Goal: Task Accomplishment & Management: Complete application form

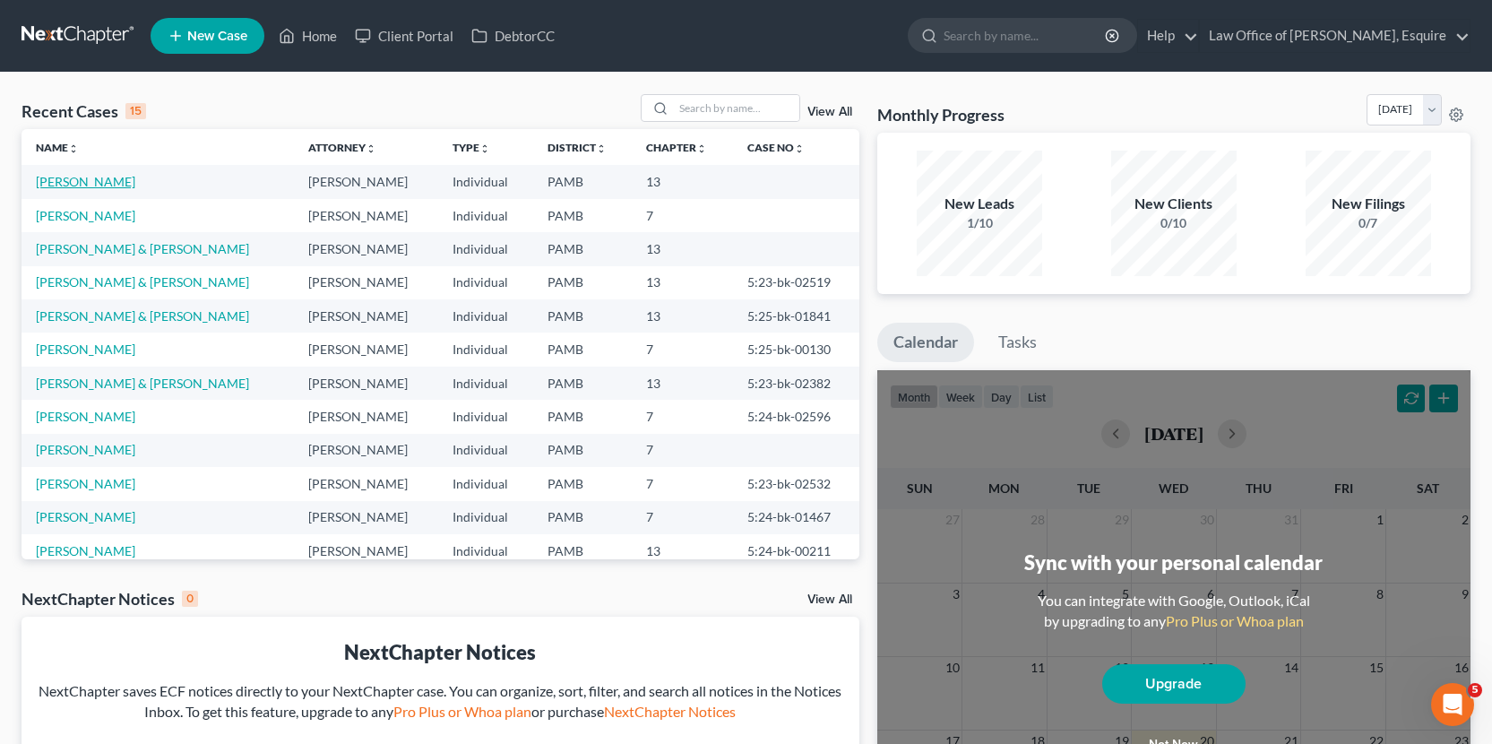
click at [107, 185] on link "[PERSON_NAME]" at bounding box center [85, 181] width 99 height 15
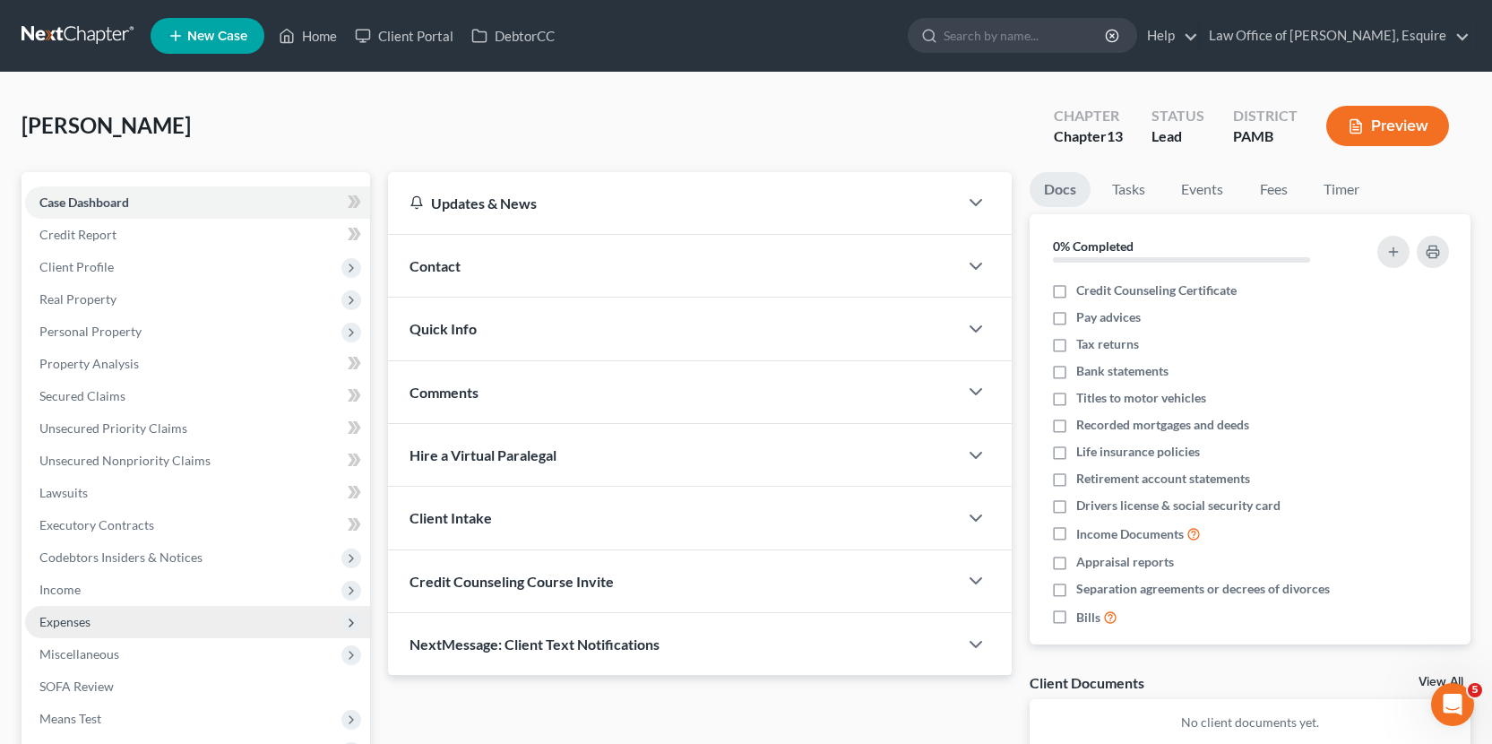
click at [195, 606] on span "Expenses" at bounding box center [197, 622] width 345 height 32
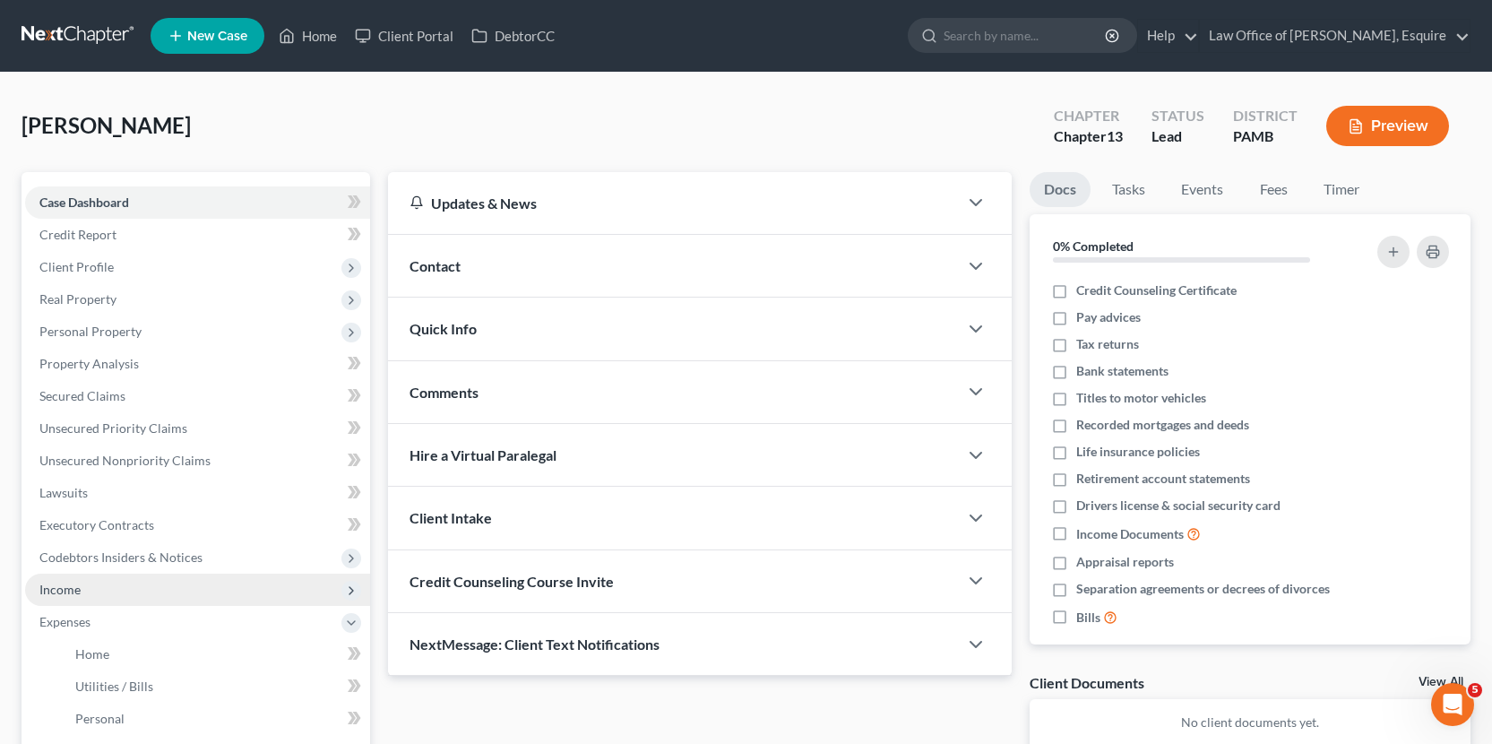
click at [197, 598] on span "Income" at bounding box center [197, 589] width 345 height 32
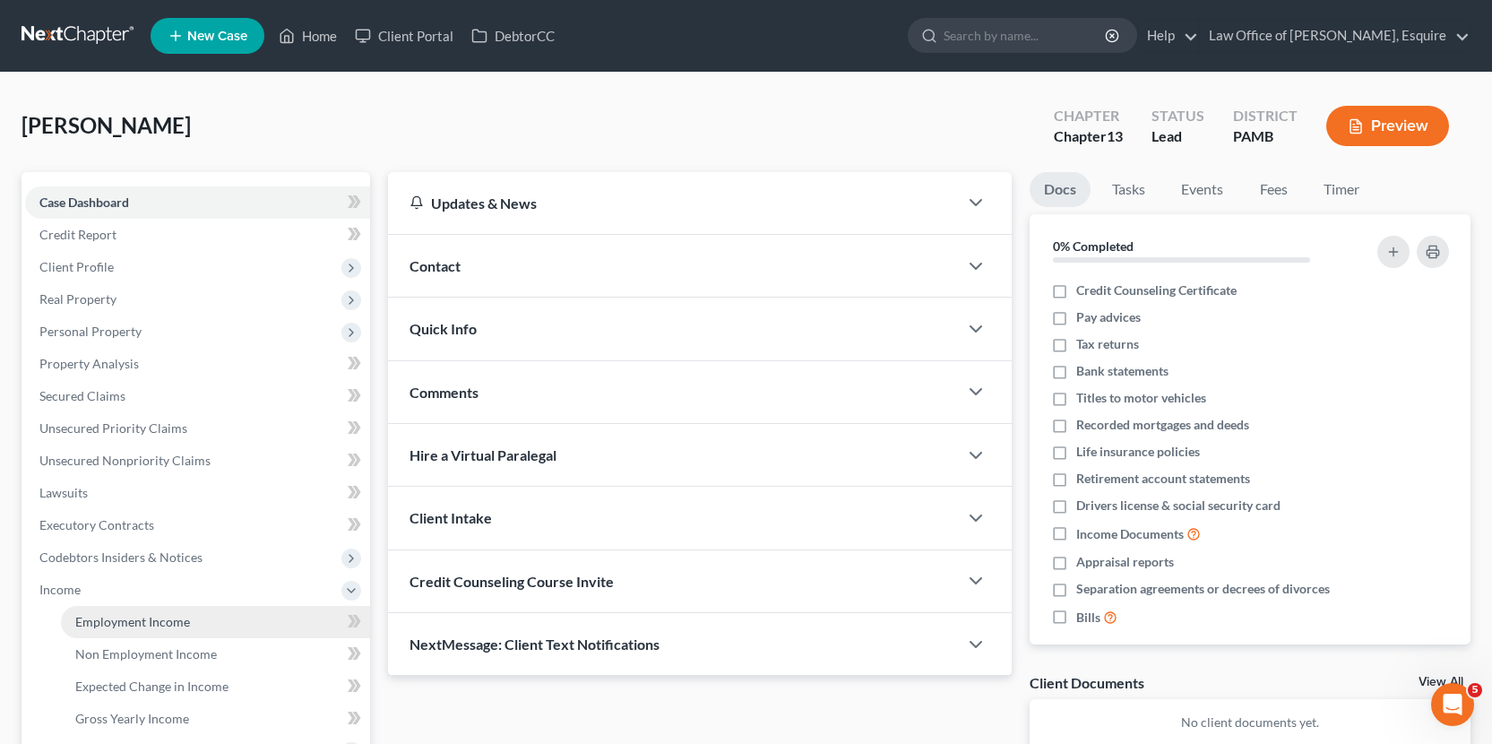
click at [196, 619] on link "Employment Income" at bounding box center [215, 622] width 309 height 32
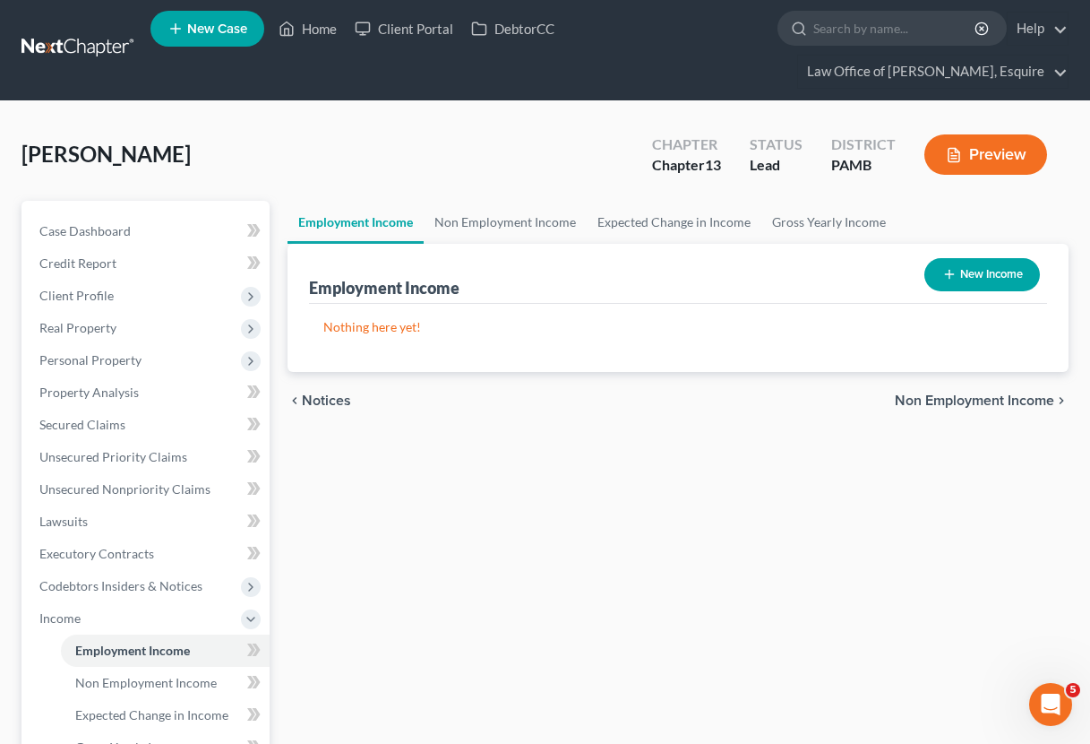
scroll to position [6, 0]
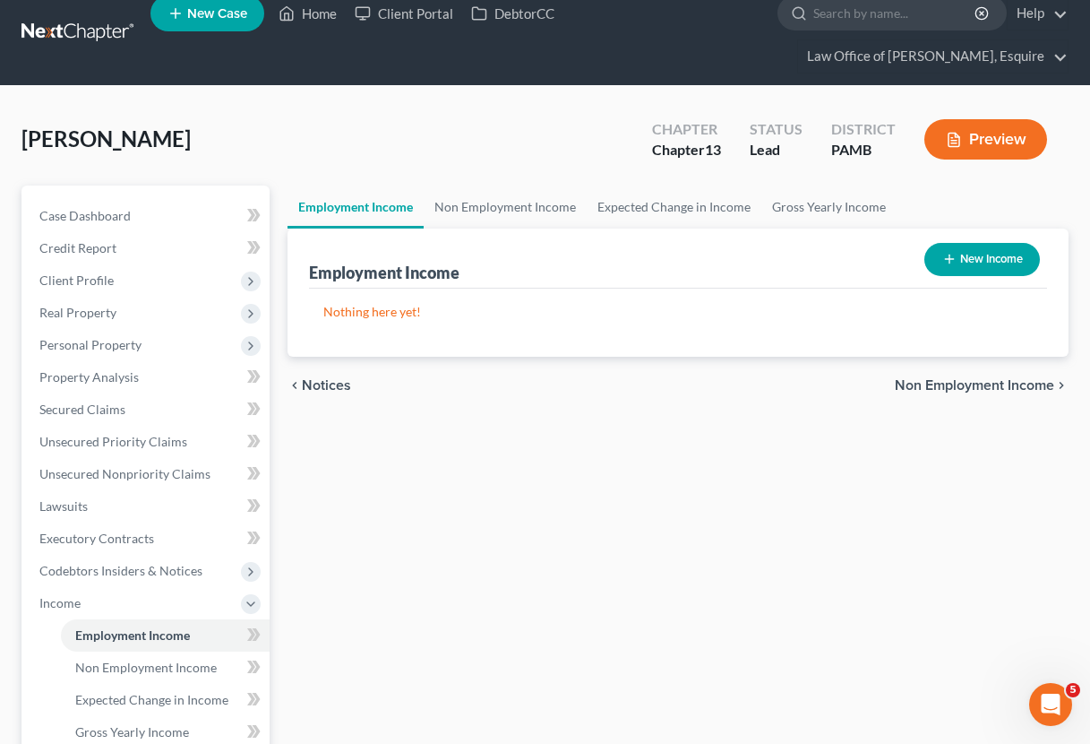
click at [969, 271] on button "New Income" at bounding box center [983, 259] width 116 height 33
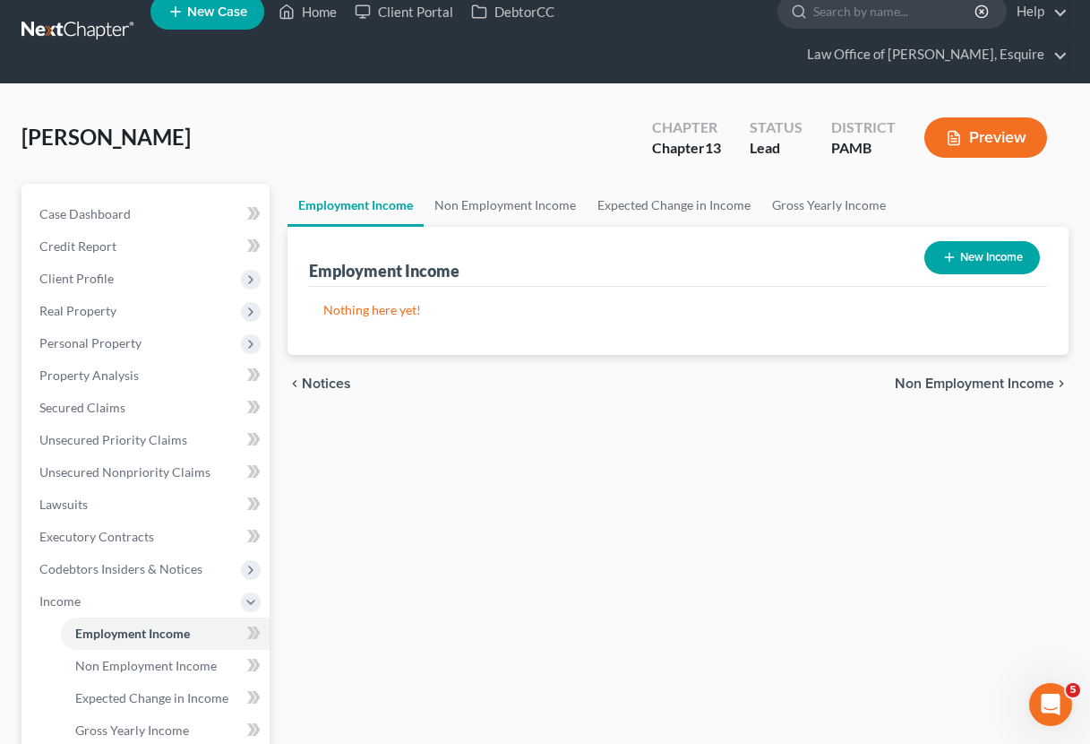
select select "0"
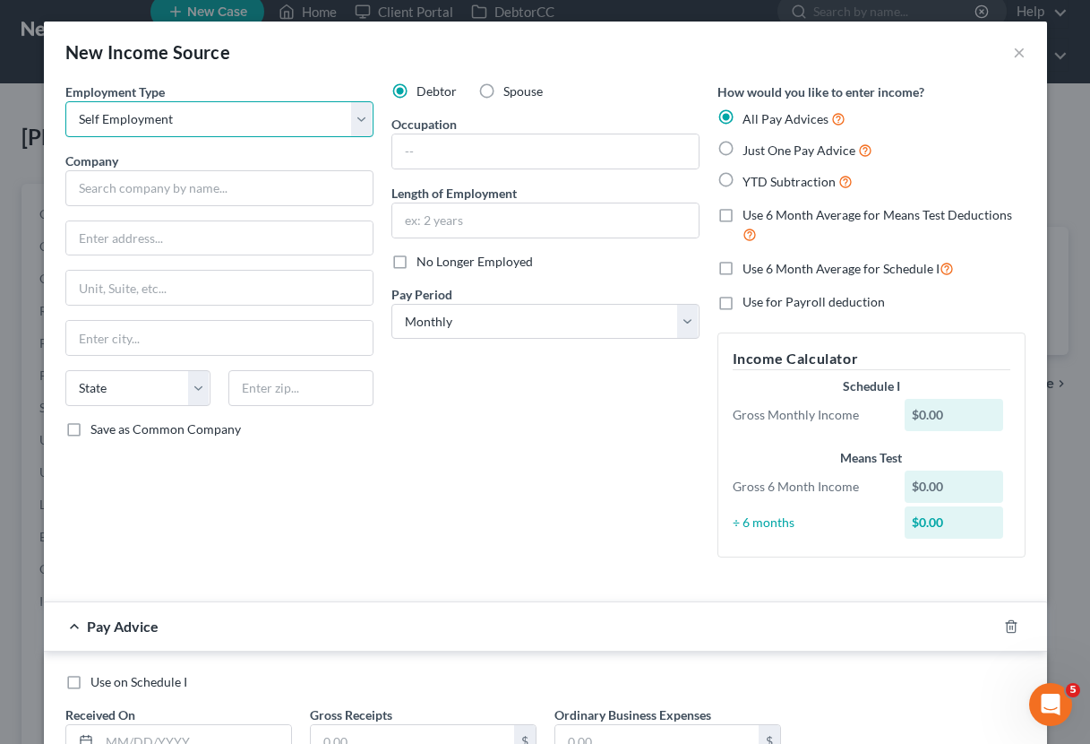
select select "0"
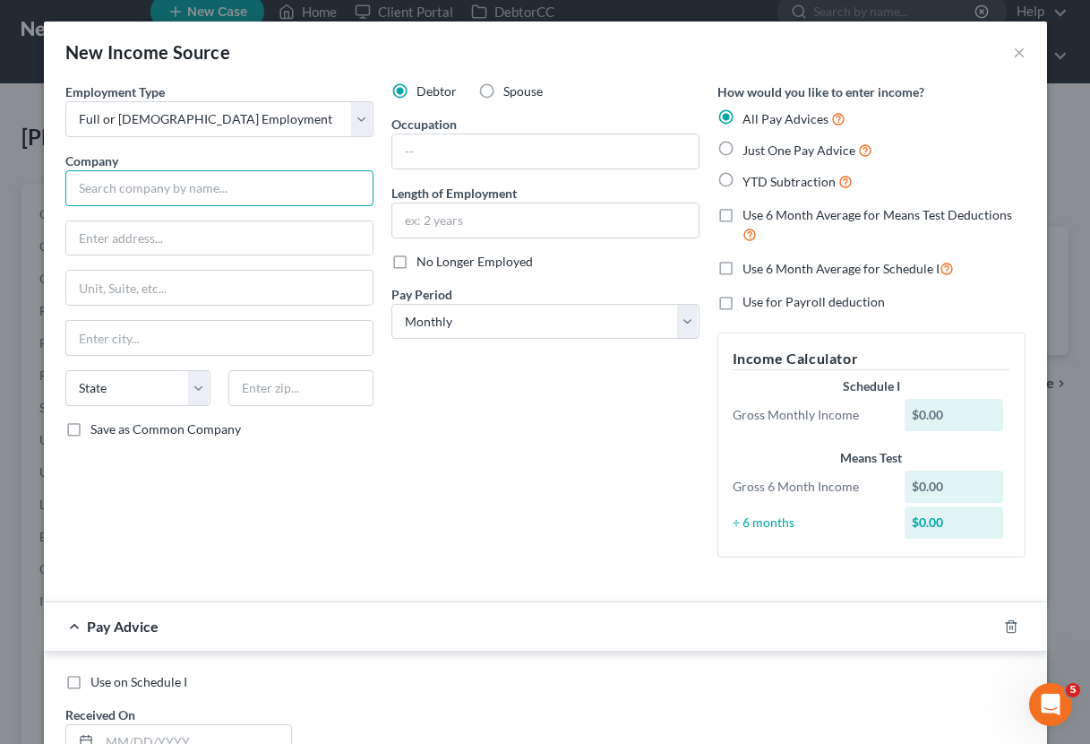
click at [195, 188] on input "text" at bounding box center [219, 188] width 308 height 36
type input "Northeast Counseling Services"
type input "[STREET_ADDRESS]"
type input "L"
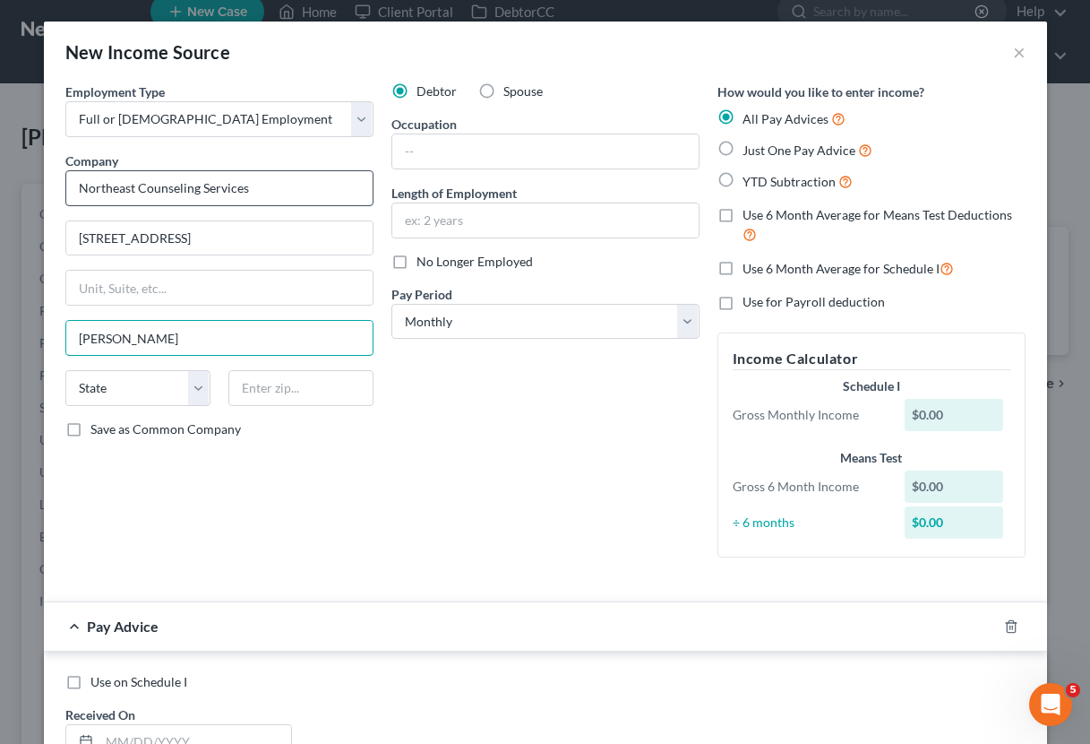
type input "[PERSON_NAME]"
select select "39"
type input "18201"
type input "Hazleton"
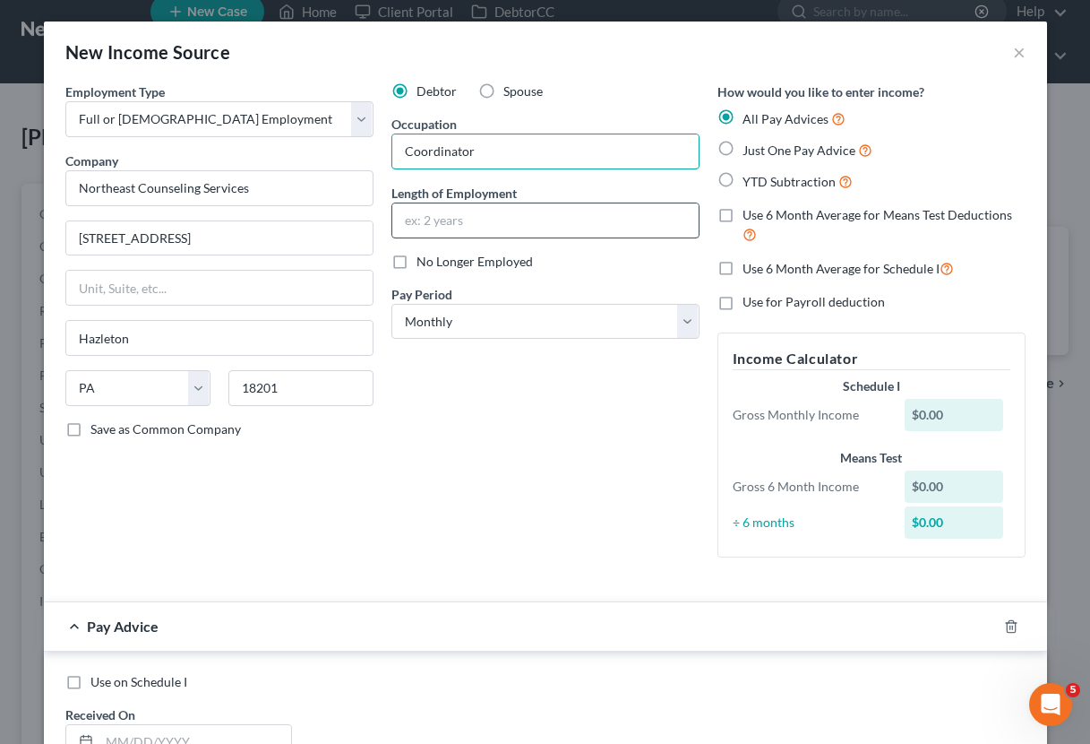
type input "Coordinator"
click at [493, 223] on input "text" at bounding box center [545, 220] width 306 height 34
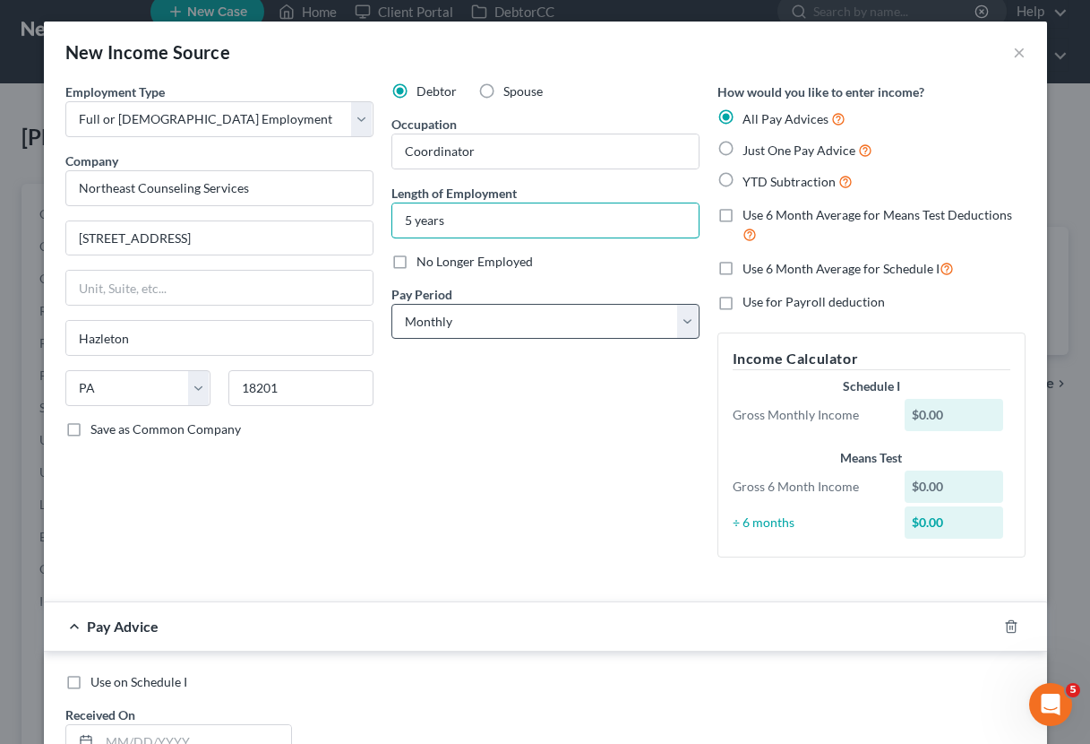
type input "5 years"
select select "2"
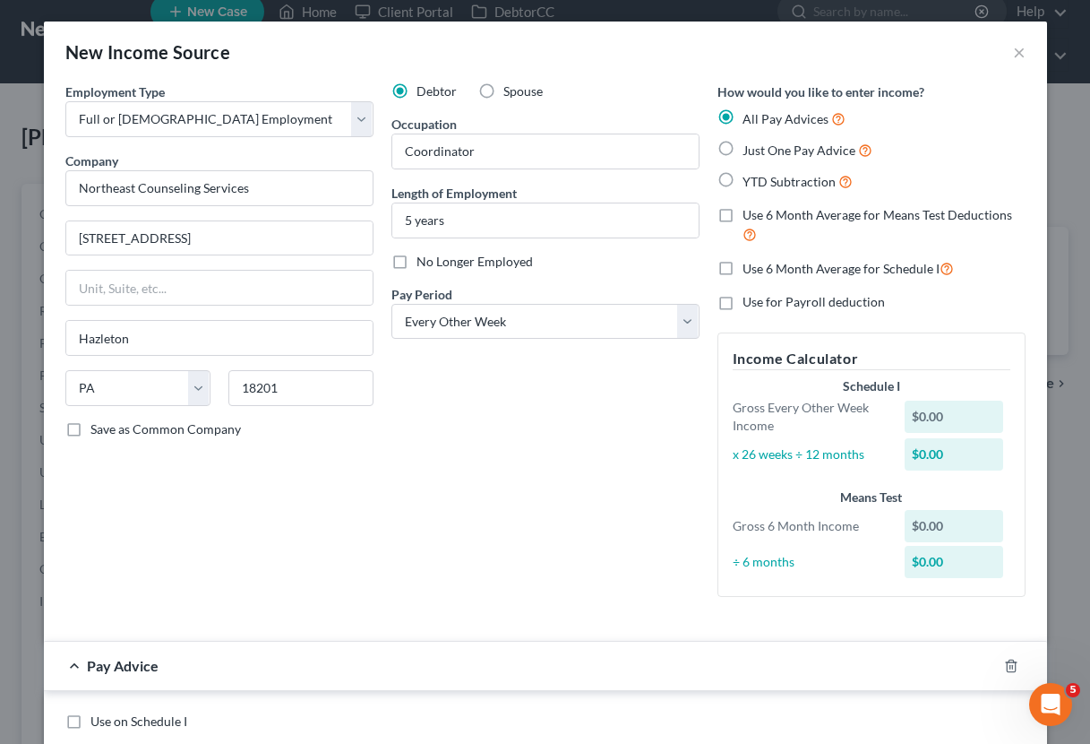
click at [743, 145] on label "Just One Pay Advice" at bounding box center [808, 150] width 130 height 21
click at [750, 145] on input "Just One Pay Advice" at bounding box center [756, 146] width 12 height 12
radio input "true"
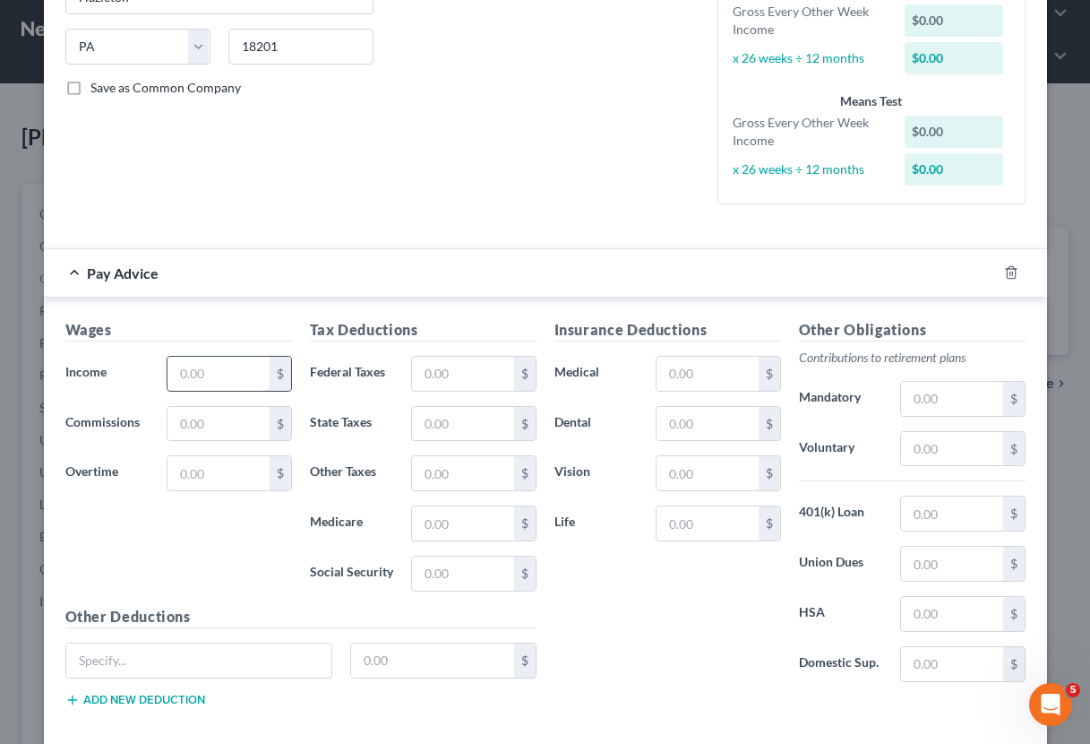
scroll to position [347, 0]
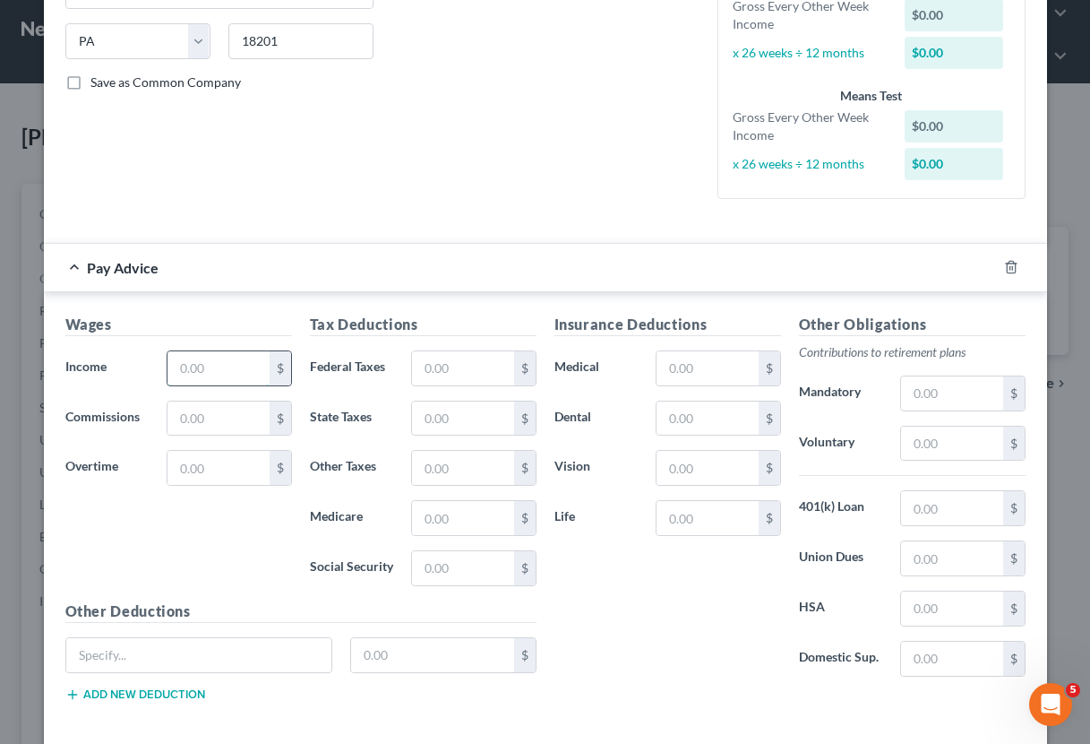
click at [217, 372] on input "text" at bounding box center [218, 368] width 101 height 34
type input "1,938.46"
click at [462, 369] on input "text" at bounding box center [462, 368] width 101 height 34
type input "151.21"
click at [480, 566] on input "text" at bounding box center [462, 568] width 101 height 34
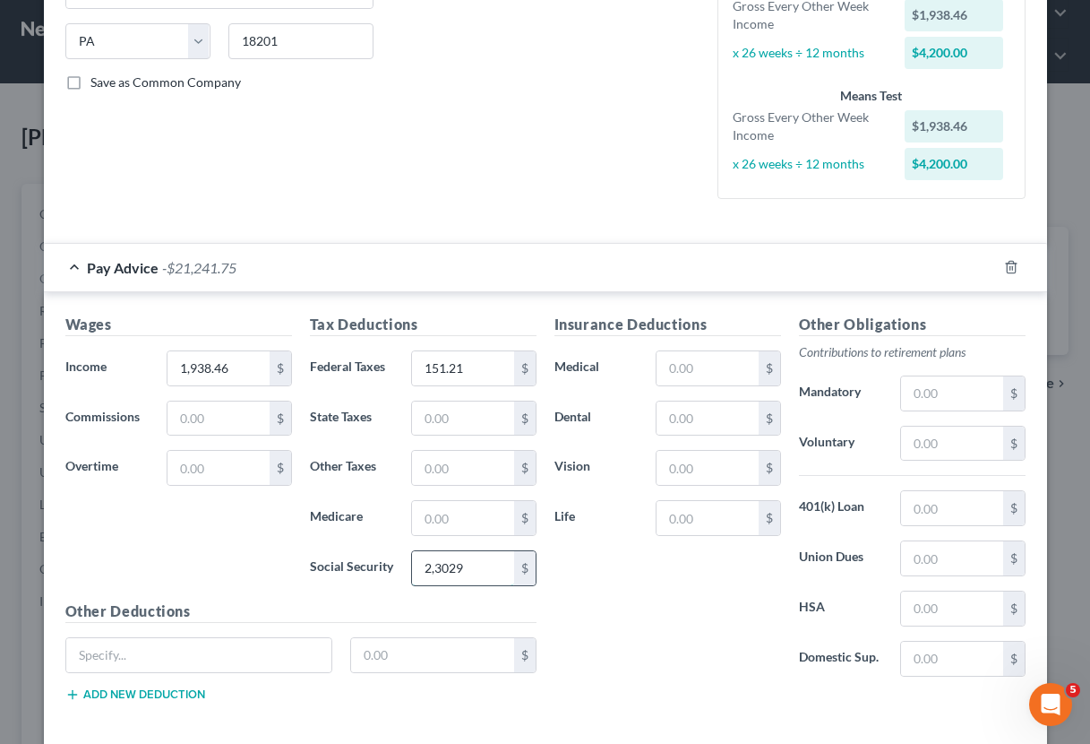
type input "23,029"
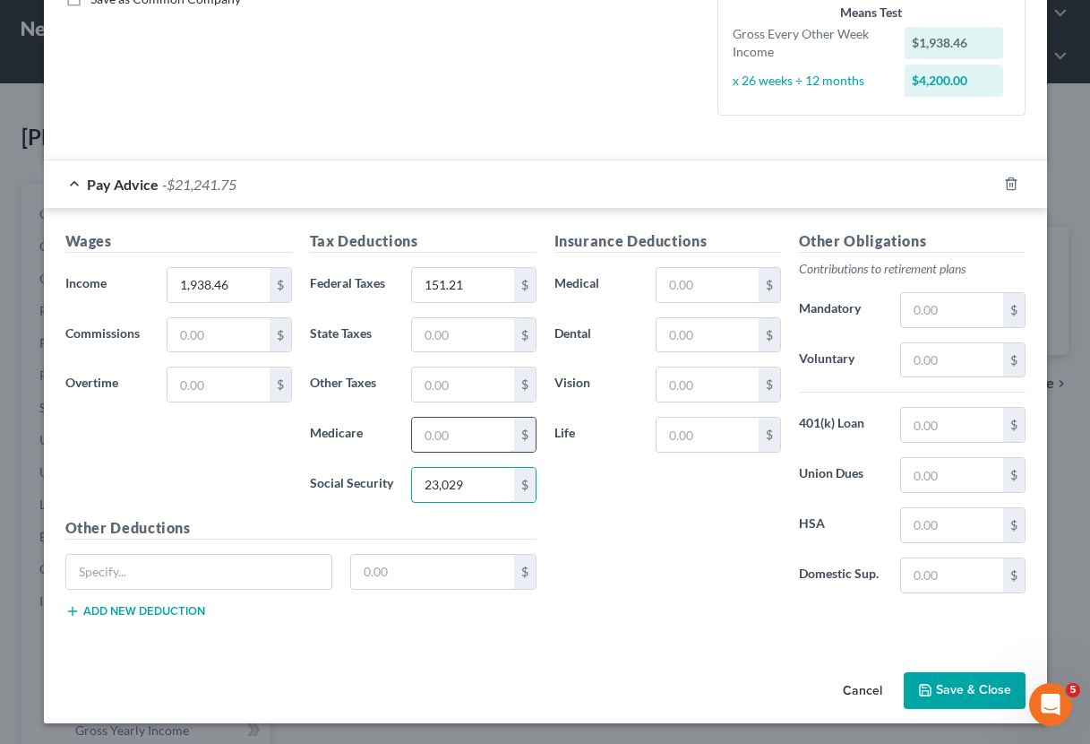
scroll to position [428, 0]
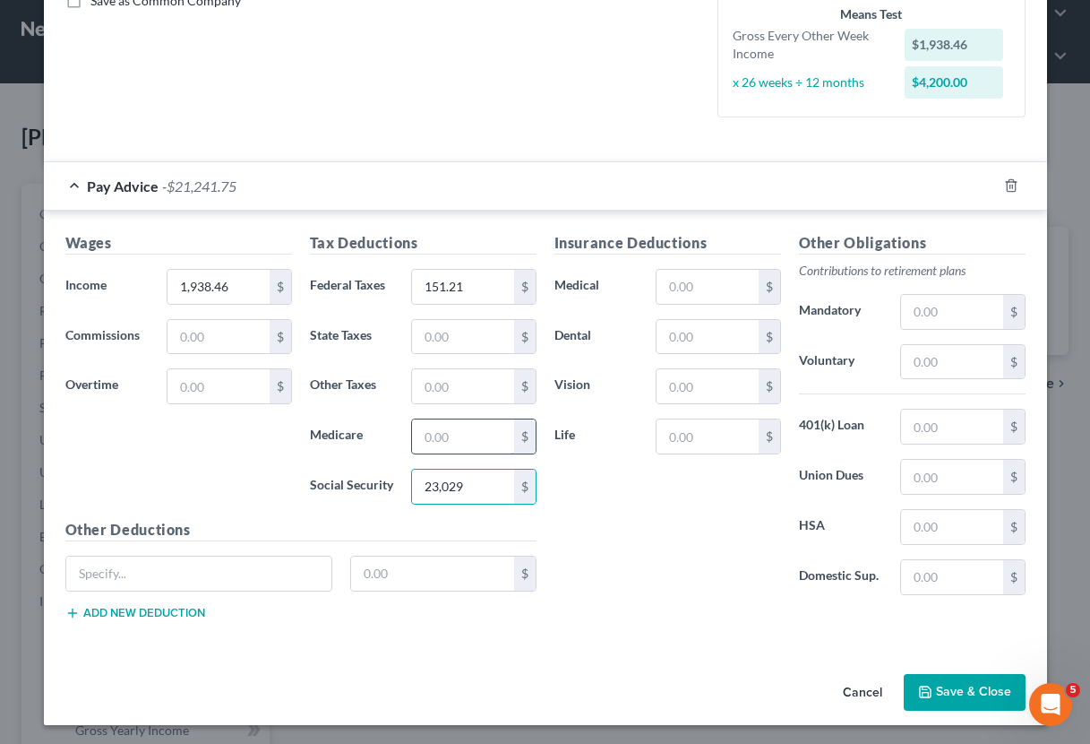
click at [460, 435] on input "text" at bounding box center [462, 436] width 101 height 34
type input "28.11"
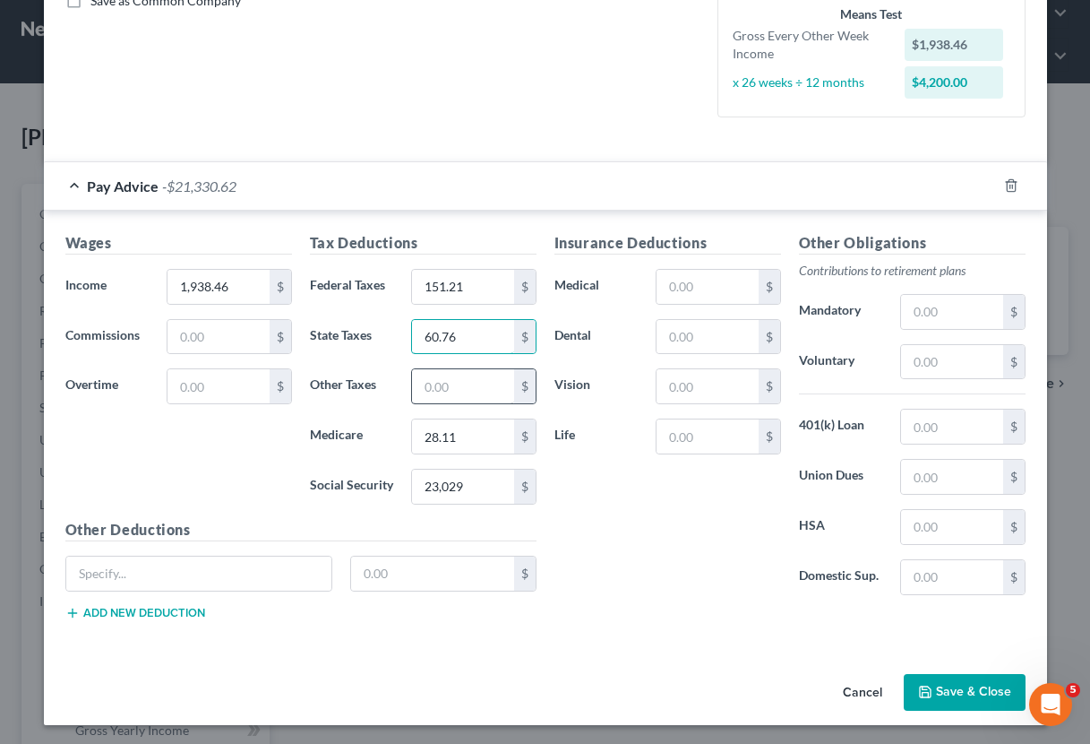
type input "60.76"
click at [465, 394] on input "text" at bounding box center [462, 386] width 101 height 34
type input "31.08"
click at [234, 347] on input "text" at bounding box center [218, 337] width 101 height 34
click at [226, 382] on input "text" at bounding box center [218, 386] width 101 height 34
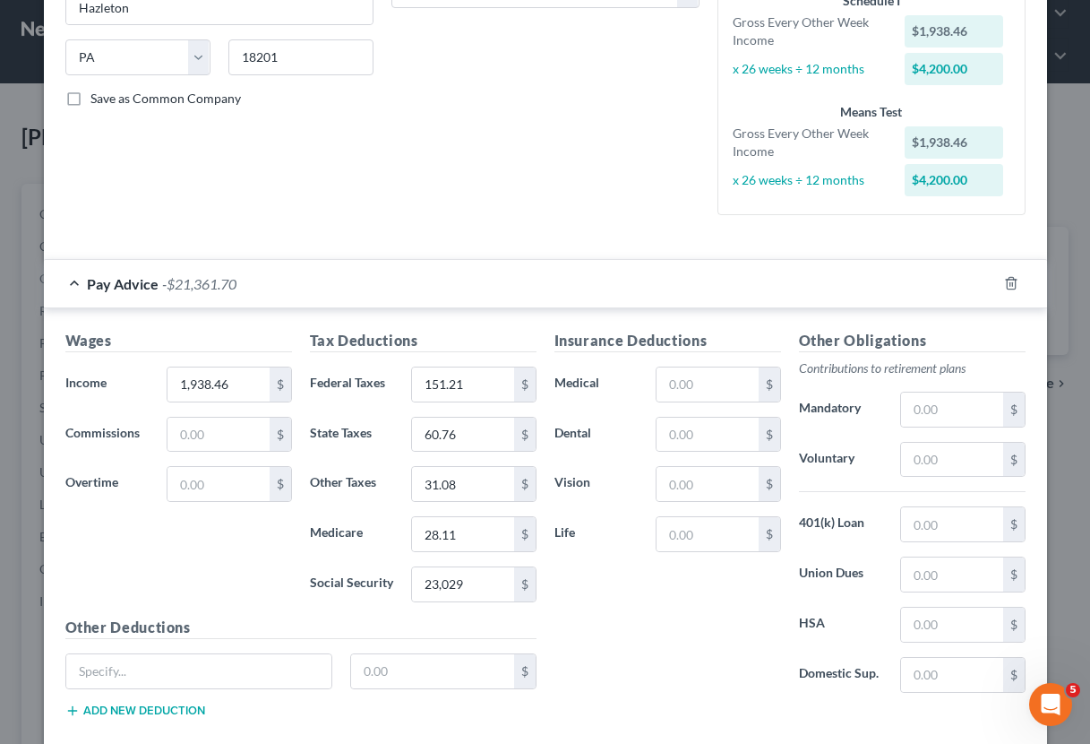
scroll to position [330, 0]
click at [203, 281] on span "-$21,361.70" at bounding box center [199, 283] width 74 height 17
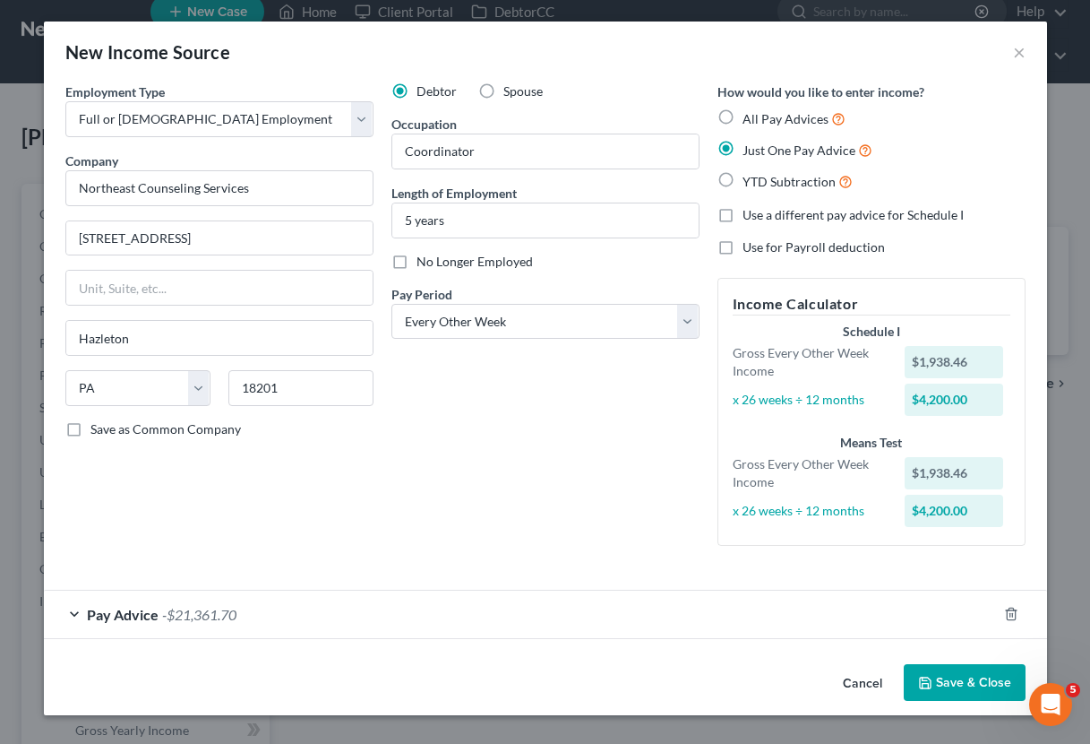
scroll to position [0, 0]
click at [217, 616] on span "-$21,361.70" at bounding box center [199, 614] width 74 height 17
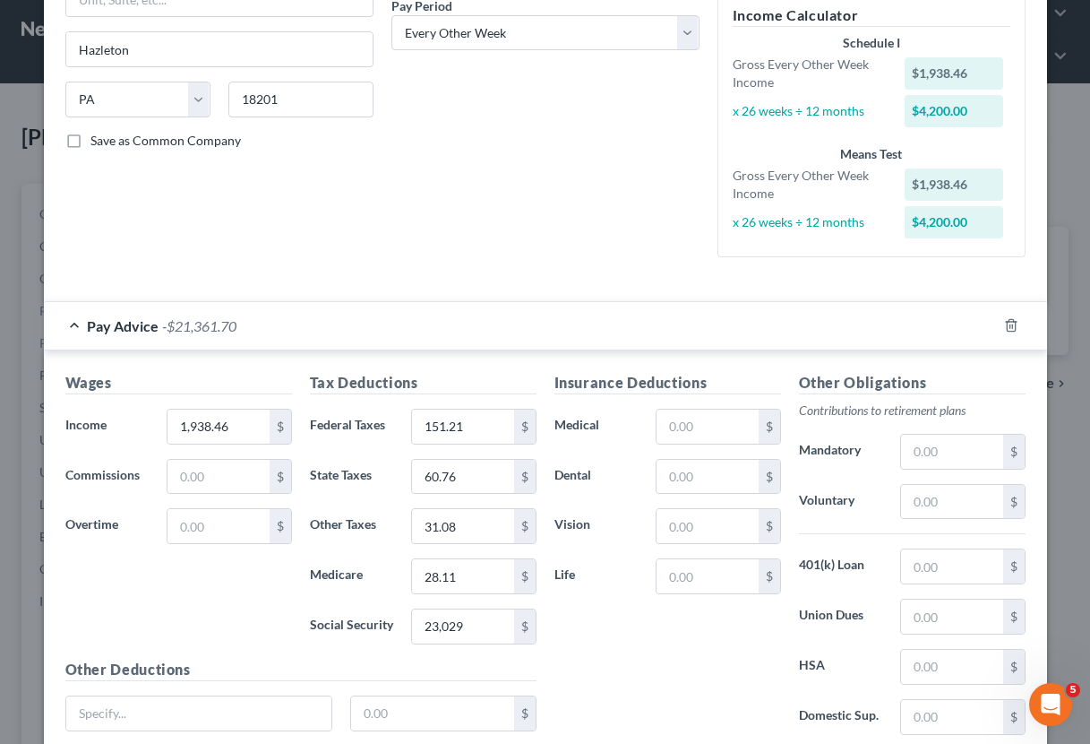
scroll to position [298, 0]
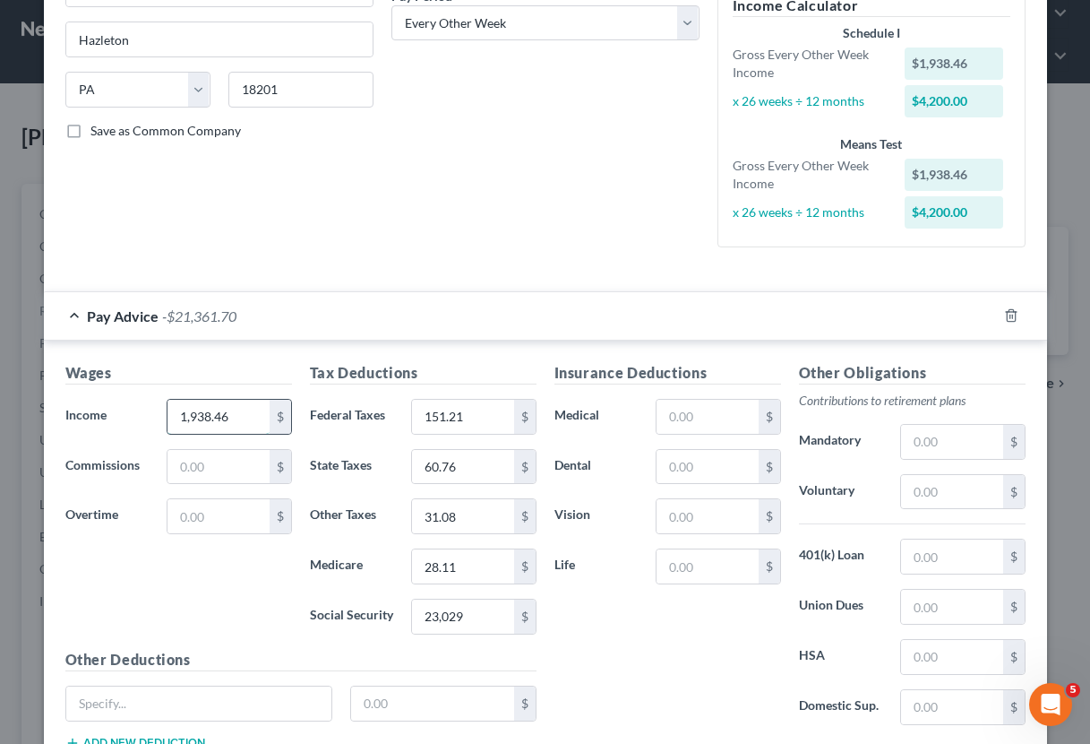
click at [194, 416] on input "1,938.46" at bounding box center [218, 417] width 101 height 34
drag, startPoint x: 250, startPoint y: 416, endPoint x: 262, endPoint y: 424, distance: 14.2
click at [262, 424] on input "1,938.46" at bounding box center [218, 417] width 101 height 34
drag, startPoint x: 441, startPoint y: 616, endPoint x: 469, endPoint y: 615, distance: 27.8
click at [442, 616] on input "23,029" at bounding box center [462, 616] width 101 height 34
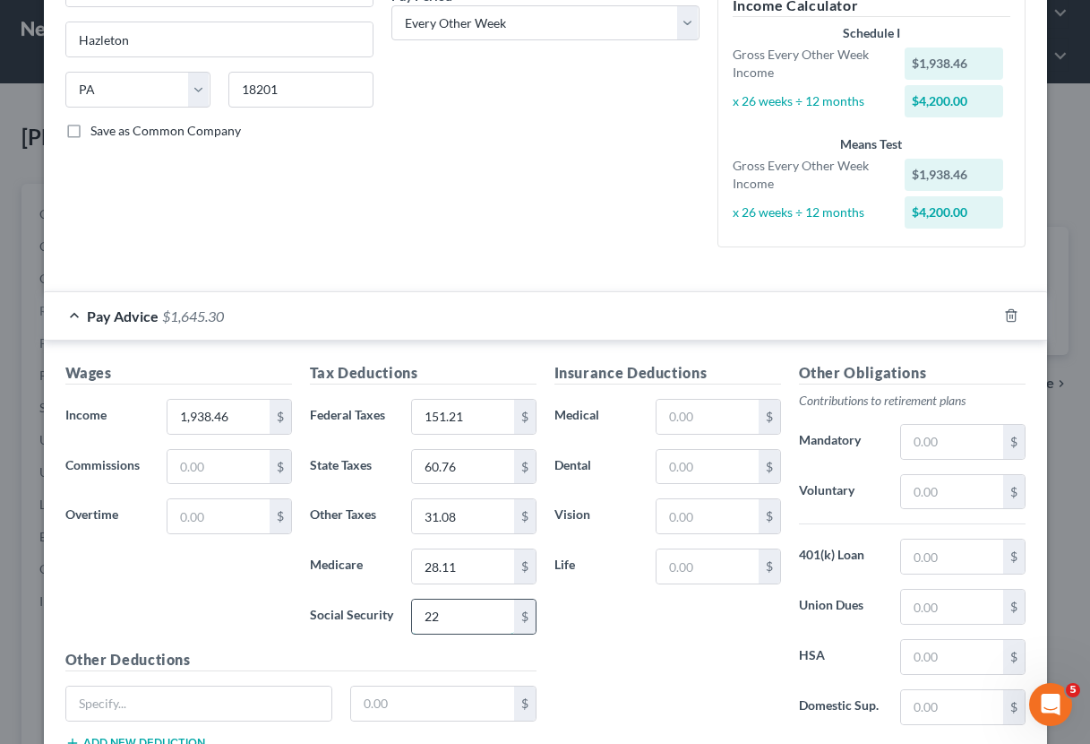
type input "2"
type input "120.18"
click at [948, 502] on input "text" at bounding box center [951, 492] width 101 height 34
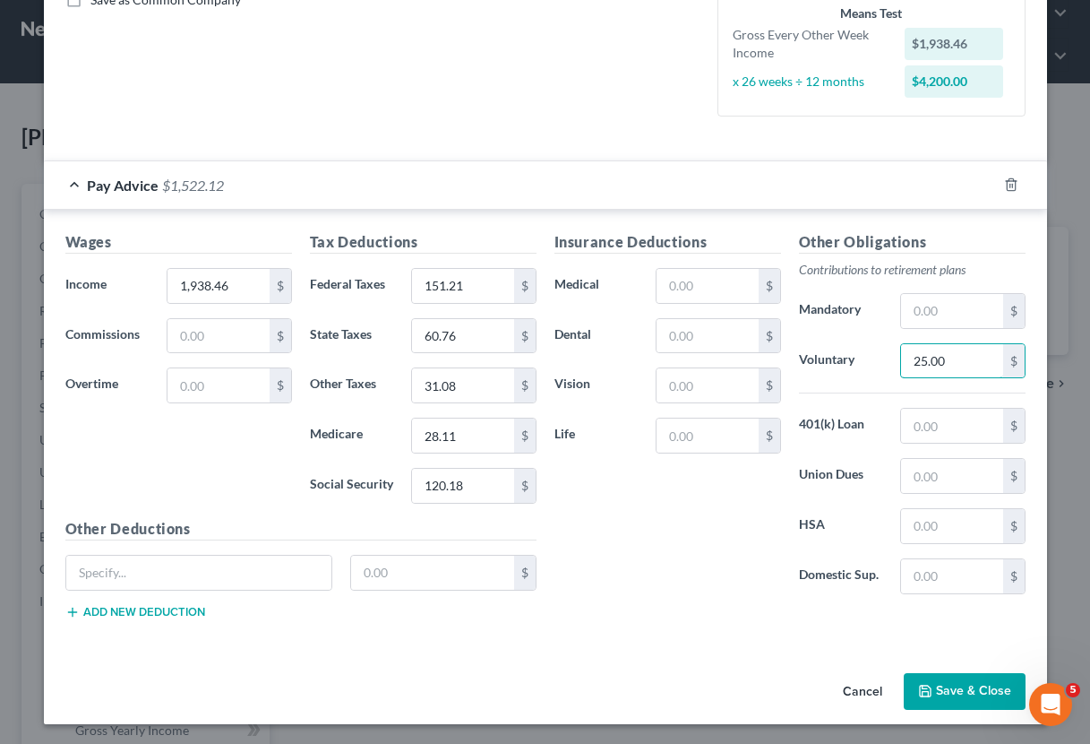
scroll to position [428, 0]
type input "25.00"
click at [452, 332] on input "60.76" at bounding box center [462, 337] width 101 height 34
type input "60.86"
click at [940, 684] on button "Save & Close" at bounding box center [965, 693] width 122 height 38
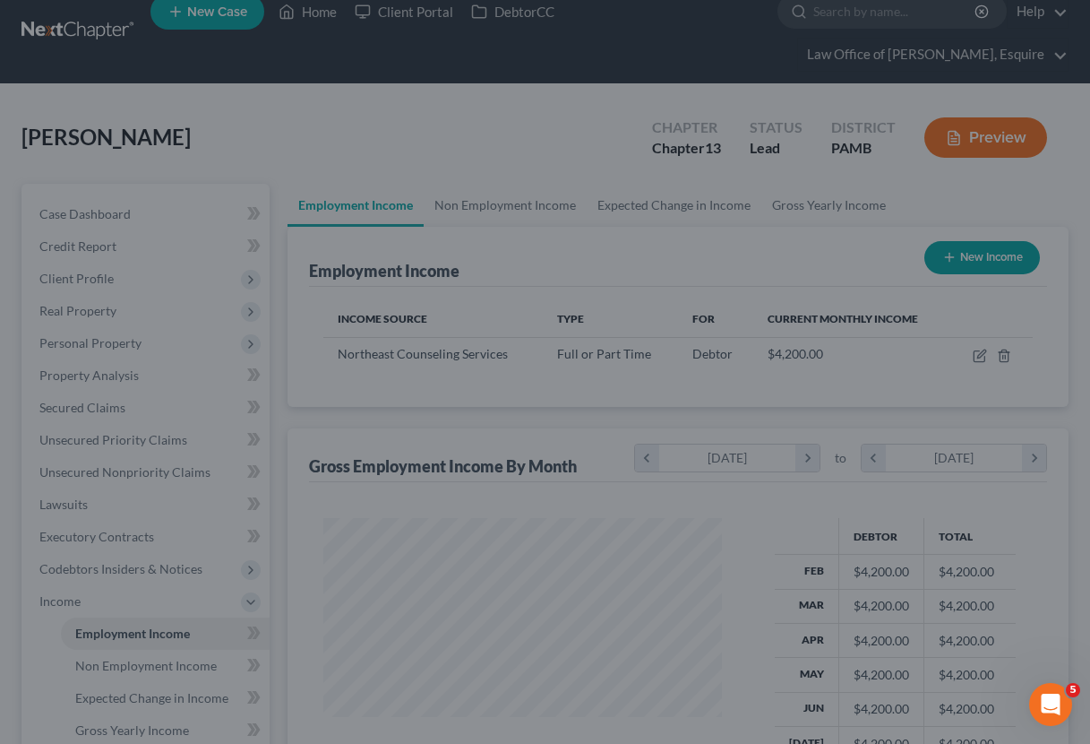
scroll to position [322, 435]
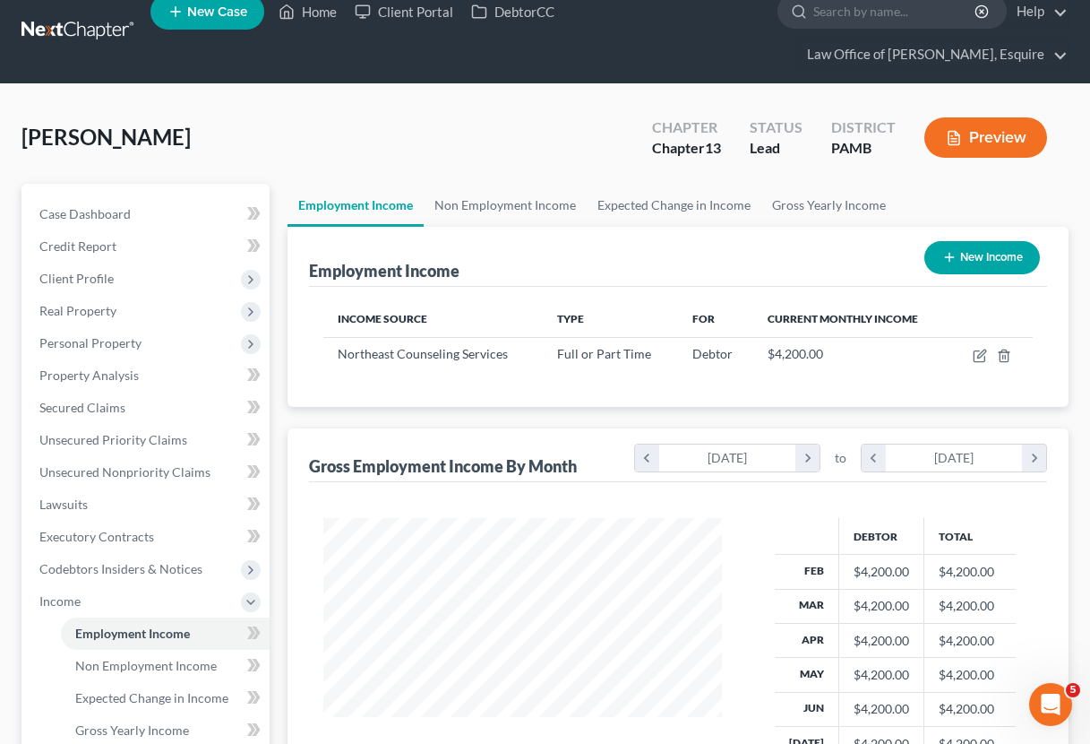
click at [990, 259] on button "New Income" at bounding box center [983, 257] width 116 height 33
select select "0"
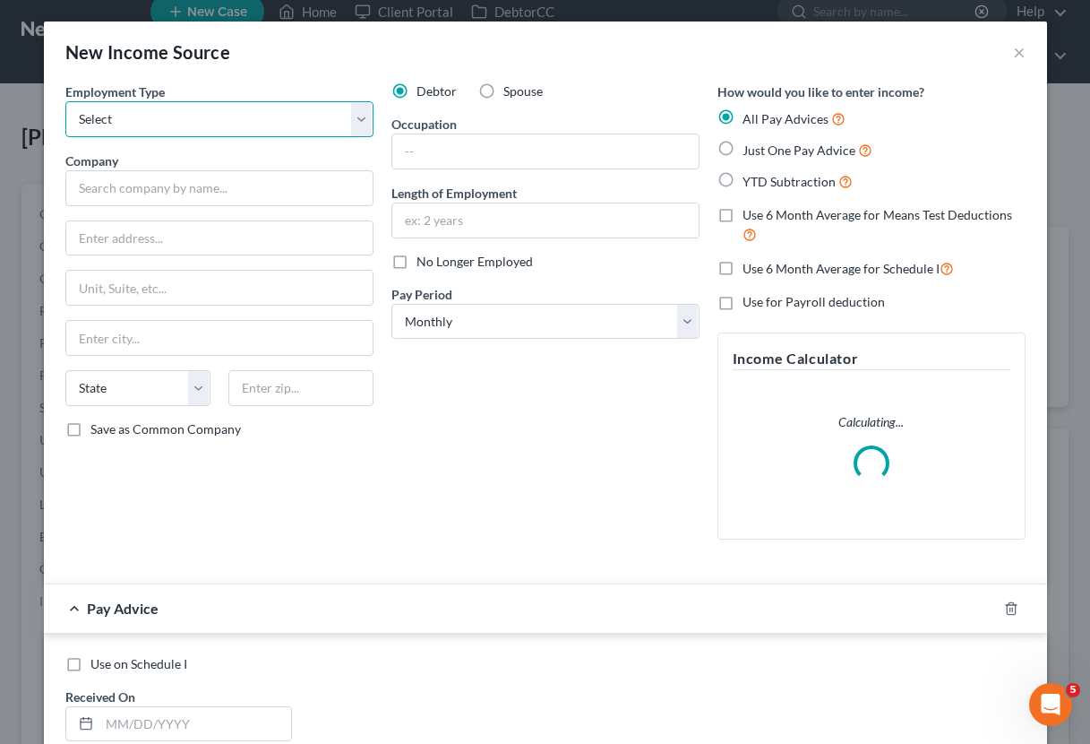
select select "0"
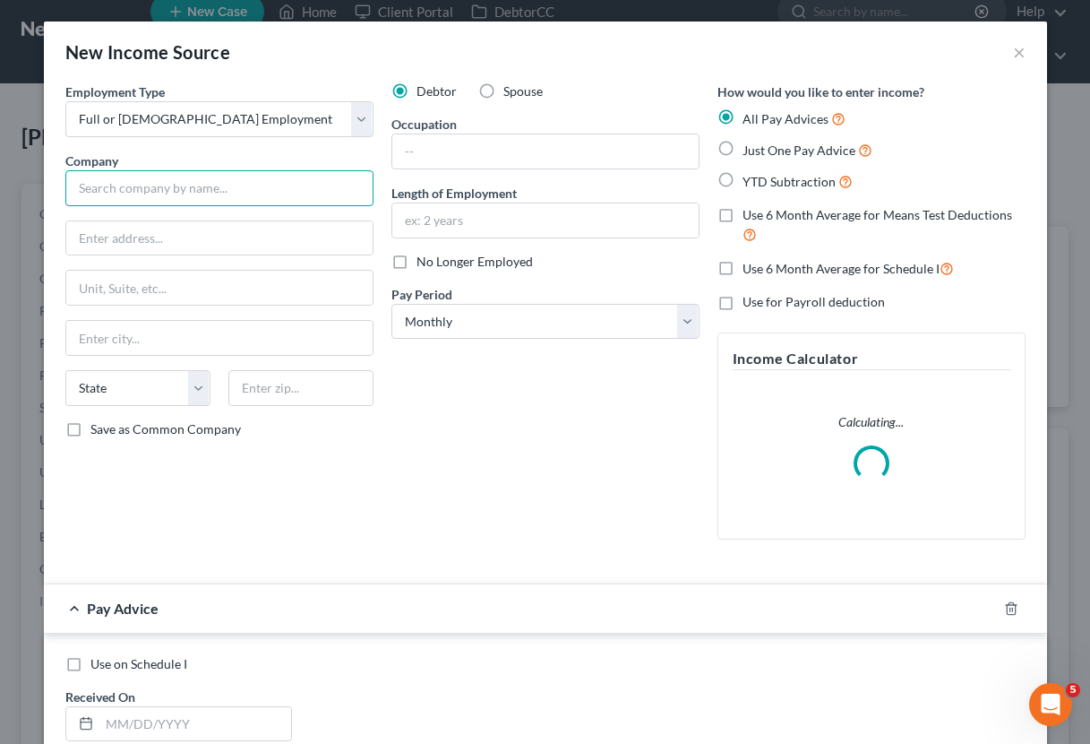
click at [177, 186] on input "text" at bounding box center [219, 188] width 308 height 36
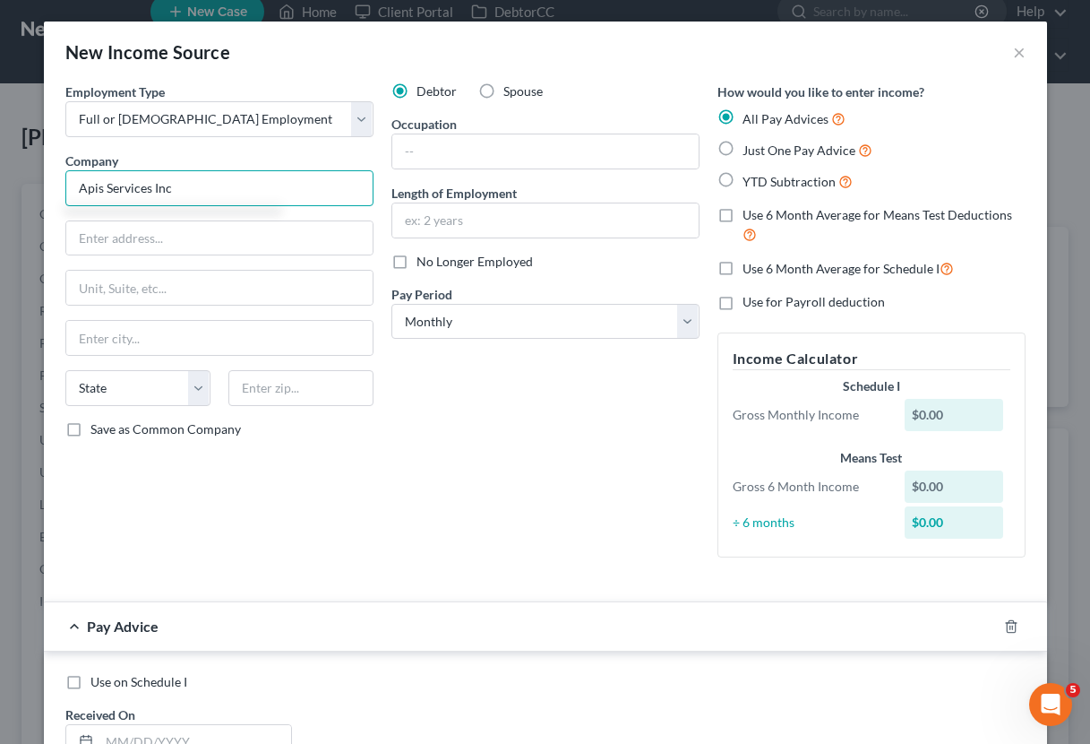
type input "Apis Services Inc"
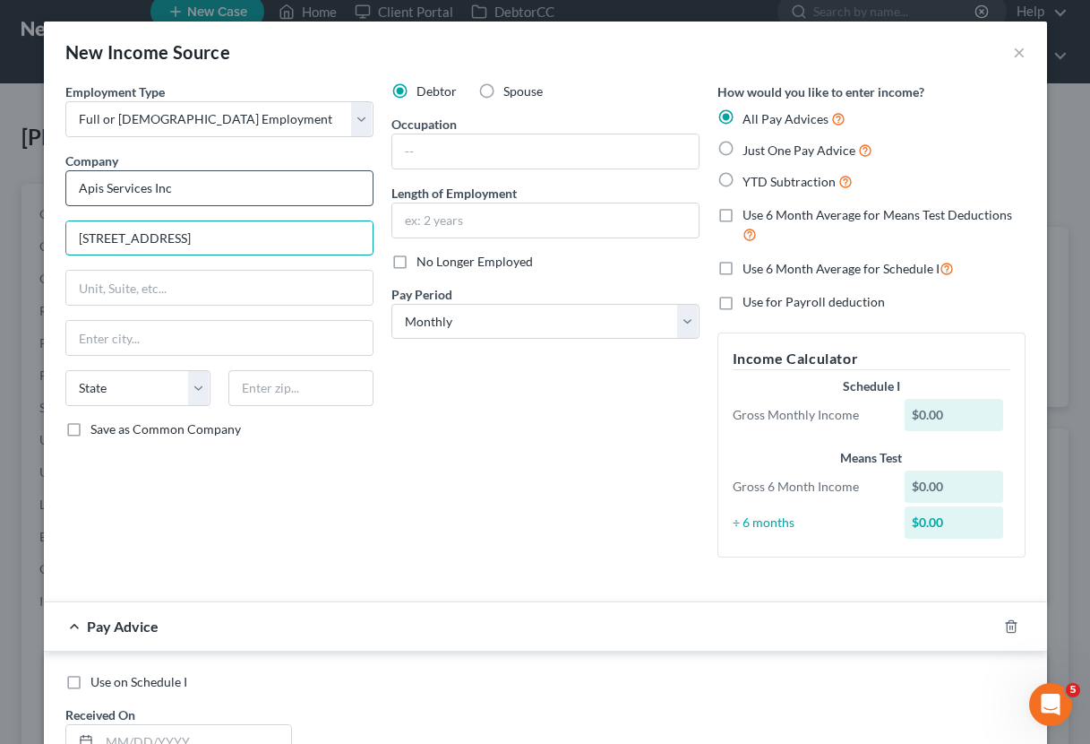
type input "[STREET_ADDRESS]"
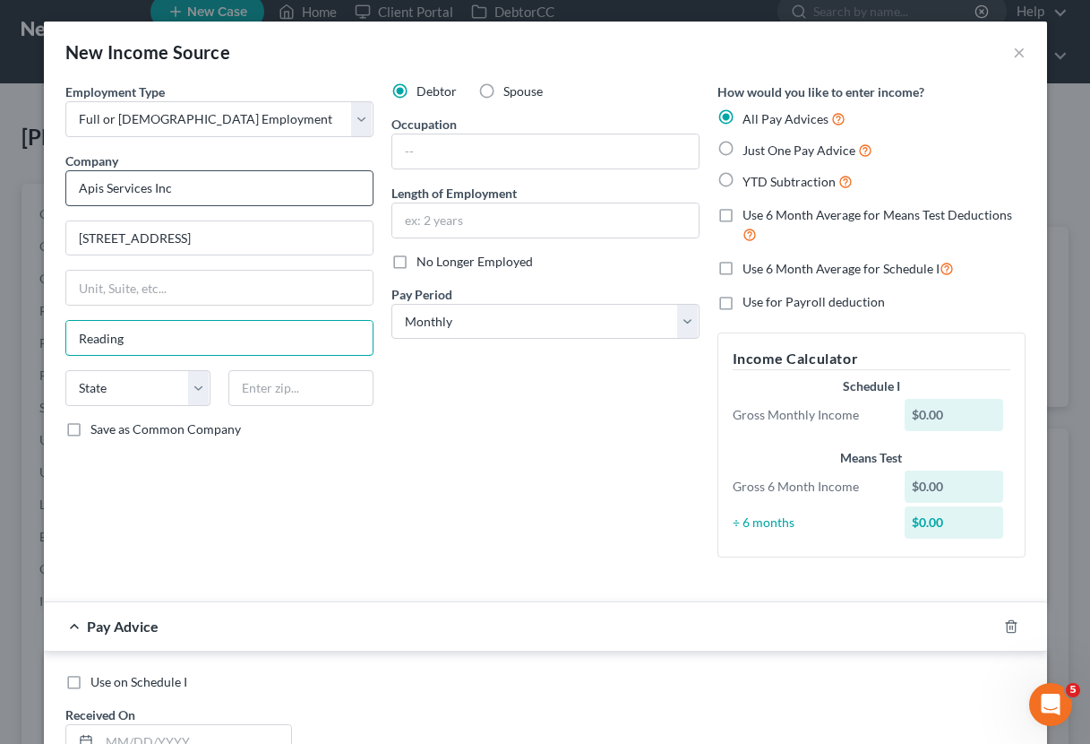
type input "Reading"
select select "39"
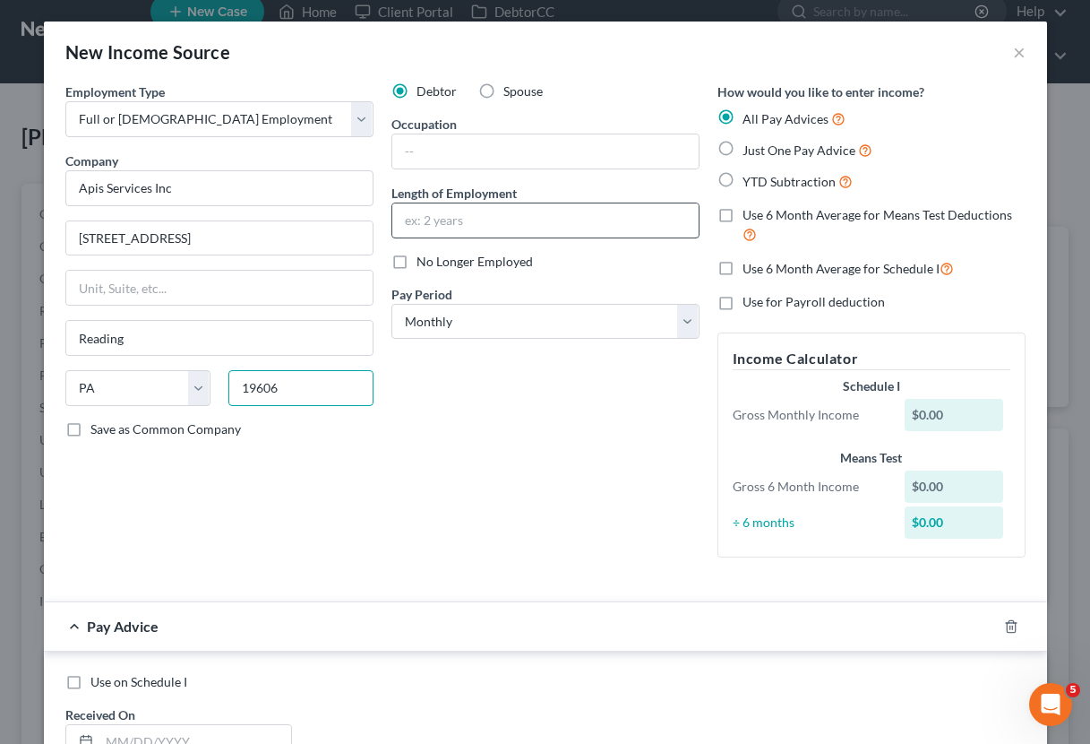
type input "19606"
click at [524, 217] on input "text" at bounding box center [545, 220] width 306 height 34
type input "3"
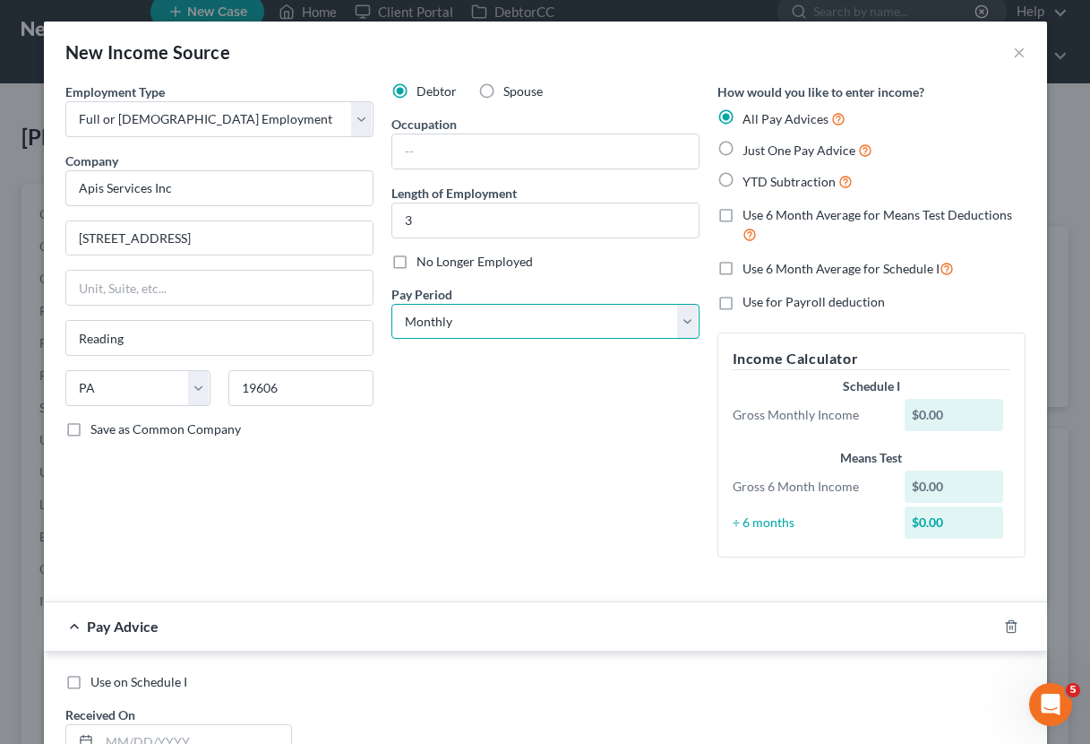
select select "2"
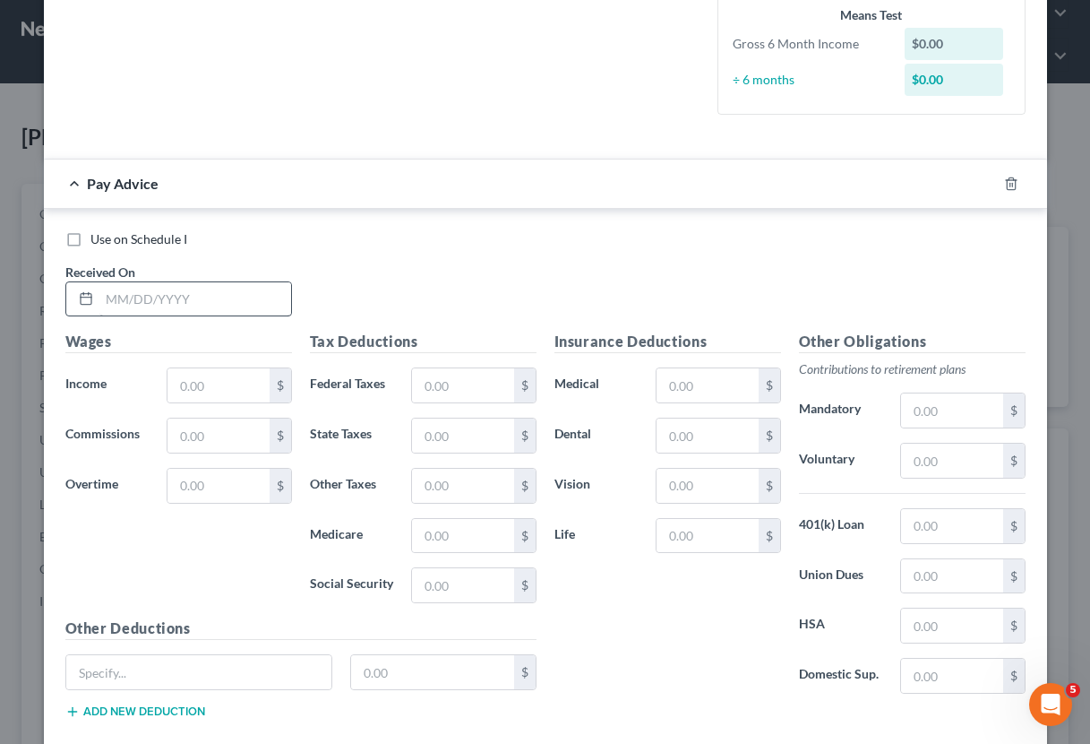
scroll to position [476, 0]
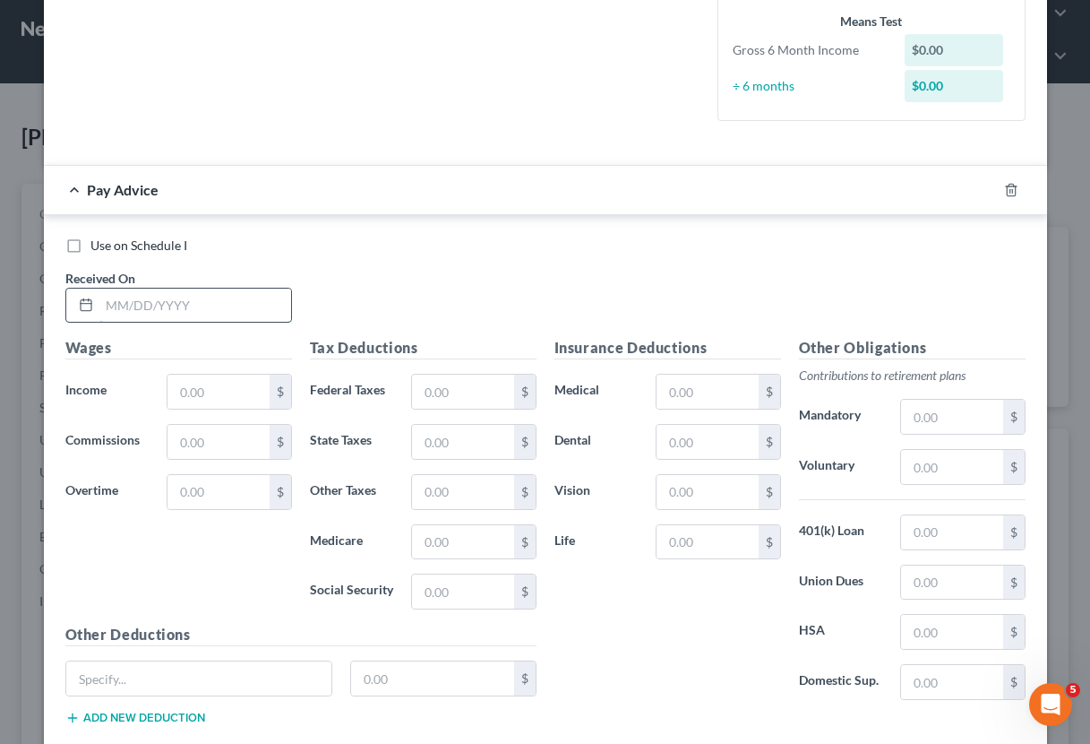
click at [111, 291] on input "text" at bounding box center [195, 306] width 192 height 34
type input "[DATE]"
type input "449.40"
click at [472, 394] on input "15" at bounding box center [462, 392] width 101 height 34
type input "1"
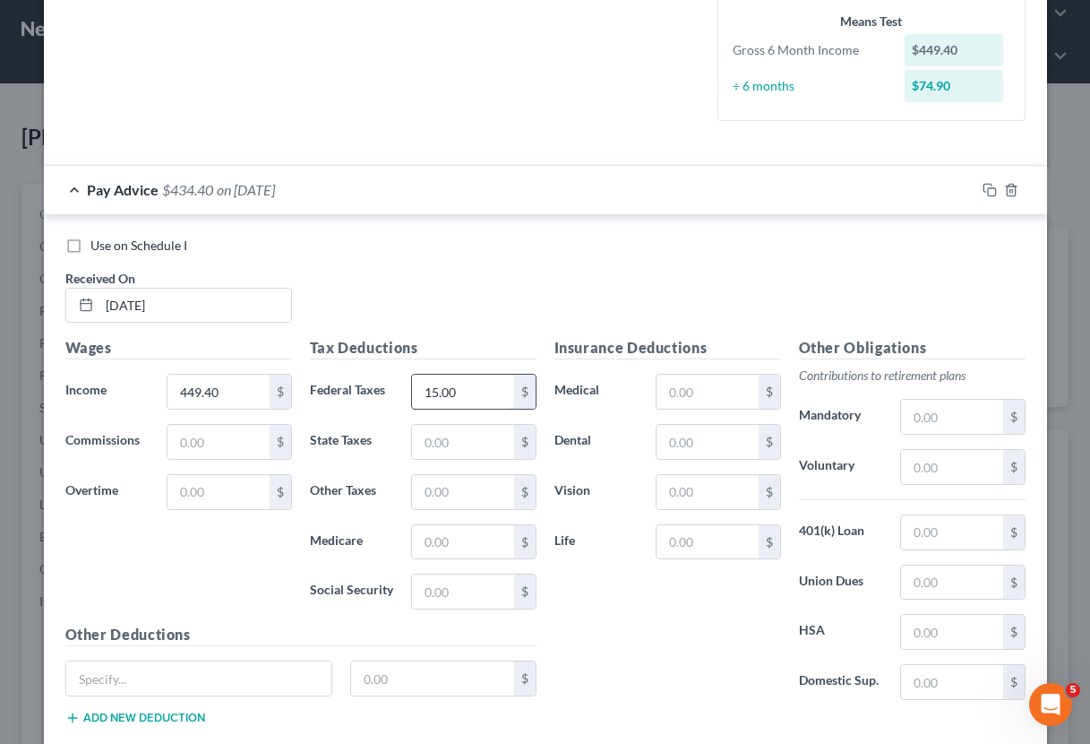
type input "15.00"
type input "14.11"
type input "6.49"
type input "6.52"
type input "27.86"
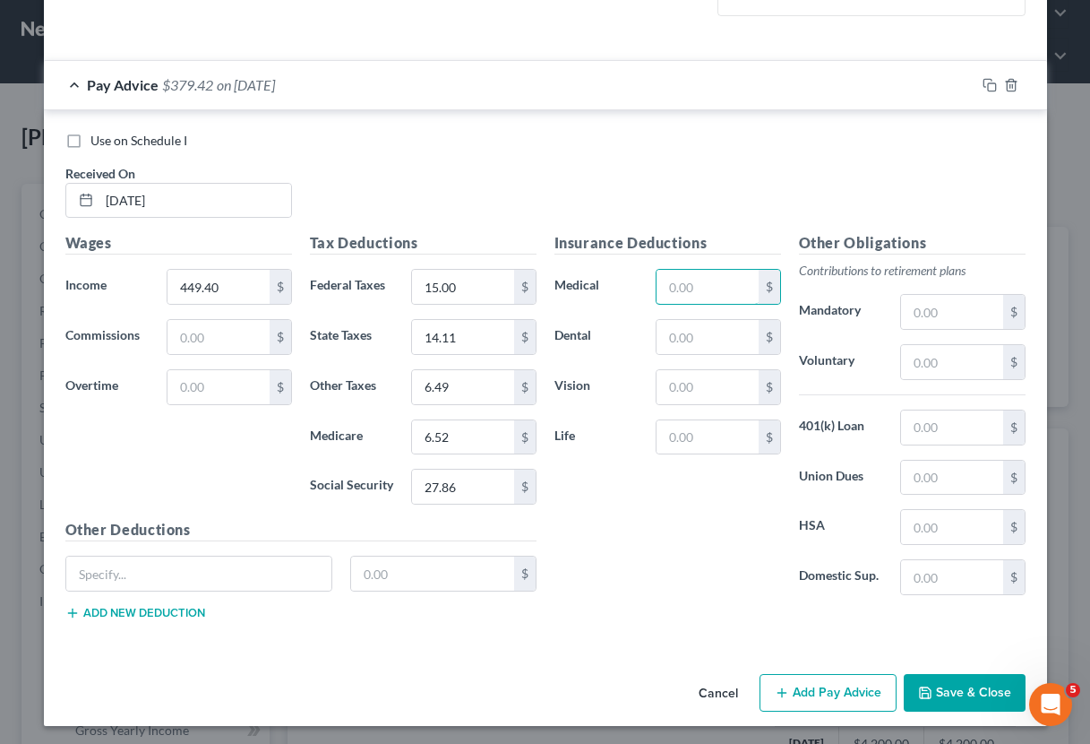
scroll to position [580, 0]
click at [948, 687] on button "Save & Close" at bounding box center [965, 694] width 122 height 38
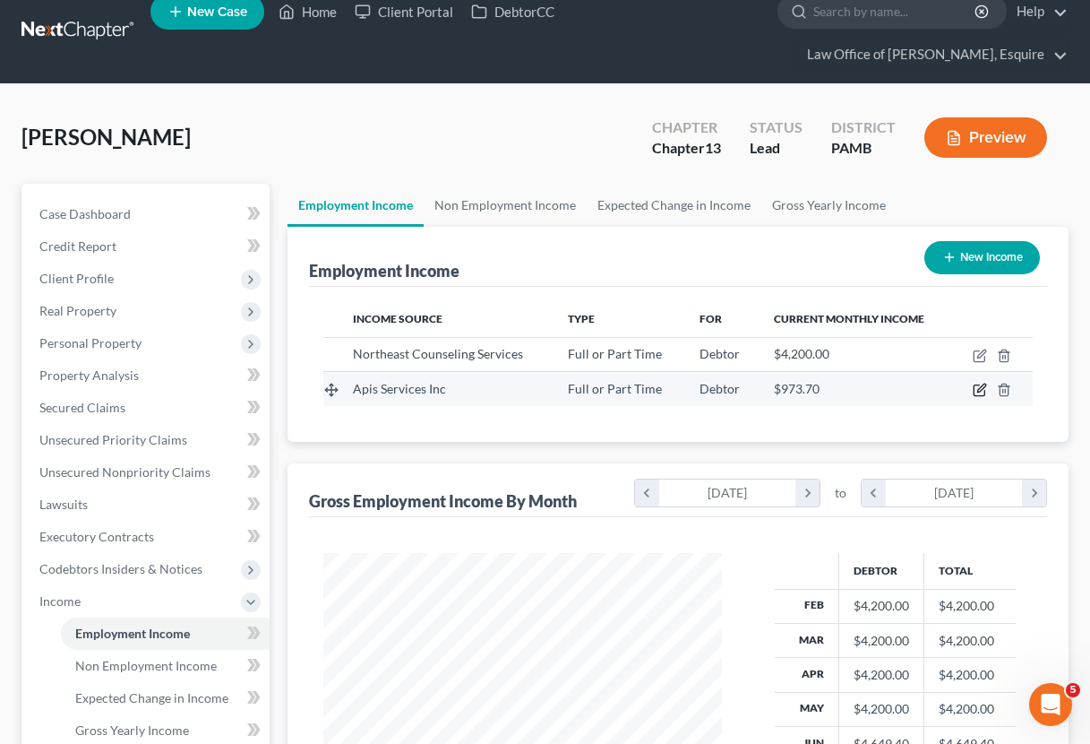
click at [983, 392] on icon "button" at bounding box center [980, 390] width 14 height 14
select select "0"
select select "39"
select select "2"
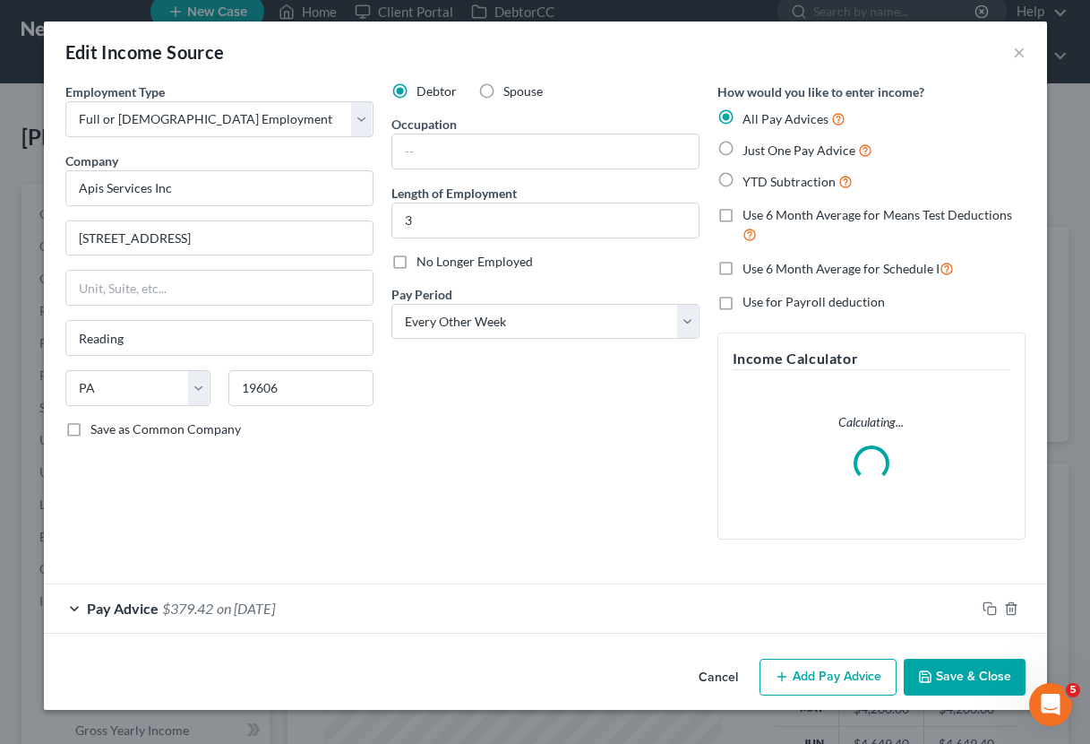
click at [850, 677] on button "Add Pay Advice" at bounding box center [828, 678] width 137 height 38
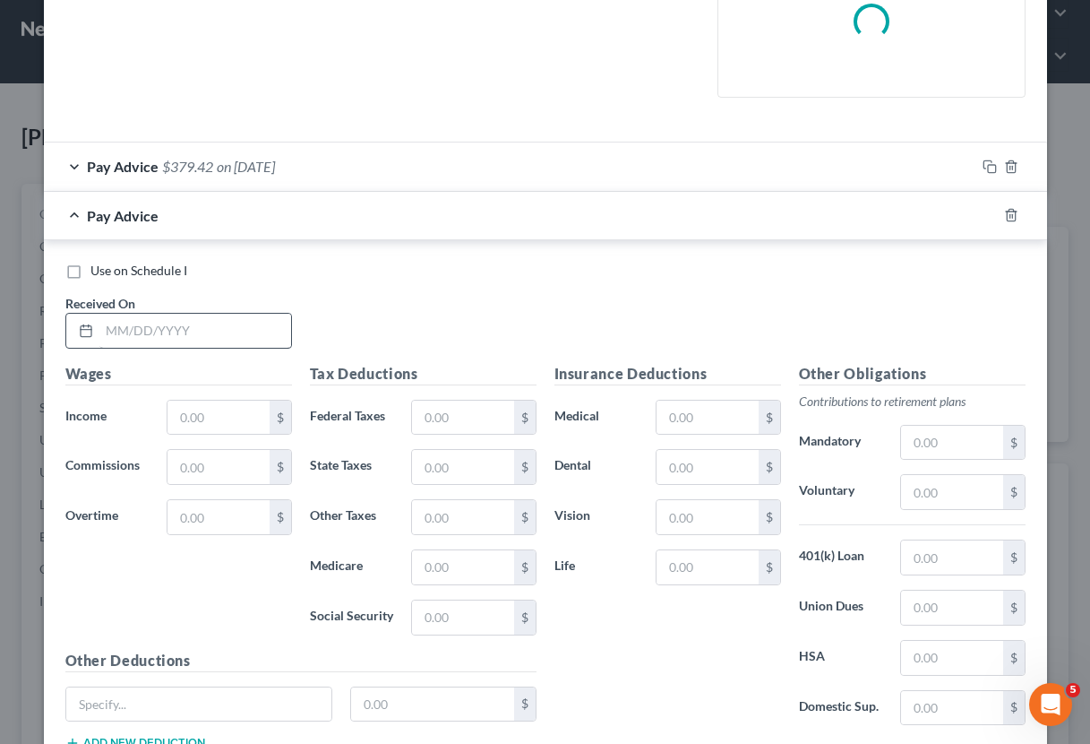
scroll to position [443, 0]
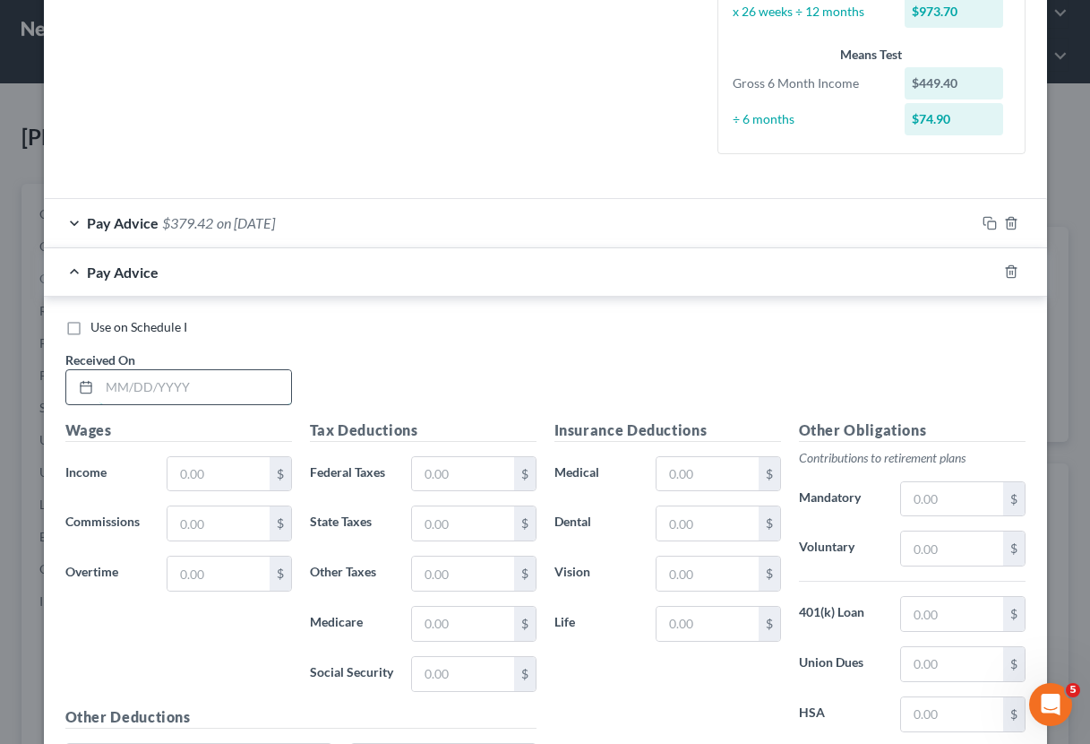
click at [168, 374] on input "text" at bounding box center [195, 387] width 192 height 34
type input "[DATE]"
click at [256, 481] on input "text" at bounding box center [218, 474] width 101 height 34
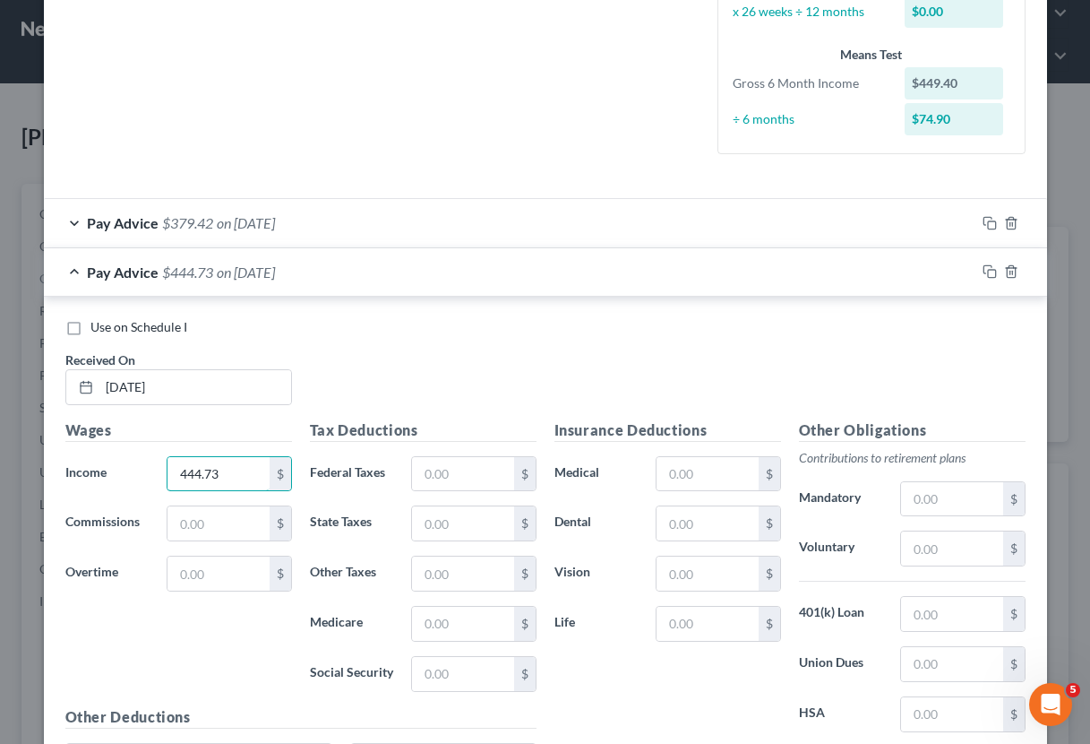
type input "444.73"
click at [486, 491] on div "Tax Deductions Federal Taxes $ State Taxes $ Other Taxes $ Medicare $ Social Se…" at bounding box center [423, 562] width 245 height 287
click at [461, 475] on input "text" at bounding box center [462, 474] width 101 height 34
type input "15.00"
type input "13.65"
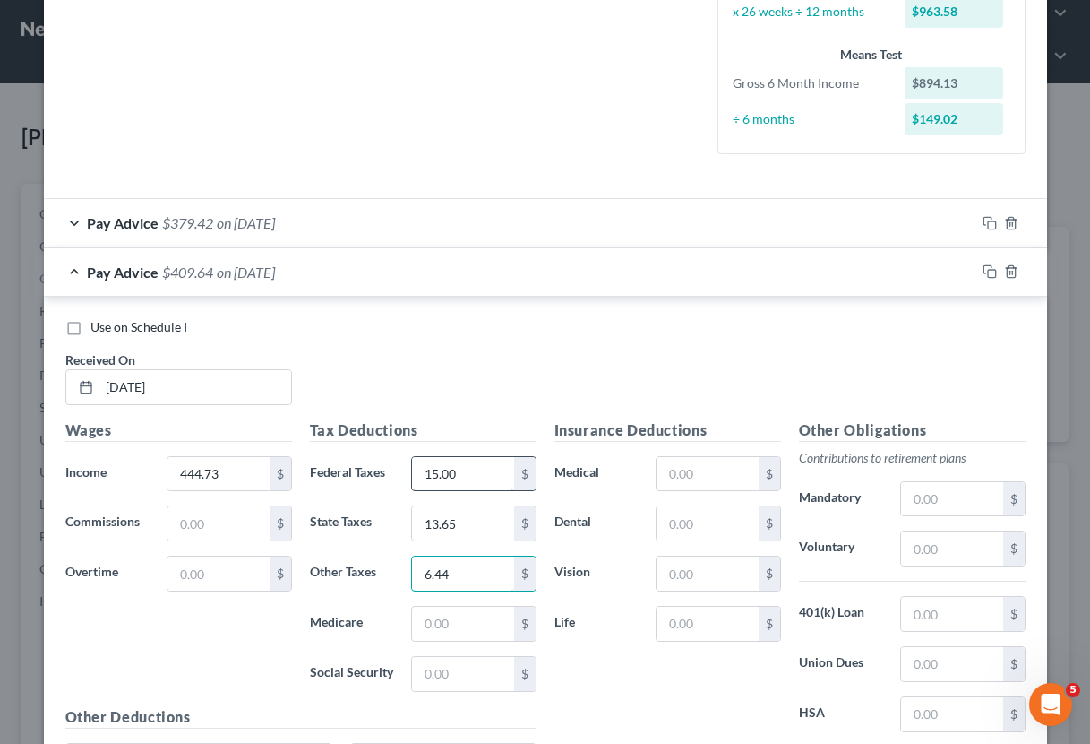
type input "6.44"
drag, startPoint x: 469, startPoint y: 516, endPoint x: 418, endPoint y: 521, distance: 51.4
click at [418, 521] on input "13.65" at bounding box center [462, 523] width 101 height 34
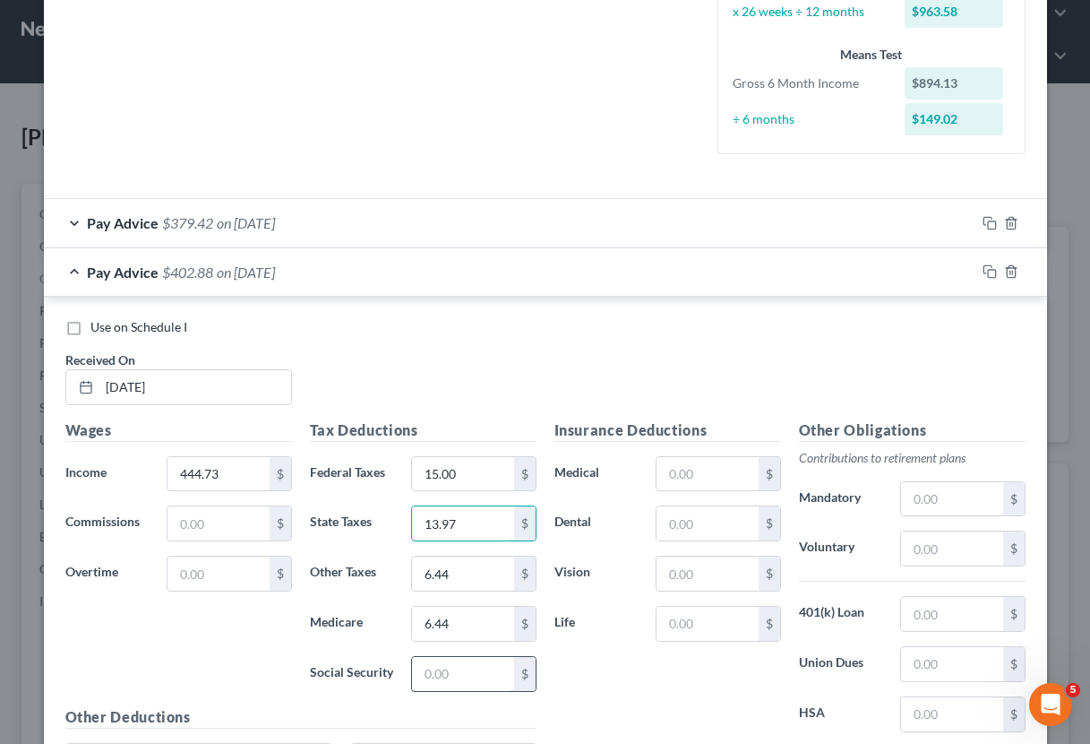
type input "13.97"
click at [471, 667] on input "text" at bounding box center [462, 674] width 101 height 34
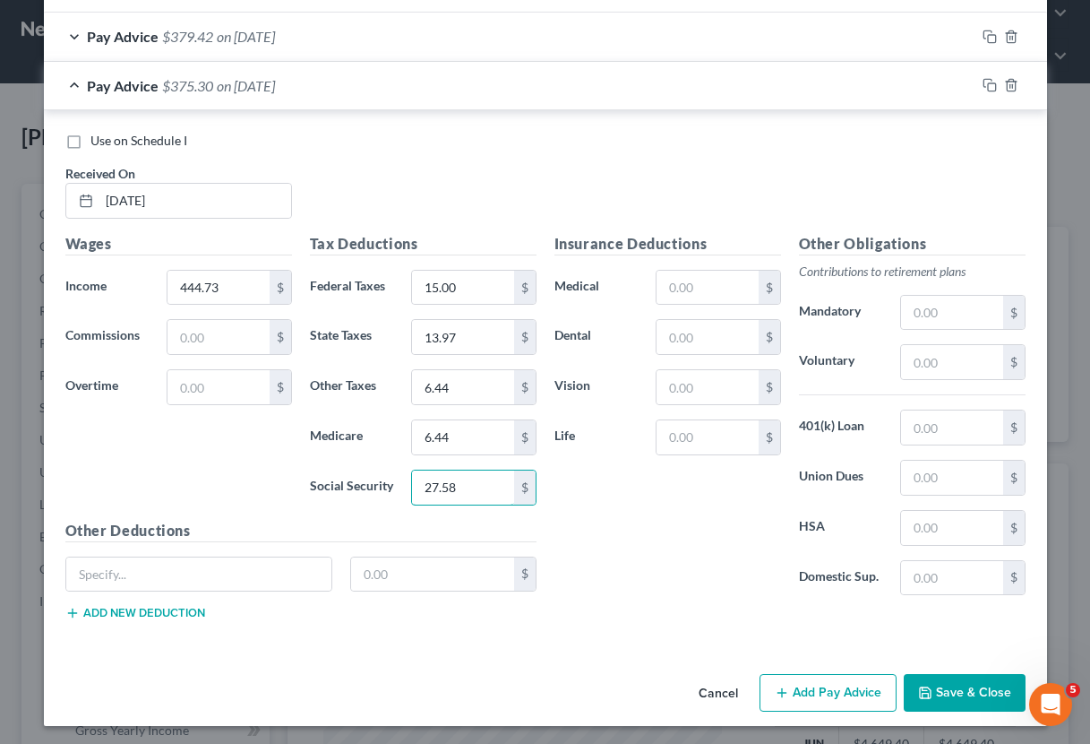
scroll to position [628, 0]
type input "27.58"
click at [795, 691] on button "Add Pay Advice" at bounding box center [828, 694] width 137 height 38
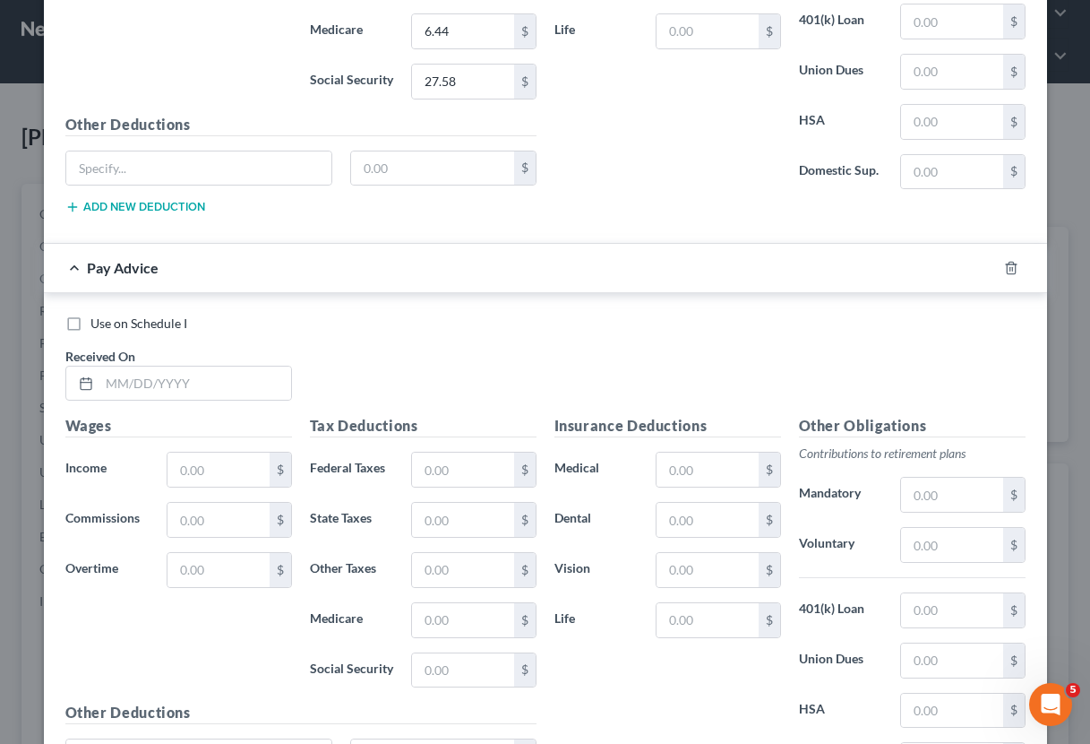
scroll to position [1068, 0]
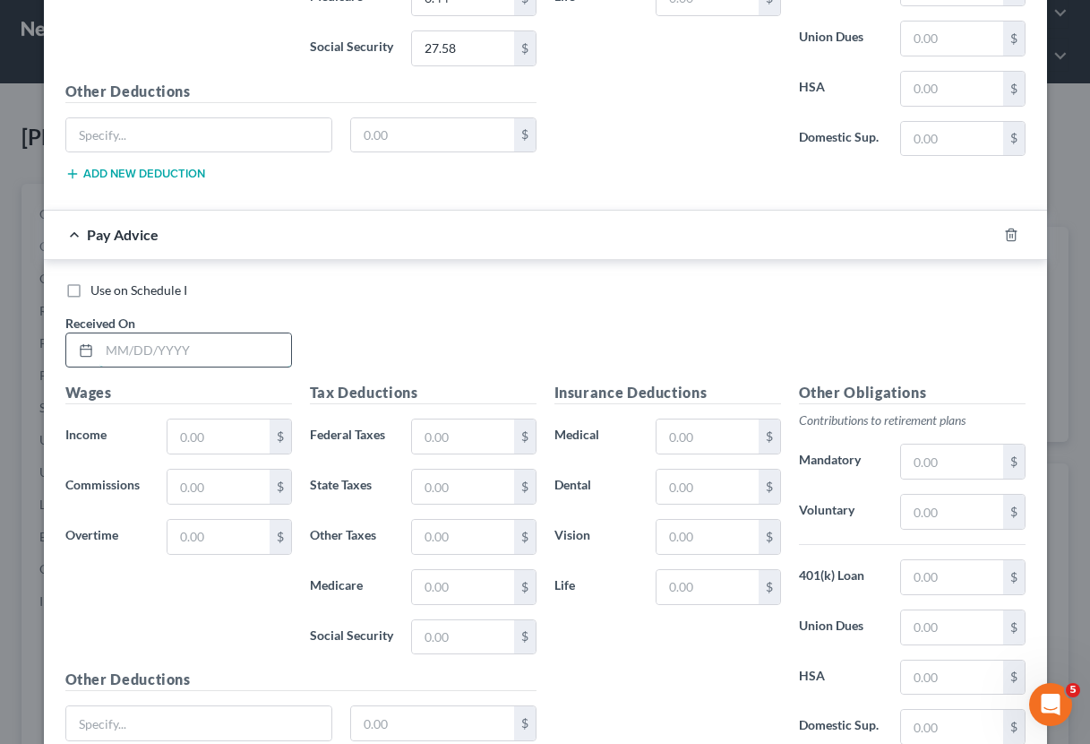
click at [108, 350] on input "text" at bounding box center [195, 350] width 192 height 34
type input "[DATE]"
click at [209, 443] on input "text" at bounding box center [218, 436] width 101 height 34
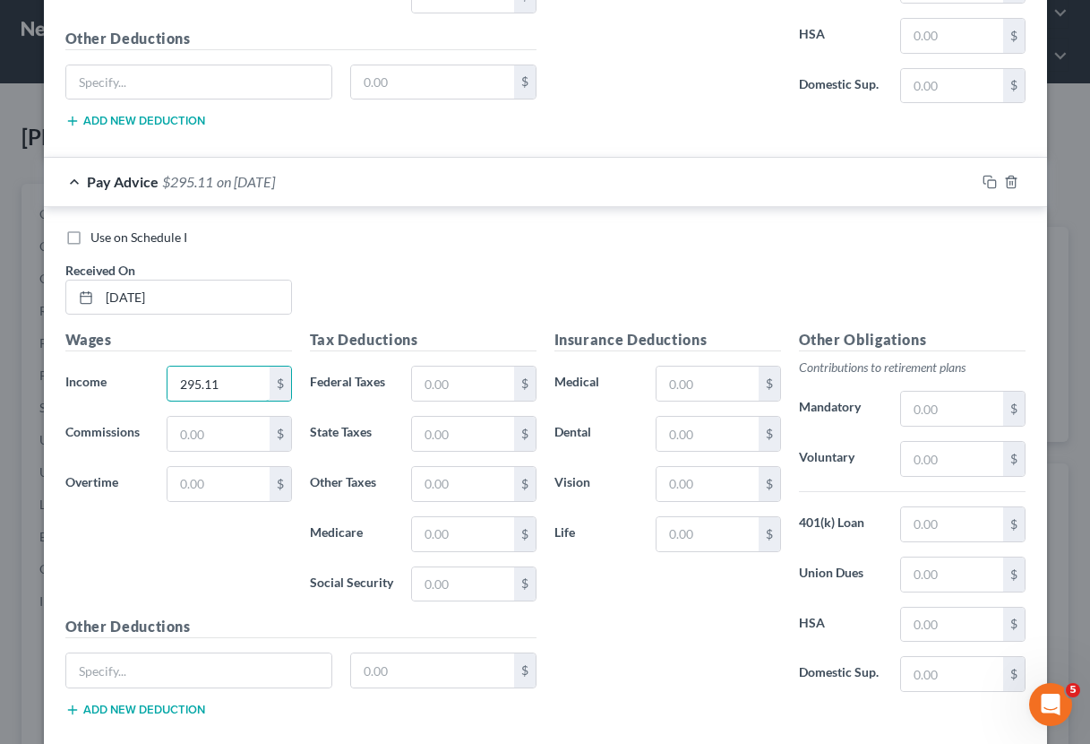
scroll to position [1121, 0]
type input "295.11"
click at [452, 383] on input "text" at bounding box center [462, 383] width 101 height 34
type input "15.00"
type input "9.26"
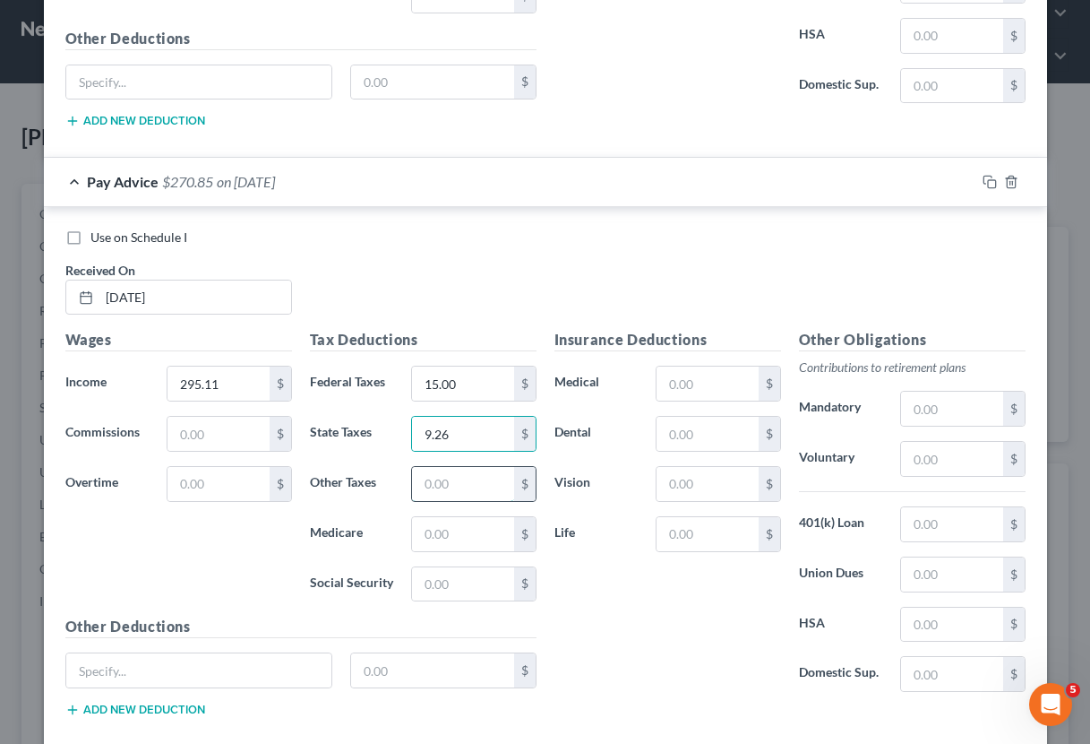
click at [438, 467] on input "text" at bounding box center [462, 484] width 101 height 34
type input "4.95"
click at [448, 519] on input "text" at bounding box center [462, 534] width 101 height 34
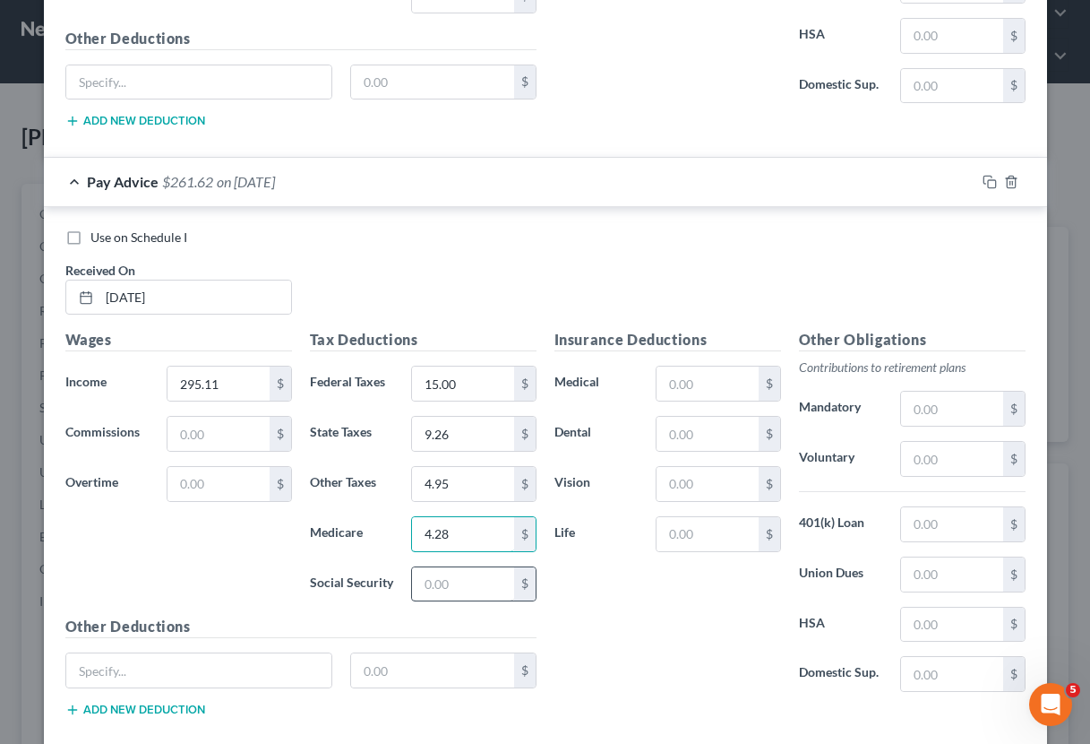
type input "4.28"
click at [486, 578] on input "text" at bounding box center [462, 584] width 101 height 34
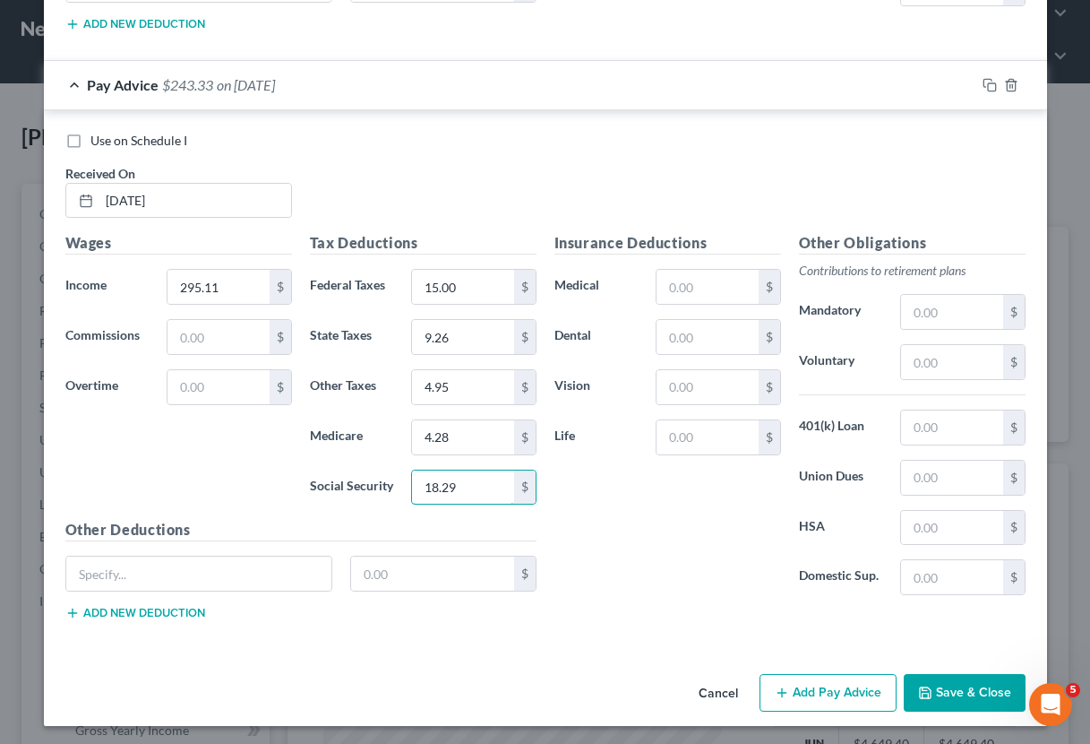
scroll to position [1217, 0]
type input "18.29"
click at [812, 681] on button "Add Pay Advice" at bounding box center [828, 694] width 137 height 38
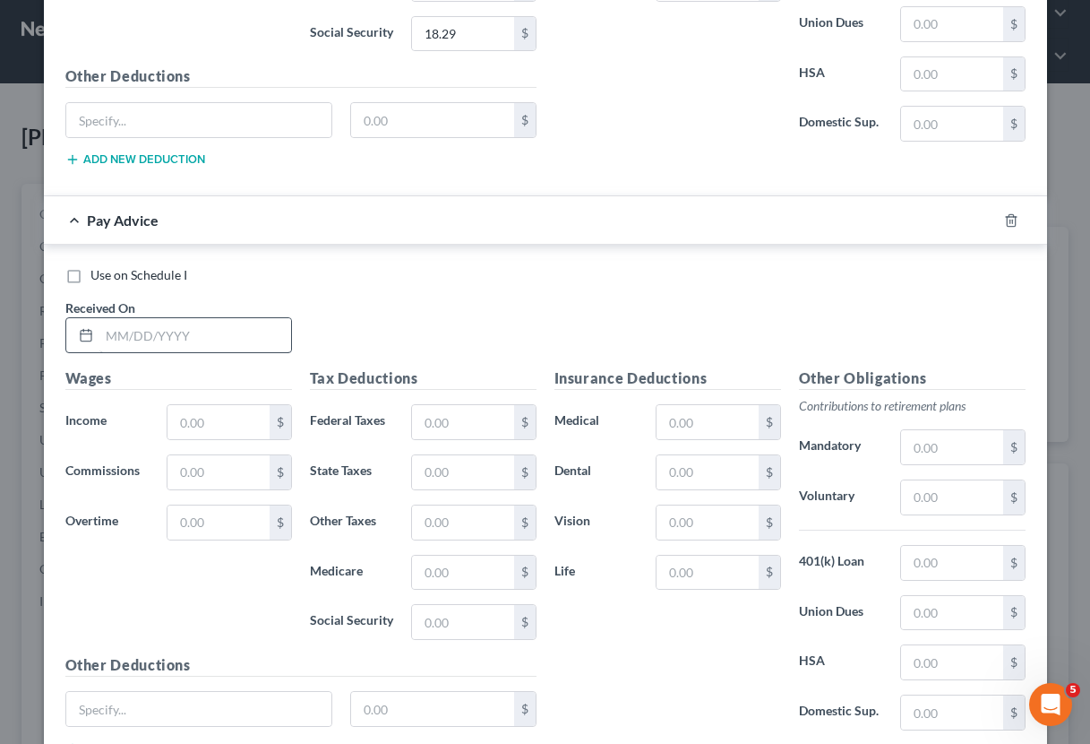
scroll to position [1675, 0]
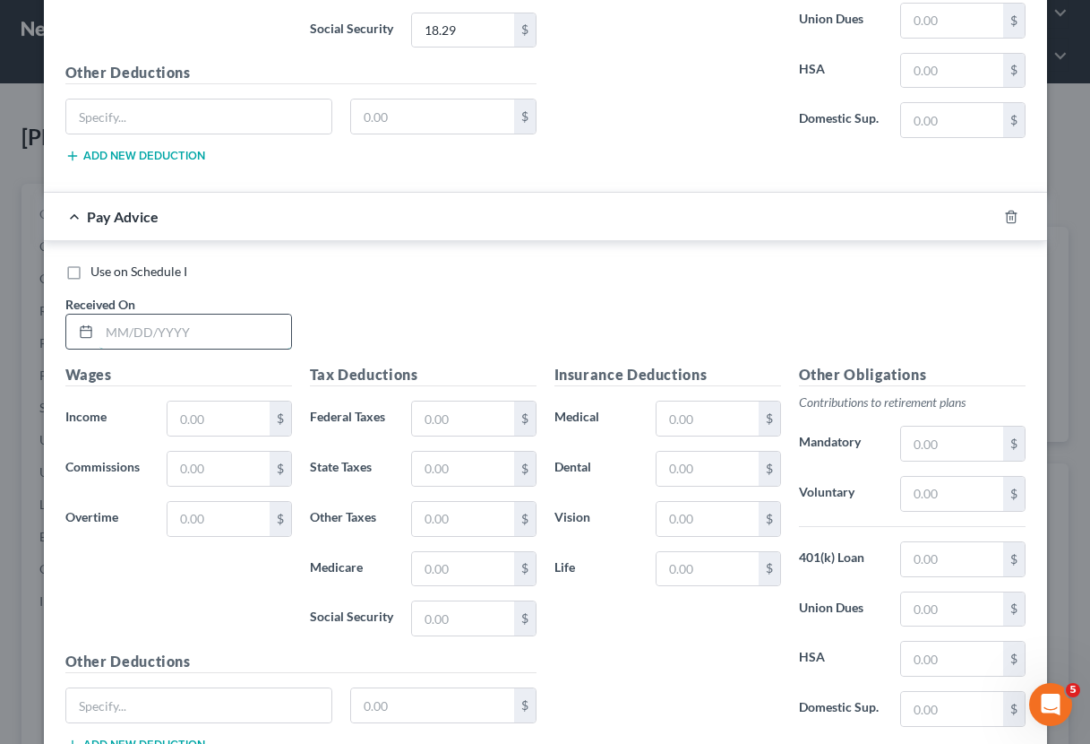
click at [123, 332] on input "text" at bounding box center [195, 331] width 192 height 34
type input "[DATE]"
click at [206, 417] on input "text" at bounding box center [218, 418] width 101 height 34
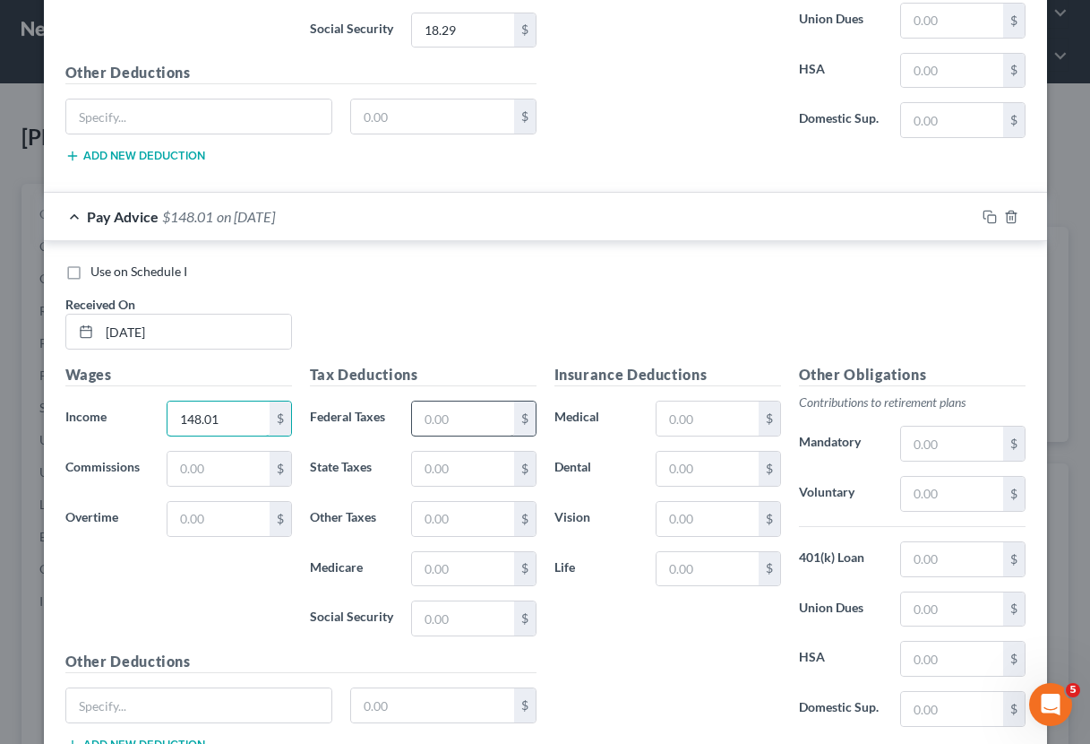
type input "148.01"
click at [462, 425] on input "text" at bounding box center [462, 418] width 101 height 34
type input "15.00"
click at [482, 569] on input "text" at bounding box center [462, 569] width 101 height 34
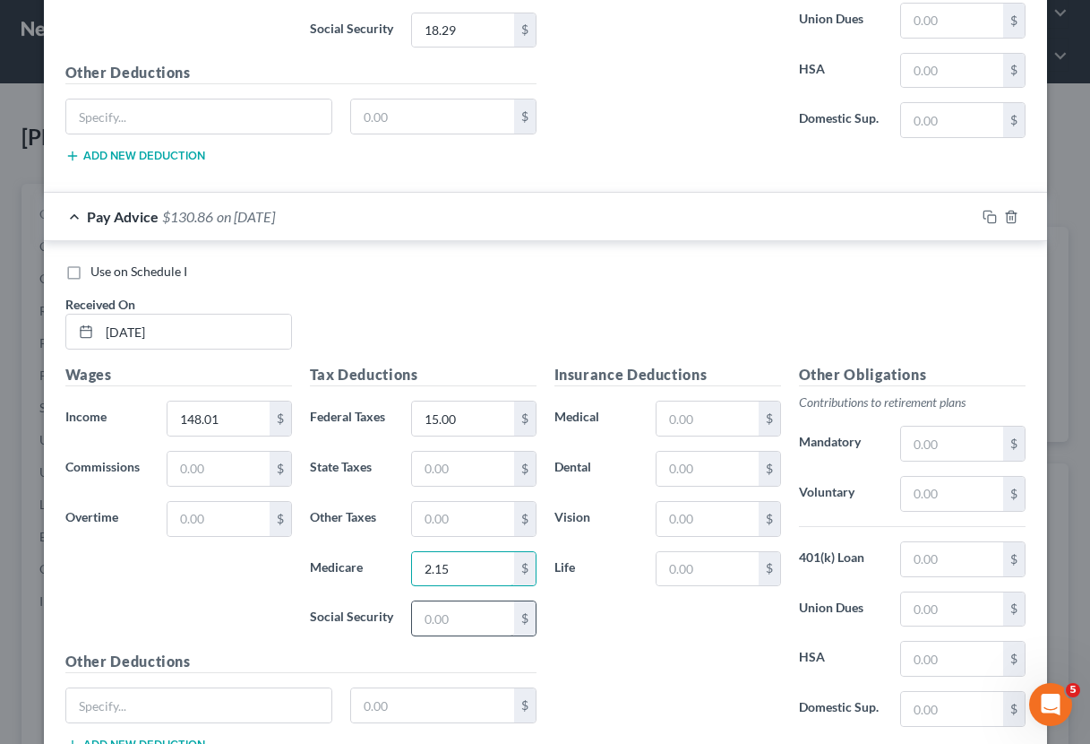
type input "2.15"
click at [489, 616] on input "text" at bounding box center [462, 618] width 101 height 34
type input "9.18"
click at [467, 505] on input "text" at bounding box center [462, 519] width 101 height 34
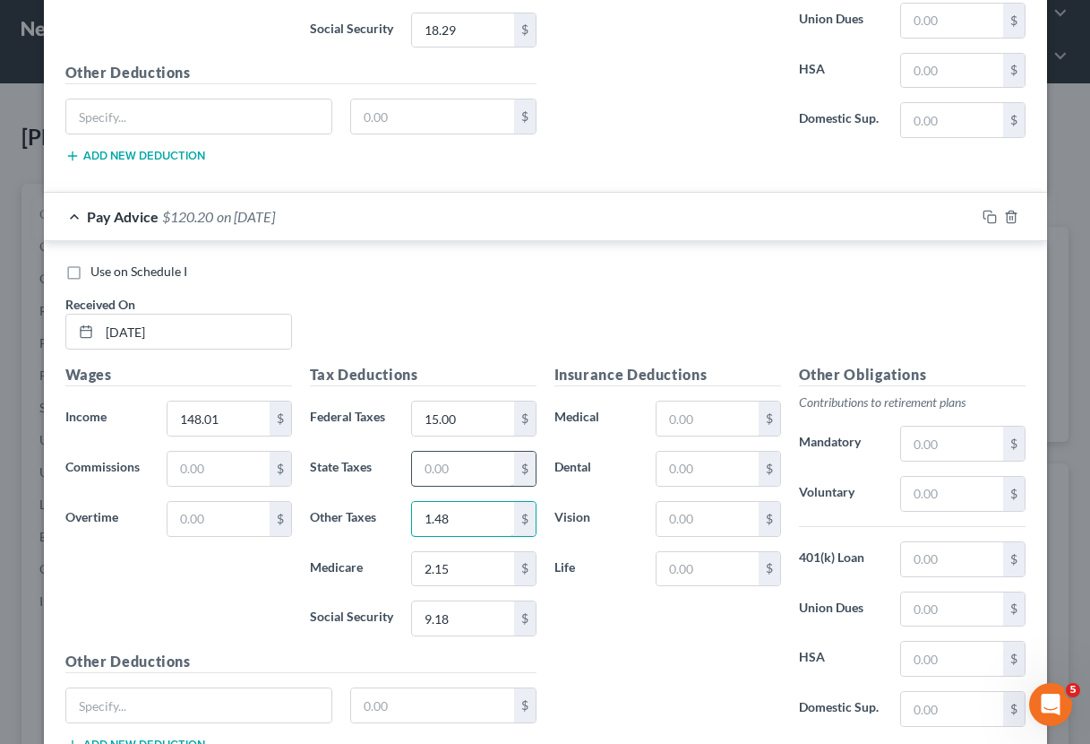
type input "1.48"
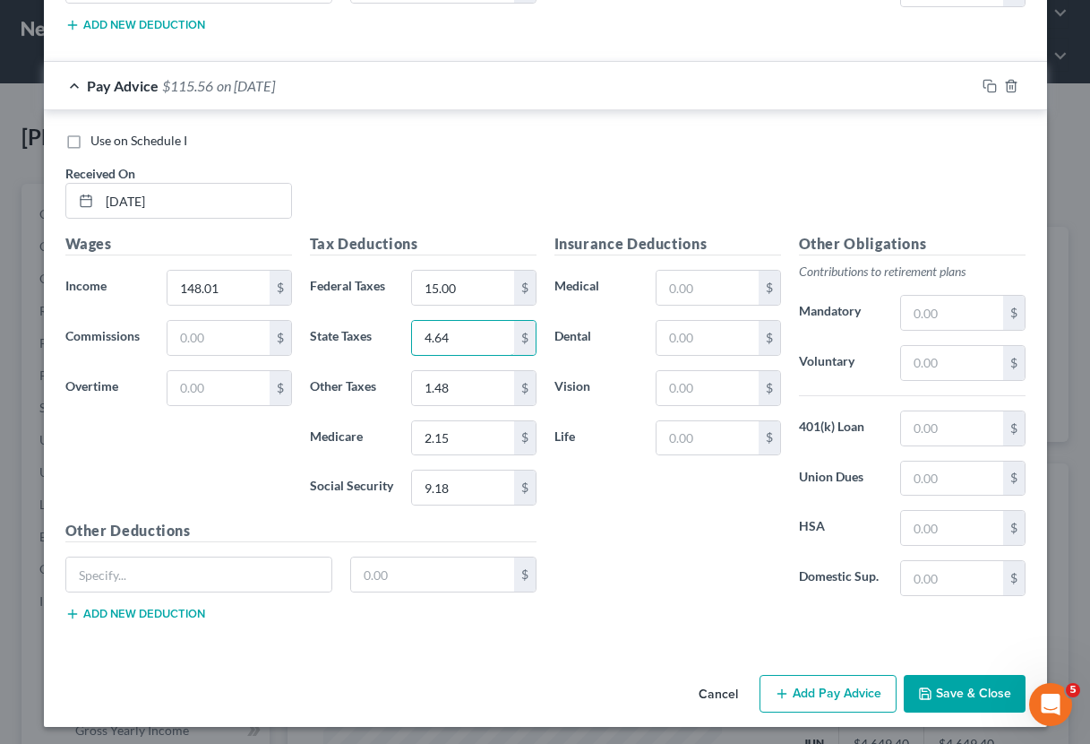
scroll to position [1805, 0]
type input "4.64"
click at [853, 685] on button "Add Pay Advice" at bounding box center [828, 695] width 137 height 38
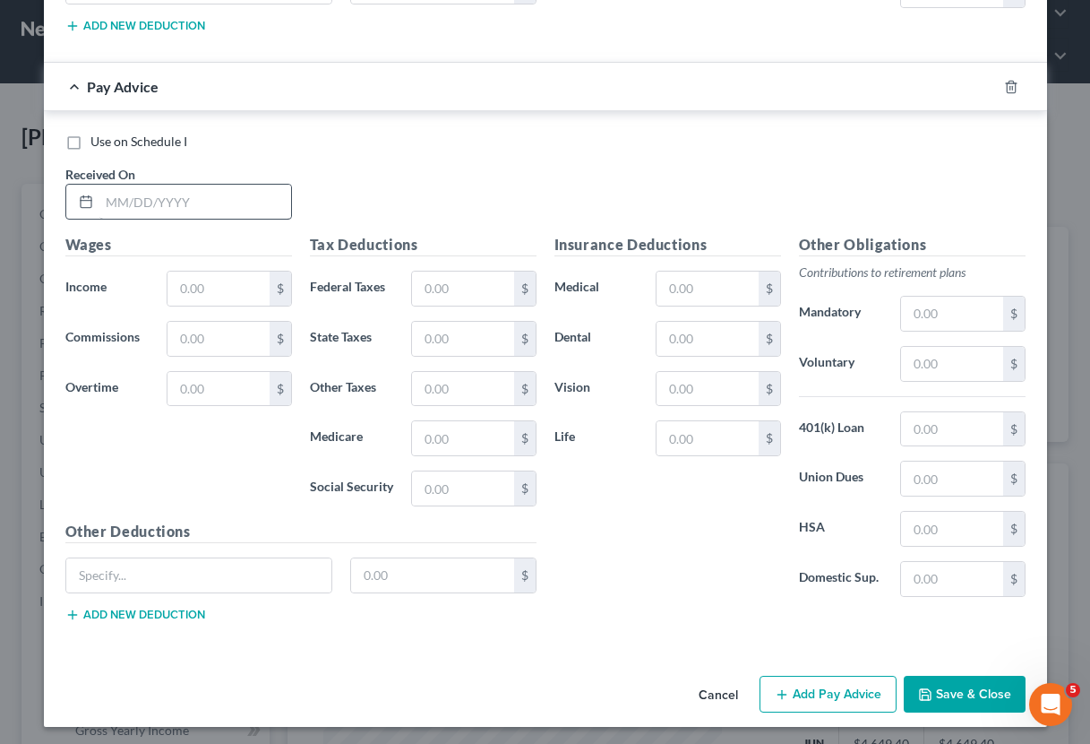
scroll to position [2392, 0]
click at [104, 198] on input "text" at bounding box center [195, 202] width 192 height 34
type input "[DATE]"
click at [237, 289] on input "text" at bounding box center [218, 289] width 101 height 34
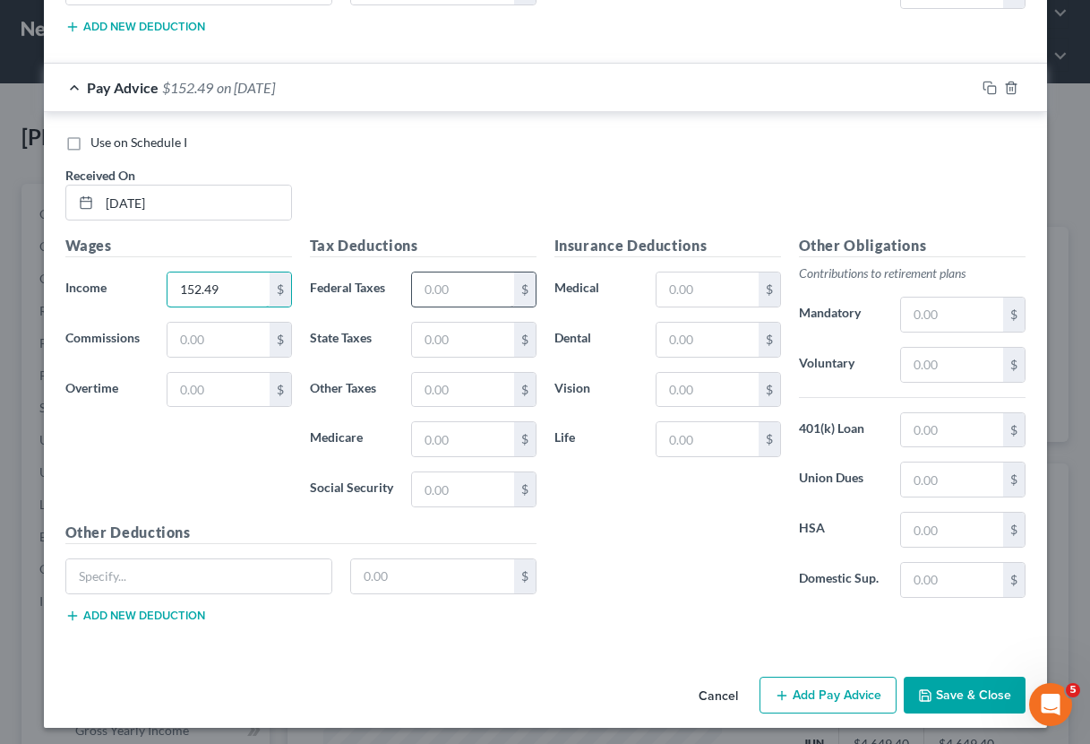
type input "152.49"
click at [441, 298] on input "text" at bounding box center [462, 289] width 101 height 34
type input "15.00"
click at [473, 441] on input "text" at bounding box center [462, 439] width 101 height 34
type input "2.21"
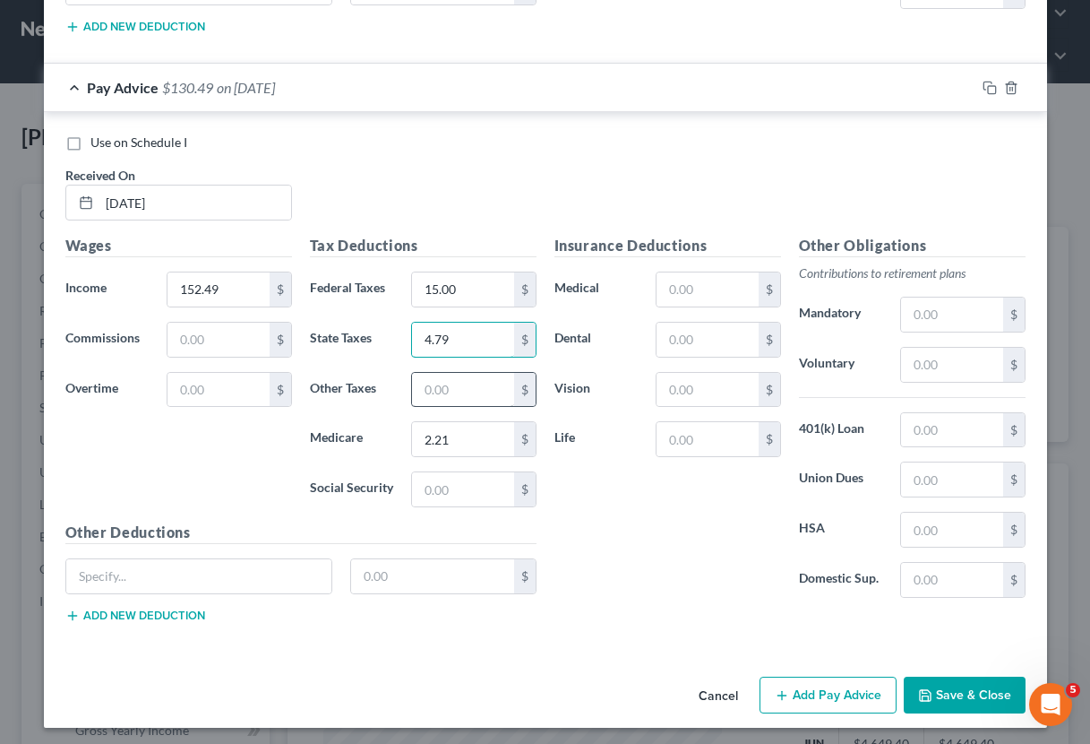
type input "4.79"
click at [444, 379] on input "text" at bounding box center [462, 390] width 101 height 34
type input "2"
type input "3.52"
click at [467, 499] on input "text" at bounding box center [462, 489] width 101 height 34
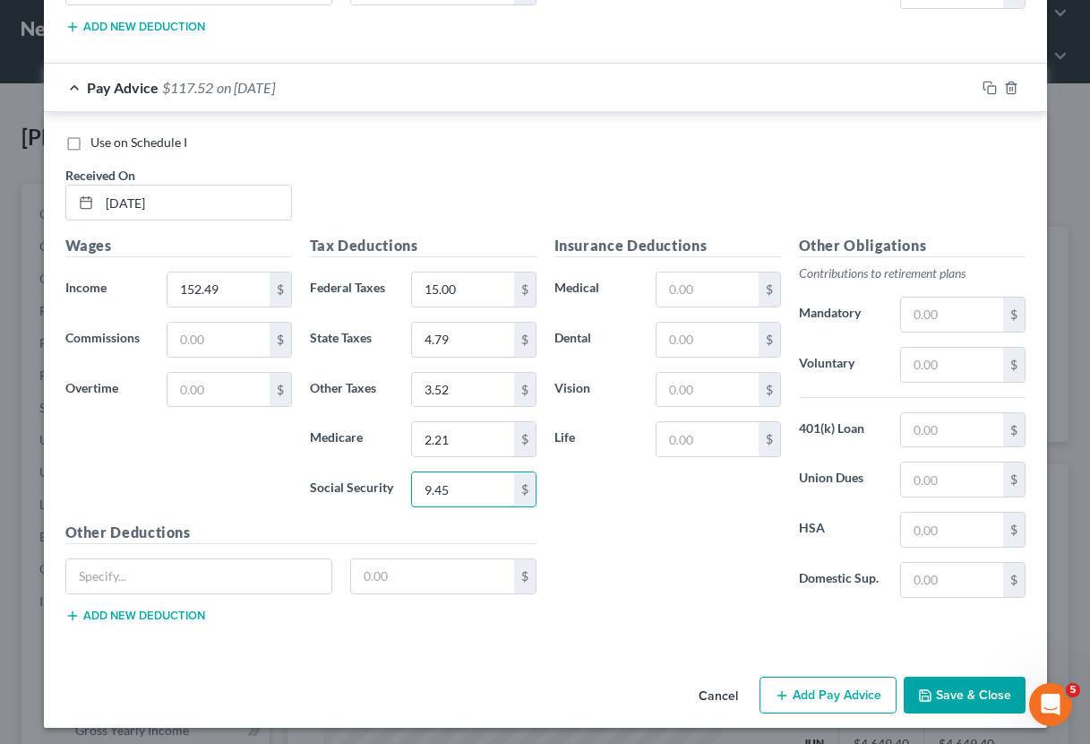
type input "9.45"
click at [809, 687] on button "Add Pay Advice" at bounding box center [828, 695] width 137 height 38
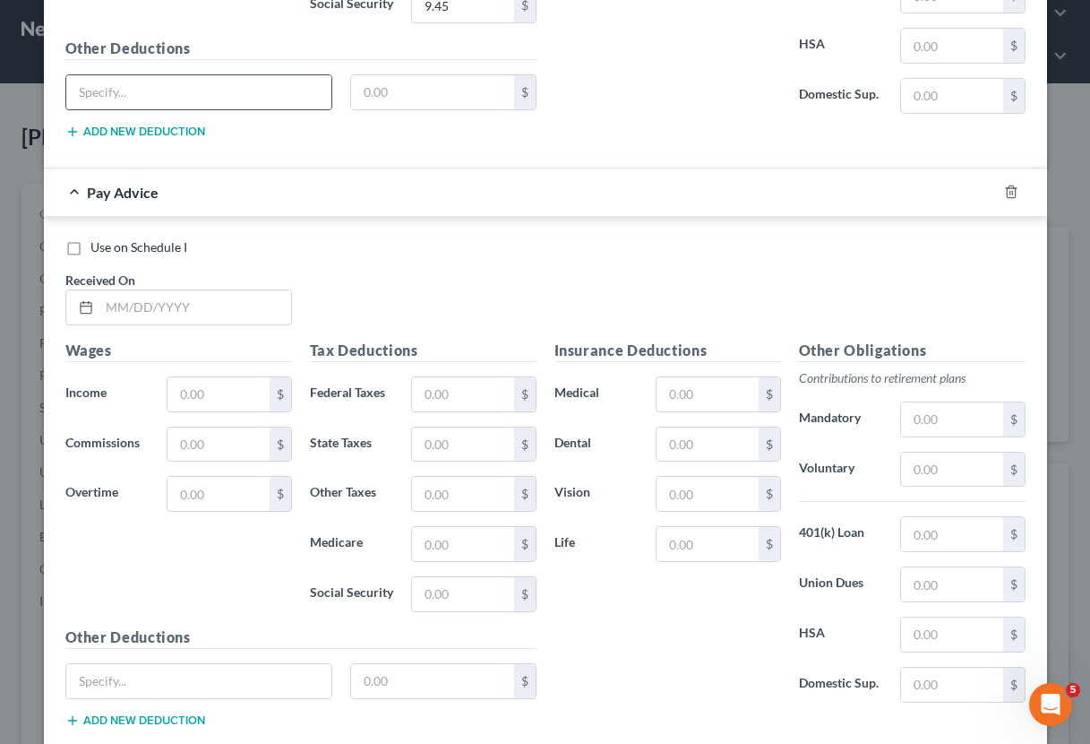
scroll to position [2972, 0]
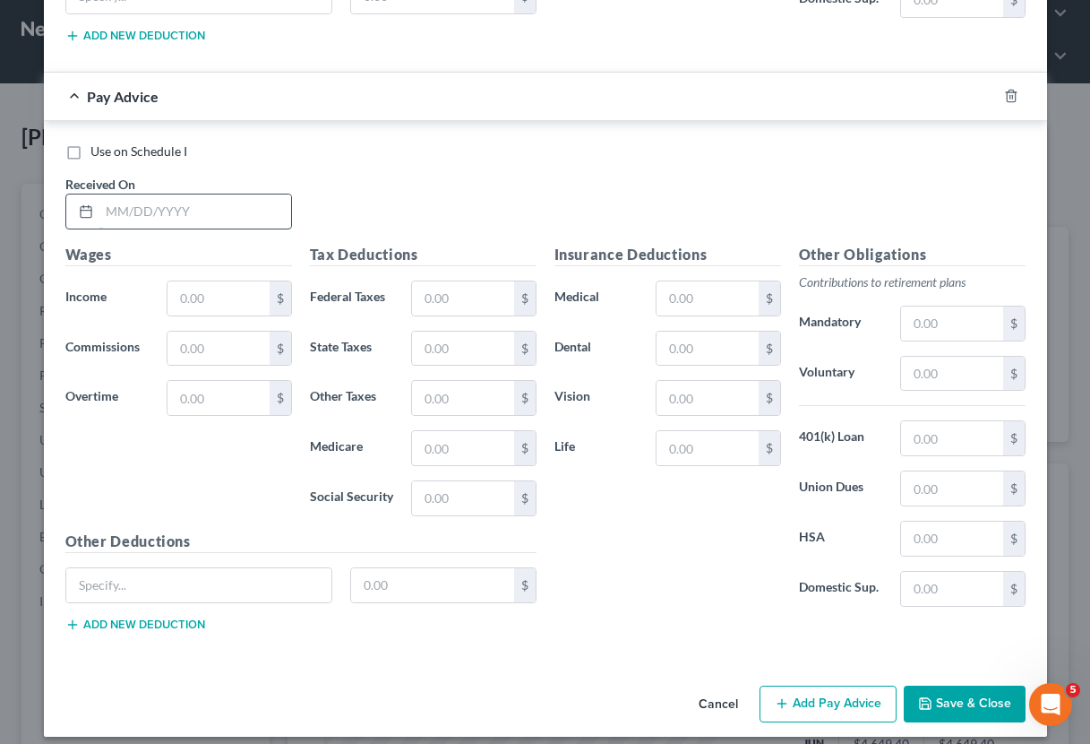
click at [116, 198] on input "text" at bounding box center [195, 211] width 192 height 34
type input "[DATE]"
click at [233, 292] on input "text" at bounding box center [218, 298] width 101 height 34
type input "457.48"
click at [457, 291] on input "text" at bounding box center [462, 298] width 101 height 34
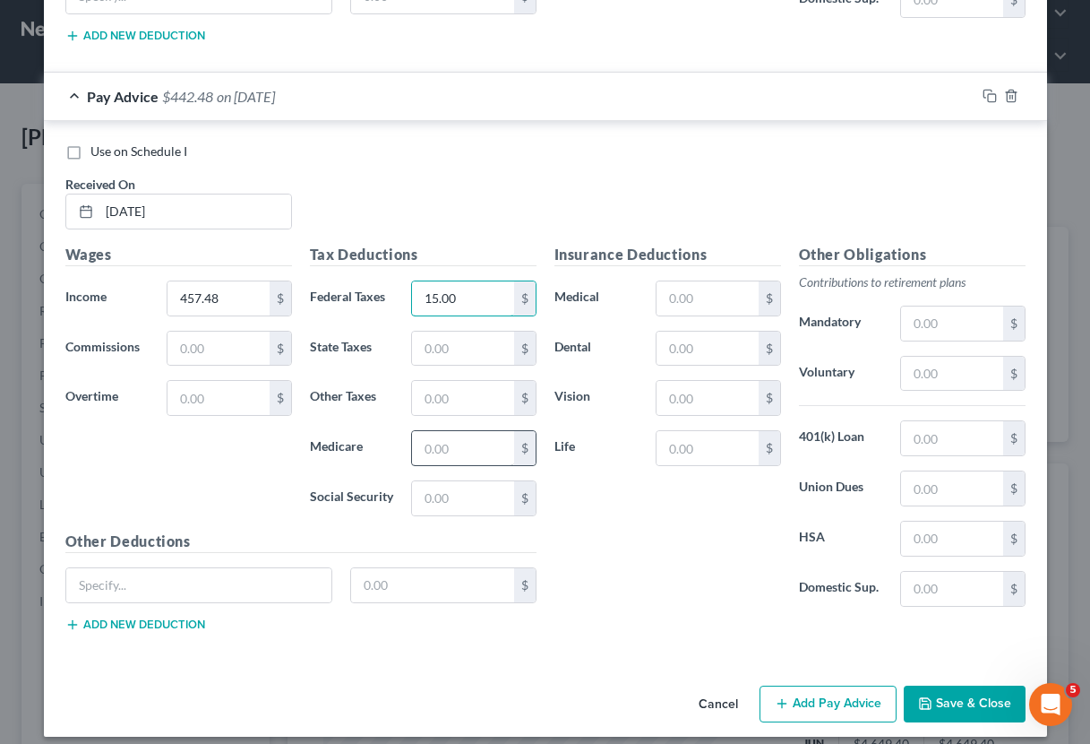
type input "15.00"
click at [471, 443] on input "text" at bounding box center [462, 448] width 101 height 34
type input "6.63"
click at [482, 490] on input "text" at bounding box center [462, 498] width 101 height 34
type input "28.36"
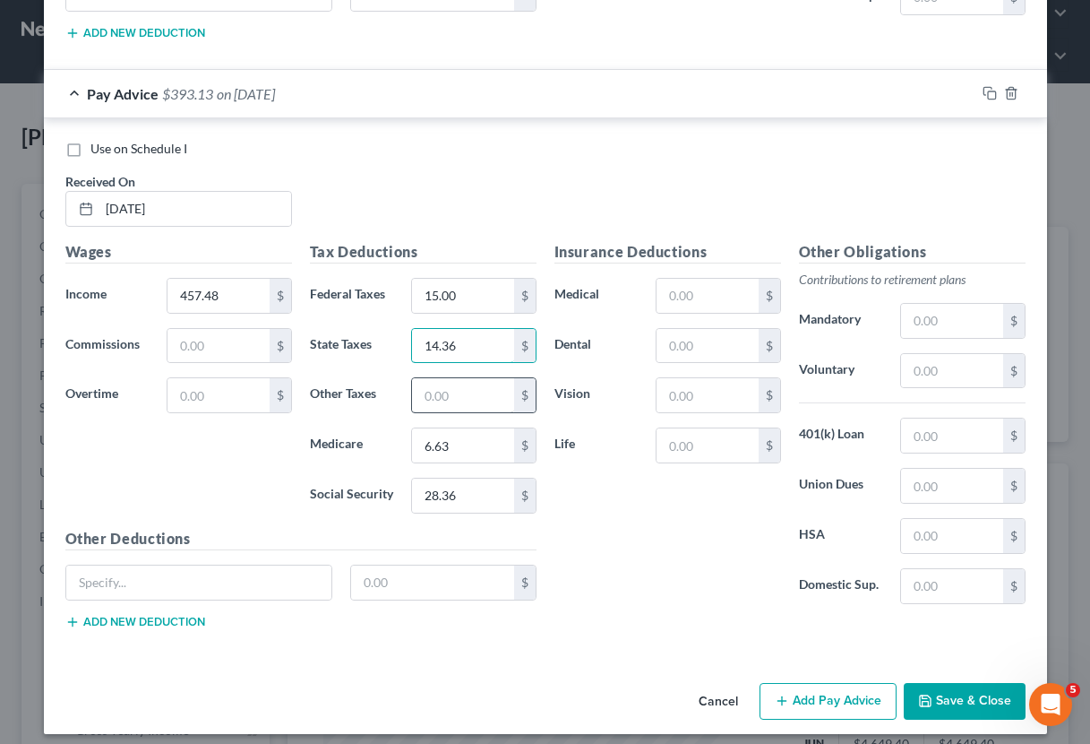
type input "14.36"
click at [482, 384] on input "text" at bounding box center [462, 395] width 101 height 34
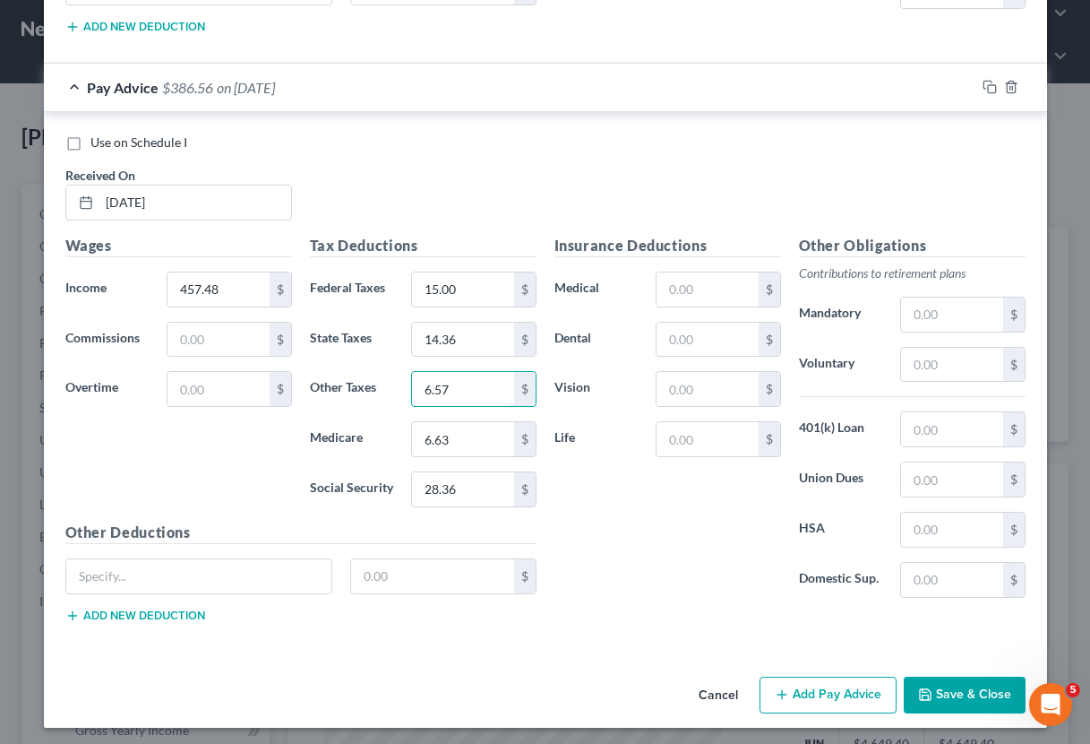
scroll to position [2981, 0]
type input "6.57"
click at [852, 685] on button "Add Pay Advice" at bounding box center [828, 695] width 137 height 38
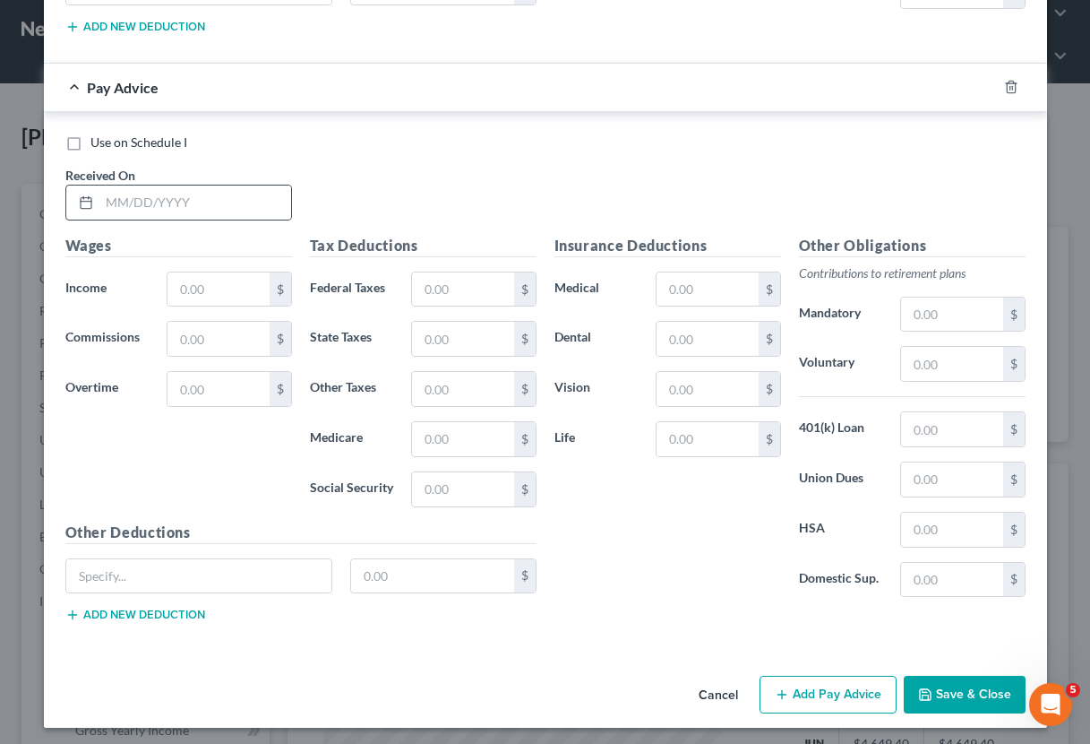
scroll to position [3569, 0]
click at [86, 189] on div at bounding box center [82, 203] width 33 height 34
click at [106, 193] on input "text" at bounding box center [195, 203] width 192 height 34
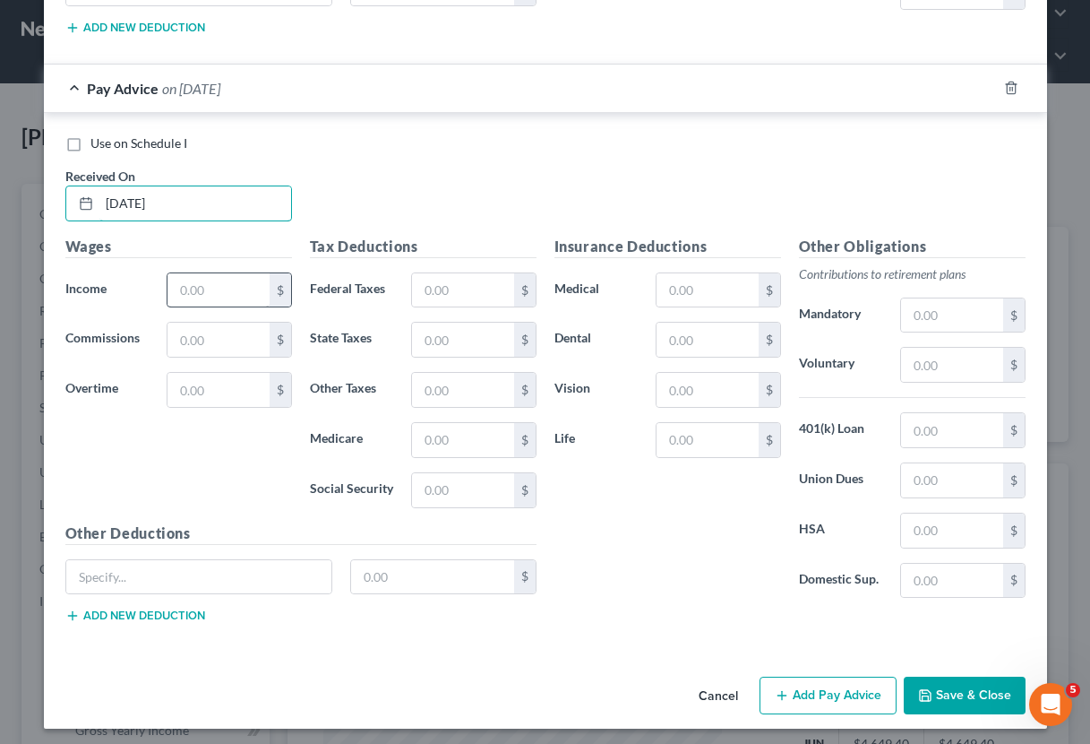
type input "[DATE]"
click at [216, 281] on input "text" at bounding box center [218, 290] width 101 height 34
type input "318.44"
click at [492, 281] on input "text" at bounding box center [462, 290] width 101 height 34
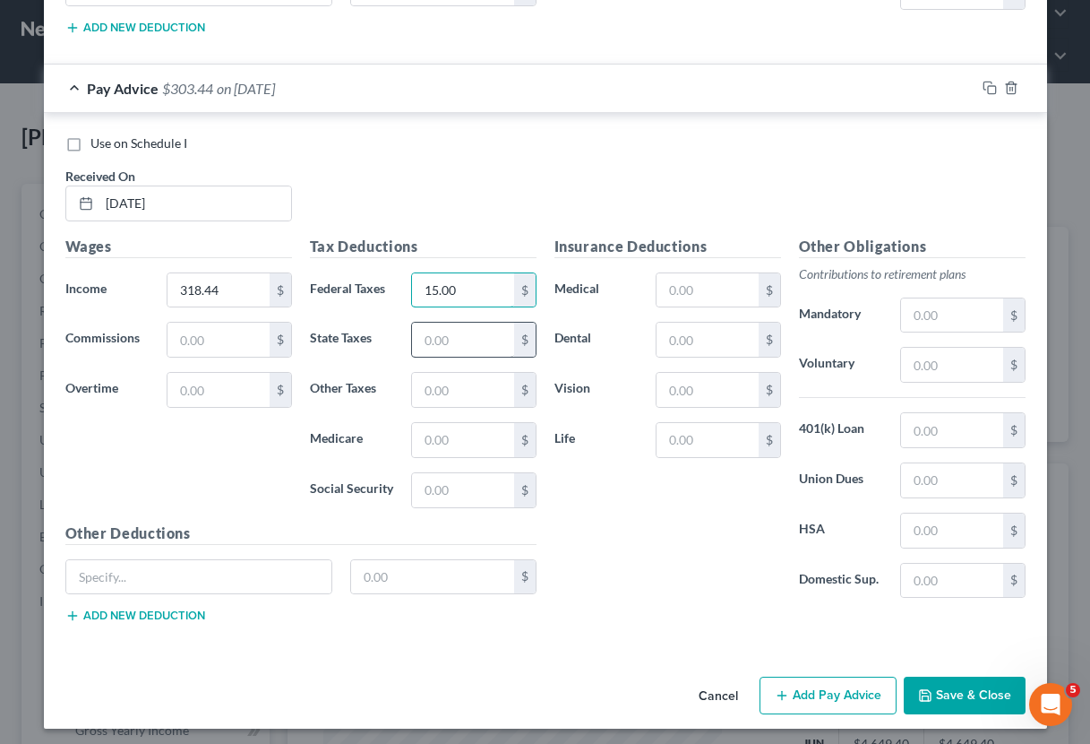
type input "15.00"
type input "10.00"
click at [448, 381] on input "text" at bounding box center [462, 390] width 101 height 34
type input "5.18"
click at [467, 427] on input "text" at bounding box center [462, 440] width 101 height 34
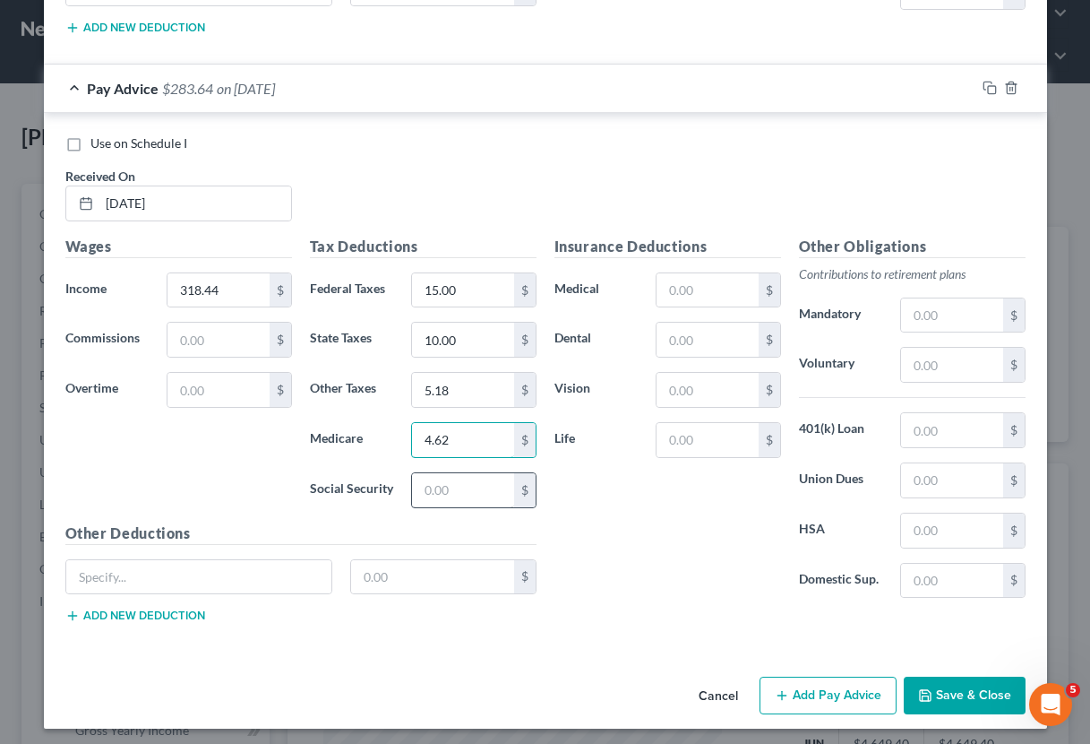
type input "4.62"
click at [462, 478] on input "text" at bounding box center [462, 490] width 101 height 34
type input "19.74"
click at [941, 684] on button "Save & Close" at bounding box center [965, 695] width 122 height 38
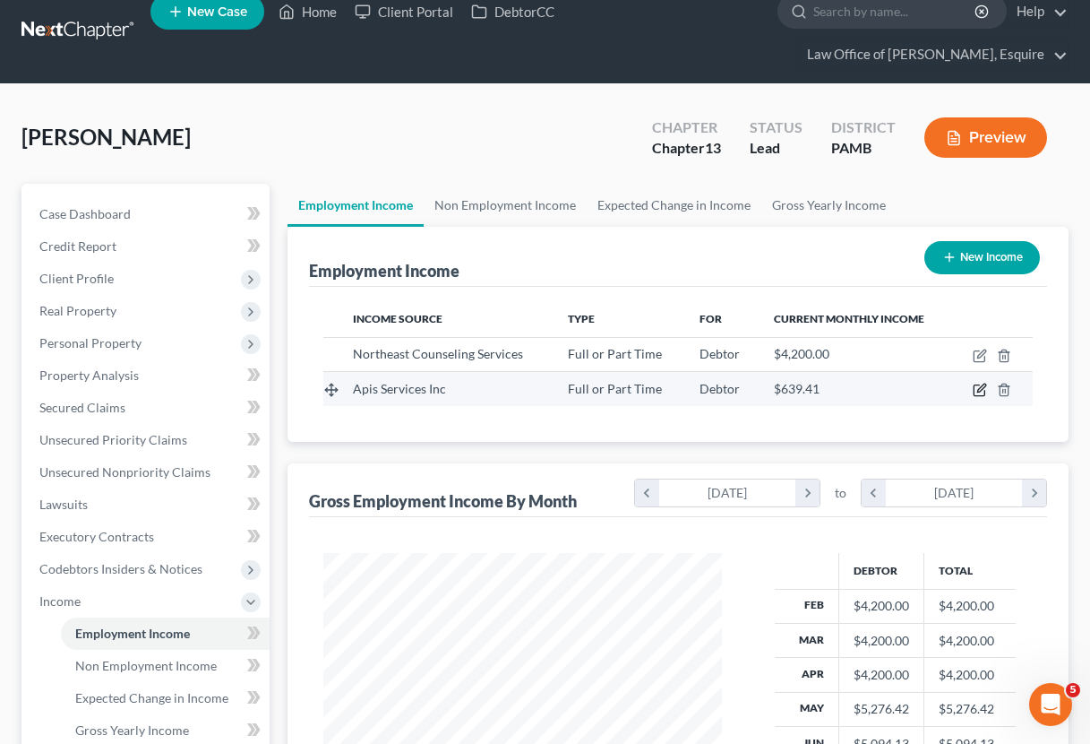
click at [984, 392] on icon "button" at bounding box center [980, 390] width 14 height 14
select select "0"
select select "39"
select select "2"
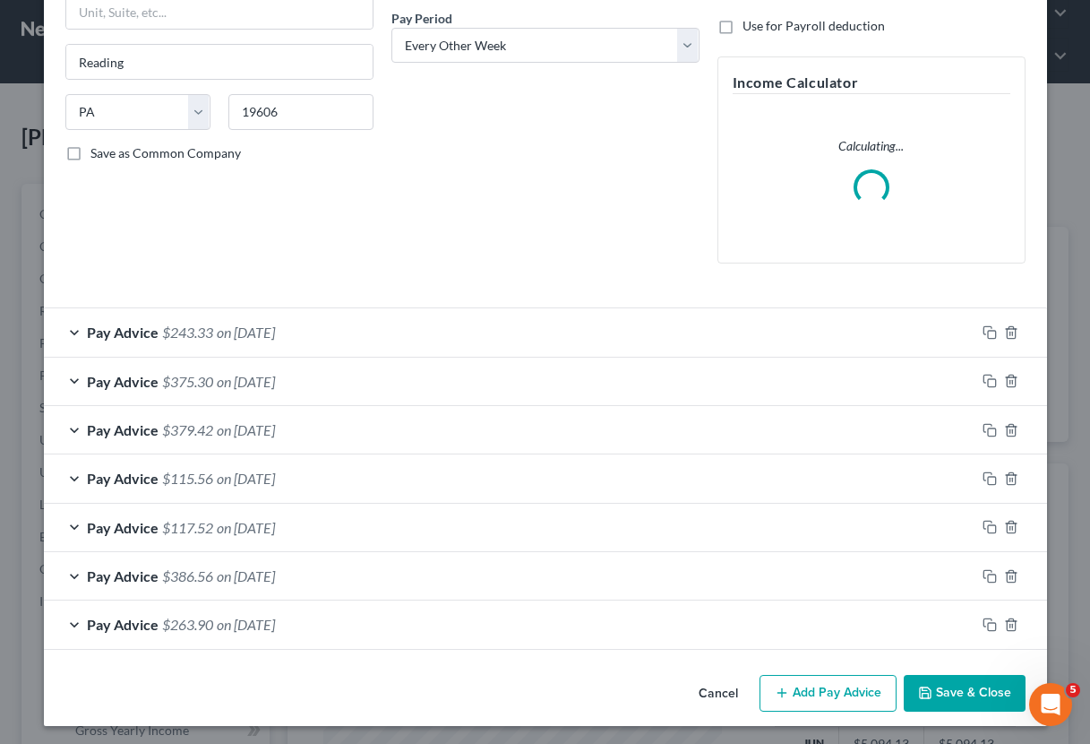
scroll to position [274, 0]
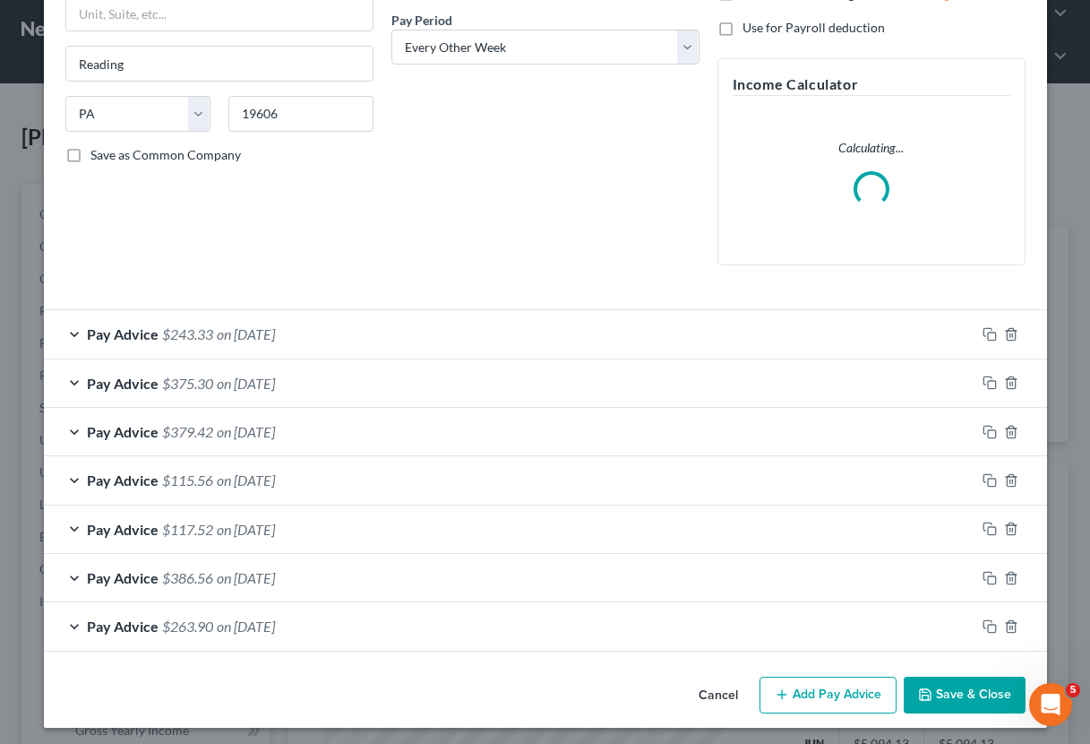
click at [810, 678] on button "Add Pay Advice" at bounding box center [828, 695] width 137 height 38
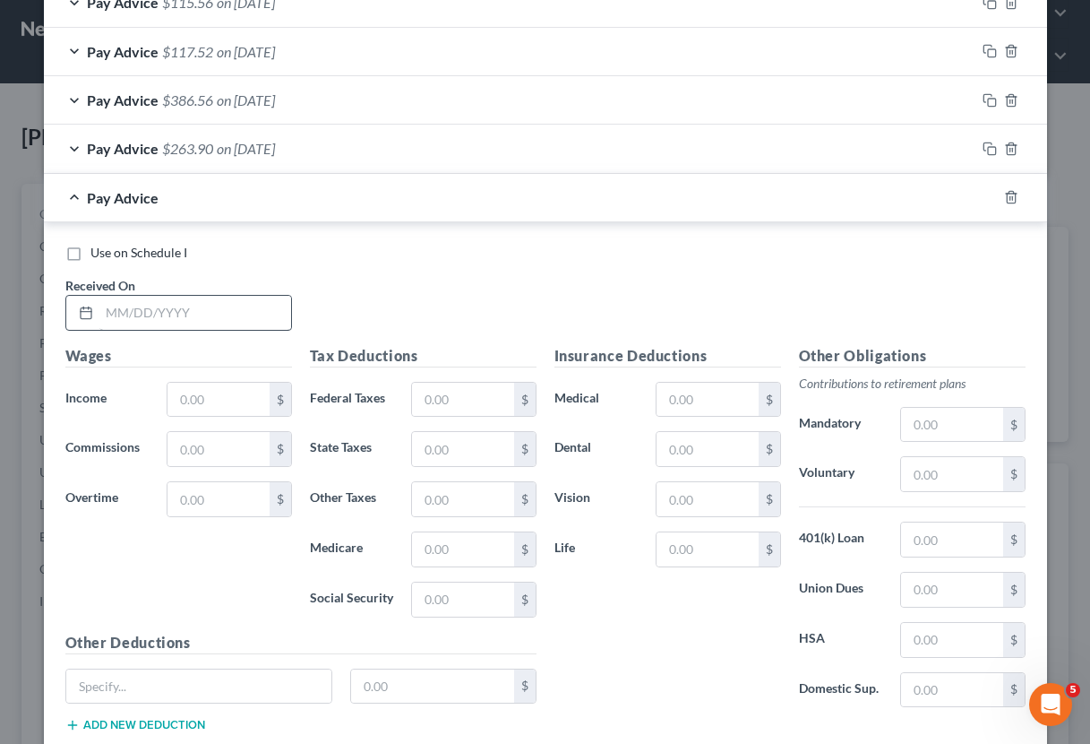
scroll to position [811, 0]
click at [109, 303] on input "text" at bounding box center [195, 311] width 192 height 34
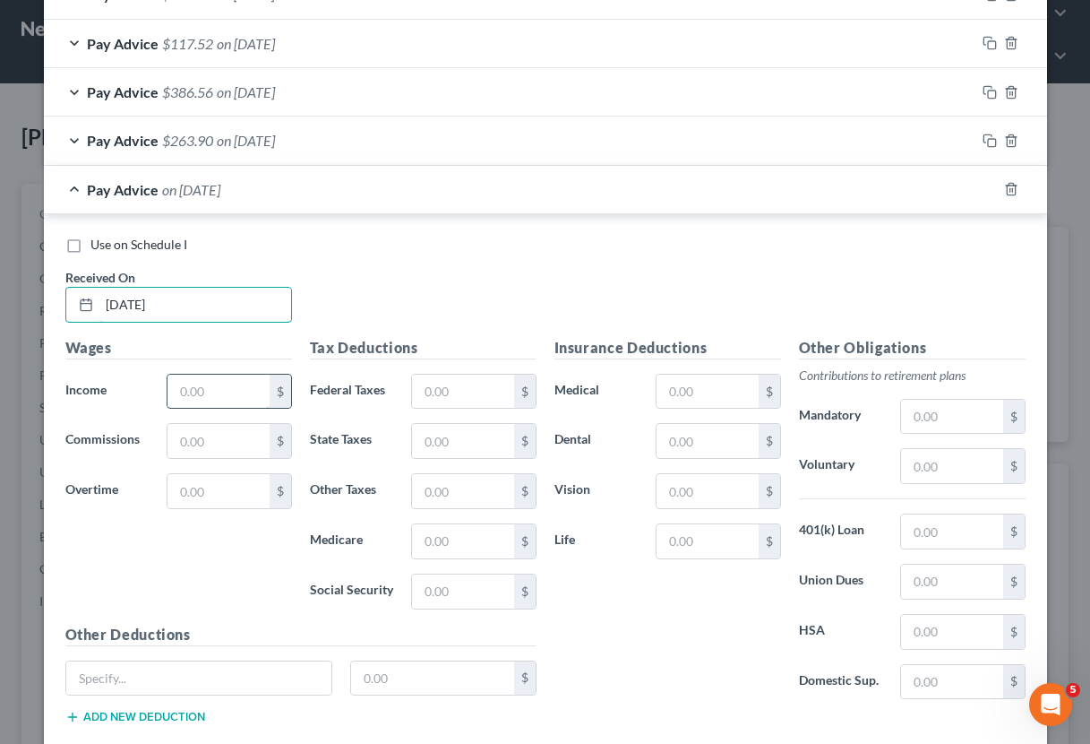
type input "[DATE]"
click at [198, 384] on input "text" at bounding box center [218, 392] width 101 height 34
type input "448.51"
click at [492, 381] on input "text" at bounding box center [462, 392] width 101 height 34
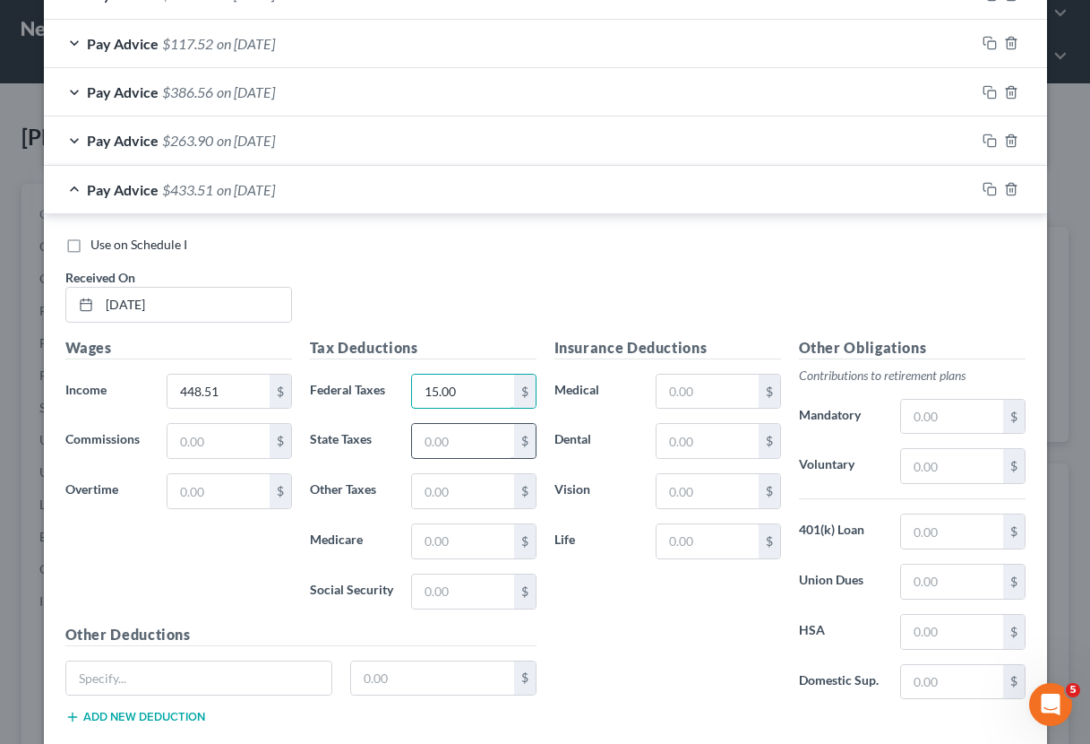
type input "15.00"
type input "14.01"
click at [450, 485] on input "text" at bounding box center [462, 491] width 101 height 34
type input "6.49"
click at [462, 538] on input "text" at bounding box center [462, 541] width 101 height 34
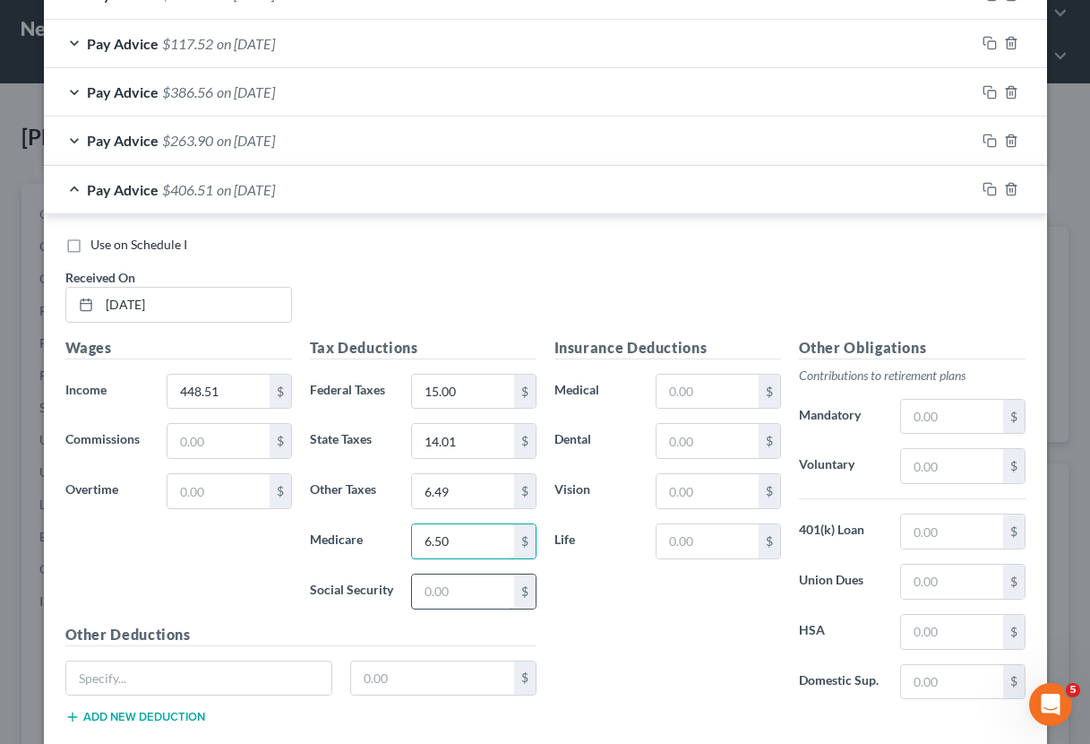
type input "6.50"
click at [461, 585] on input "text" at bounding box center [462, 591] width 101 height 34
type input "27.81"
click at [487, 392] on input "15.00" at bounding box center [462, 392] width 101 height 34
click at [461, 436] on input "14.01" at bounding box center [462, 441] width 101 height 34
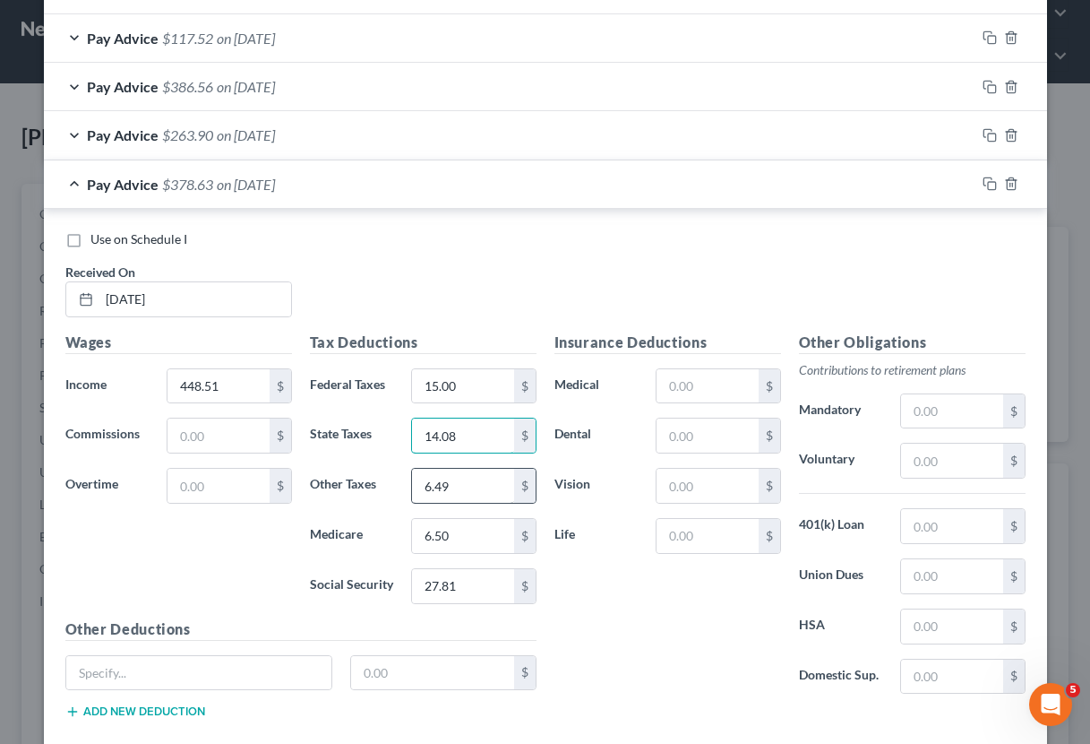
type input "14.08"
click at [475, 477] on input "6.49" at bounding box center [462, 486] width 101 height 34
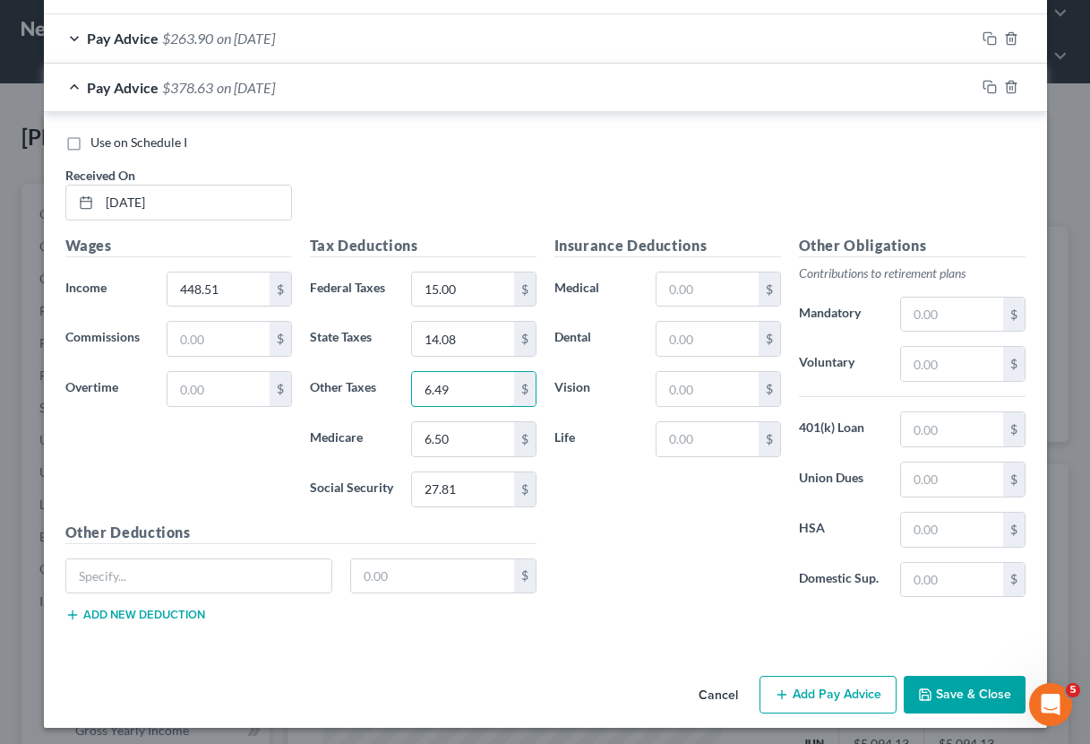
scroll to position [918, 0]
click at [844, 684] on button "Add Pay Advice" at bounding box center [828, 695] width 137 height 38
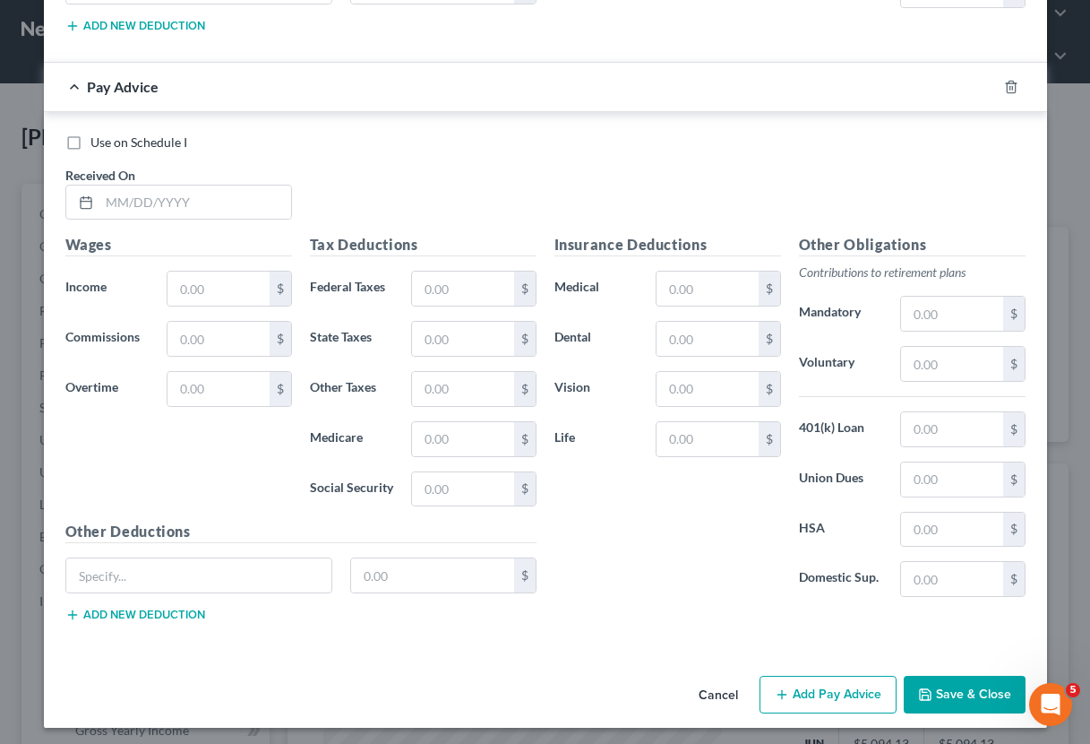
scroll to position [1507, 0]
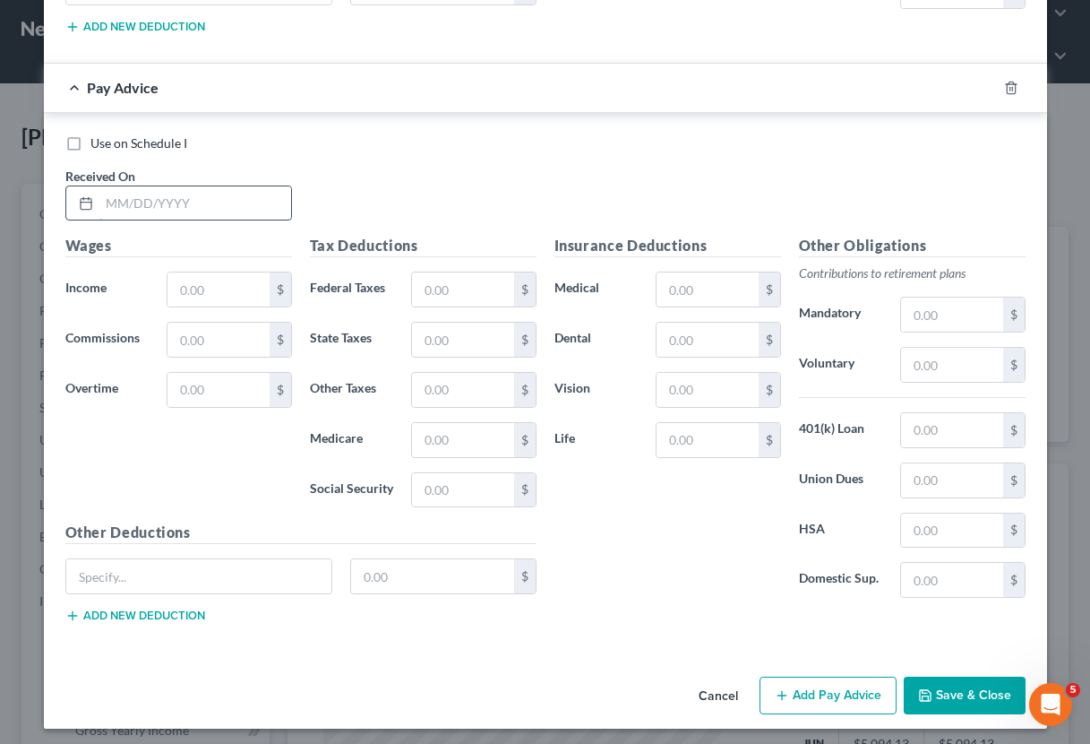
click at [111, 200] on input "text" at bounding box center [195, 203] width 192 height 34
type input "[DATE]"
click at [250, 282] on input "text" at bounding box center [218, 289] width 101 height 34
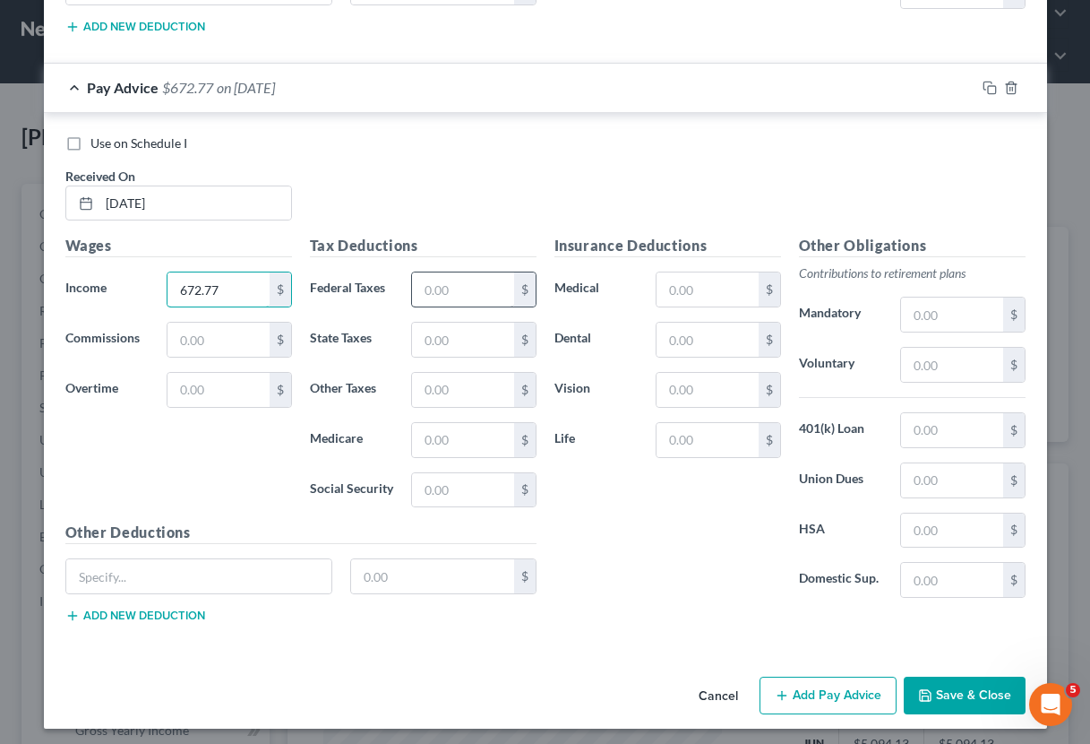
type input "672.77"
click at [466, 291] on input "text" at bounding box center [462, 289] width 101 height 34
type input "24.58"
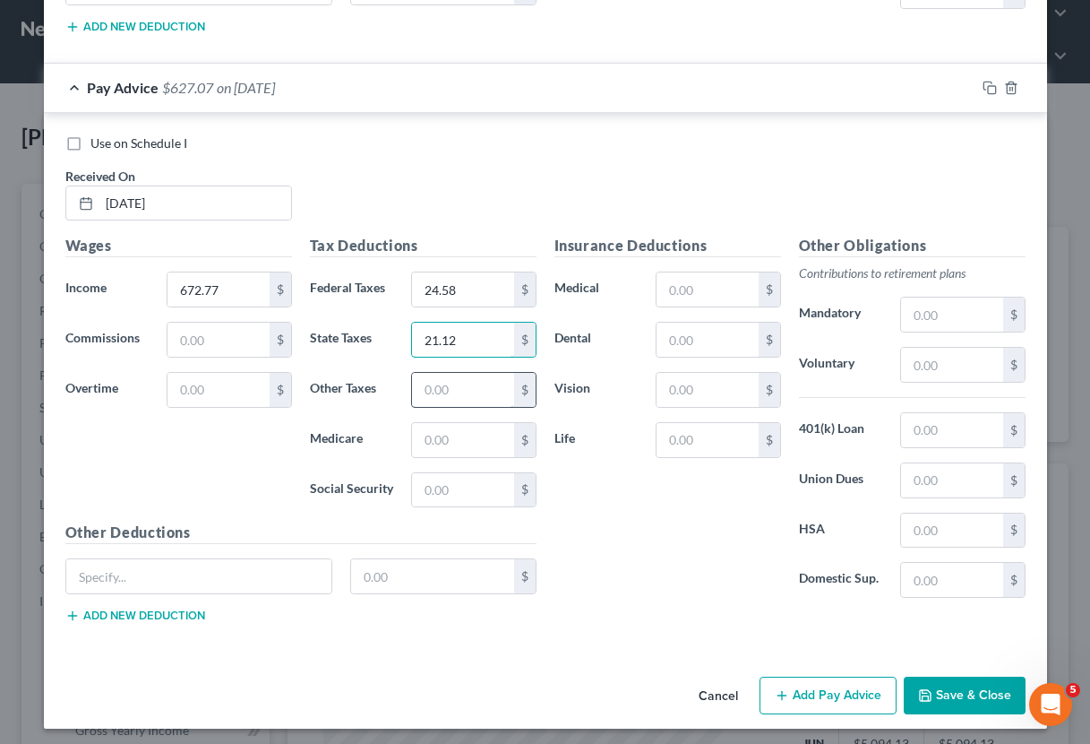
type input "21.12"
click at [439, 378] on input "text" at bounding box center [462, 390] width 101 height 34
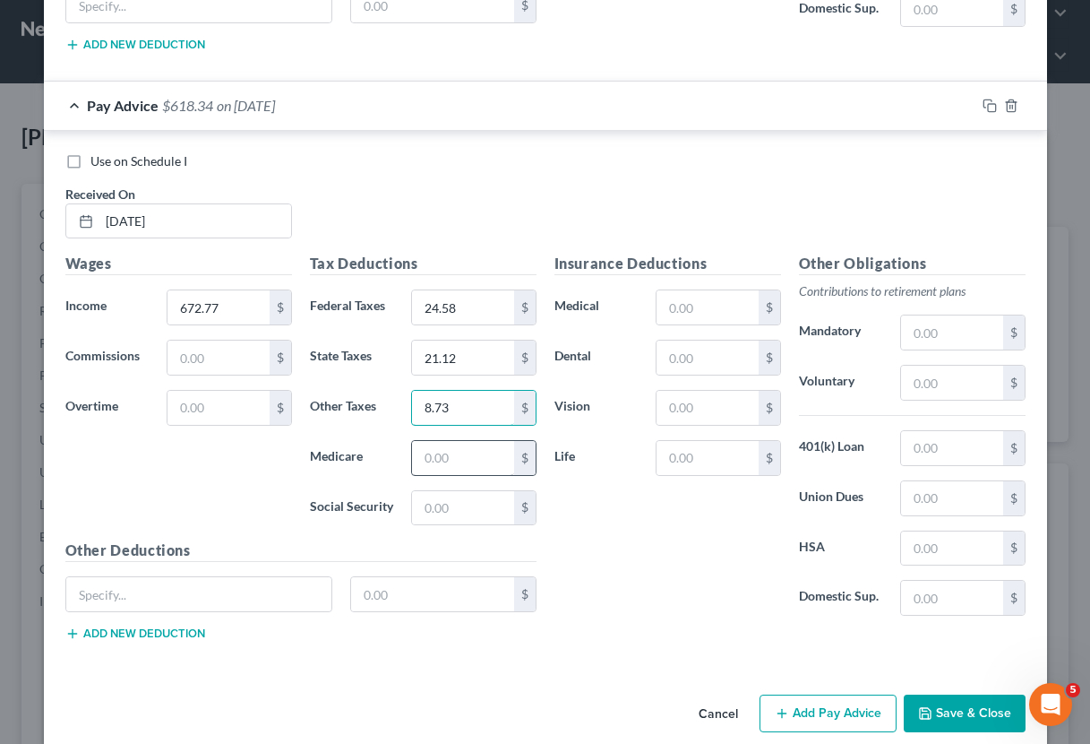
type input "8.73"
click at [453, 445] on input "text" at bounding box center [462, 458] width 101 height 34
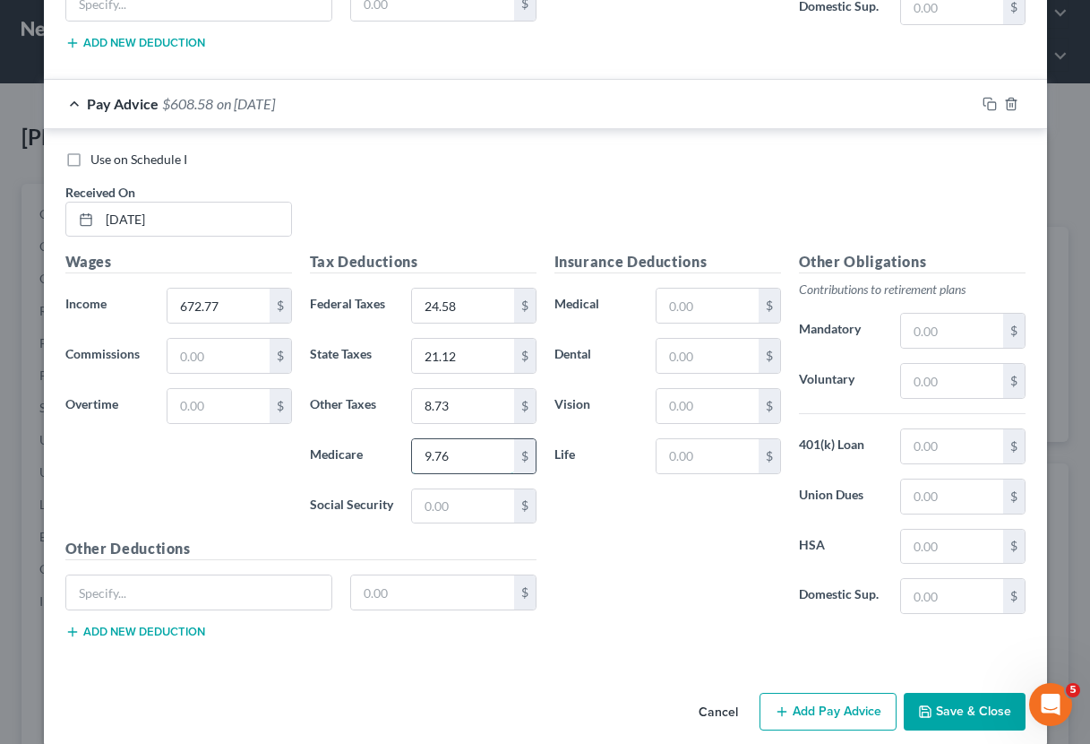
scroll to position [1495, 0]
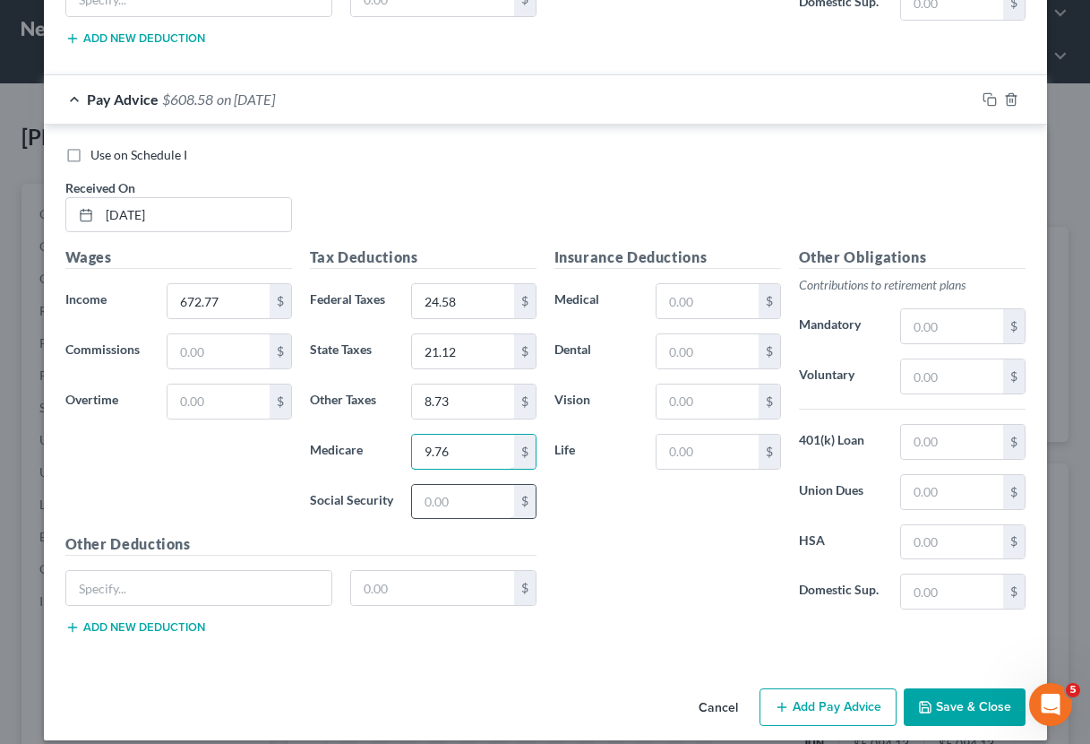
type input "9.76"
click at [452, 495] on input "text" at bounding box center [462, 502] width 101 height 34
type input "41.71"
click at [861, 712] on button "Add Pay Advice" at bounding box center [828, 707] width 137 height 38
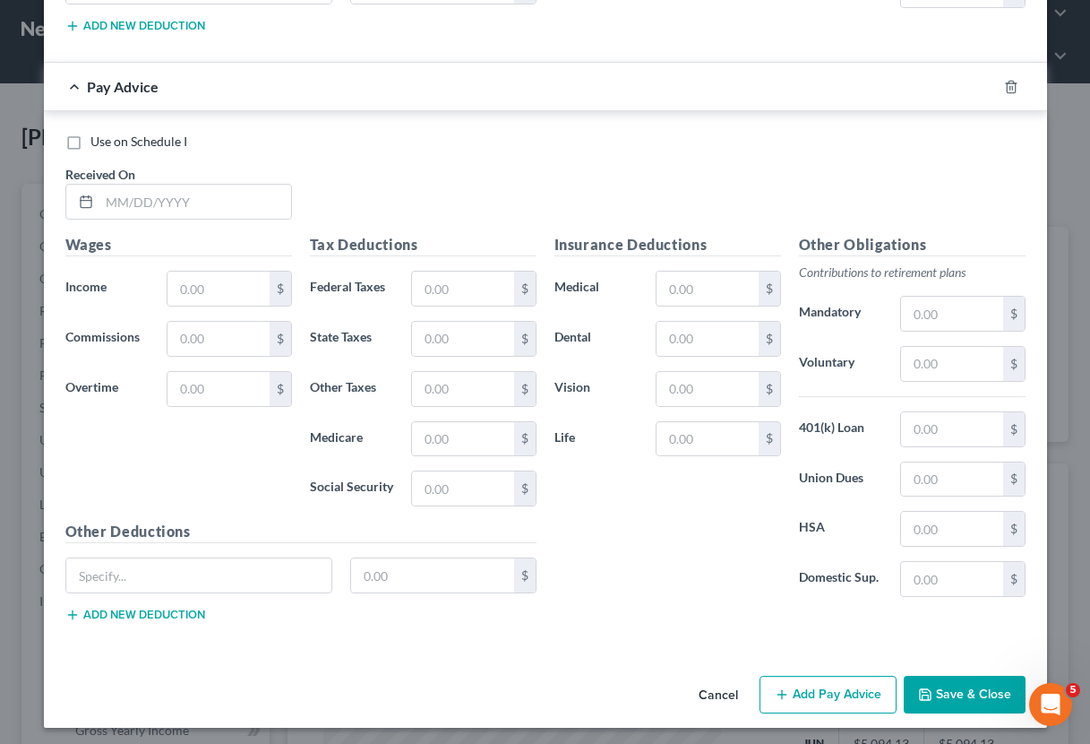
scroll to position [2095, 0]
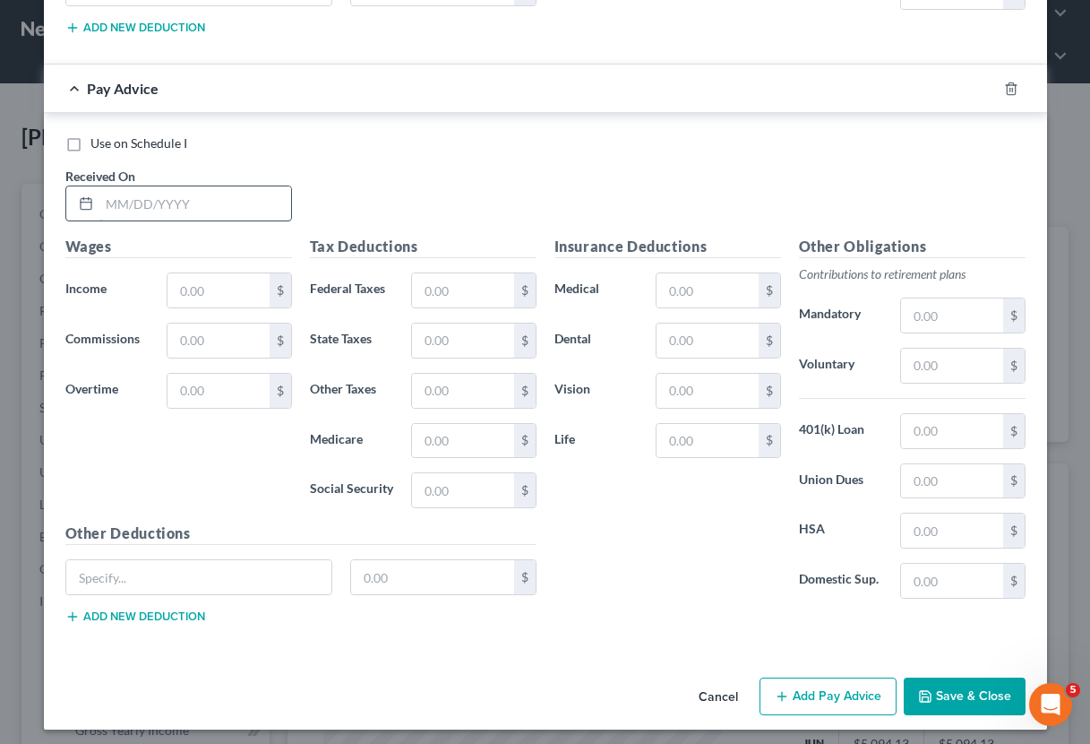
click at [146, 194] on input "text" at bounding box center [195, 203] width 192 height 34
type input "[DATE]"
click at [239, 292] on input "text" at bounding box center [218, 290] width 101 height 34
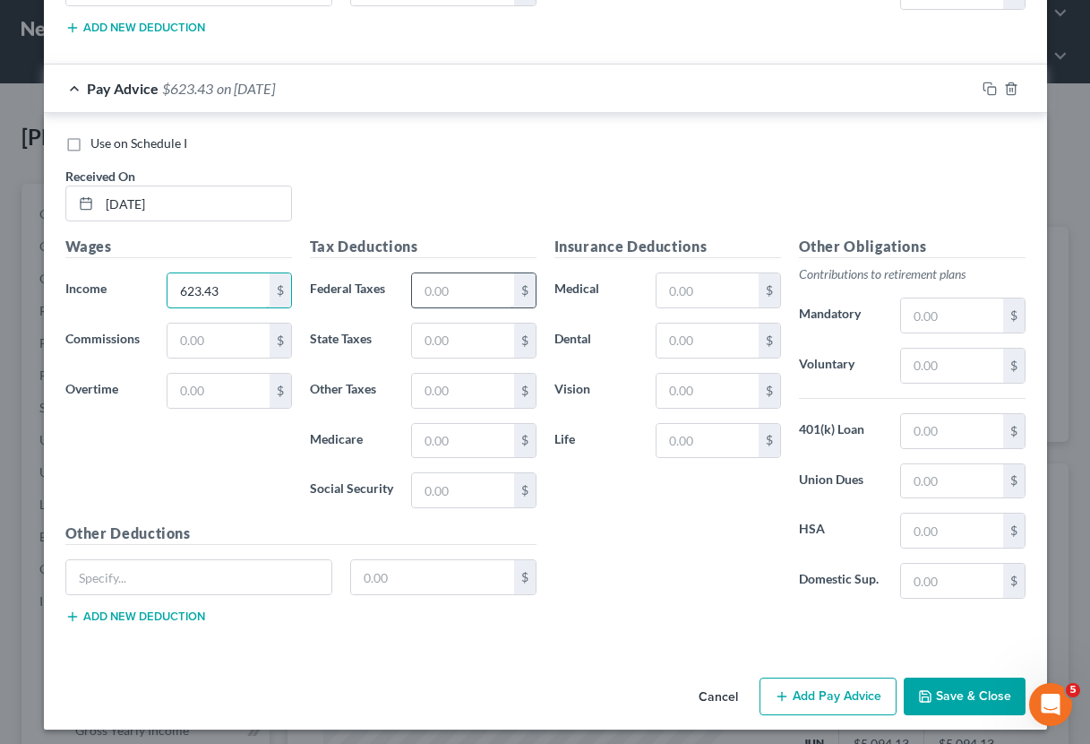
type input "623.43"
click at [461, 291] on input "text" at bounding box center [462, 290] width 101 height 34
type input "1"
type input "19.65"
click at [457, 447] on input "text" at bounding box center [462, 441] width 101 height 34
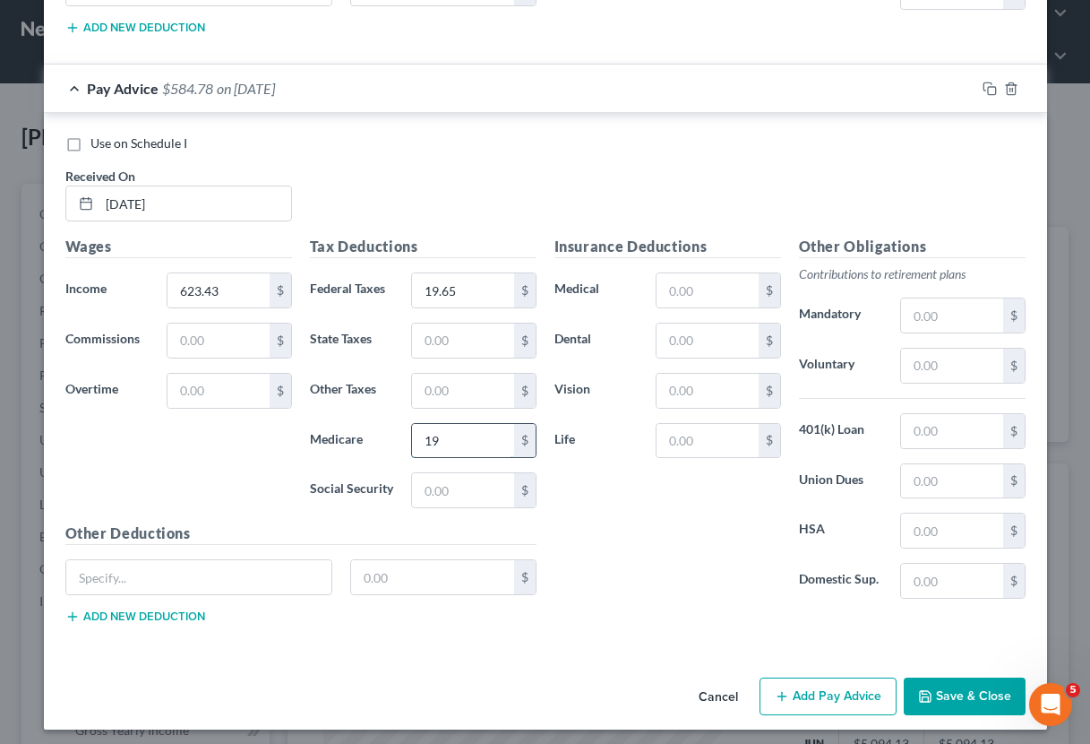
type input "1"
type input "9.04"
click at [496, 484] on input "text" at bounding box center [462, 490] width 101 height 34
type input "38.65"
type input "19.58"
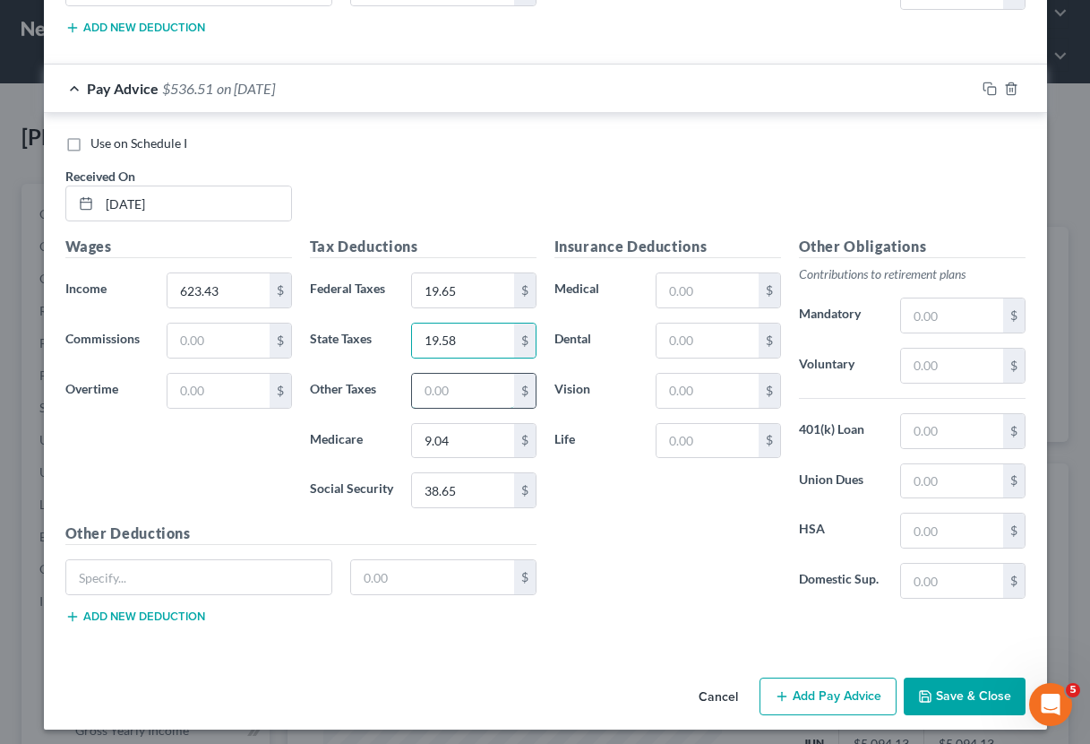
click at [458, 377] on input "text" at bounding box center [462, 391] width 101 height 34
type input "8.23"
click at [816, 691] on button "Add Pay Advice" at bounding box center [828, 696] width 137 height 38
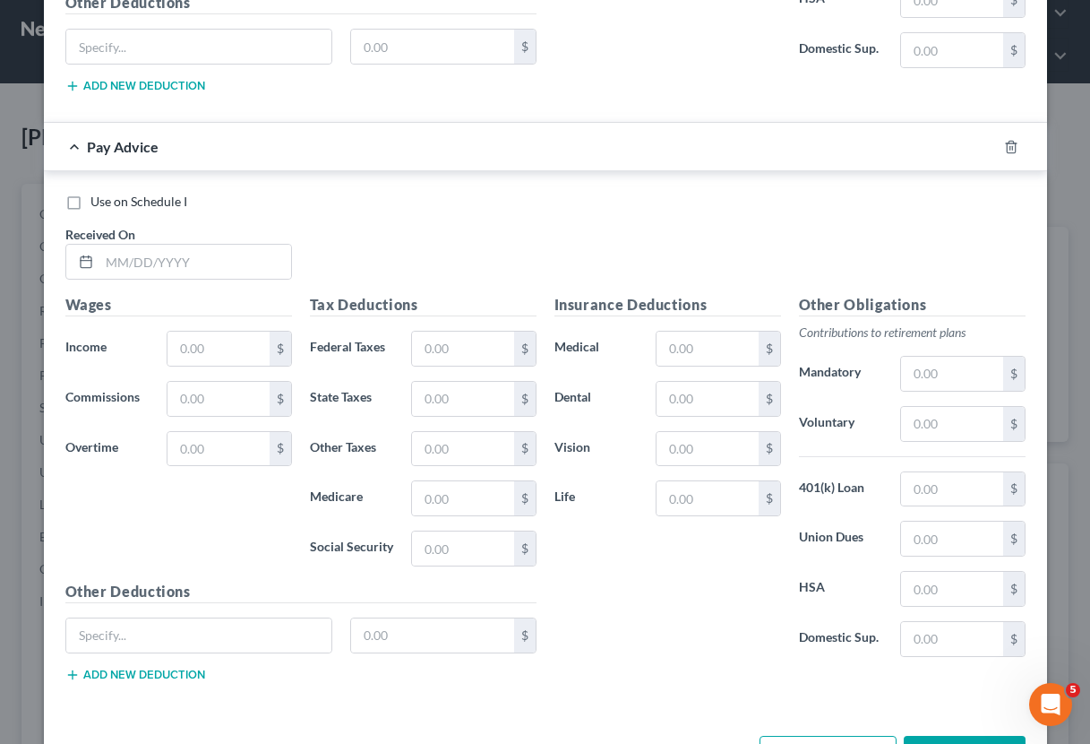
scroll to position [2634, 0]
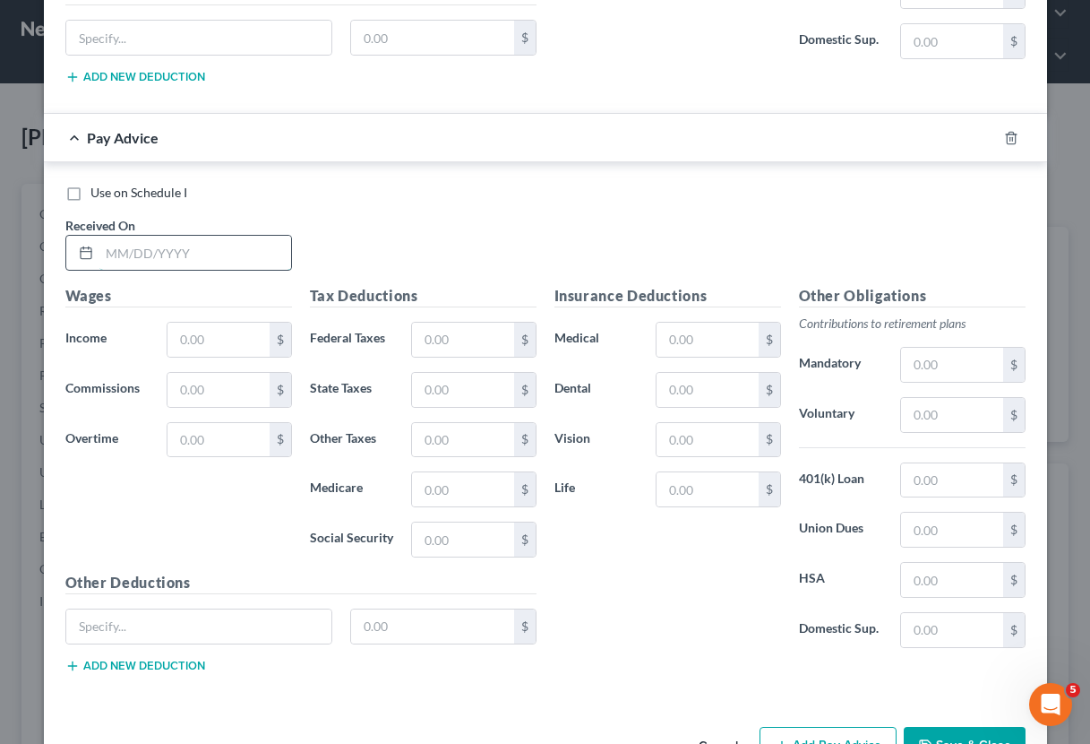
click at [194, 251] on input "text" at bounding box center [195, 253] width 192 height 34
type input "[DATE]"
click at [232, 334] on input "text" at bounding box center [218, 340] width 101 height 34
type input "4"
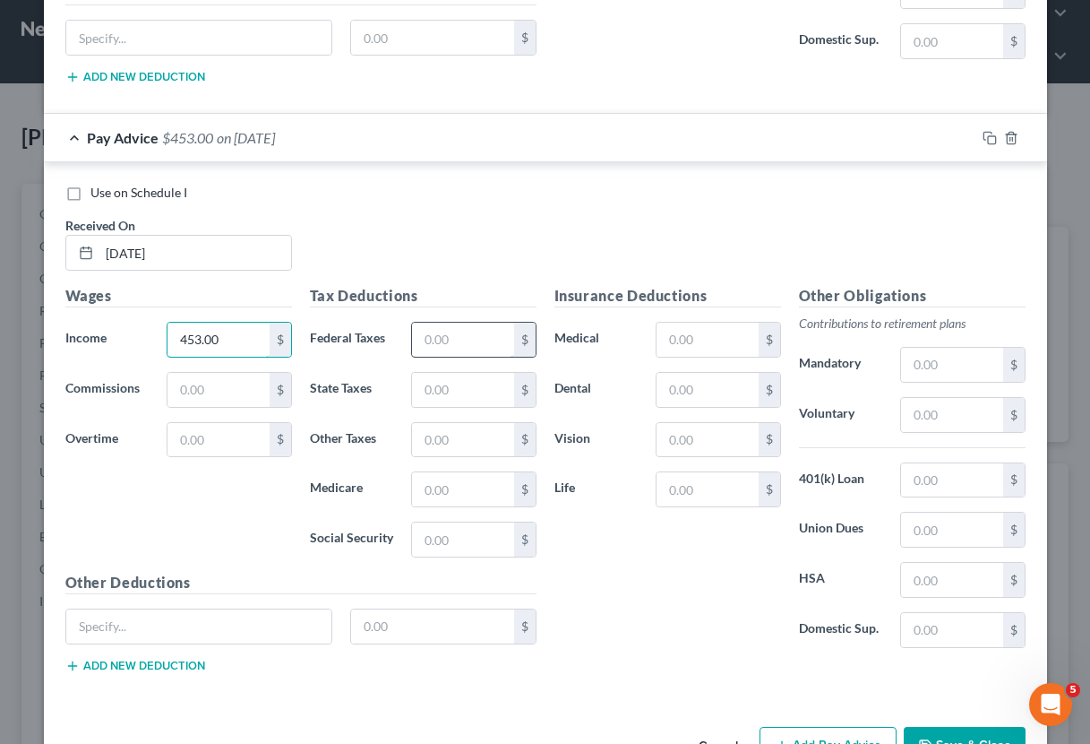
type input "453.00"
click at [436, 326] on input "text" at bounding box center [462, 340] width 101 height 34
type input "15.00"
type input "14.23"
click at [467, 425] on input "text" at bounding box center [462, 440] width 101 height 34
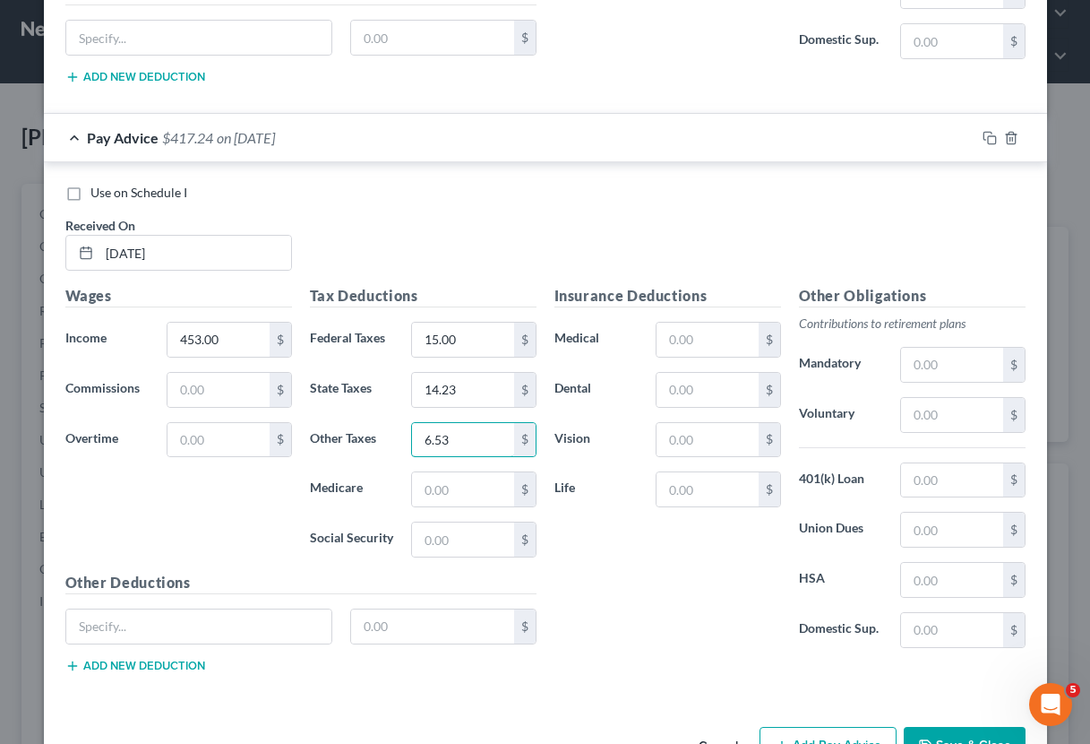
type input "6.53"
click at [464, 508] on div "Tax Deductions Federal Taxes 15.00 $ State Taxes 14.23 $ Other Taxes 6.53 $ Med…" at bounding box center [423, 428] width 245 height 287
click at [478, 491] on input "text" at bounding box center [462, 489] width 101 height 34
type input "6.57"
click at [485, 535] on input "text" at bounding box center [462, 539] width 101 height 34
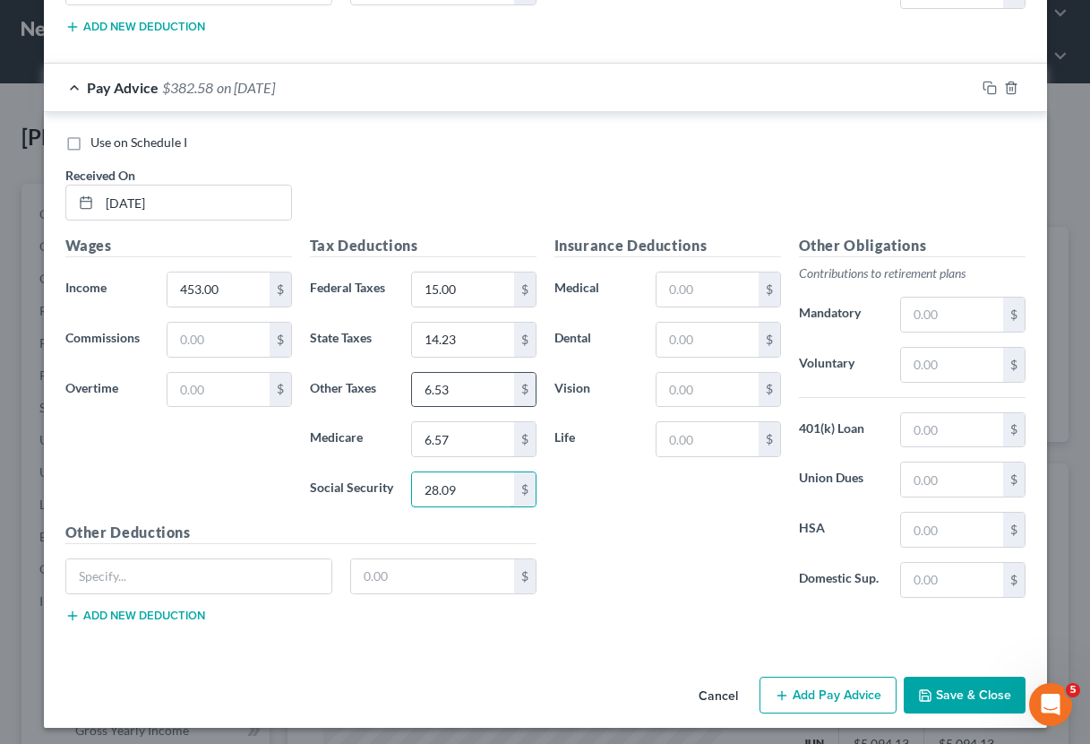
scroll to position [2683, 0]
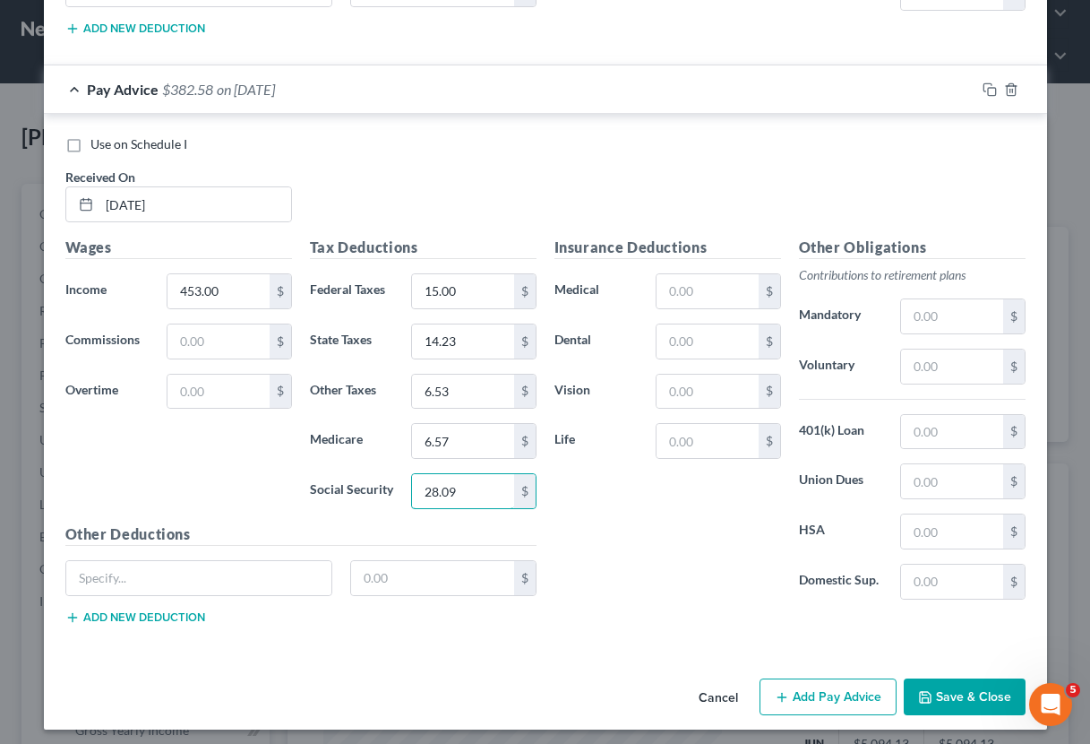
type input "28.09"
click at [823, 696] on button "Add Pay Advice" at bounding box center [828, 697] width 137 height 38
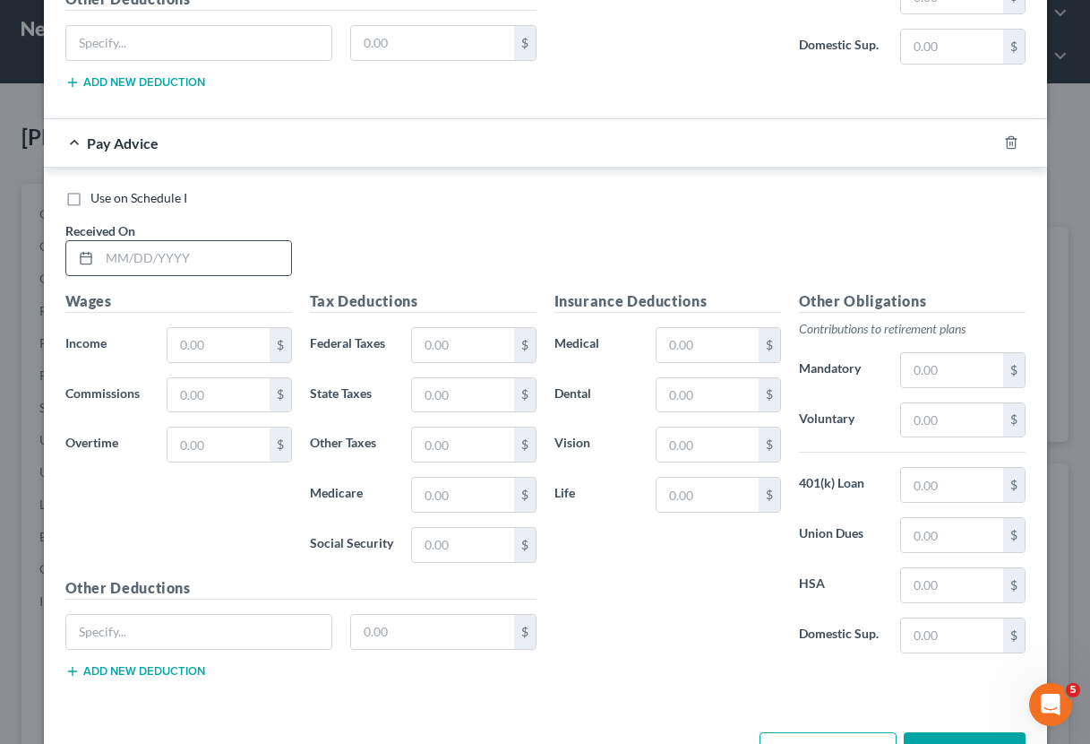
scroll to position [3218, 0]
click at [118, 249] on input "text" at bounding box center [195, 257] width 192 height 34
type input "[DATE]"
click at [220, 346] on input "text" at bounding box center [218, 344] width 101 height 34
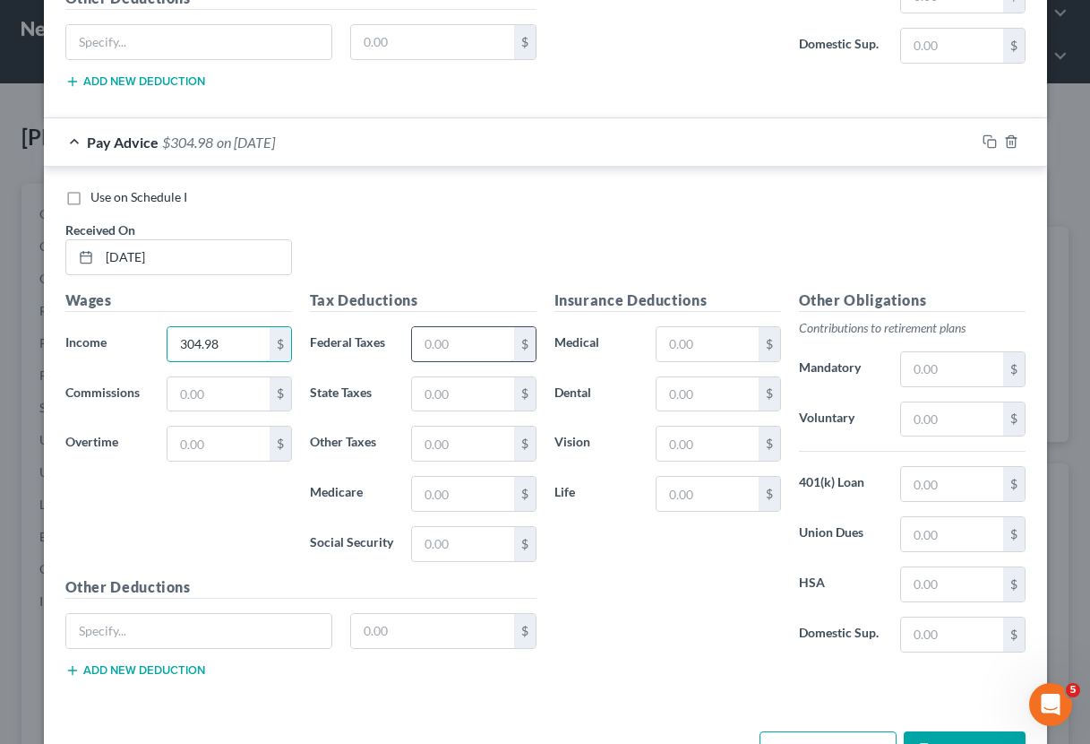
type input "304.98"
click at [417, 341] on input "text" at bounding box center [462, 344] width 101 height 34
type input "15.00"
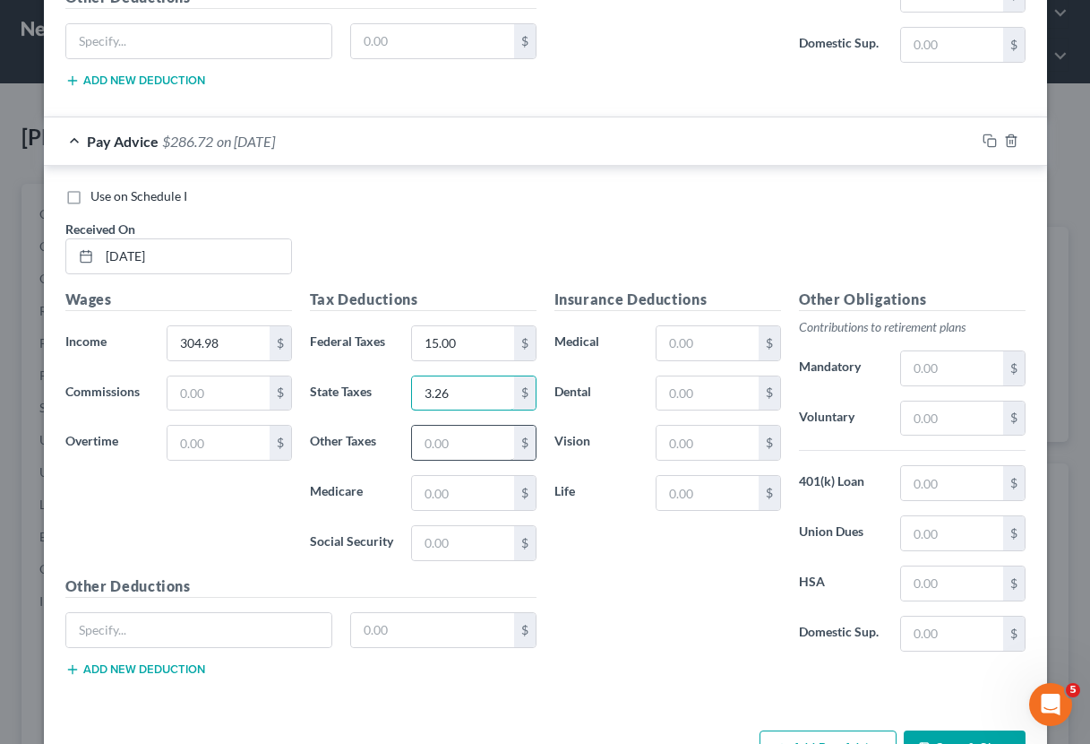
type input "3.26"
click at [444, 432] on input "text" at bounding box center [462, 443] width 101 height 34
type input "5.05"
click at [454, 476] on input "text" at bounding box center [462, 493] width 101 height 34
type input "4.42"
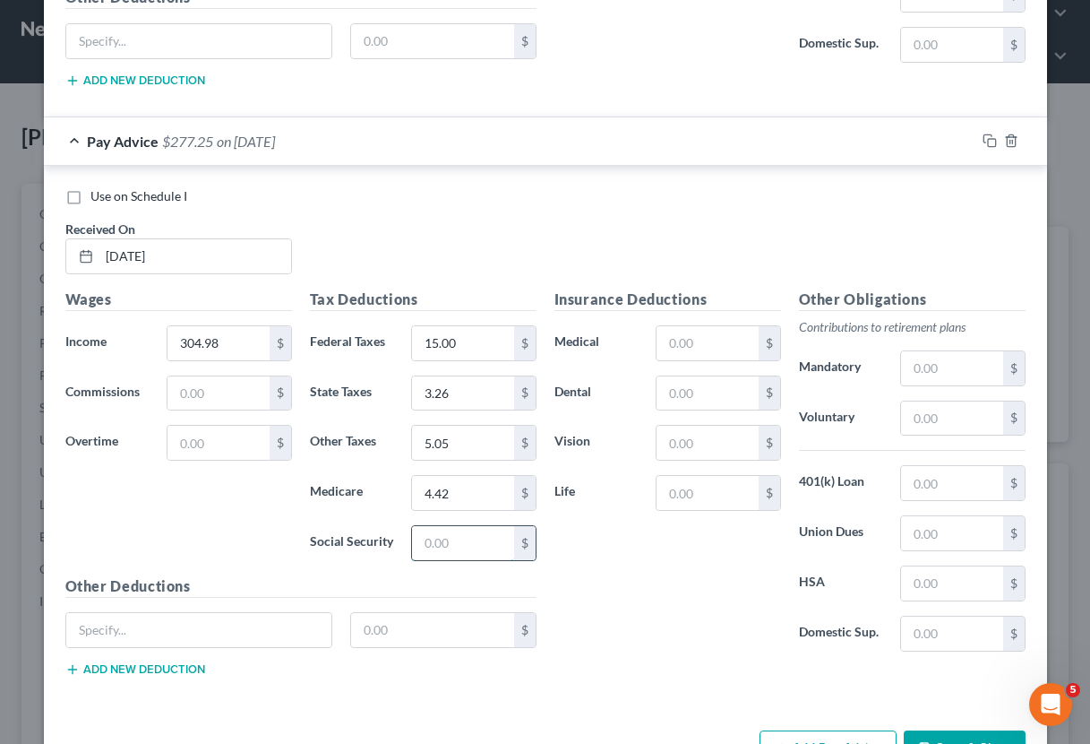
click at [475, 531] on input "text" at bounding box center [462, 543] width 101 height 34
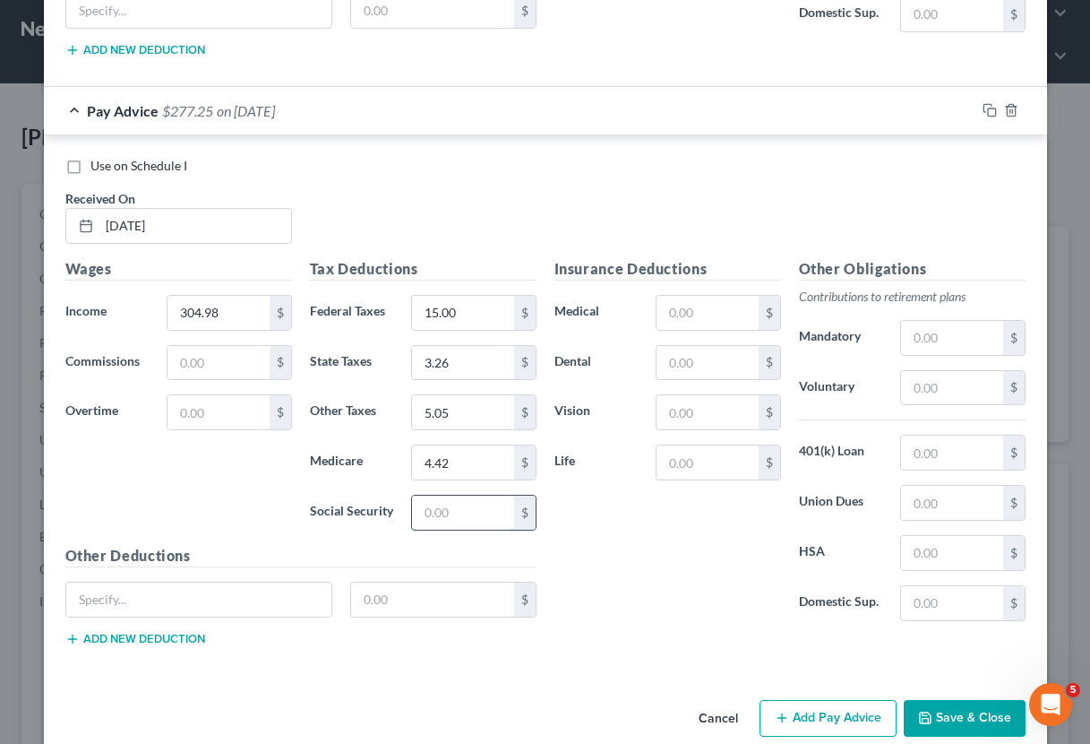
scroll to position [3252, 0]
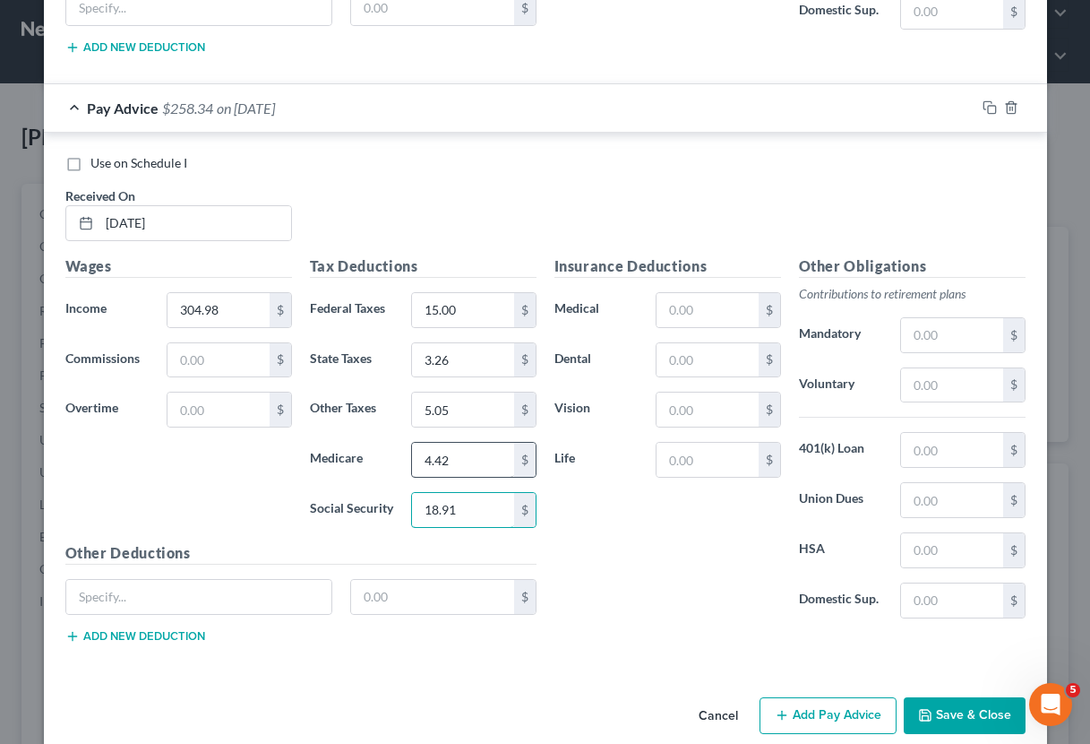
type input "18.91"
click at [482, 453] on input "4.42" at bounding box center [462, 460] width 101 height 34
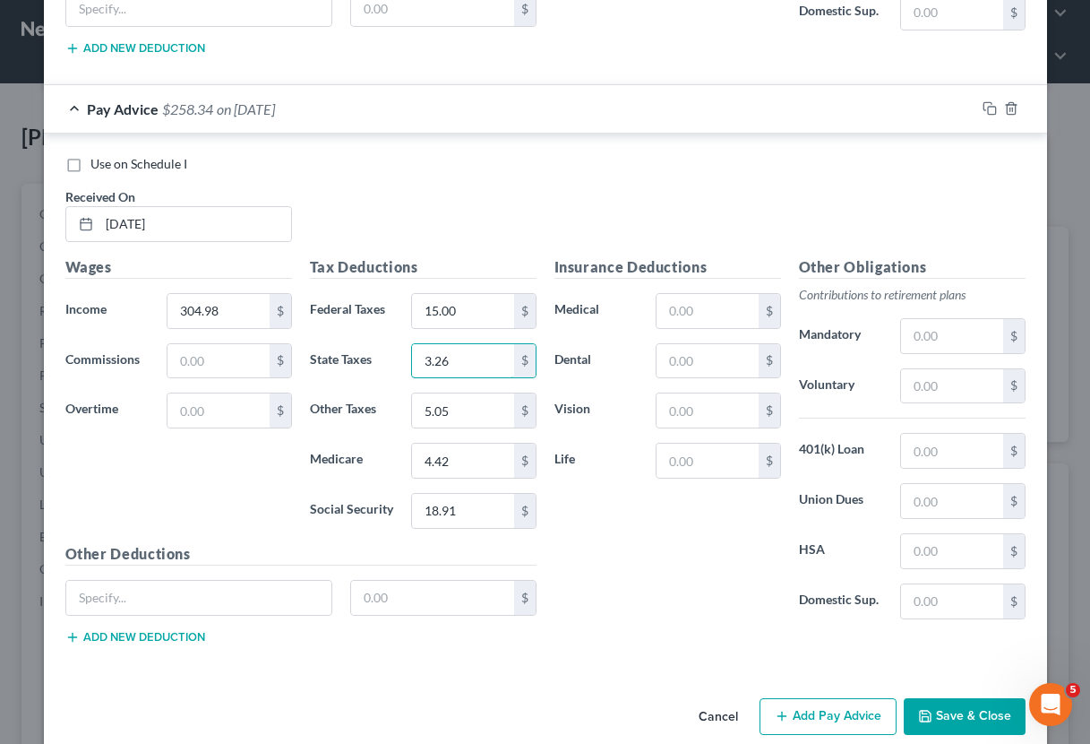
drag, startPoint x: 444, startPoint y: 357, endPoint x: 298, endPoint y: 349, distance: 146.3
click at [298, 349] on div "Wages Income * 304.98 $ Commissions $ Overtime $ Tax Deductions Federal Taxes 1…" at bounding box center [300, 457] width 489 height 402
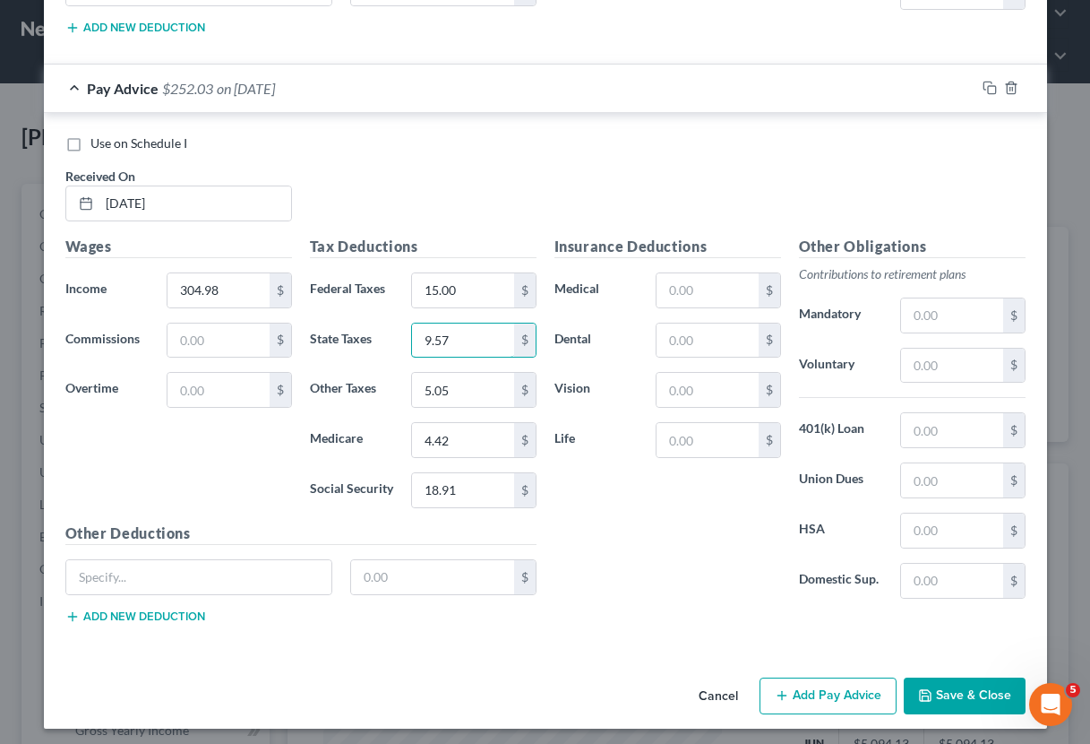
scroll to position [3271, 0]
type input "9.57"
click at [859, 692] on button "Add Pay Advice" at bounding box center [828, 697] width 137 height 38
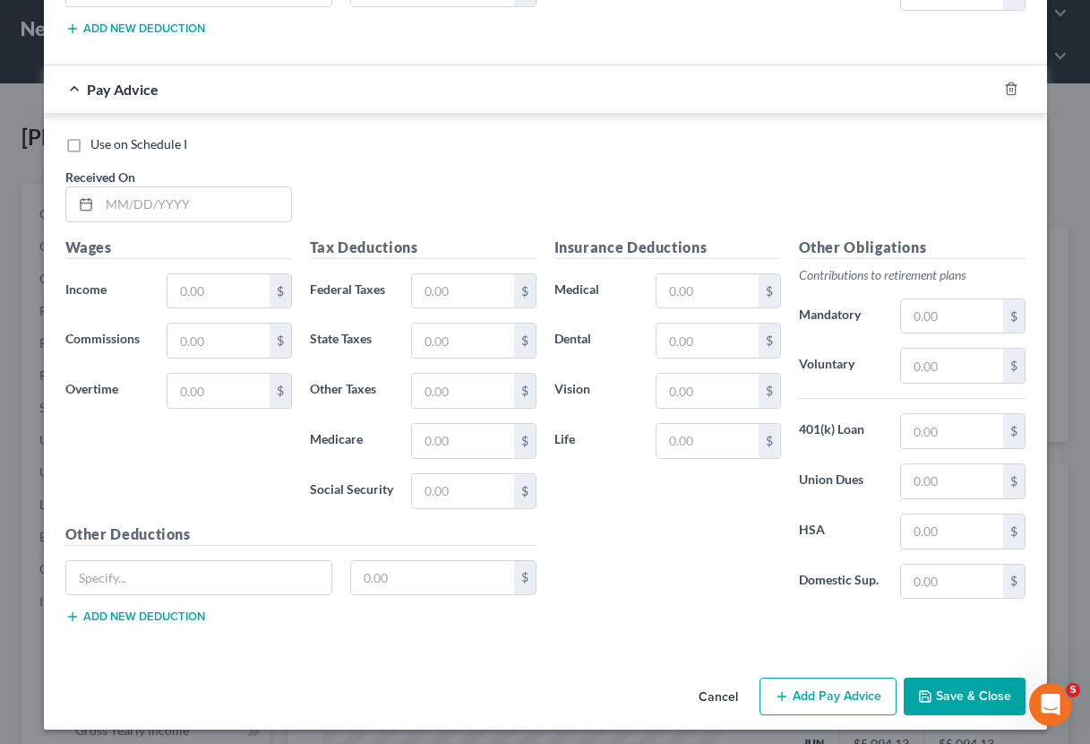
scroll to position [3859, 0]
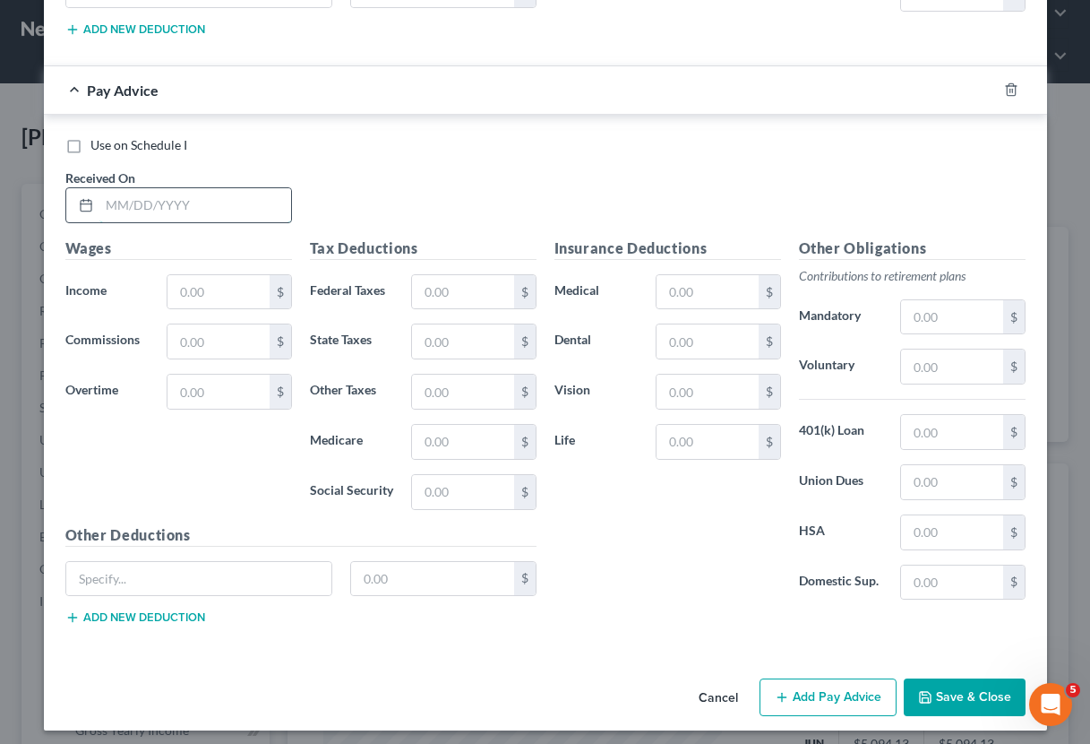
click at [227, 202] on input "text" at bounding box center [195, 205] width 192 height 34
type input "[DATE]"
click at [167, 280] on div "$" at bounding box center [229, 292] width 125 height 36
click at [179, 277] on input "text" at bounding box center [218, 292] width 101 height 34
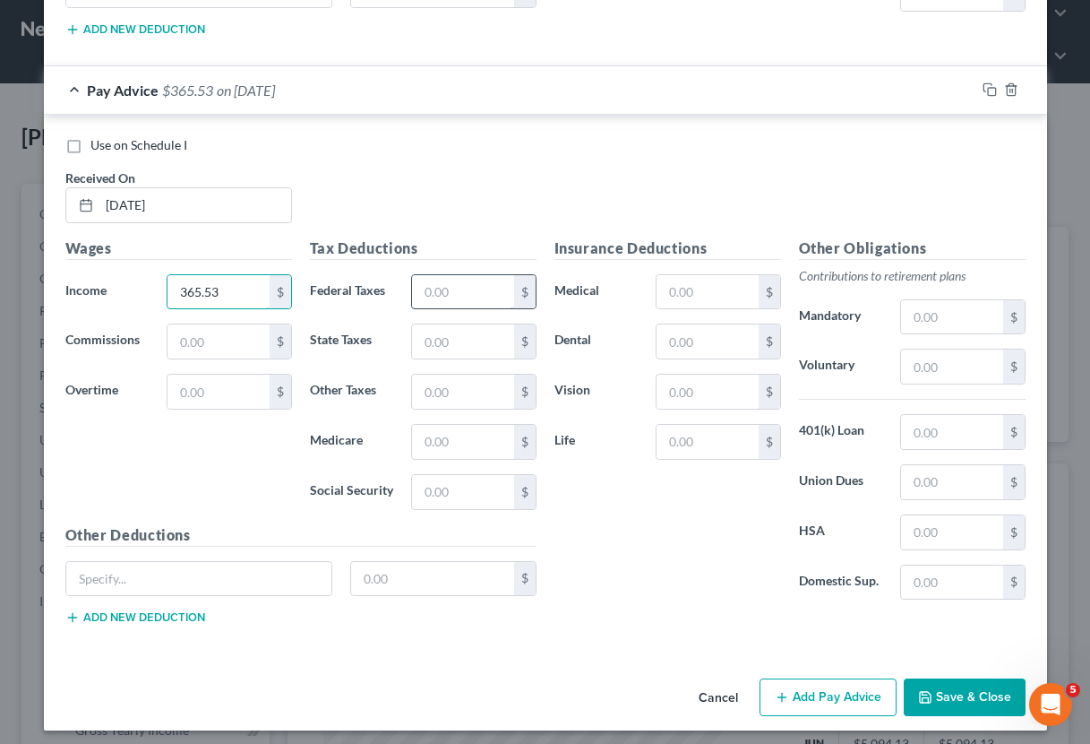
type input "365.53"
click at [496, 279] on input "text" at bounding box center [462, 292] width 101 height 34
type input "15.00"
type input "11.48"
click at [464, 375] on input "text" at bounding box center [462, 392] width 101 height 34
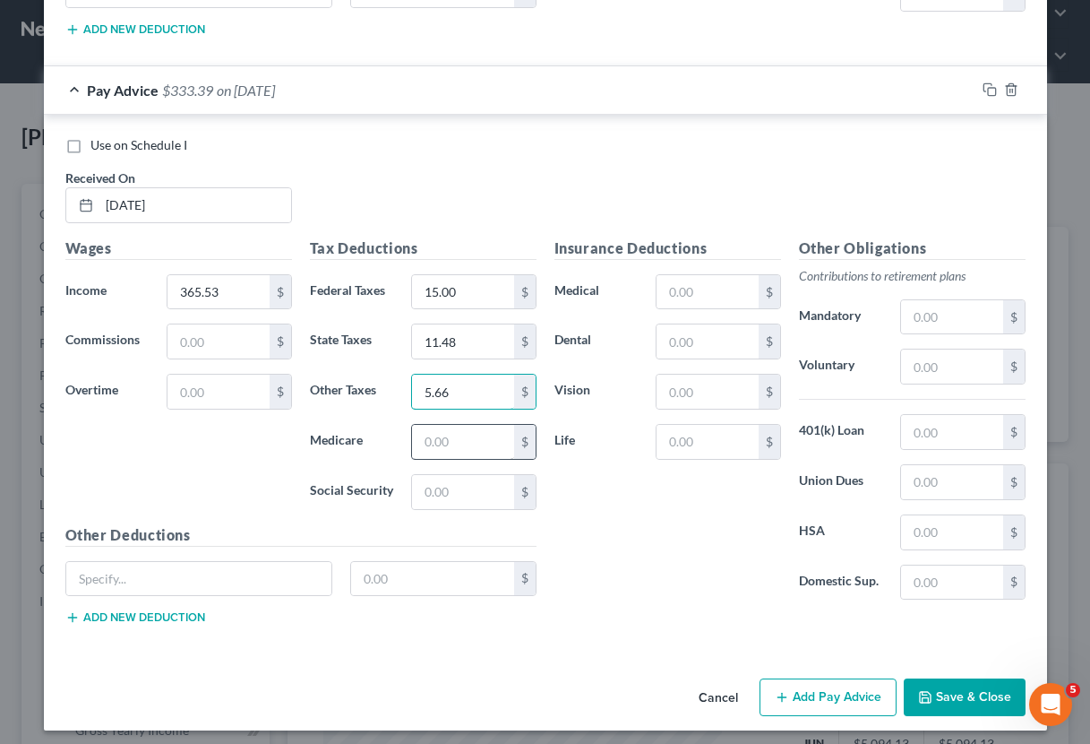
type input "5.66"
click at [459, 425] on input "text" at bounding box center [462, 442] width 101 height 34
type input "5.30"
click at [459, 488] on input "text" at bounding box center [462, 492] width 101 height 34
type input "22.66"
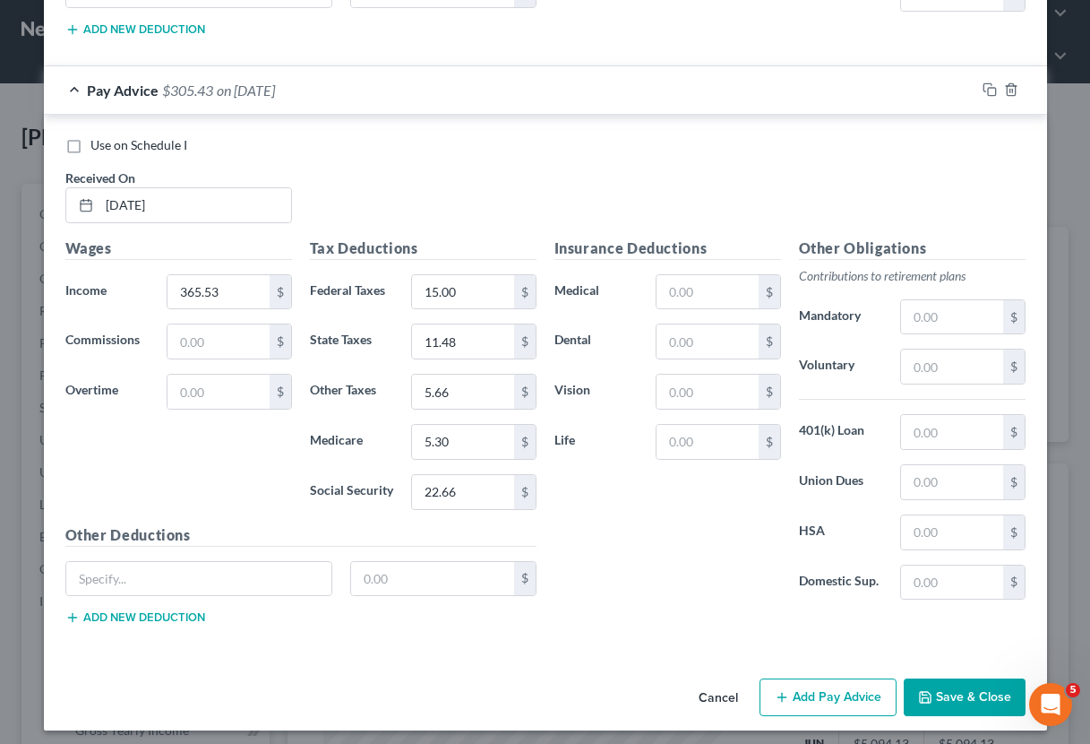
click at [840, 684] on button "Add Pay Advice" at bounding box center [828, 697] width 137 height 38
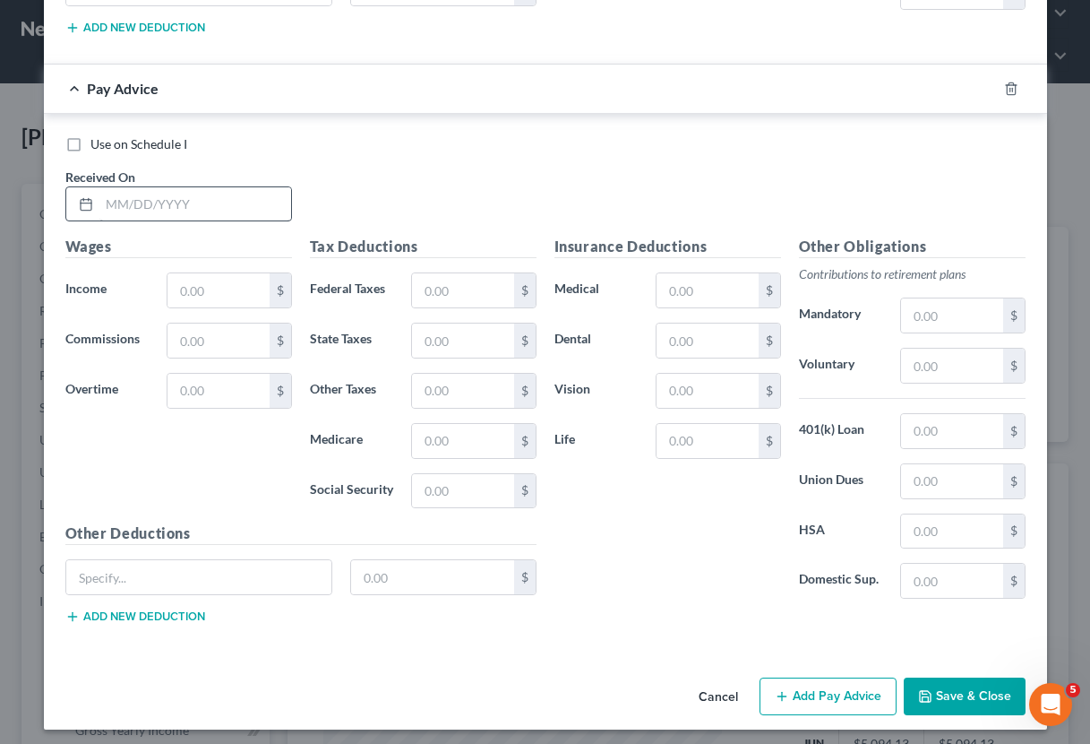
scroll to position [4448, 0]
click at [212, 202] on input "text" at bounding box center [195, 205] width 192 height 34
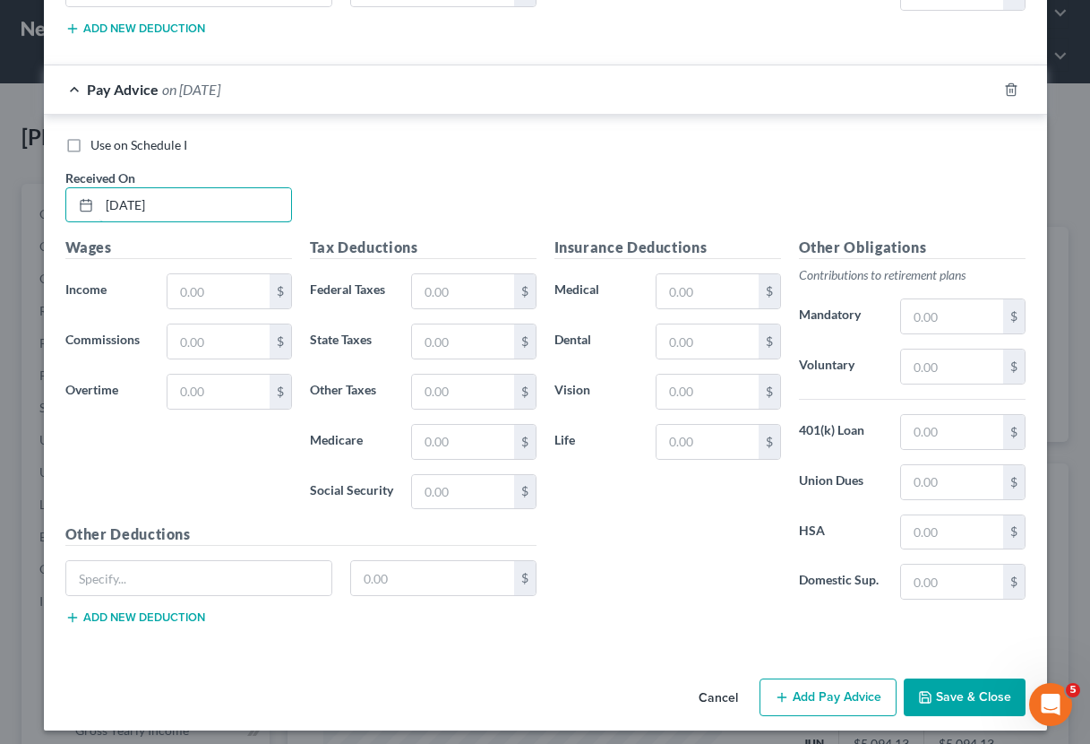
scroll to position [4447, 0]
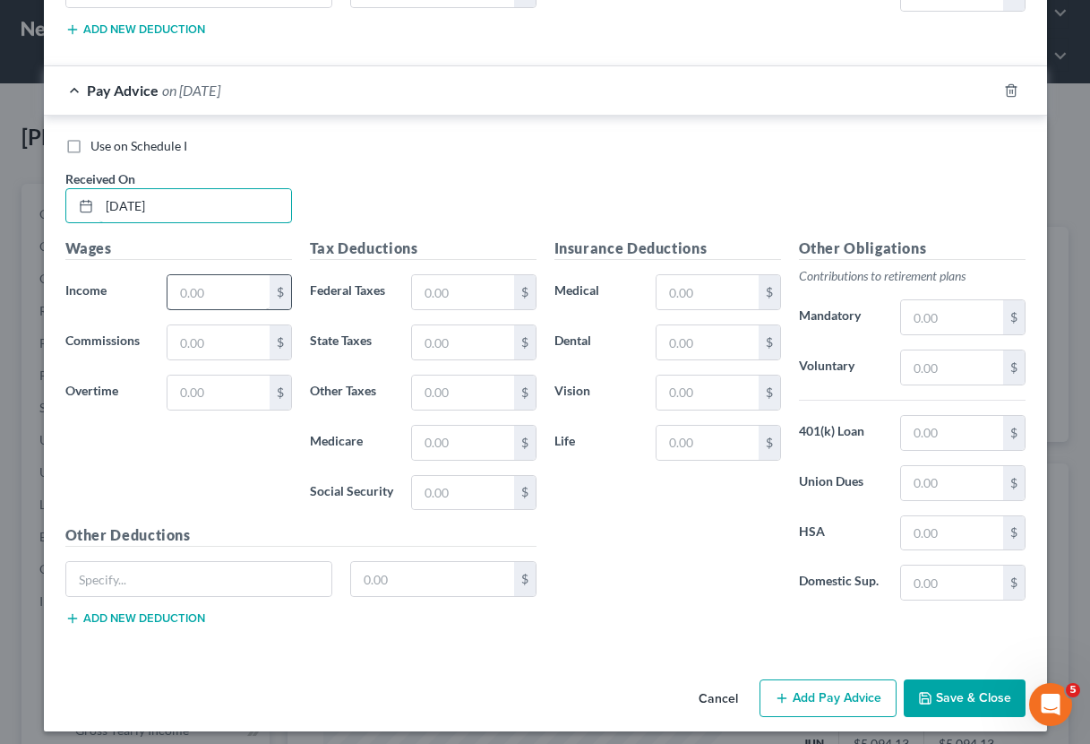
type input "[DATE]"
click at [228, 292] on input "text" at bounding box center [218, 292] width 101 height 34
type input "322.92"
click at [493, 281] on input "text" at bounding box center [462, 292] width 101 height 34
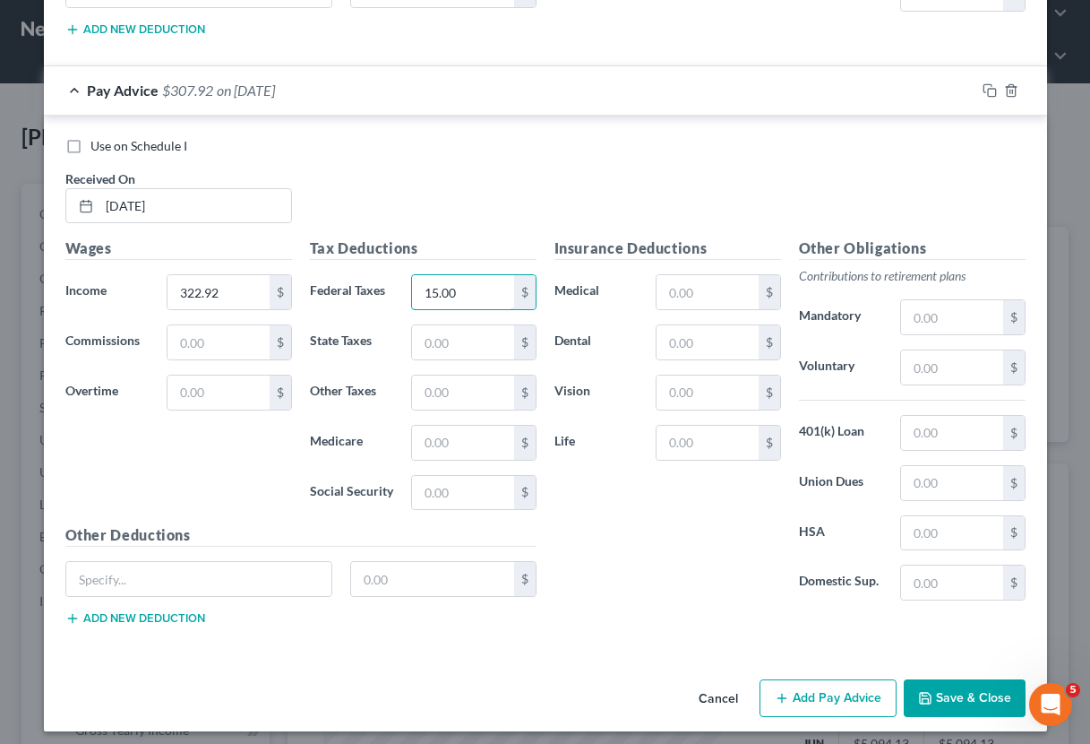
type input "15.00"
click at [426, 309] on div "Tax Deductions Federal Taxes 15.00 $ State Taxes $ Other Taxes $ Medicare $ Soc…" at bounding box center [423, 380] width 245 height 287
type input "10.14"
click at [433, 391] on input "text" at bounding box center [462, 392] width 101 height 34
type input "5.23"
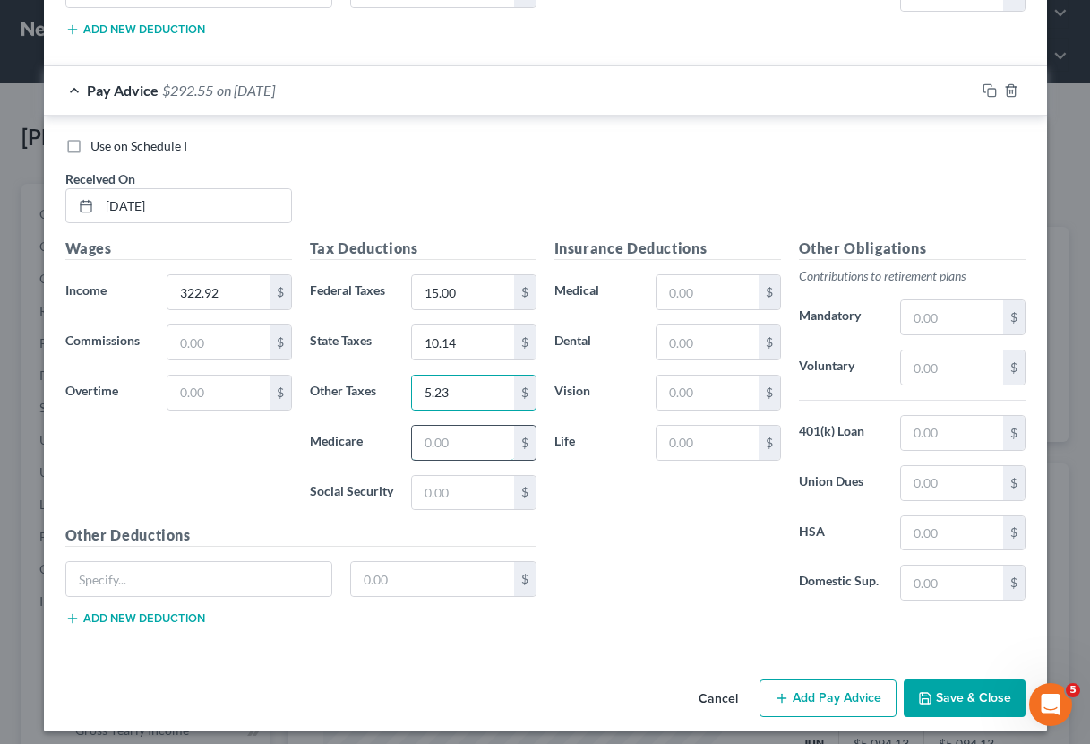
click at [477, 436] on input "text" at bounding box center [462, 443] width 101 height 34
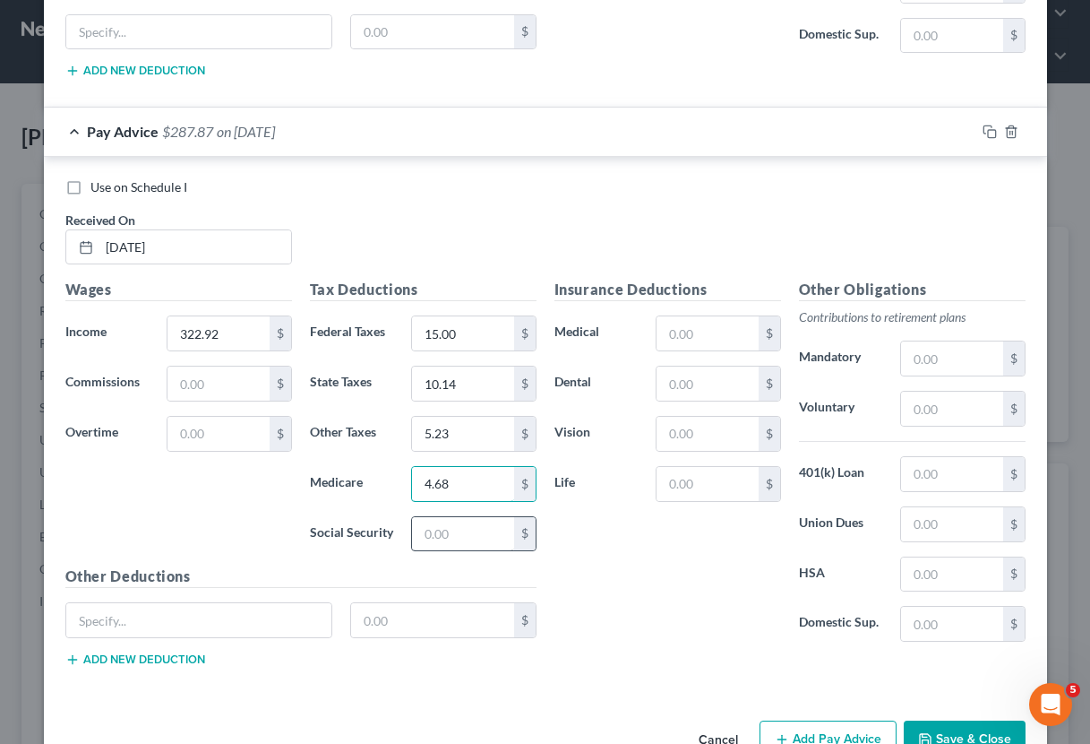
type input "4.68"
click at [493, 521] on input "text" at bounding box center [462, 534] width 101 height 34
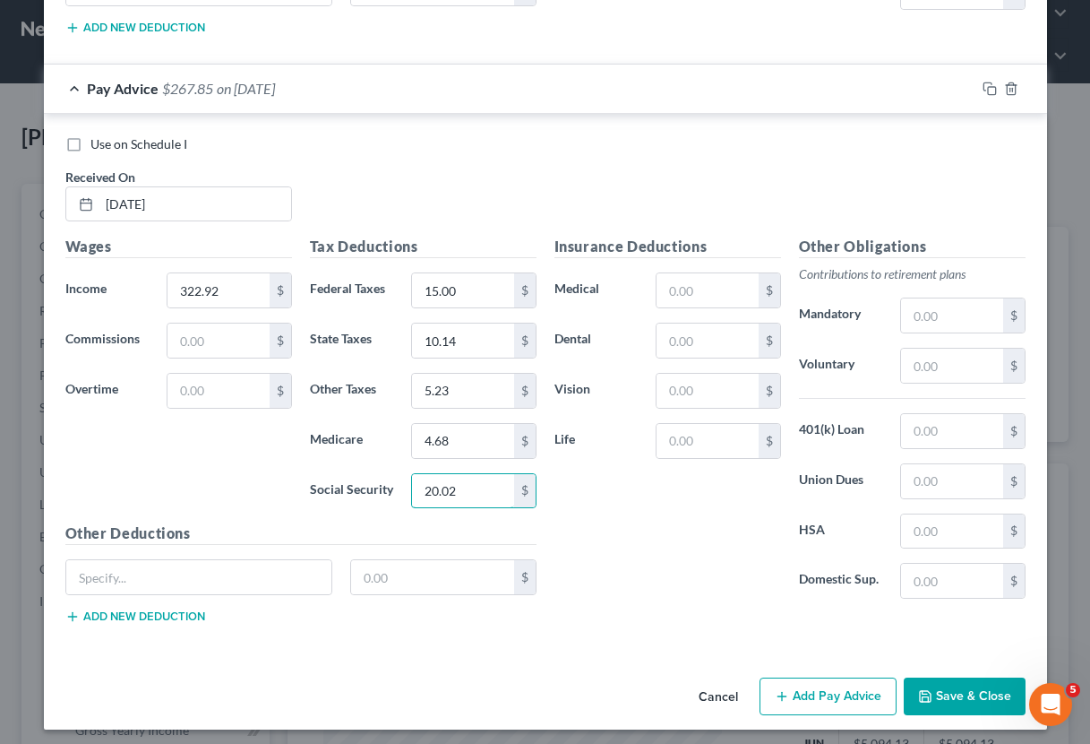
scroll to position [4448, 0]
type input "20.02"
click at [823, 690] on button "Add Pay Advice" at bounding box center [828, 697] width 137 height 38
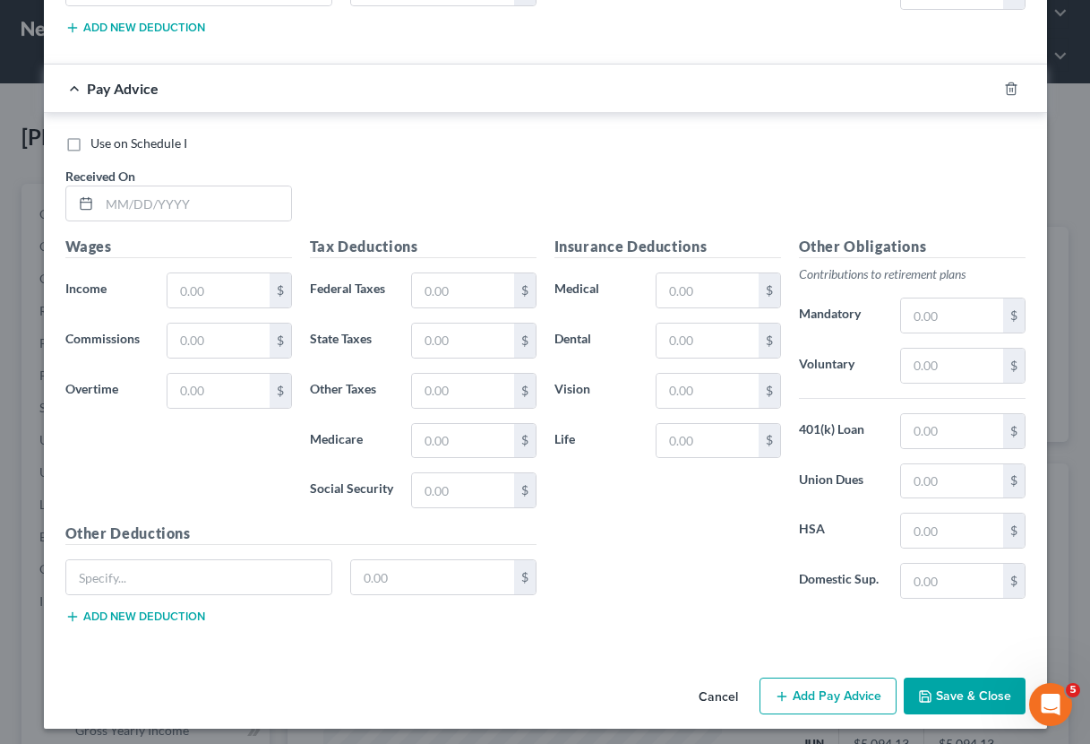
scroll to position [5035, 0]
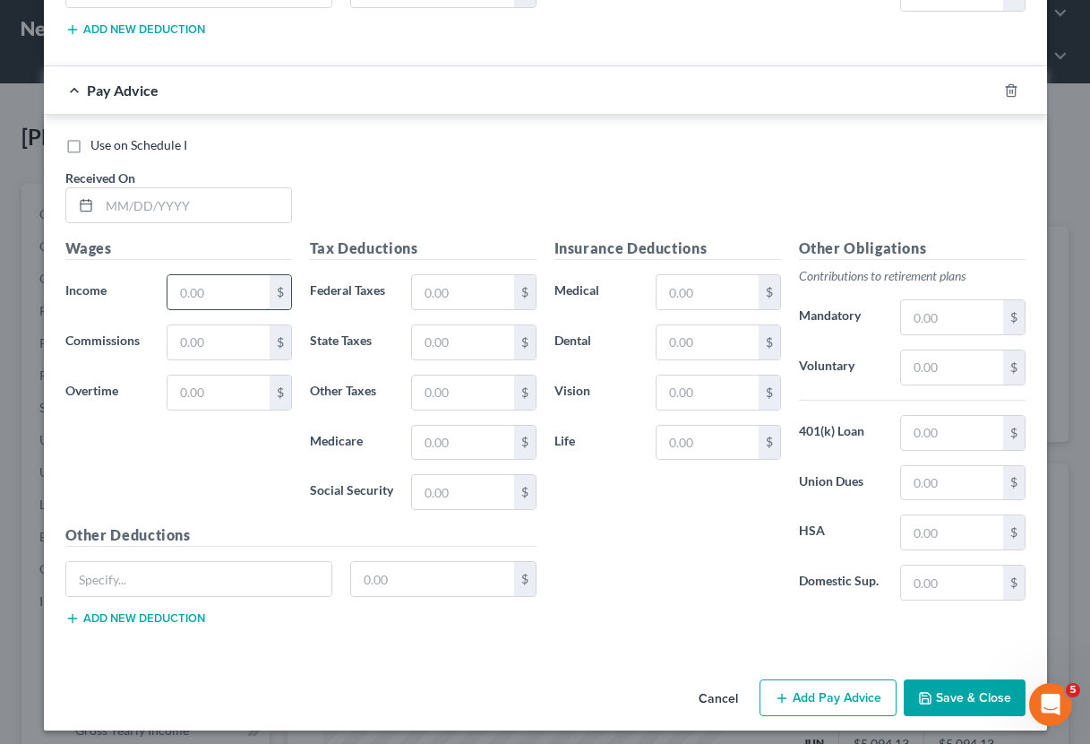
click at [251, 283] on input "text" at bounding box center [218, 292] width 101 height 34
click at [180, 213] on input "text" at bounding box center [195, 205] width 192 height 34
type input "[DATE]"
click at [190, 280] on input "text" at bounding box center [218, 292] width 101 height 34
type input "412.63"
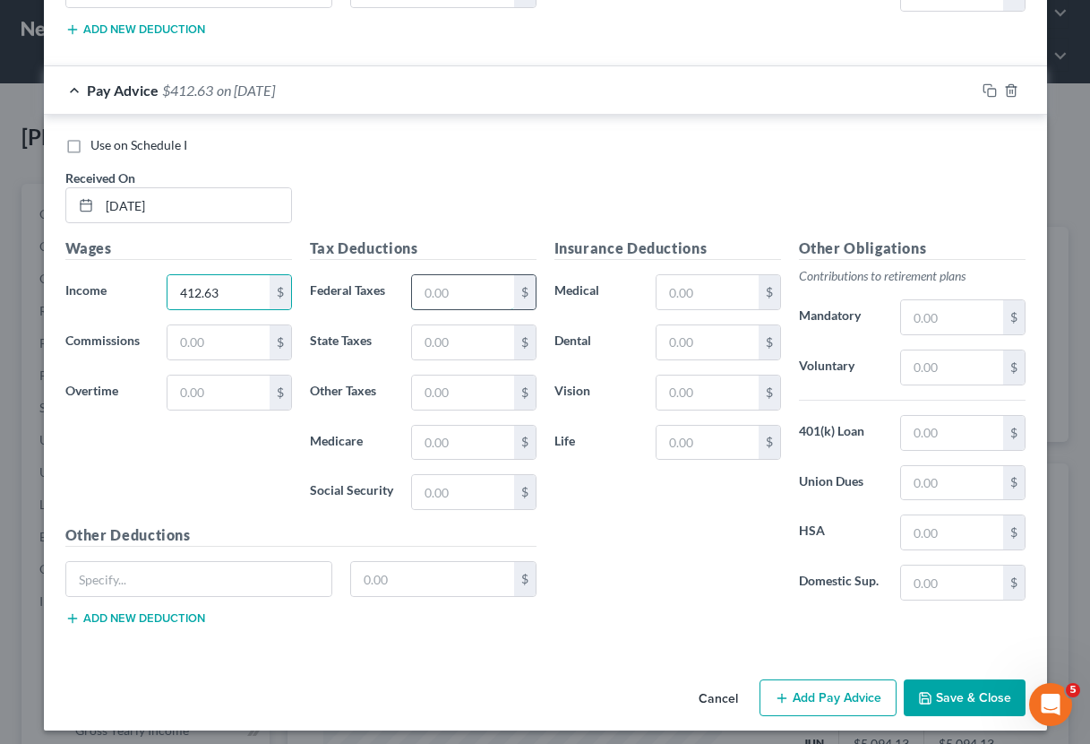
click at [475, 278] on input "text" at bounding box center [462, 292] width 101 height 34
type input "15.00"
type input "12.96"
click at [421, 390] on input "text" at bounding box center [462, 392] width 101 height 34
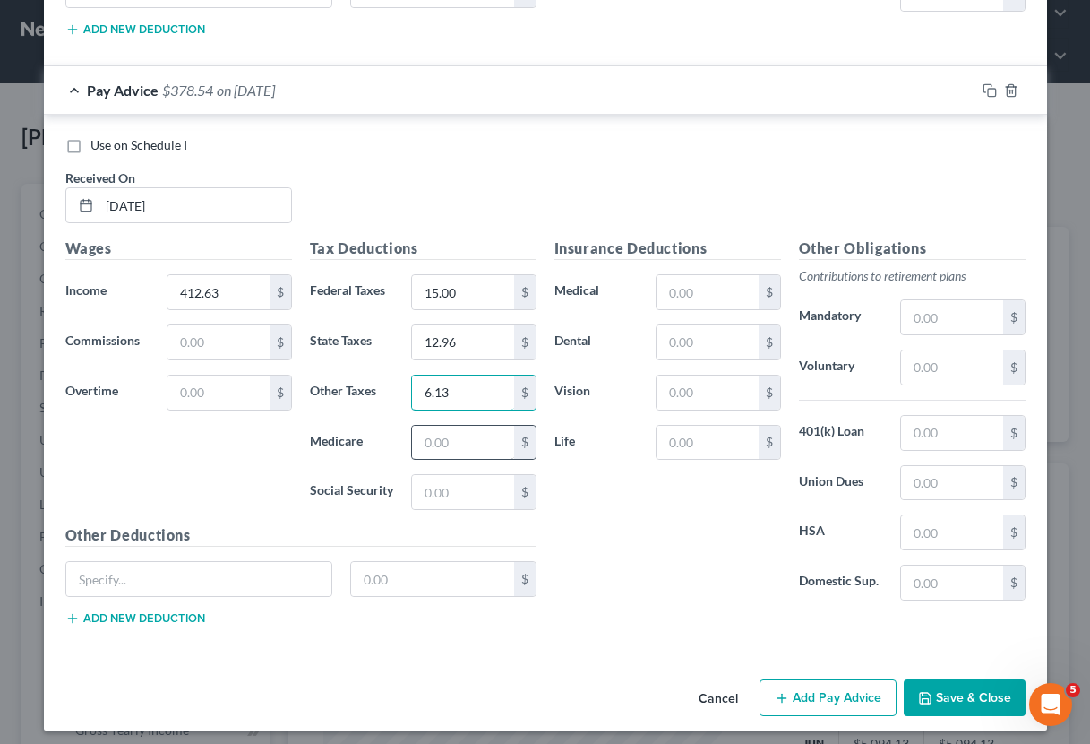
type input "6.13"
click at [452, 437] on input "text" at bounding box center [462, 443] width 101 height 34
type input "5.98"
click at [459, 488] on input "text" at bounding box center [462, 492] width 101 height 34
type input "25.58"
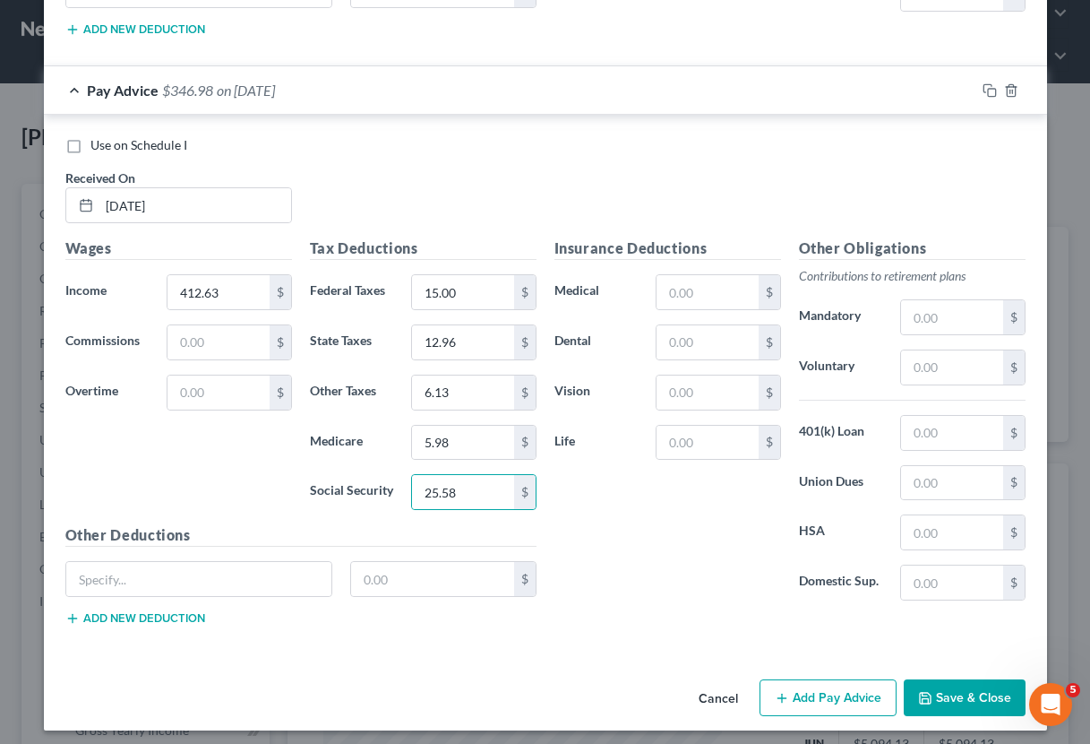
click at [941, 688] on button "Save & Close" at bounding box center [965, 698] width 122 height 38
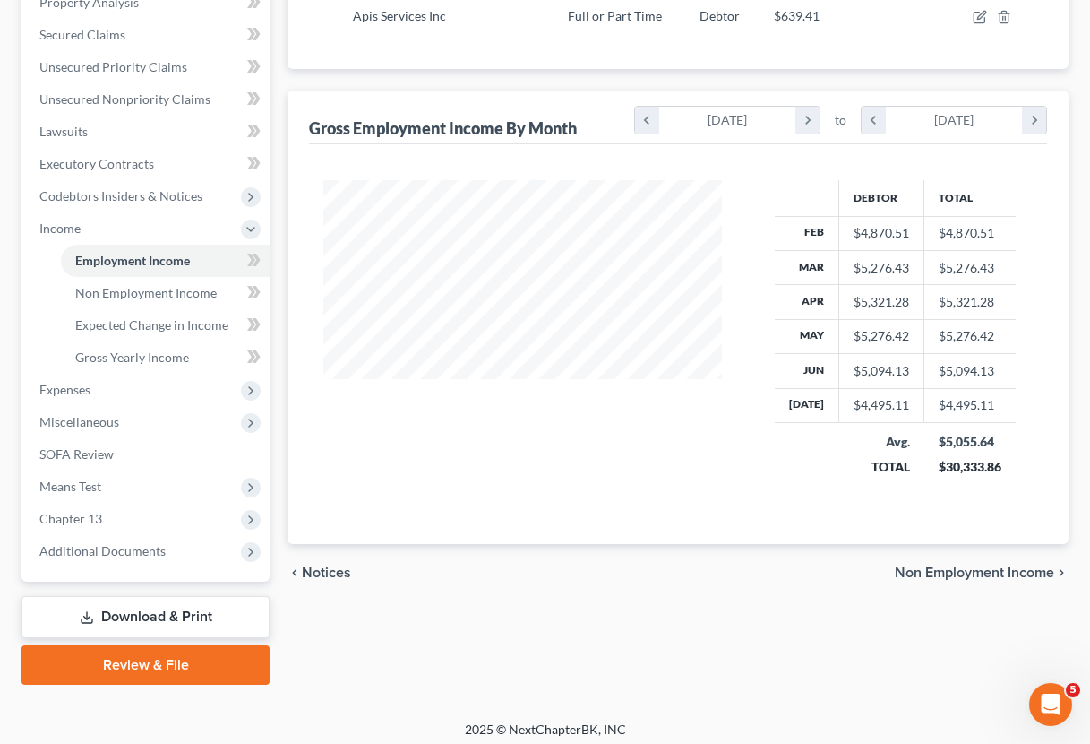
scroll to position [400, 0]
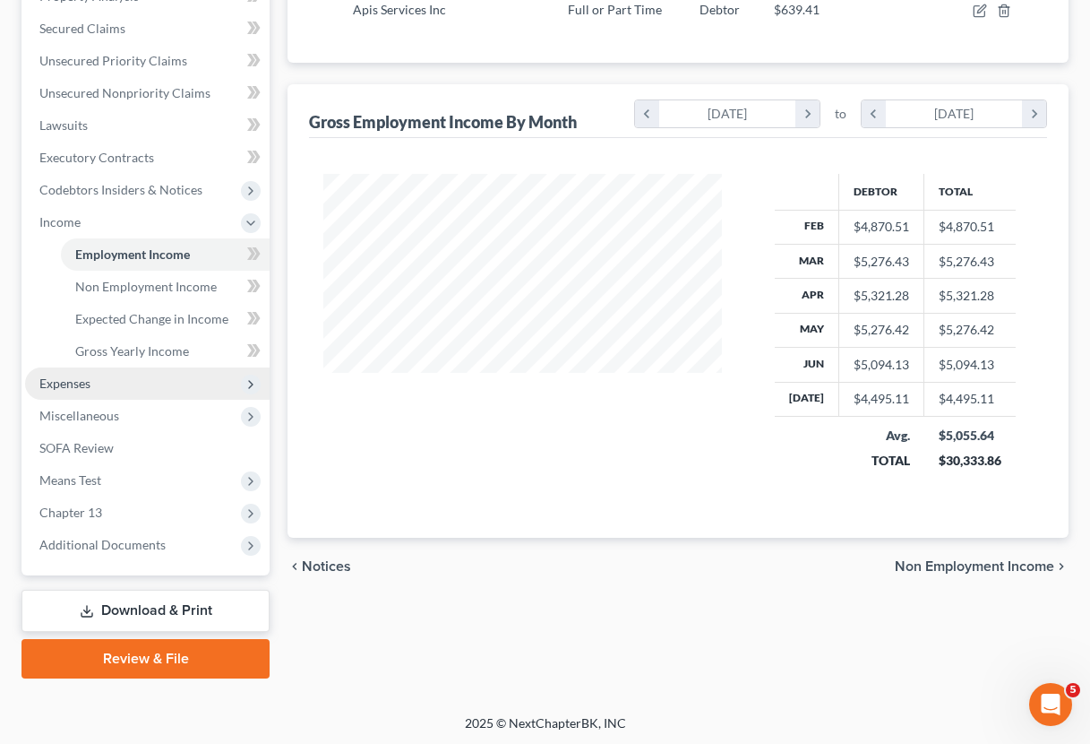
click at [127, 382] on span "Expenses" at bounding box center [147, 383] width 245 height 32
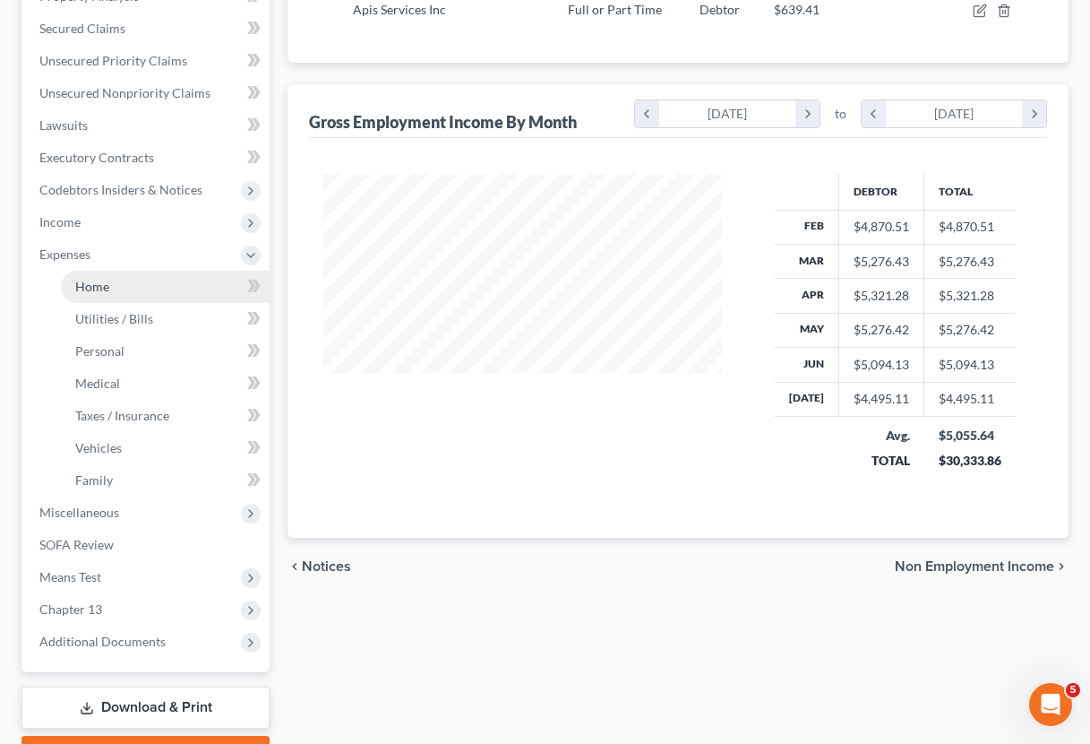
click at [156, 290] on link "Home" at bounding box center [165, 287] width 209 height 32
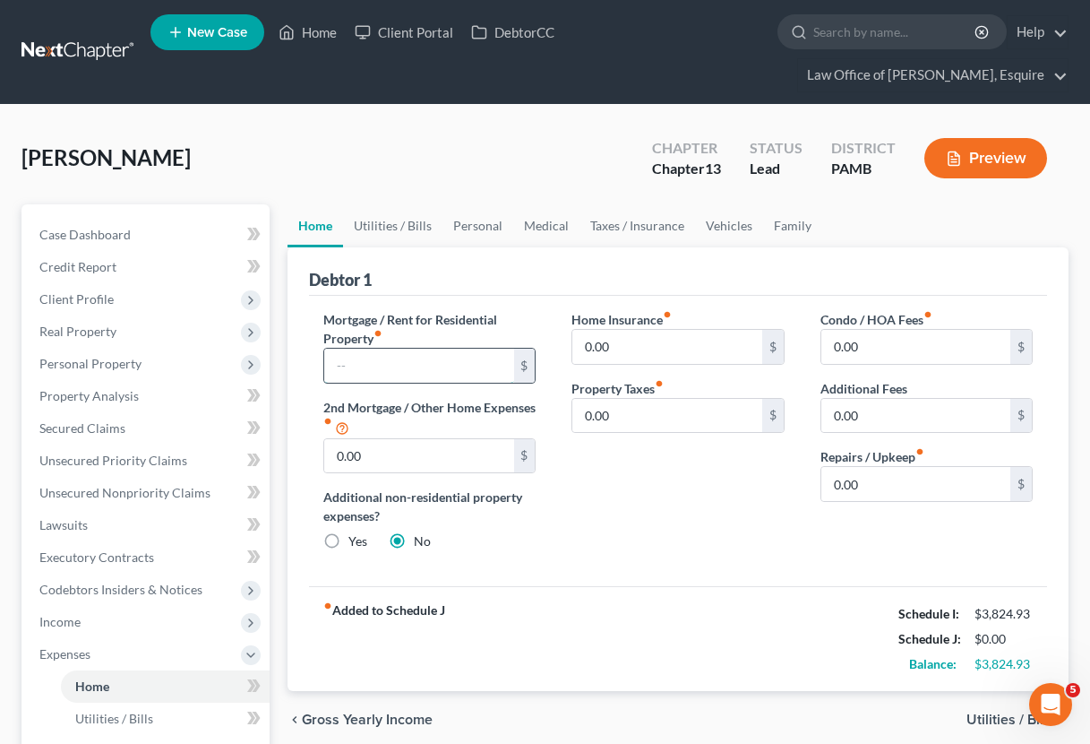
click at [405, 364] on input "text" at bounding box center [418, 366] width 189 height 34
type input "821.00"
click at [380, 222] on link "Utilities / Bills" at bounding box center [392, 225] width 99 height 43
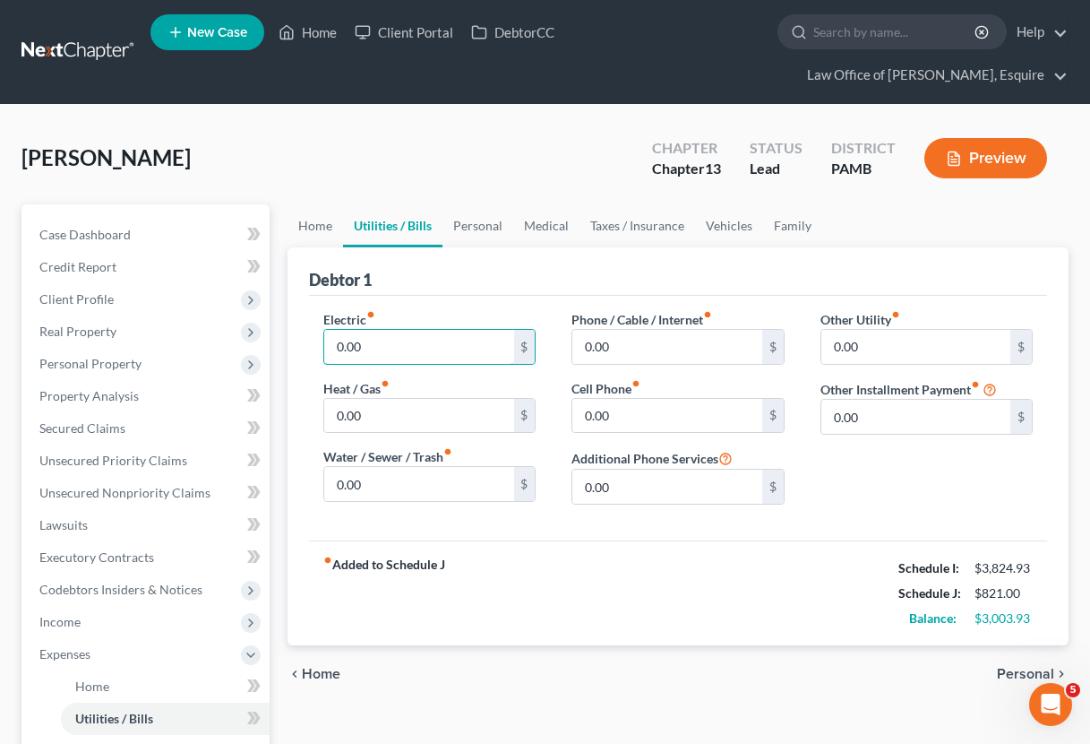
drag, startPoint x: 416, startPoint y: 351, endPoint x: 311, endPoint y: 349, distance: 104.8
click at [311, 349] on div "Electric fiber_manual_record 0.00 $ Heat / Gas fiber_manual_record 0.00 $ Water…" at bounding box center [430, 414] width 248 height 209
type input "140"
drag, startPoint x: 376, startPoint y: 421, endPoint x: 325, endPoint y: 420, distance: 51.1
click at [325, 420] on input "0.00" at bounding box center [418, 416] width 189 height 34
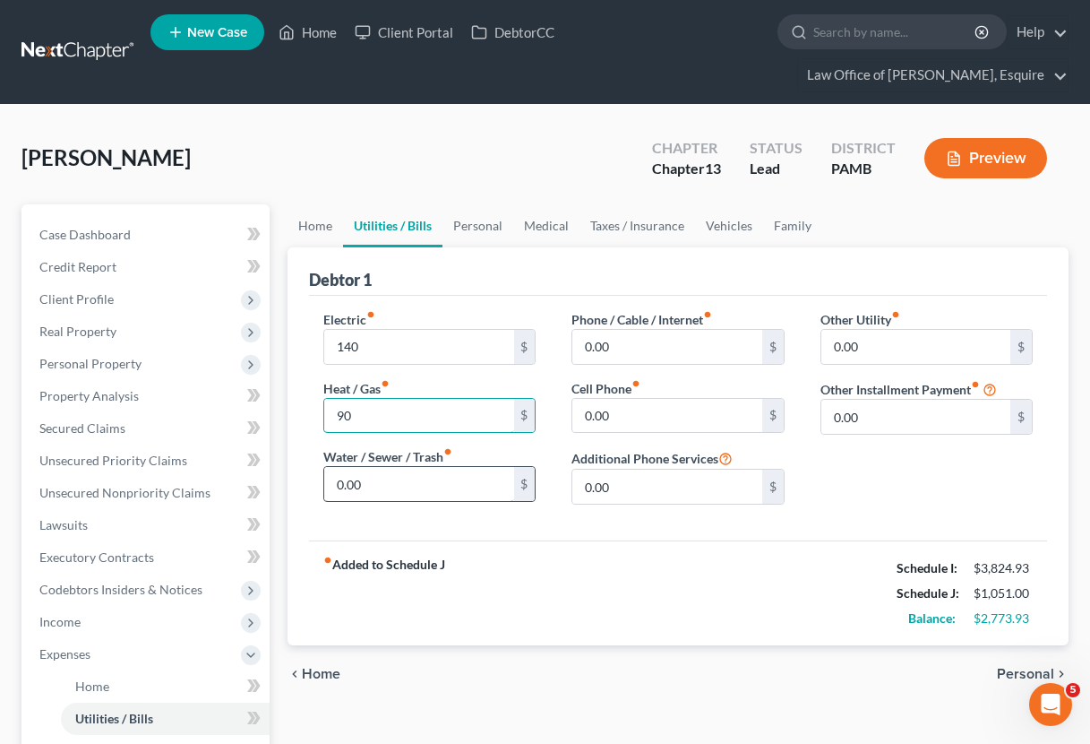
type input "90"
drag, startPoint x: 401, startPoint y: 495, endPoint x: 289, endPoint y: 488, distance: 113.1
click at [289, 488] on div "Debtor 1 Electric fiber_manual_record 140 $ Heat / Gas fiber_manual_record 90 $…" at bounding box center [678, 446] width 781 height 398
type input "136.00"
type input "0"
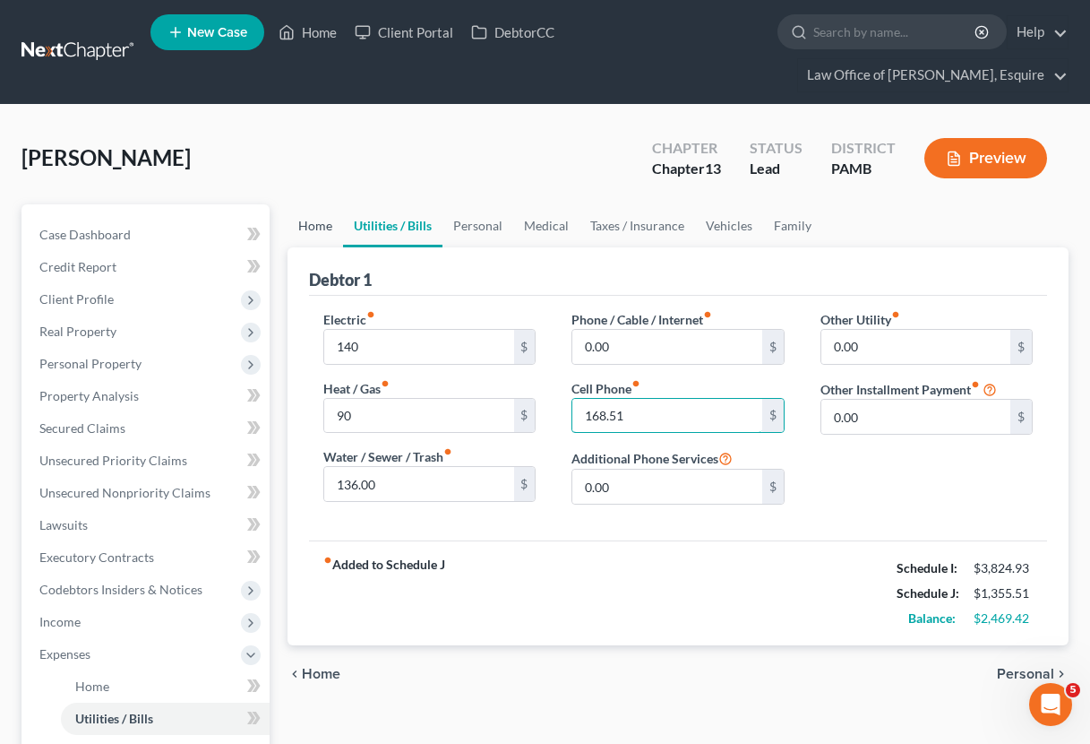
type input "168.51"
click at [296, 226] on link "Home" at bounding box center [316, 225] width 56 height 43
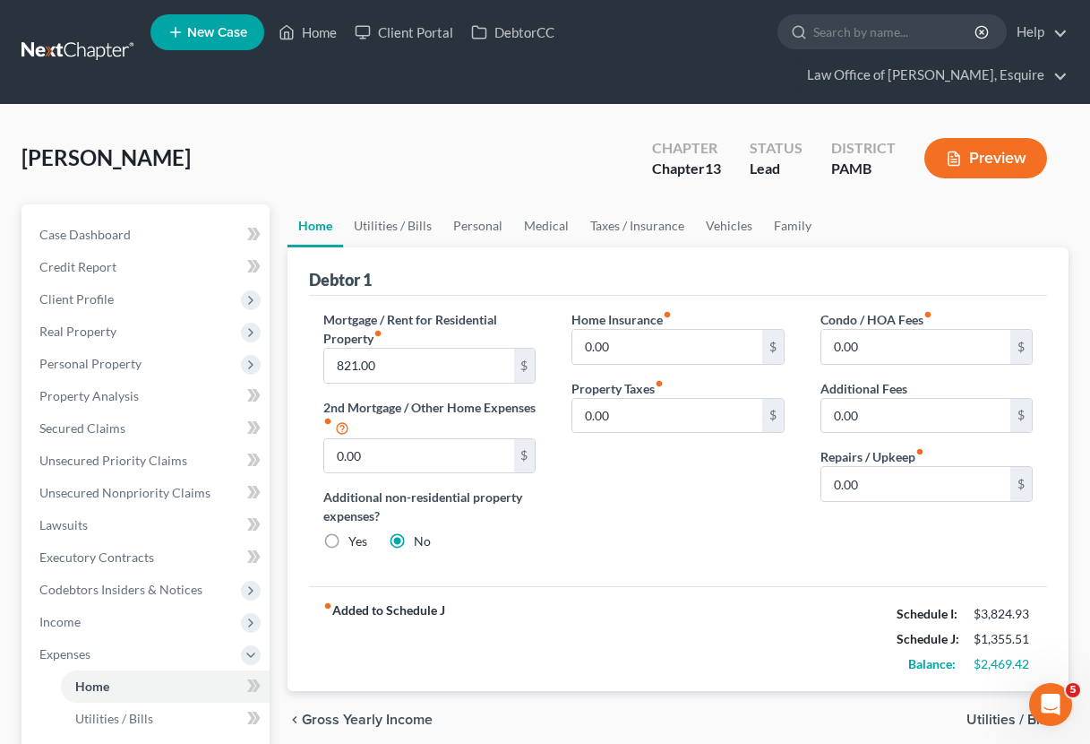
click at [308, 225] on link "Home" at bounding box center [316, 225] width 56 height 43
drag, startPoint x: 904, startPoint y: 484, endPoint x: 787, endPoint y: 484, distance: 117.4
click at [787, 484] on div "Mortgage / Rent for Residential Property fiber_manual_record 821.00 $ 2nd Mortg…" at bounding box center [678, 437] width 745 height 255
type input "100.00"
click at [480, 226] on link "Personal" at bounding box center [478, 225] width 71 height 43
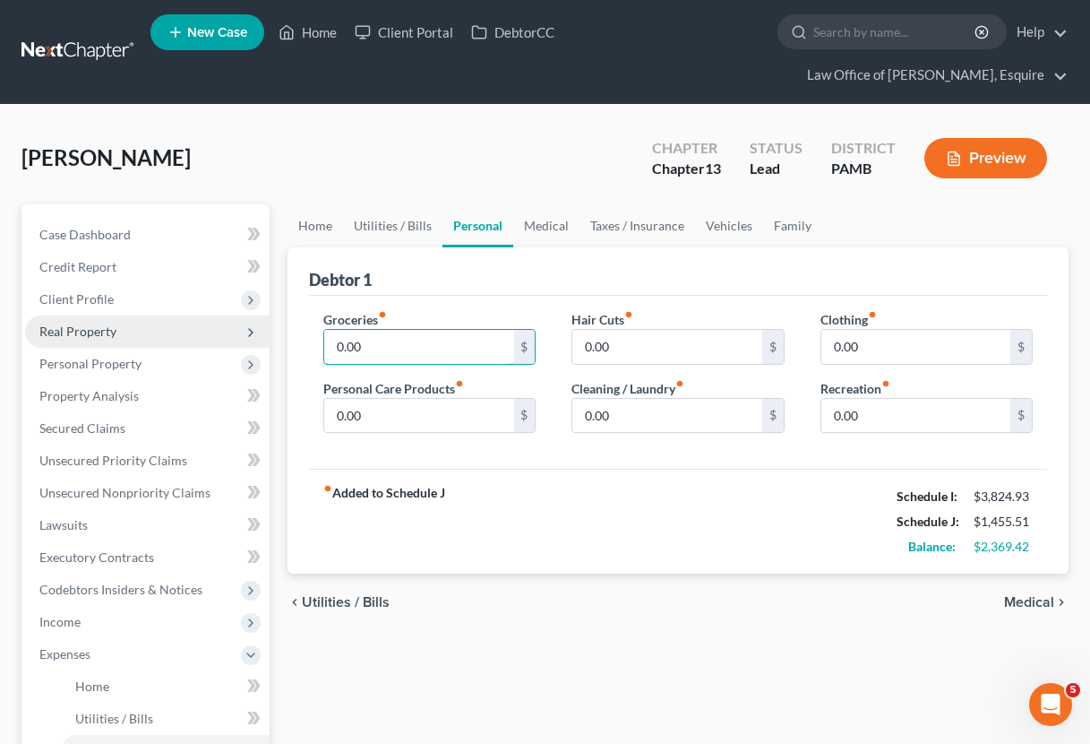
drag, startPoint x: 410, startPoint y: 344, endPoint x: 174, endPoint y: 322, distance: 237.6
click at [174, 322] on div "Petition Navigation Case Dashboard Payments Invoices Payments Payments Credit R…" at bounding box center [545, 689] width 1065 height 970
type input "8"
type input "900.00"
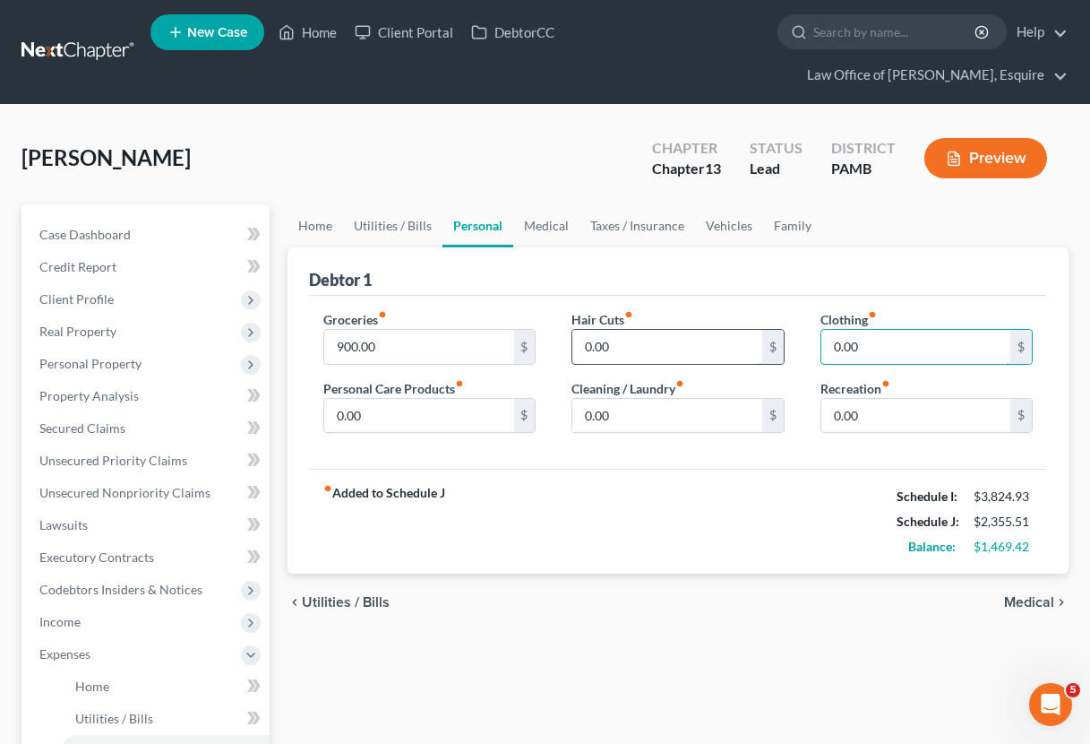
drag, startPoint x: 929, startPoint y: 351, endPoint x: 696, endPoint y: 349, distance: 233.0
click at [696, 349] on div "Groceries fiber_manual_record 900.00 $ Personal Care Products fiber_manual_reco…" at bounding box center [678, 379] width 745 height 138
type input "100.00"
drag, startPoint x: 626, startPoint y: 344, endPoint x: 517, endPoint y: 340, distance: 109.4
click at [517, 340] on div "Groceries fiber_manual_record 900.00 $ Personal Care Products fiber_manual_reco…" at bounding box center [678, 379] width 745 height 138
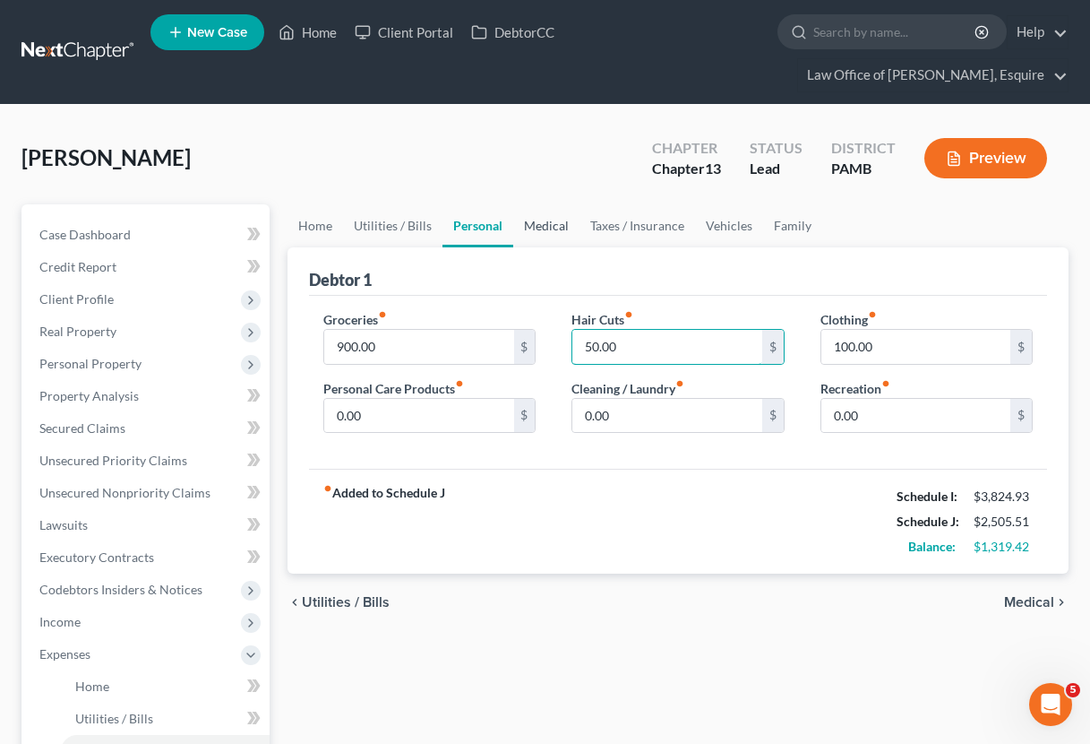
type input "50.00"
click at [525, 227] on link "Medical" at bounding box center [546, 225] width 66 height 43
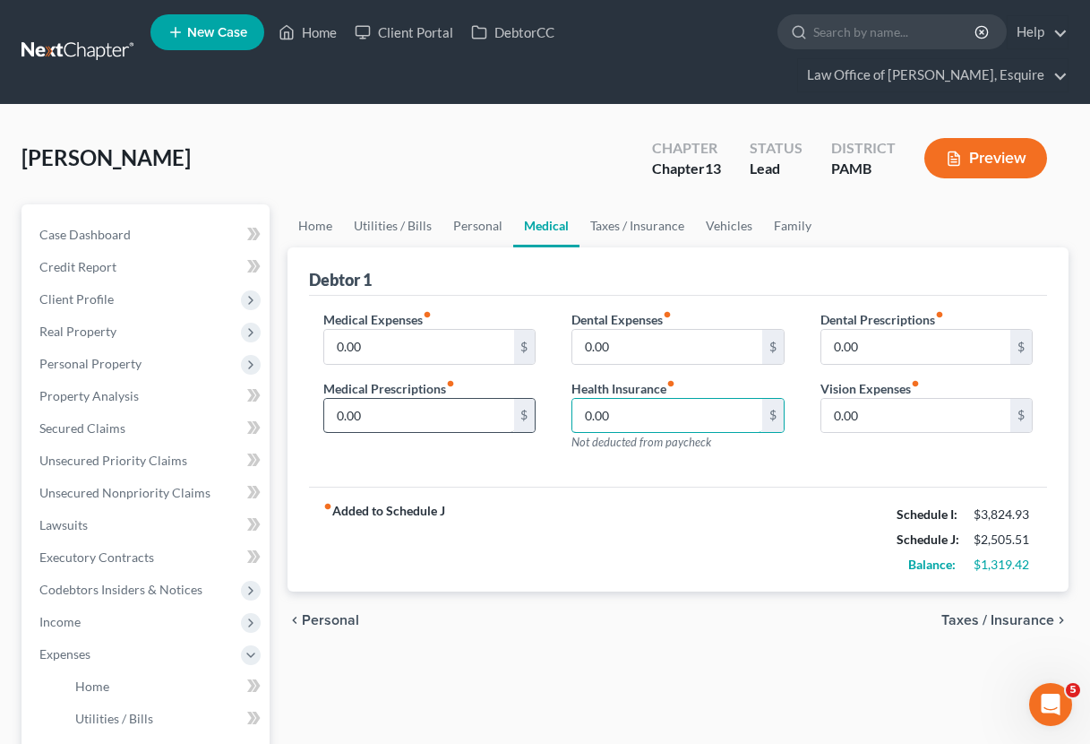
drag, startPoint x: 647, startPoint y: 414, endPoint x: 495, endPoint y: 414, distance: 151.4
click at [495, 414] on div "Medical Expenses fiber_manual_record 0.00 $ Medical Prescriptions fiber_manual_…" at bounding box center [678, 388] width 745 height 156
drag, startPoint x: 0, startPoint y: 300, endPoint x: 628, endPoint y: 422, distance: 639.8
click at [628, 422] on input "0.00" at bounding box center [667, 416] width 189 height 34
type input "117.00"
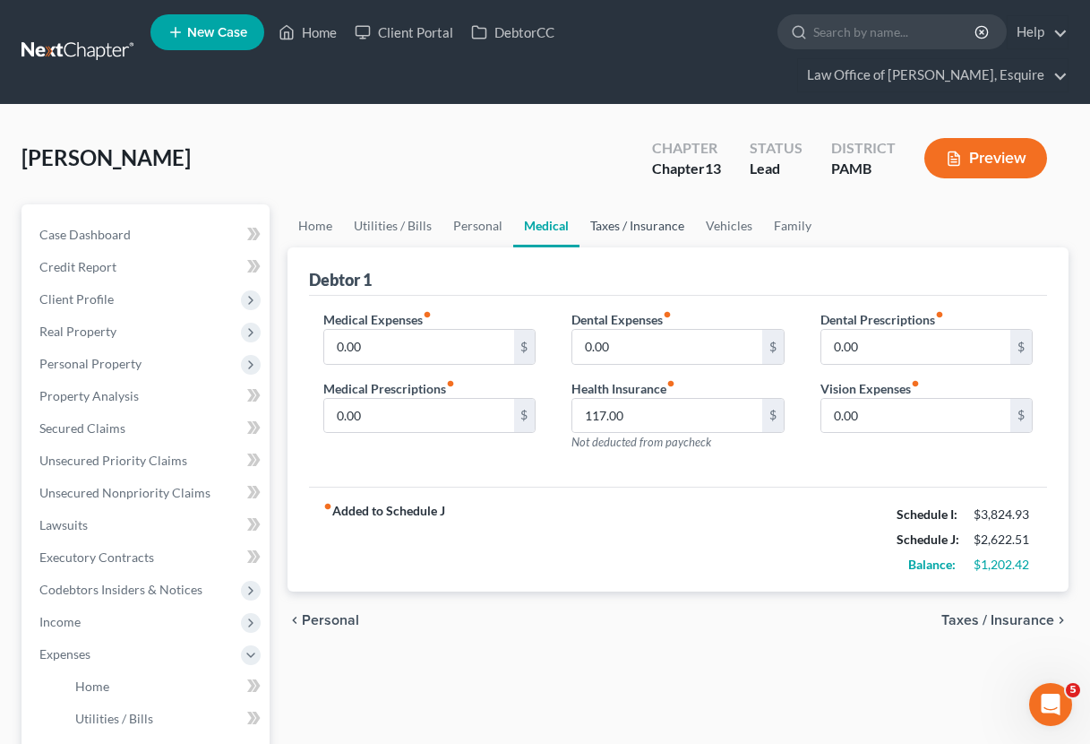
click at [648, 228] on link "Taxes / Insurance" at bounding box center [638, 225] width 116 height 43
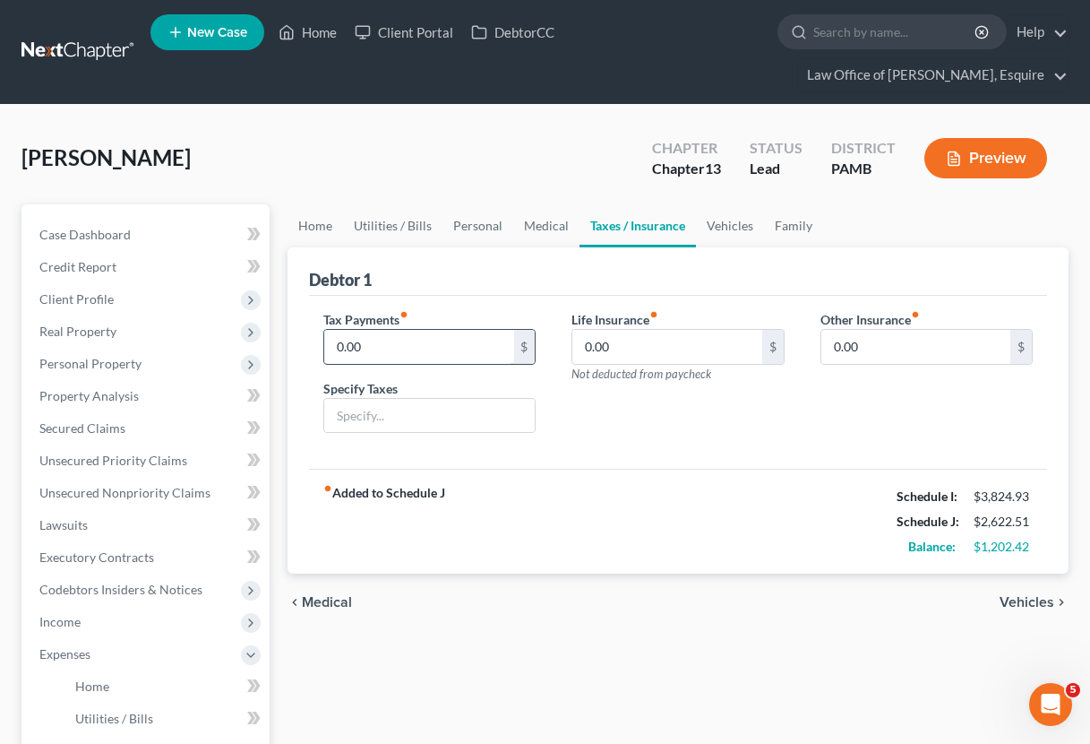
click at [396, 339] on input "0.00" at bounding box center [418, 347] width 189 height 34
click at [733, 224] on link "Vehicles" at bounding box center [730, 225] width 68 height 43
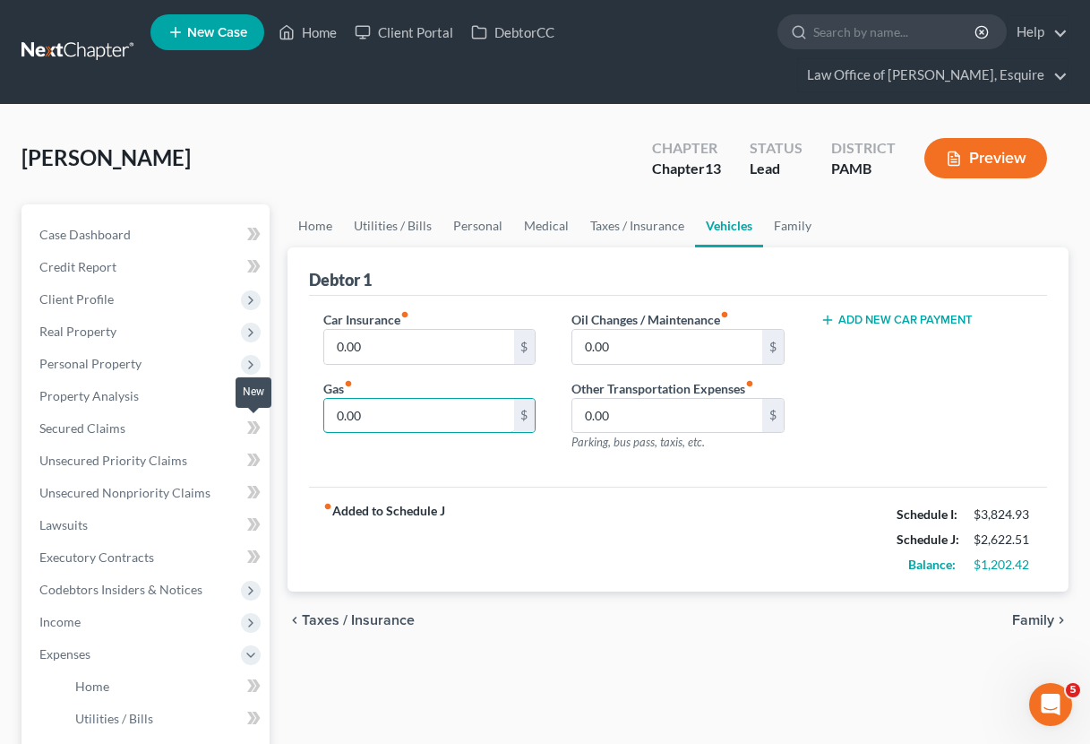
drag, startPoint x: 407, startPoint y: 422, endPoint x: 239, endPoint y: 419, distance: 167.6
click at [239, 419] on div "Petition Navigation Case Dashboard Payments Invoices Payments Payments Credit R…" at bounding box center [545, 689] width 1065 height 970
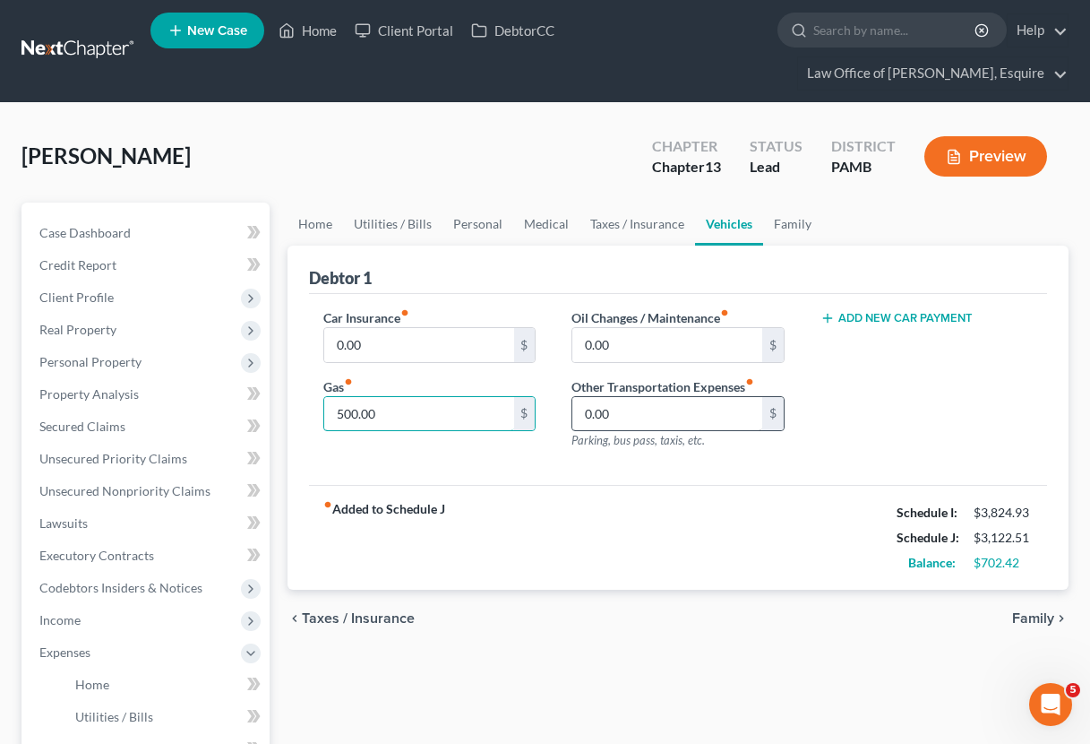
type input "500.00"
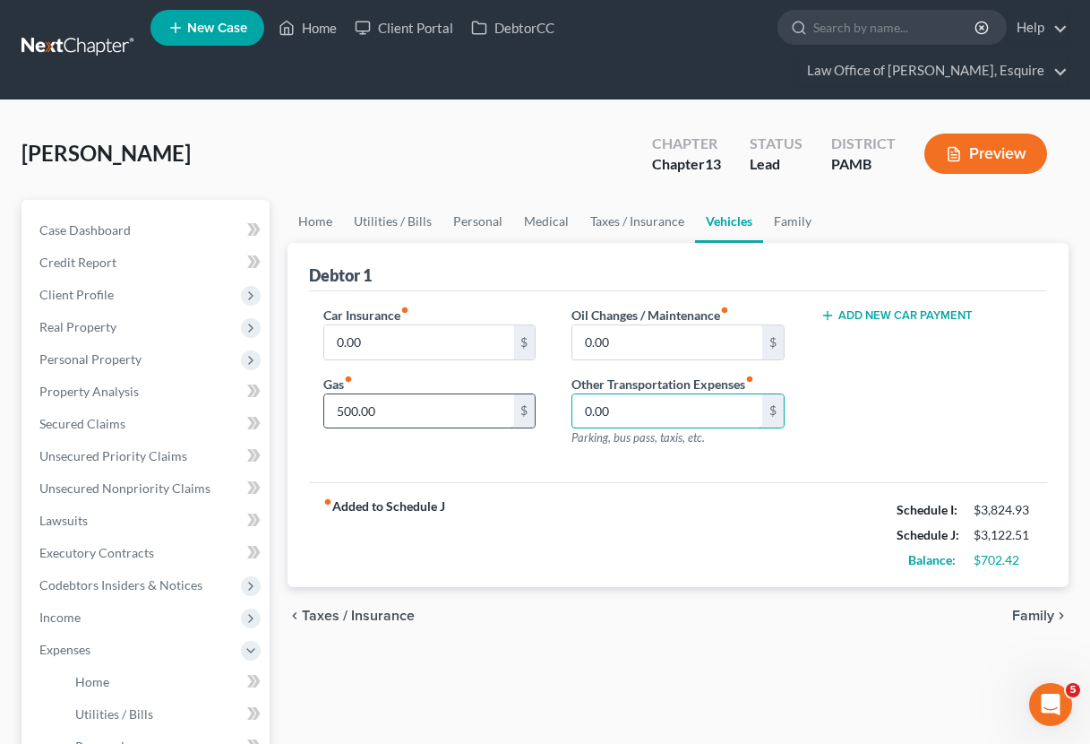
drag, startPoint x: 648, startPoint y: 420, endPoint x: 409, endPoint y: 409, distance: 238.6
click at [409, 409] on div "Car Insurance fiber_manual_record 0.00 $ Gas fiber_manual_record 500.00 $ Oil C…" at bounding box center [678, 384] width 745 height 156
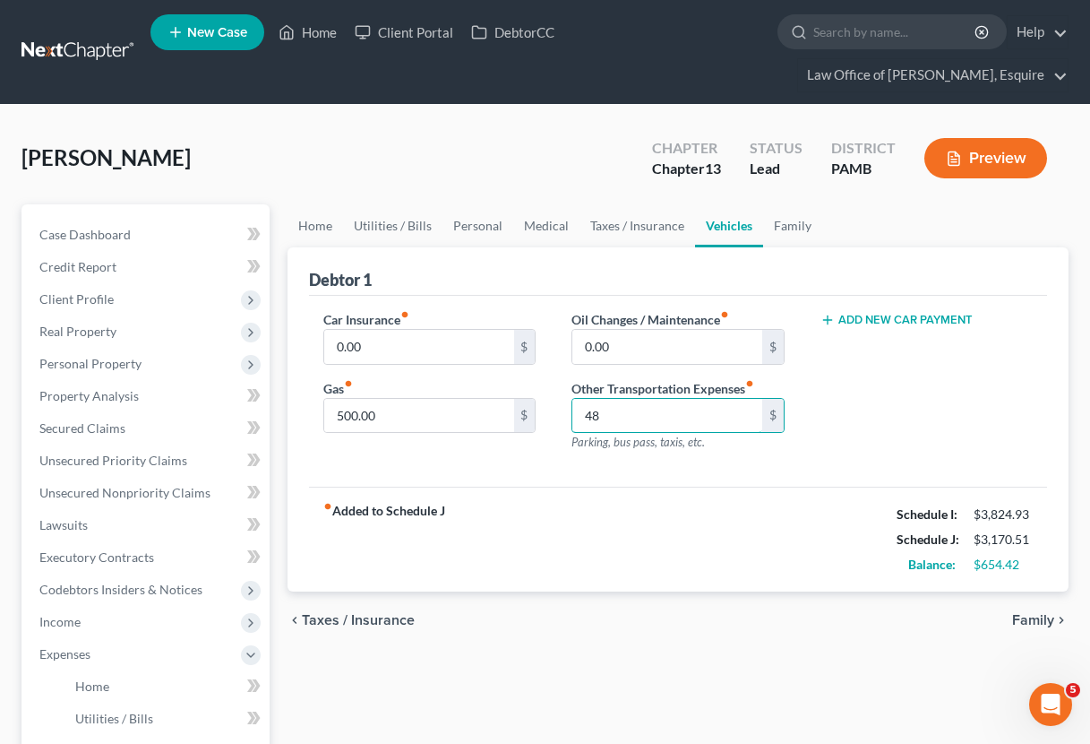
scroll to position [0, 0]
type input "48"
click at [408, 349] on input "0.00" at bounding box center [418, 347] width 189 height 34
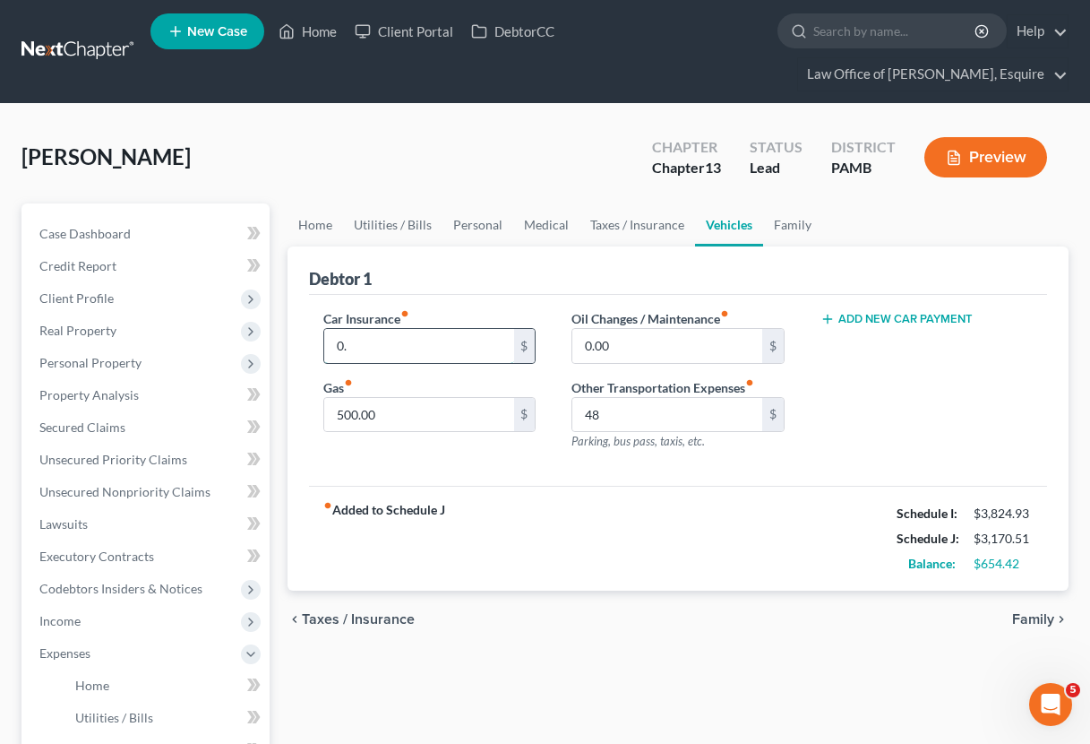
type input "0"
type input "129.00"
click at [932, 316] on button "Add New Car Payment" at bounding box center [897, 319] width 152 height 14
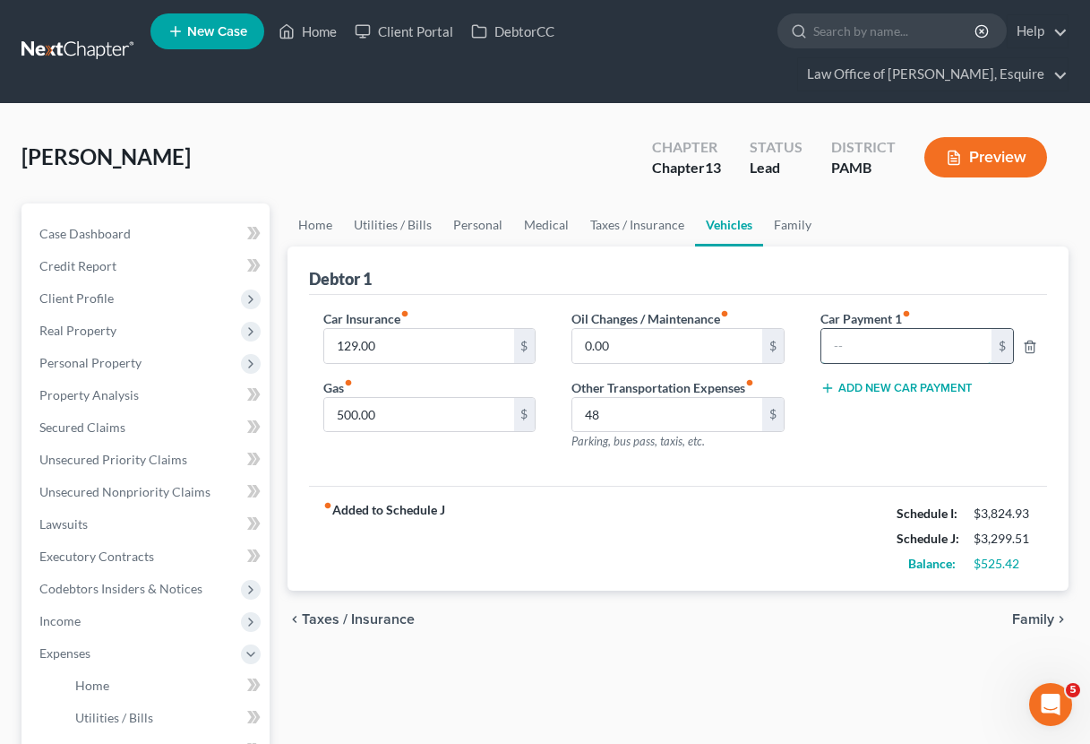
click at [926, 347] on input "text" at bounding box center [907, 346] width 170 height 34
type input "361.00"
click at [637, 408] on input "48" at bounding box center [667, 415] width 189 height 34
type input "48.00"
click at [650, 230] on link "Taxes / Insurance" at bounding box center [638, 224] width 116 height 43
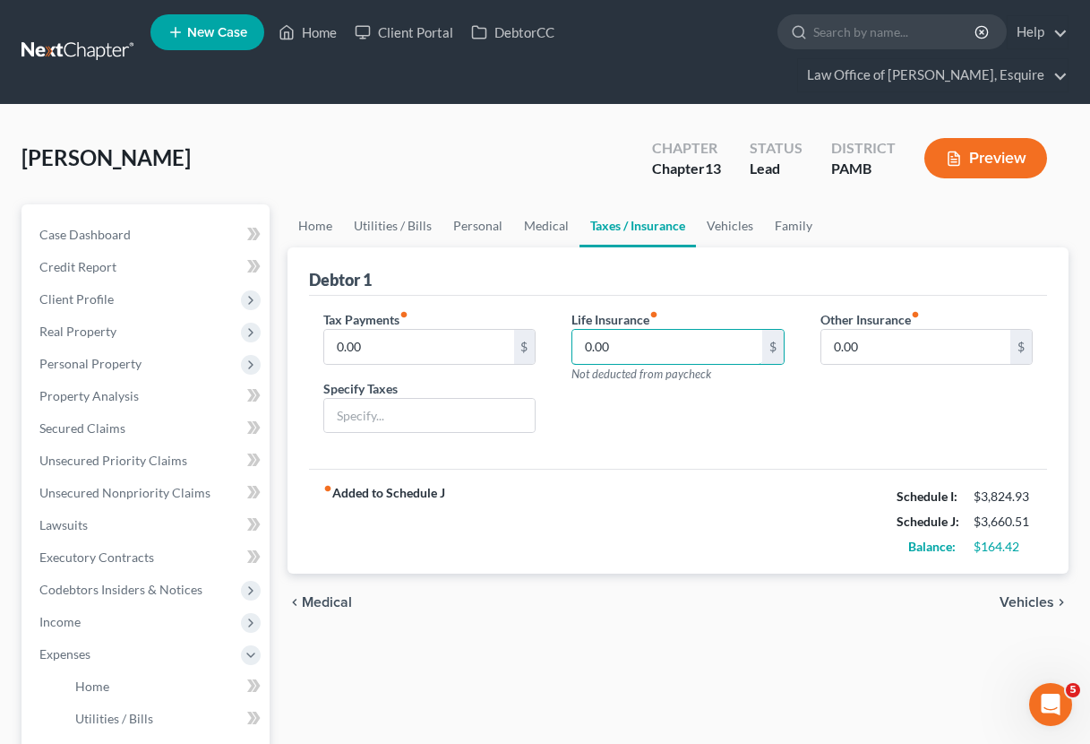
drag, startPoint x: 627, startPoint y: 346, endPoint x: 546, endPoint y: 348, distance: 81.6
click at [546, 348] on div "Tax Payments fiber_manual_record 0.00 $ Specify Taxes Life Insurance fiber_manu…" at bounding box center [678, 379] width 745 height 138
type input "15.49"
click at [568, 226] on link "Medical" at bounding box center [546, 225] width 66 height 43
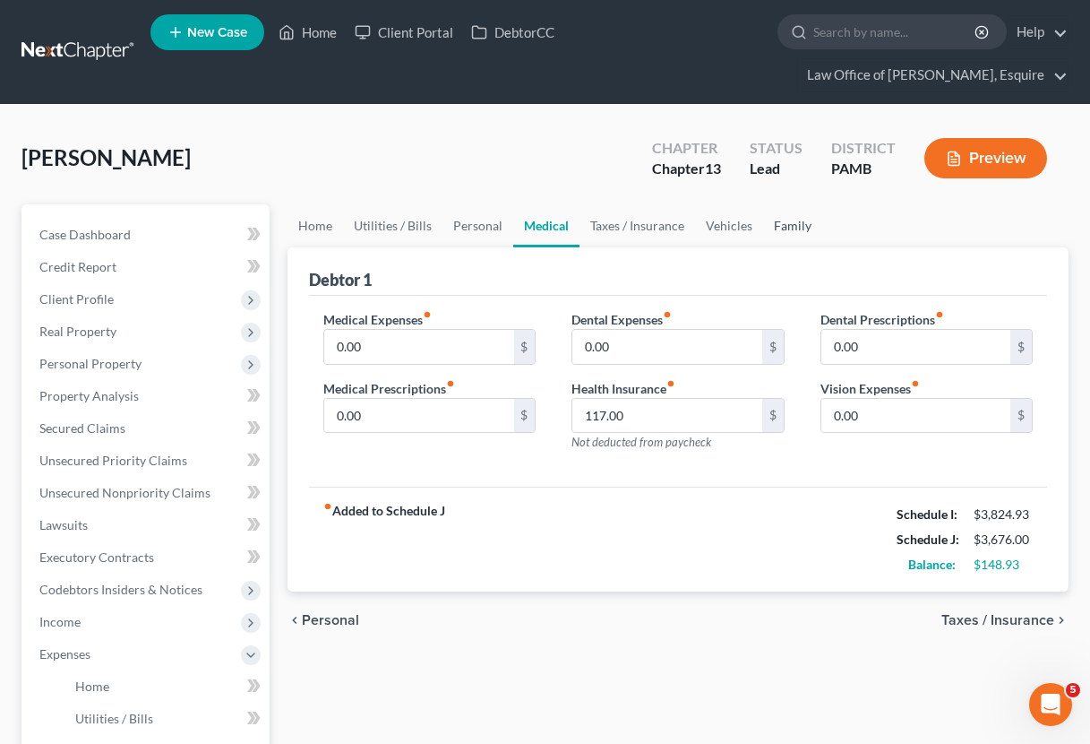
click at [787, 228] on link "Family" at bounding box center [792, 225] width 59 height 43
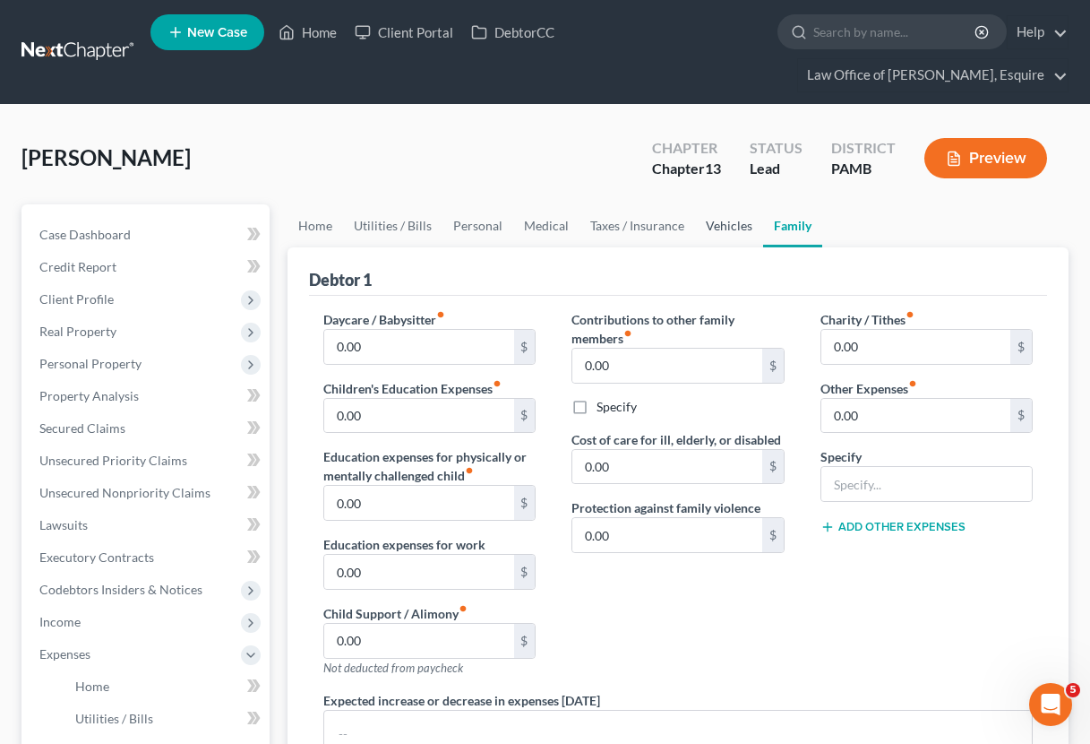
click at [709, 227] on link "Vehicles" at bounding box center [729, 225] width 68 height 43
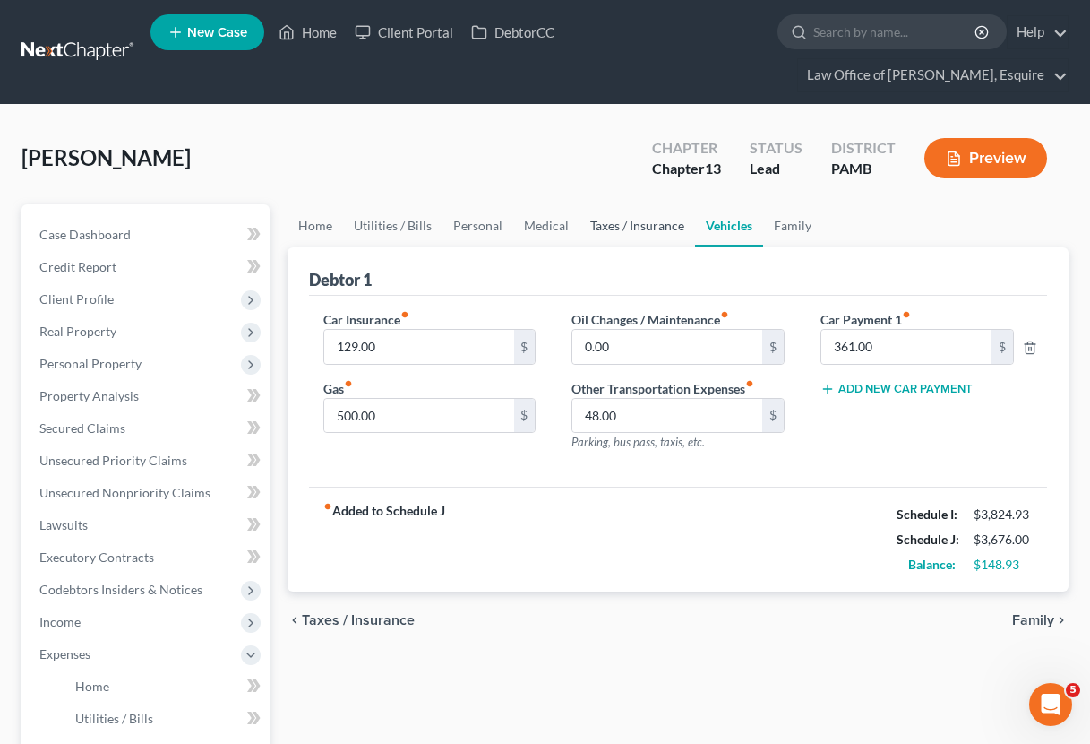
click at [659, 226] on link "Taxes / Insurance" at bounding box center [638, 225] width 116 height 43
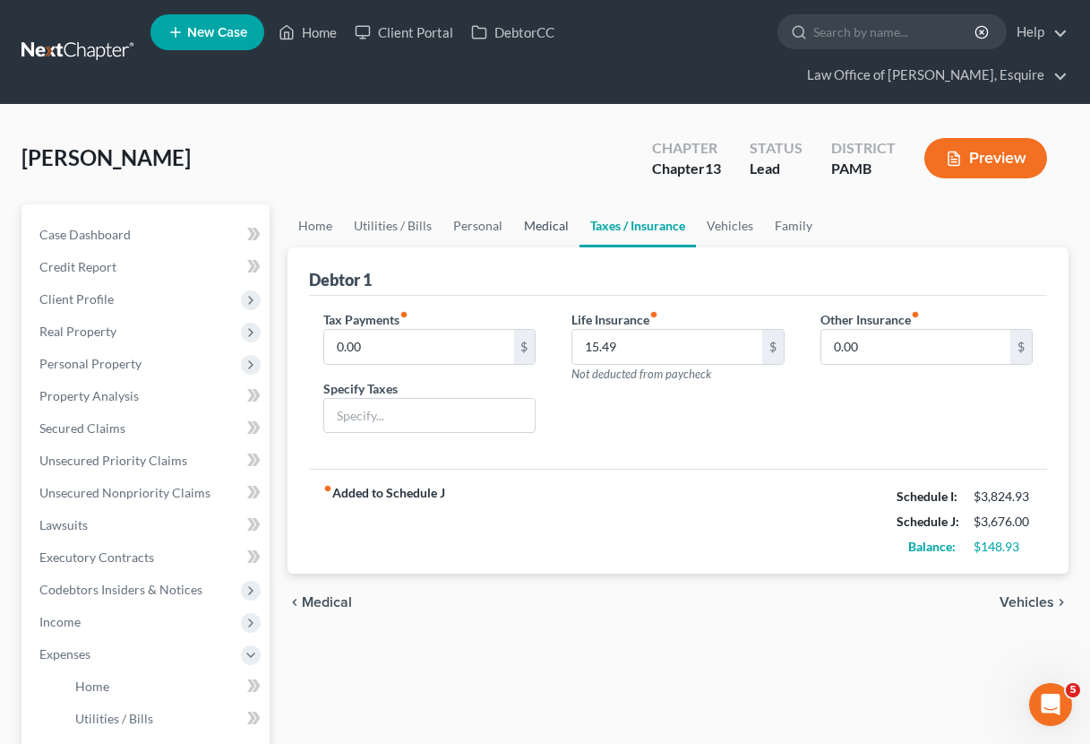
click at [531, 226] on link "Medical" at bounding box center [546, 225] width 66 height 43
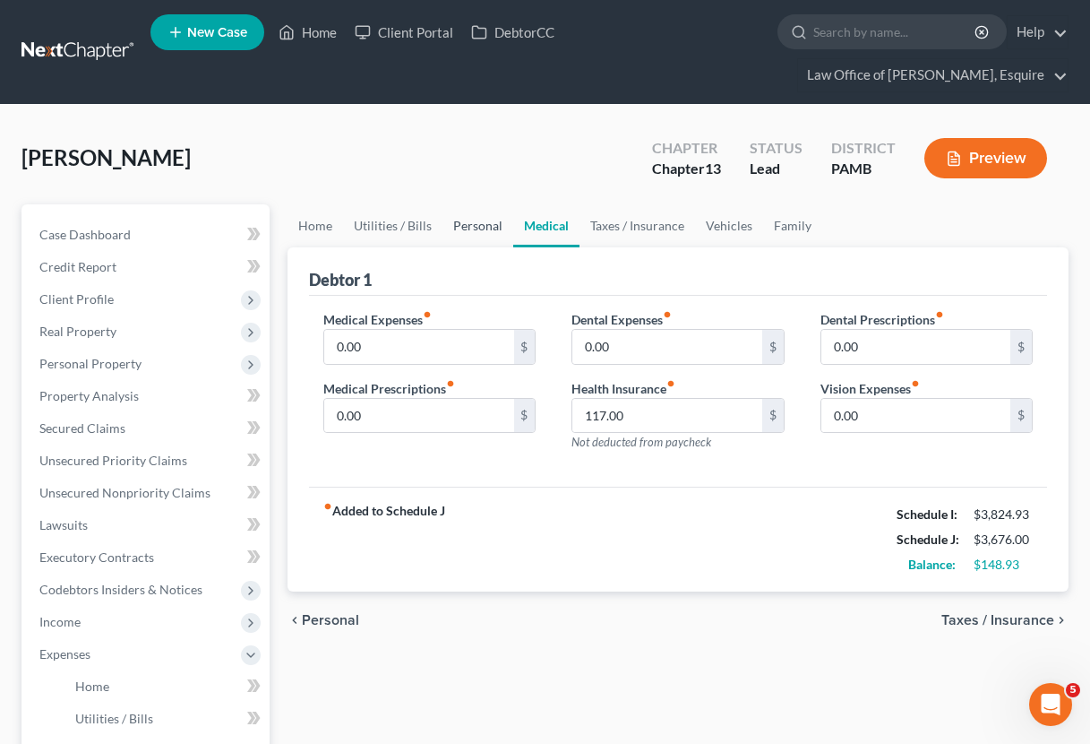
click at [471, 226] on link "Personal" at bounding box center [478, 225] width 71 height 43
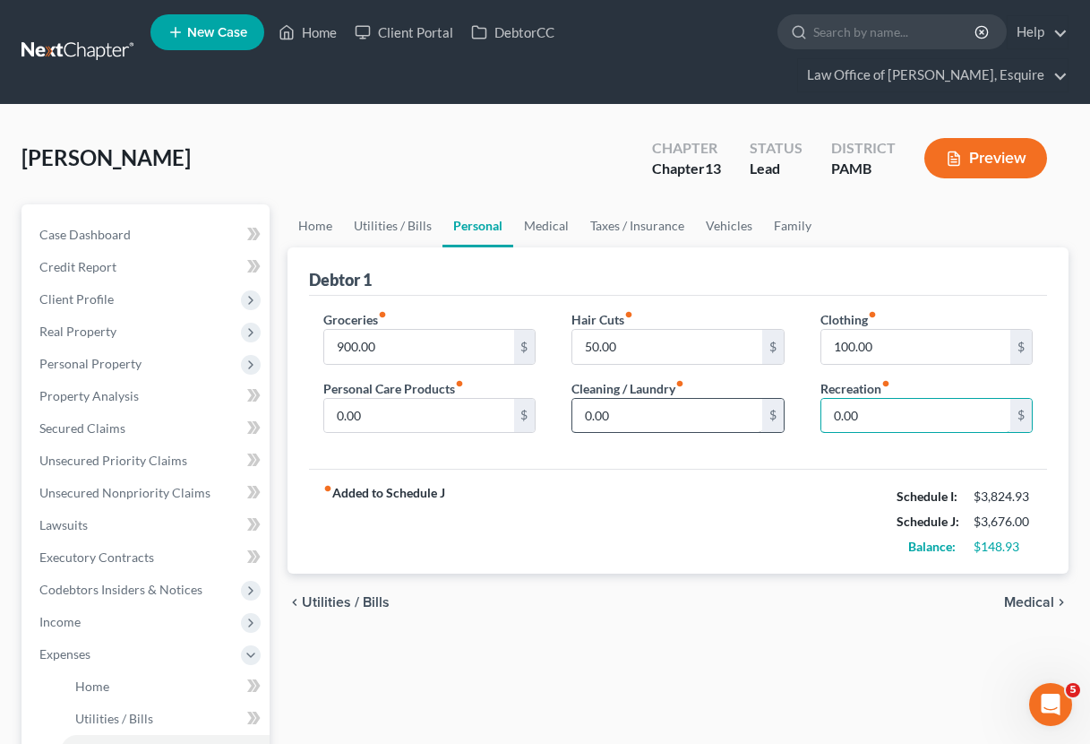
drag, startPoint x: 943, startPoint y: 418, endPoint x: 720, endPoint y: 411, distance: 222.3
click at [720, 411] on div "Groceries fiber_manual_record 900.00 $ Personal Care Products fiber_manual_reco…" at bounding box center [678, 379] width 745 height 138
type input "149.00"
click at [1042, 607] on span "Medical" at bounding box center [1029, 602] width 50 height 14
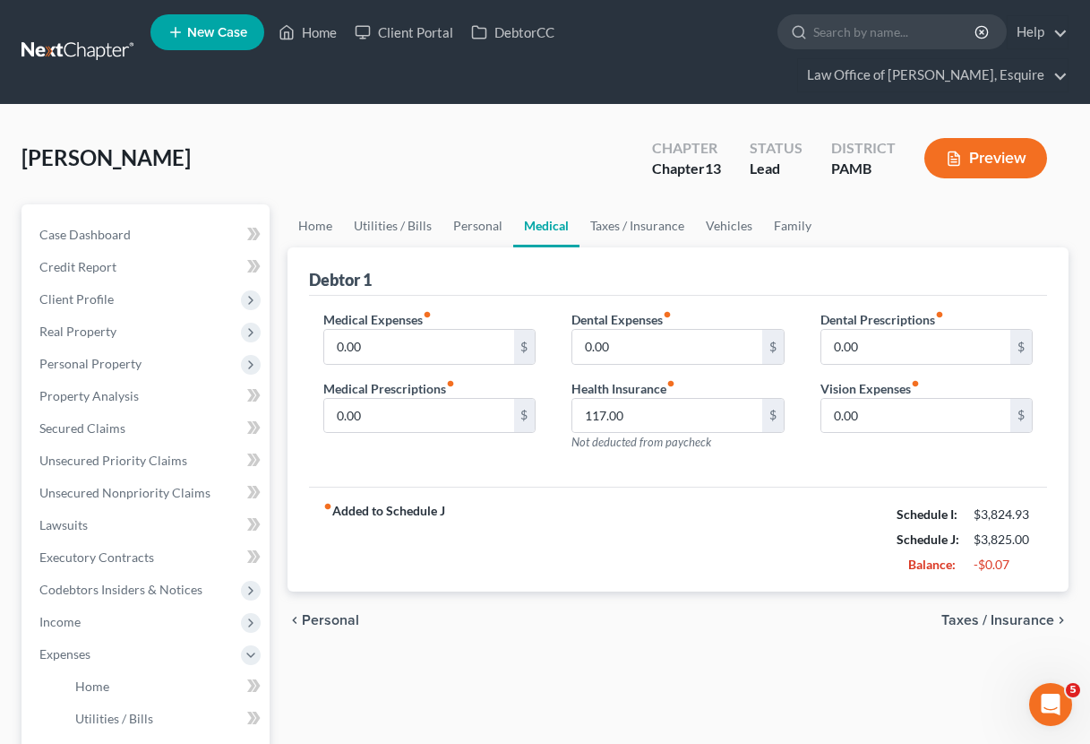
click at [1034, 618] on span "Taxes / Insurance" at bounding box center [998, 620] width 113 height 14
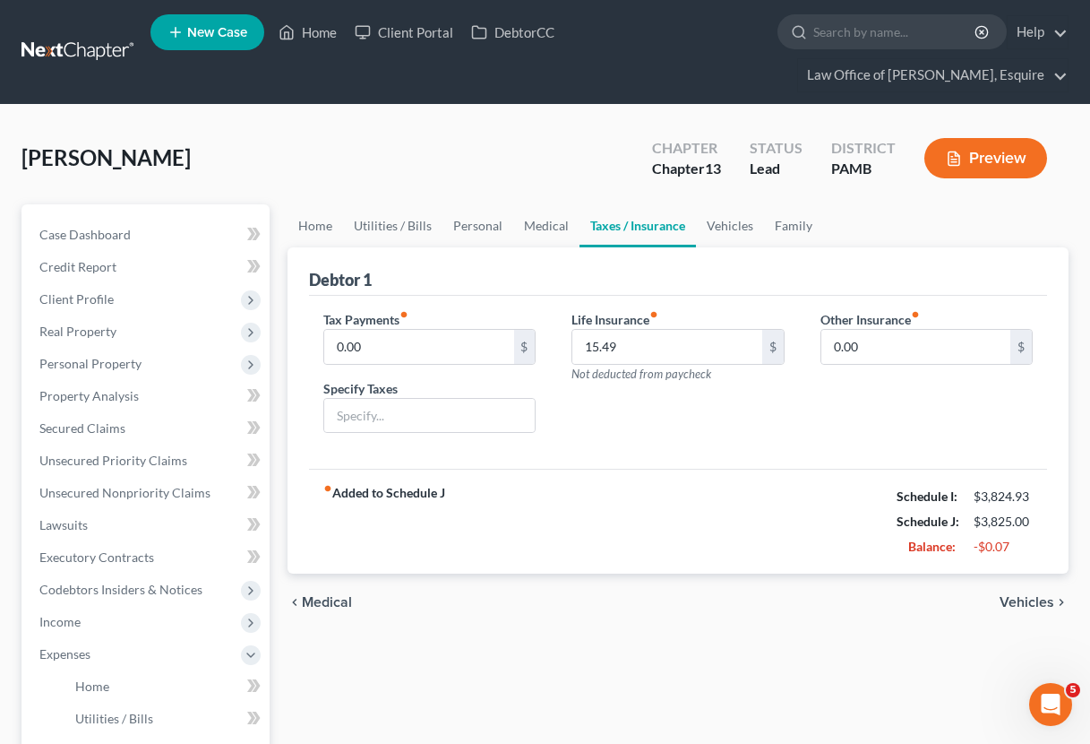
click at [1037, 600] on span "Vehicles" at bounding box center [1027, 602] width 55 height 14
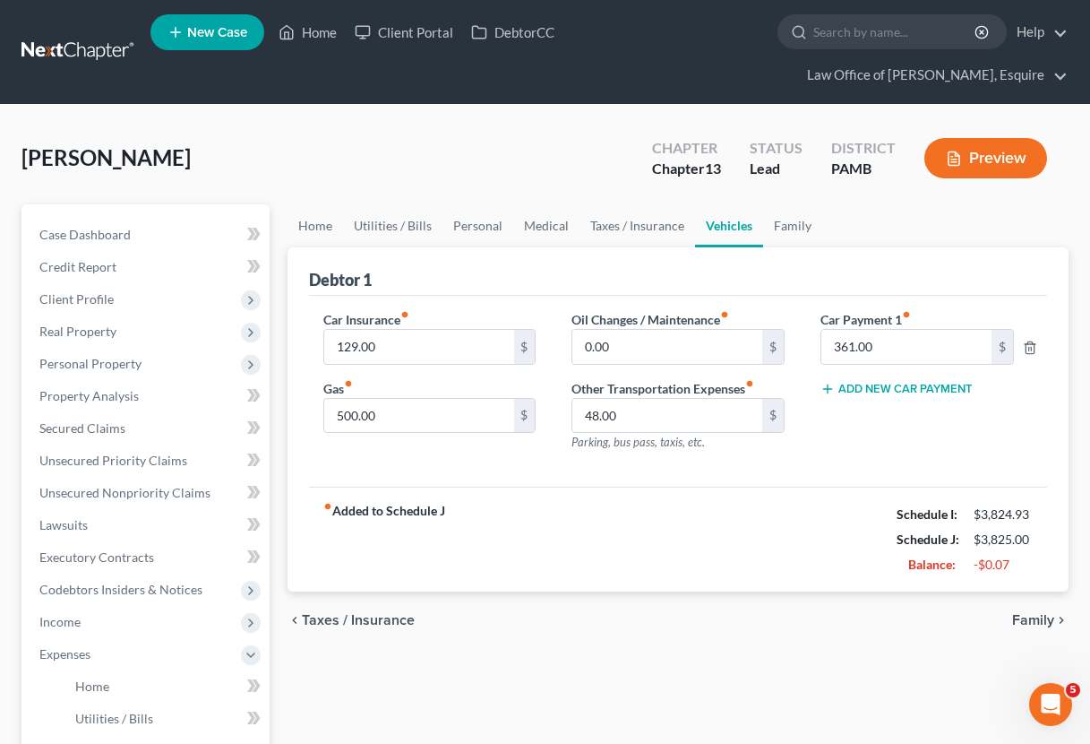
click at [1029, 609] on div "chevron_left Taxes / Insurance Family chevron_right" at bounding box center [678, 619] width 781 height 57
click at [1029, 614] on span "Family" at bounding box center [1033, 620] width 42 height 14
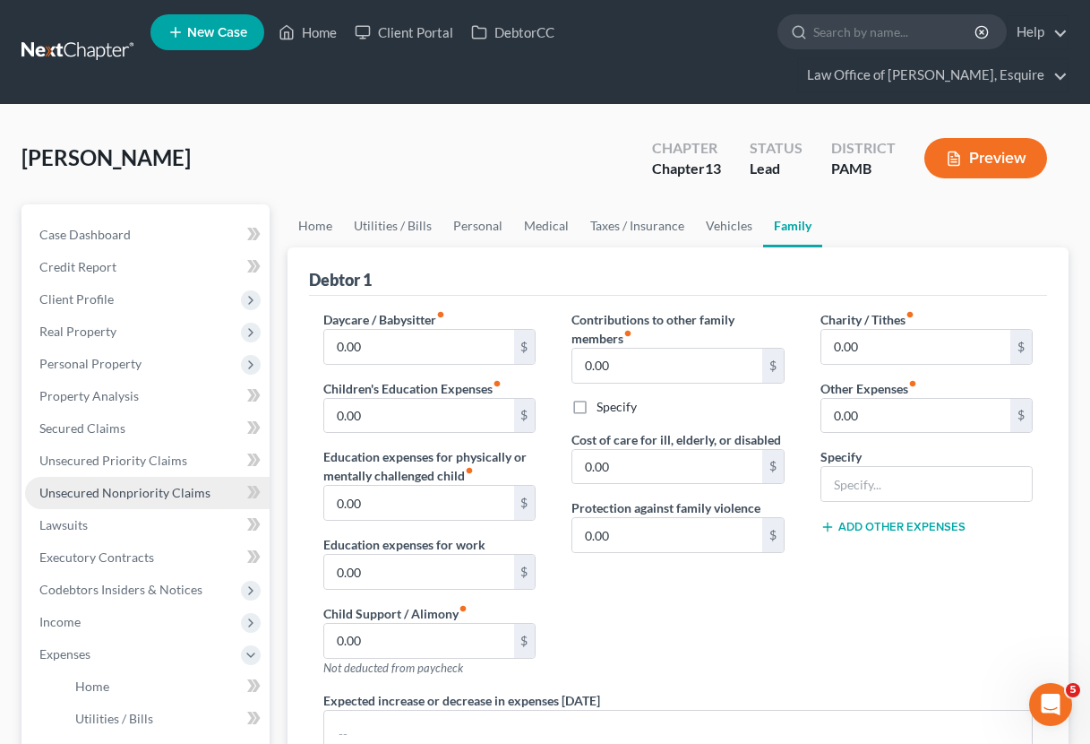
click at [116, 493] on span "Unsecured Nonpriority Claims" at bounding box center [124, 492] width 171 height 15
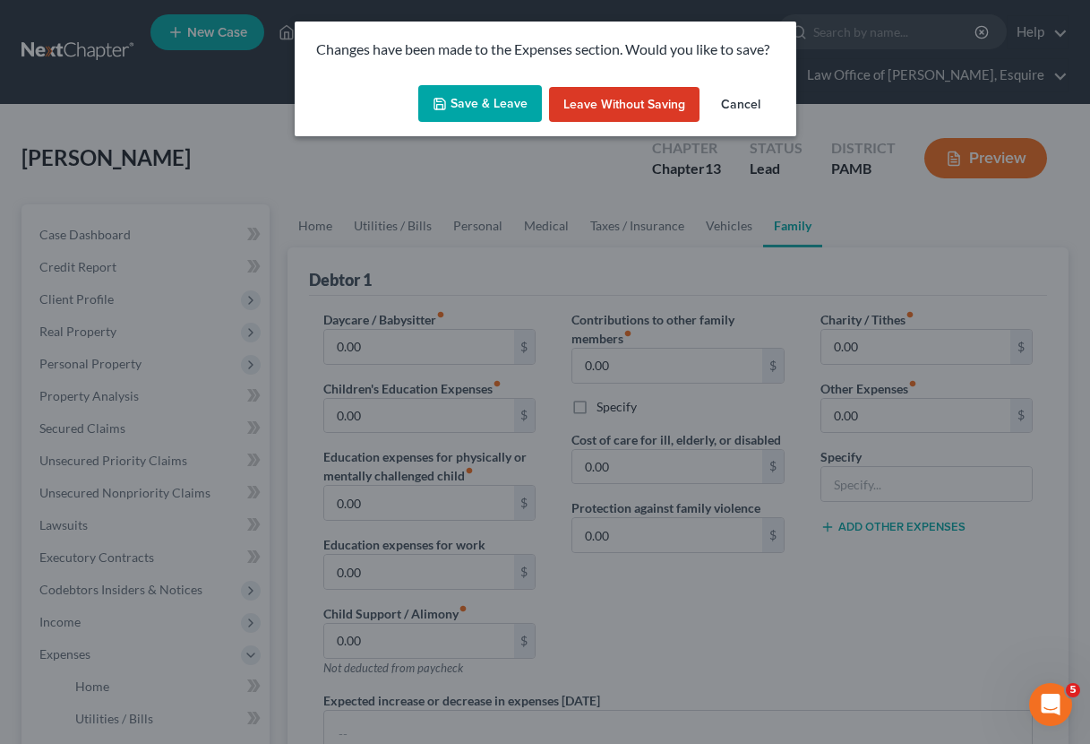
click at [494, 98] on button "Save & Leave" at bounding box center [480, 104] width 124 height 38
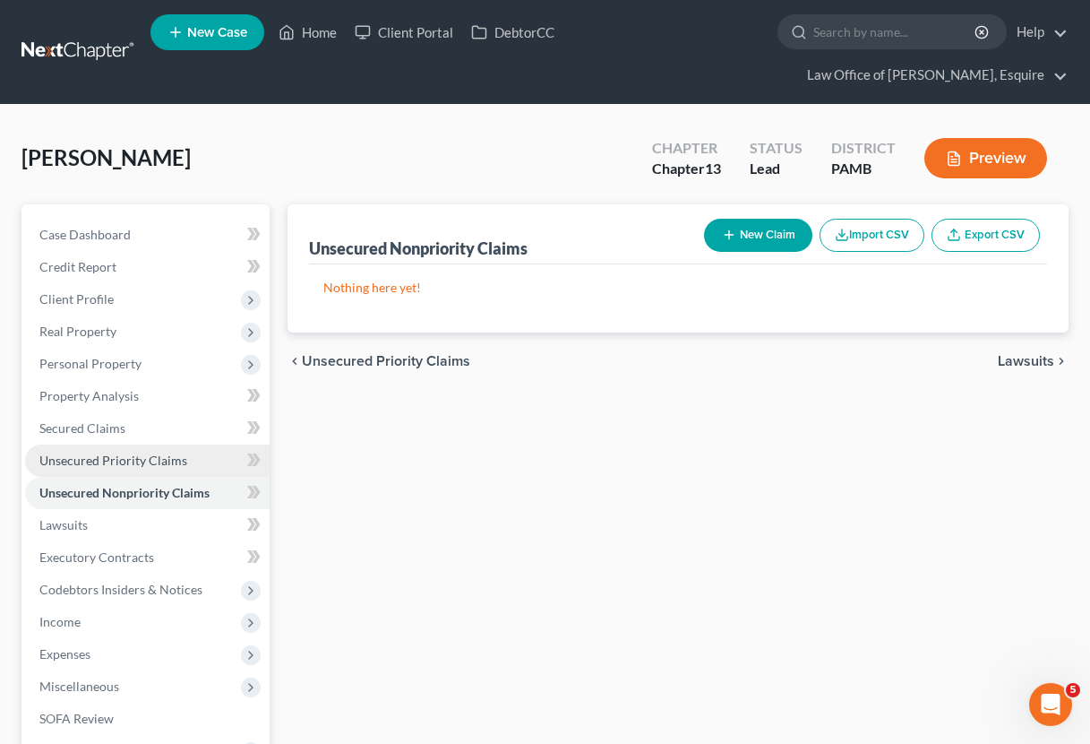
click at [169, 450] on link "Unsecured Priority Claims" at bounding box center [147, 460] width 245 height 32
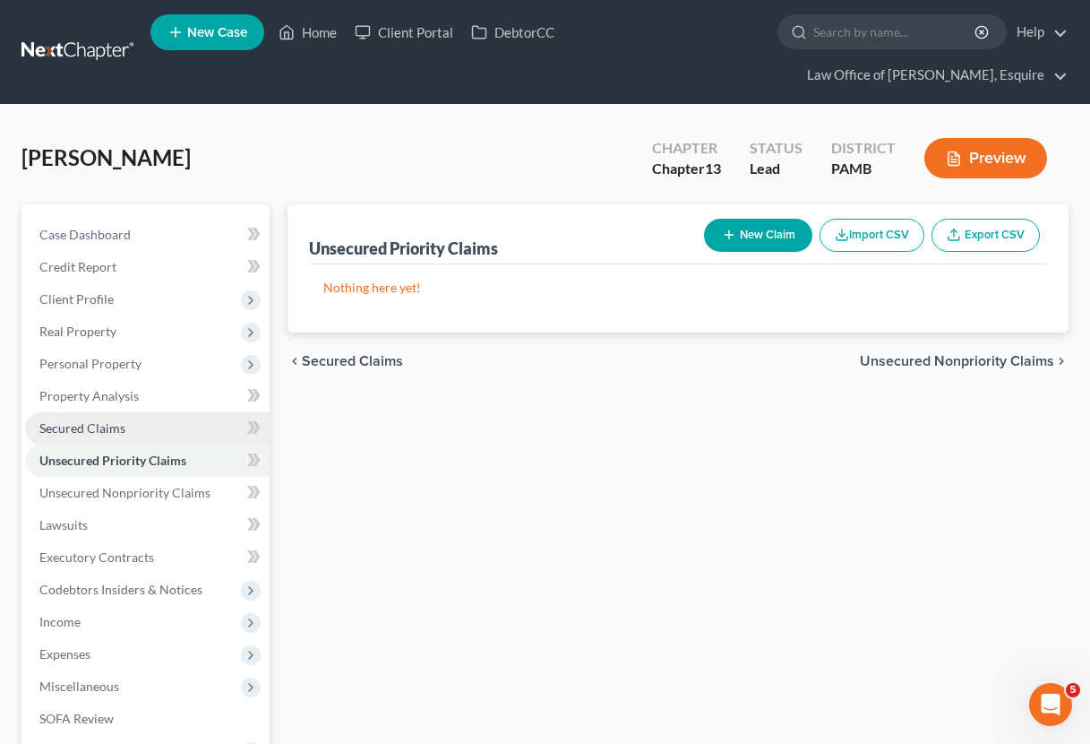
click at [152, 442] on link "Secured Claims" at bounding box center [147, 428] width 245 height 32
click at [152, 416] on link "Secured Claims" at bounding box center [147, 428] width 245 height 32
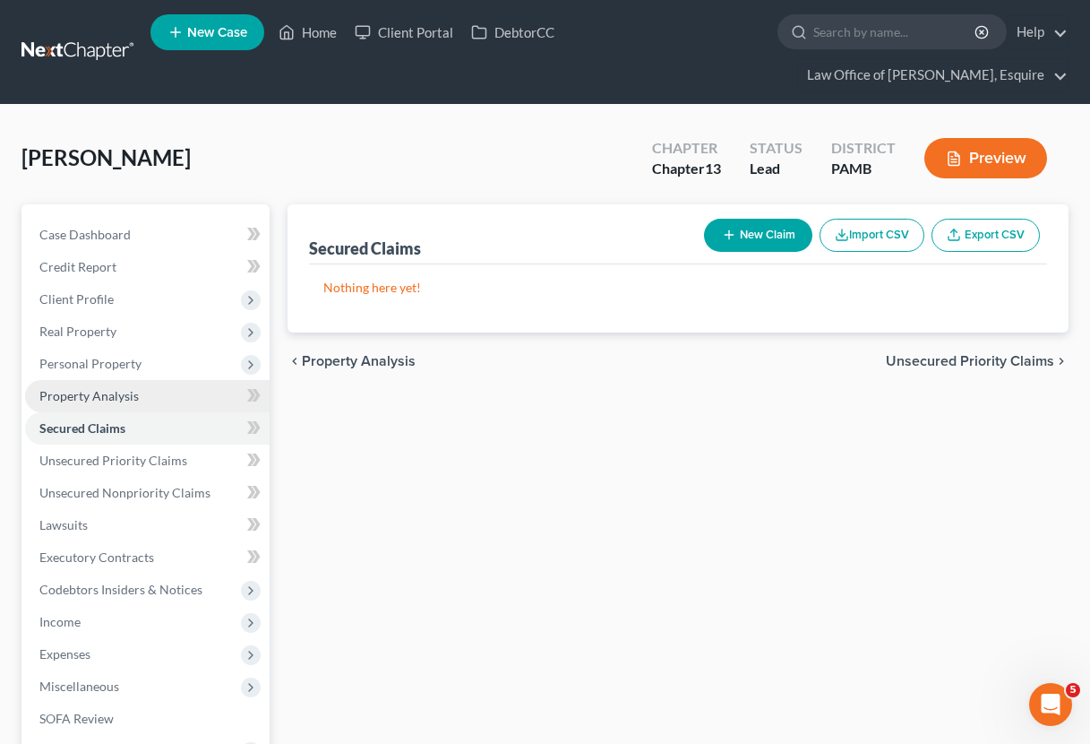
click at [141, 392] on link "Property Analysis" at bounding box center [147, 396] width 245 height 32
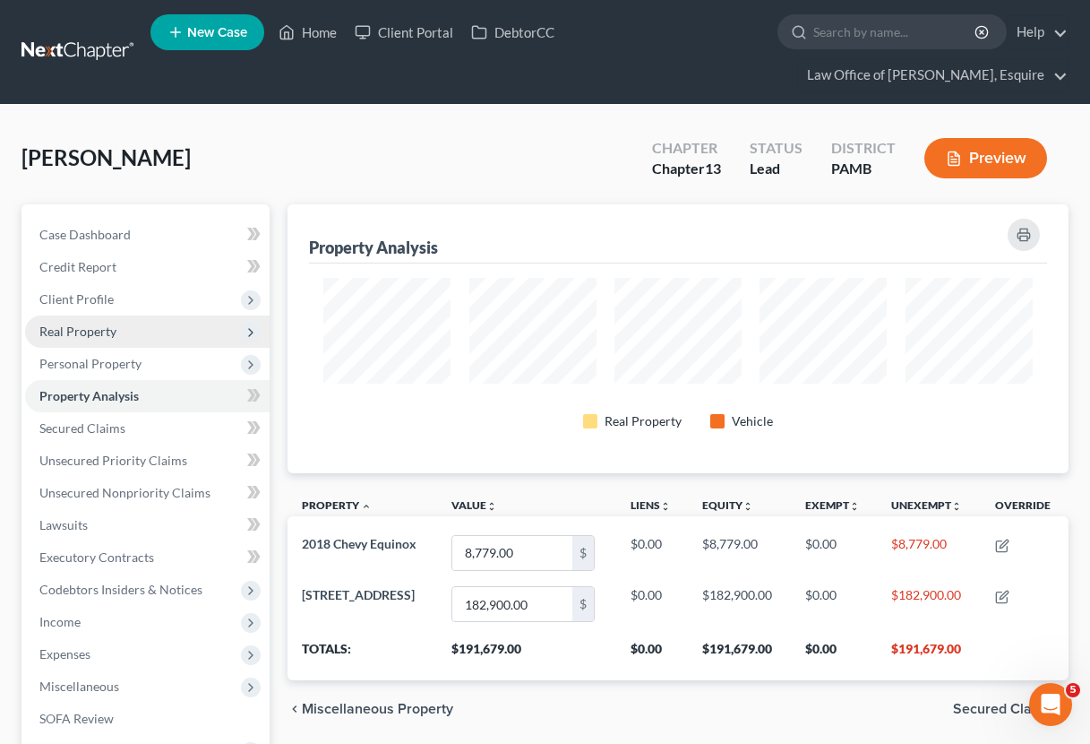
scroll to position [269, 781]
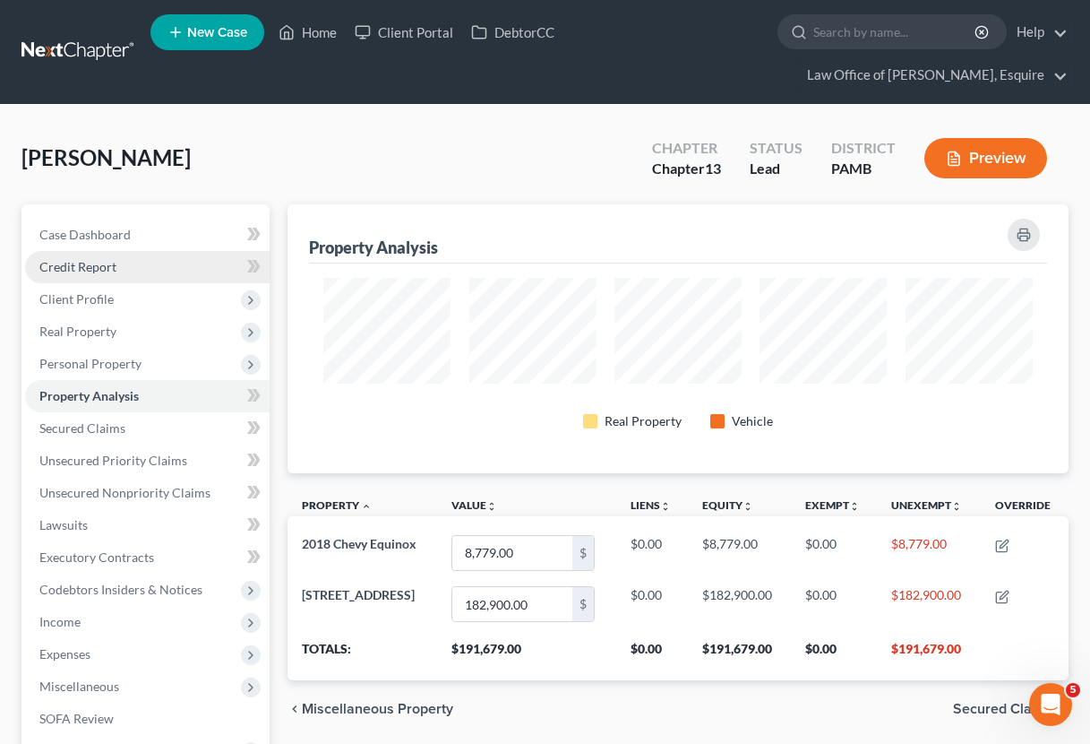
click at [123, 255] on link "Credit Report" at bounding box center [147, 267] width 245 height 32
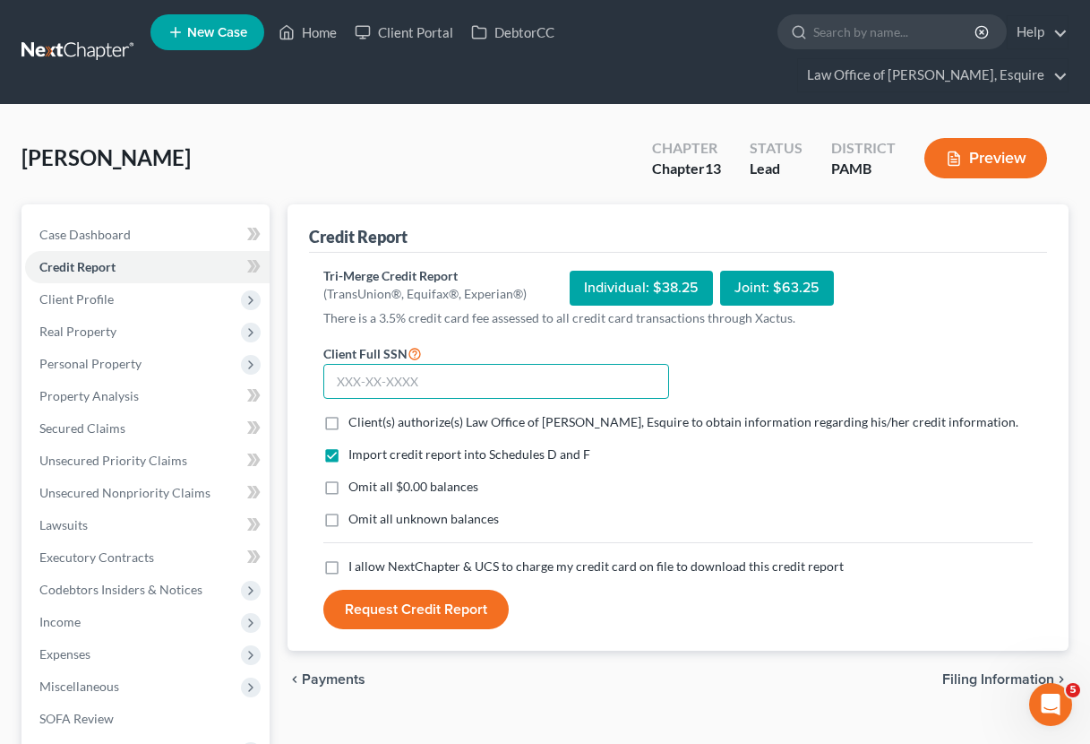
click at [430, 380] on input "text" at bounding box center [496, 382] width 346 height 36
type input "163-68-3537"
click at [349, 426] on label "Client(s) authorize(s) Law Office of [PERSON_NAME], Esquire to obtain informati…" at bounding box center [684, 422] width 670 height 18
click at [356, 425] on input "Client(s) authorize(s) Law Office of [PERSON_NAME], Esquire to obtain informati…" at bounding box center [362, 419] width 12 height 12
checkbox input "true"
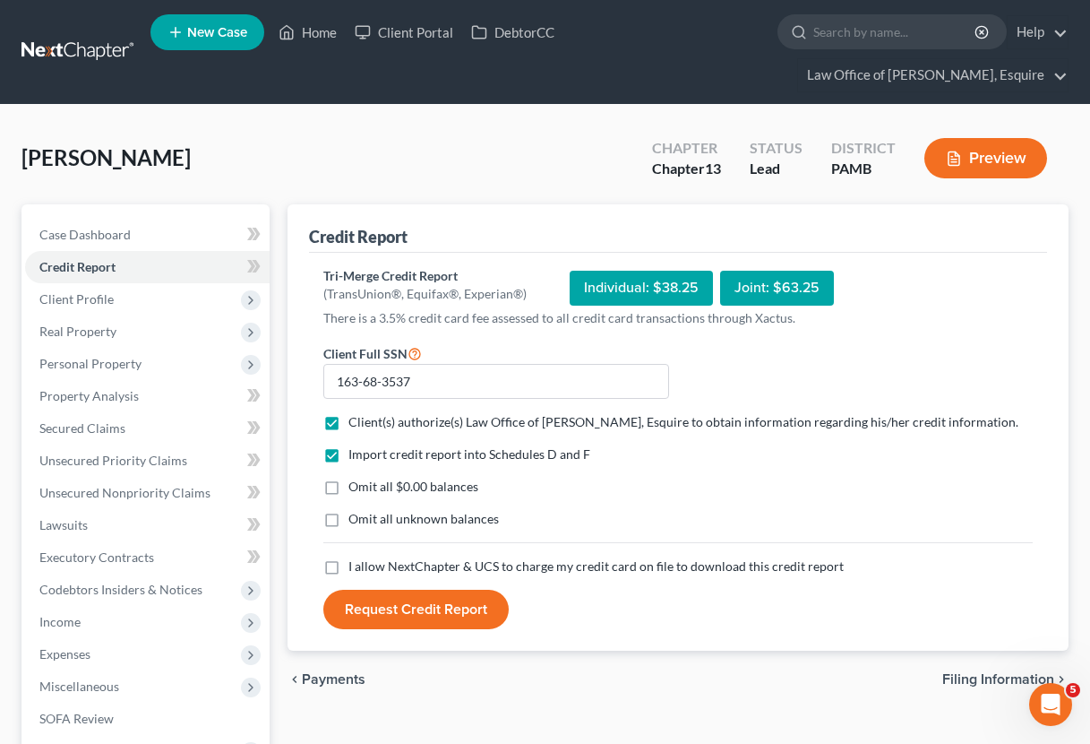
click at [349, 488] on label "Omit all $0.00 balances" at bounding box center [414, 487] width 130 height 18
click at [356, 488] on input "Omit all $0.00 balances" at bounding box center [362, 484] width 12 height 12
checkbox input "true"
click at [349, 519] on label "Omit all unknown balances" at bounding box center [424, 519] width 151 height 18
click at [356, 519] on input "Omit all unknown balances" at bounding box center [362, 516] width 12 height 12
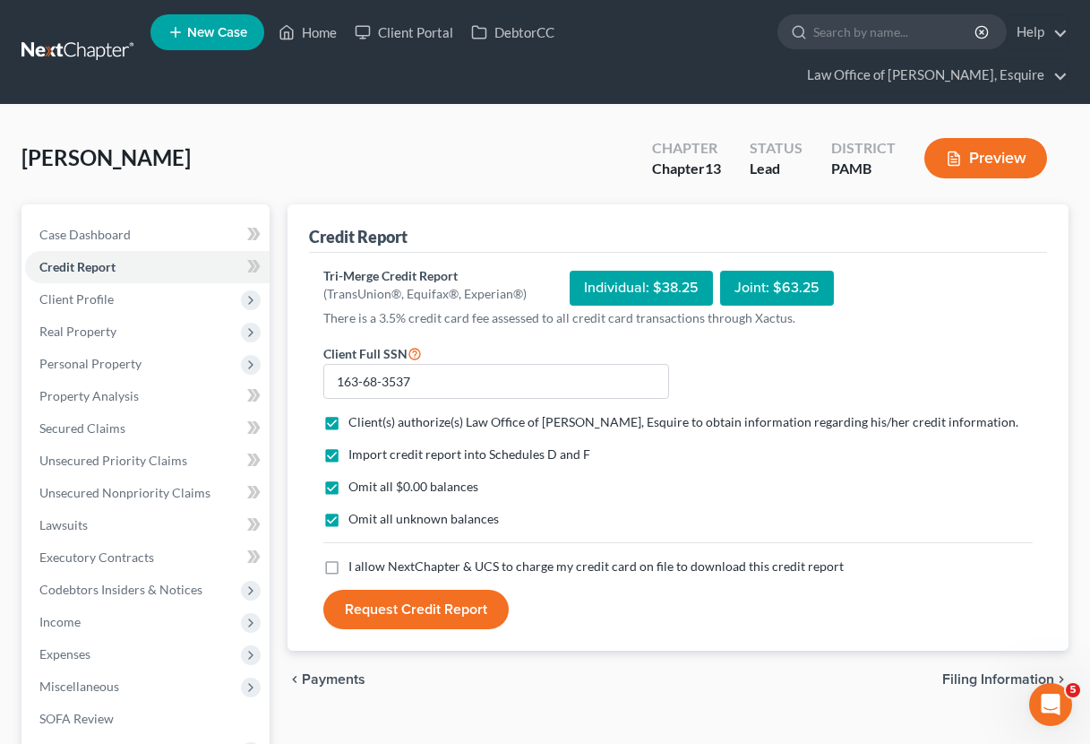
click at [349, 521] on label "Omit all unknown balances" at bounding box center [424, 519] width 151 height 18
click at [356, 521] on input "Omit all unknown balances" at bounding box center [362, 516] width 12 height 12
checkbox input "false"
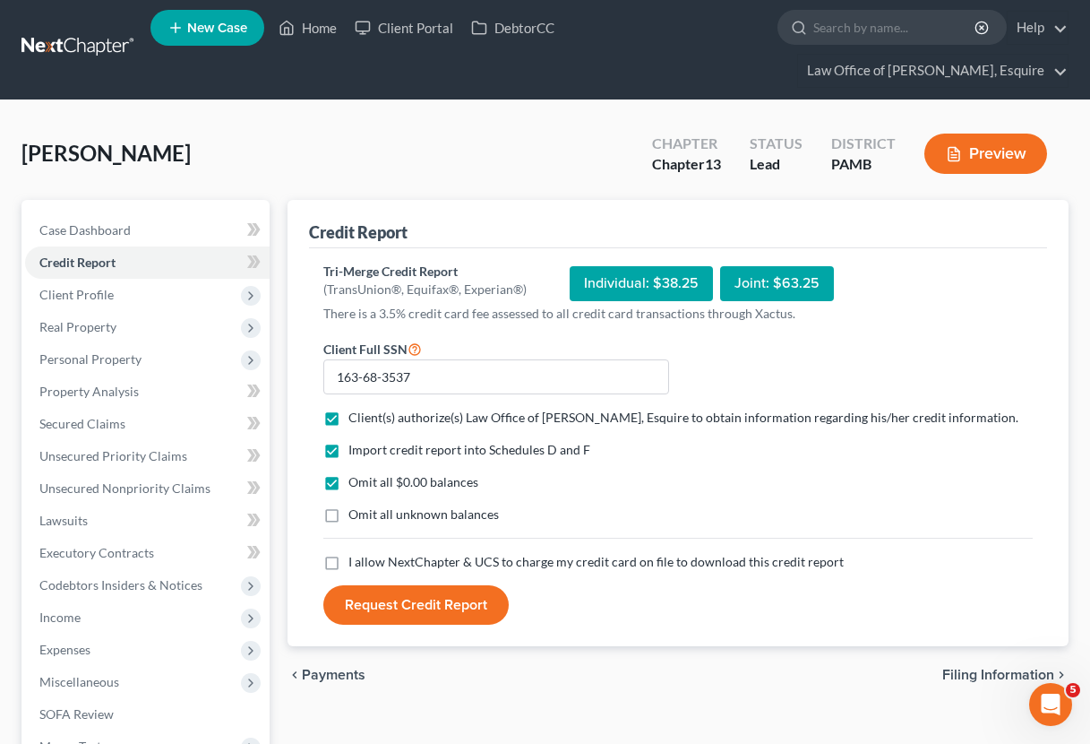
click at [349, 563] on label "I allow NextChapter & UCS to charge my credit card on file to download this cre…" at bounding box center [596, 562] width 495 height 18
click at [356, 563] on input "I allow NextChapter & UCS to charge my credit card on file to download this cre…" at bounding box center [362, 559] width 12 height 12
checkbox input "true"
click at [392, 598] on button "Request Credit Report" at bounding box center [415, 604] width 185 height 39
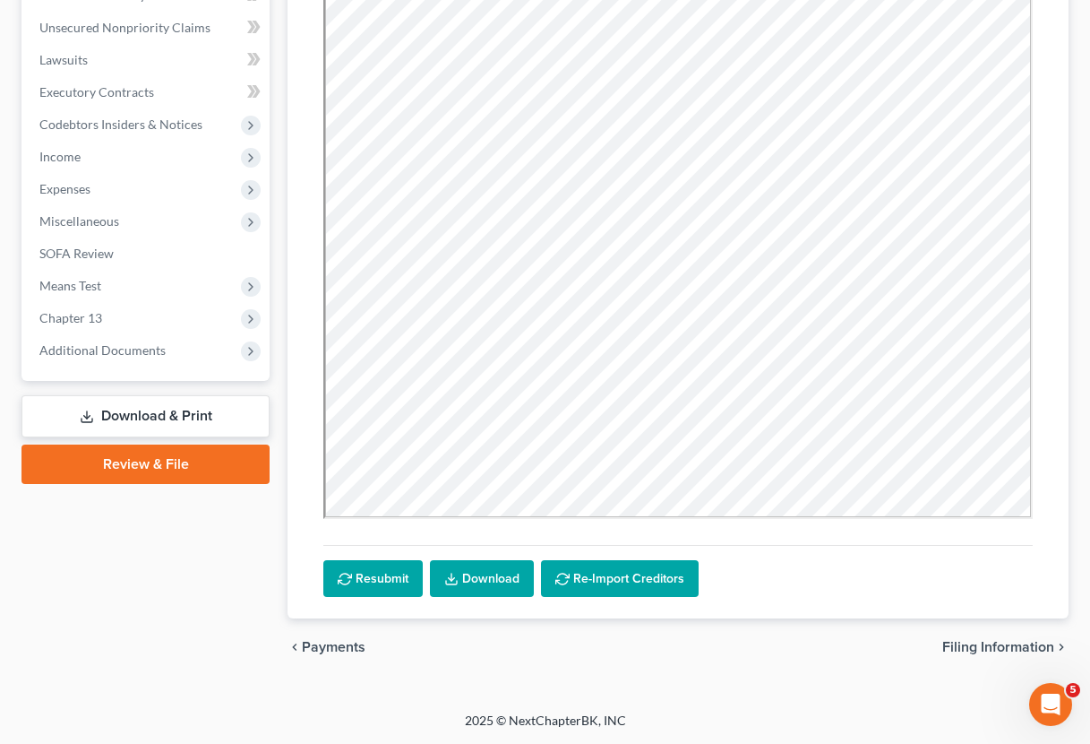
scroll to position [466, 0]
click at [503, 585] on link "Download" at bounding box center [482, 579] width 104 height 38
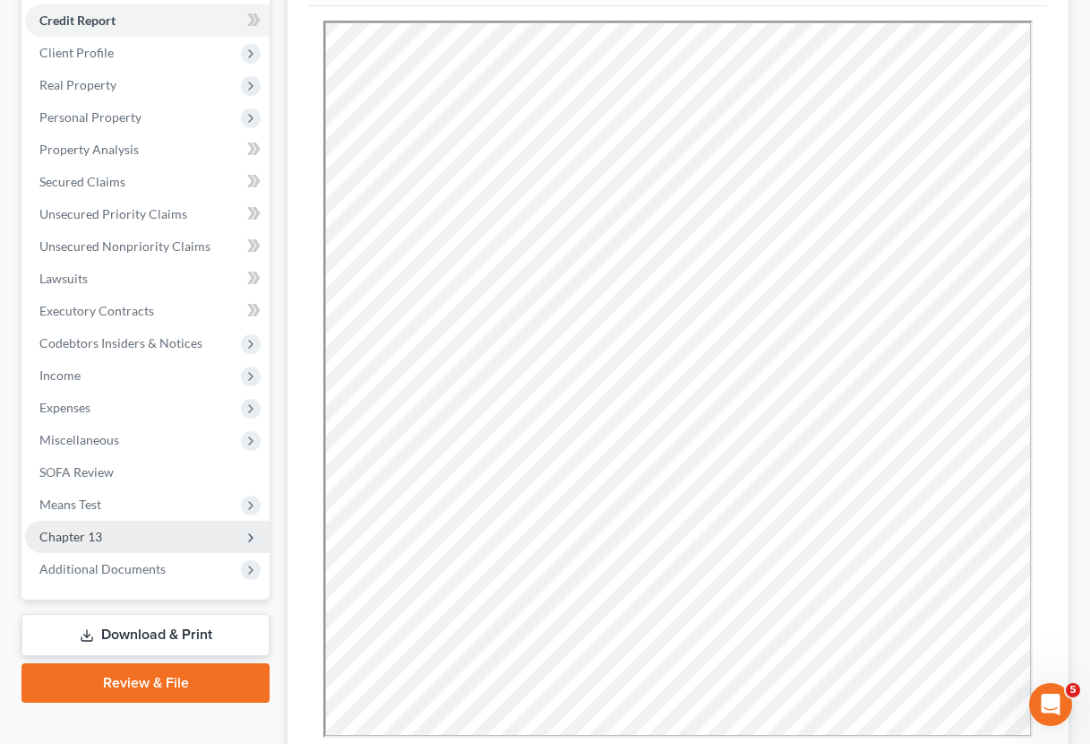
scroll to position [220, 0]
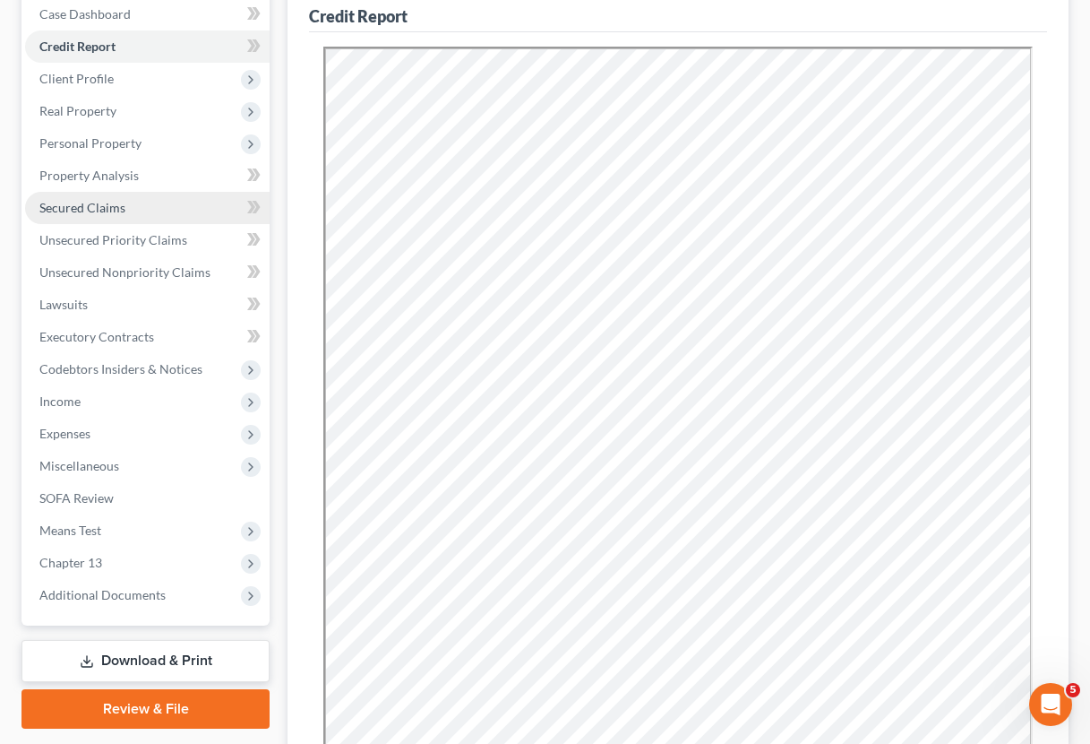
click at [131, 219] on link "Secured Claims" at bounding box center [147, 208] width 245 height 32
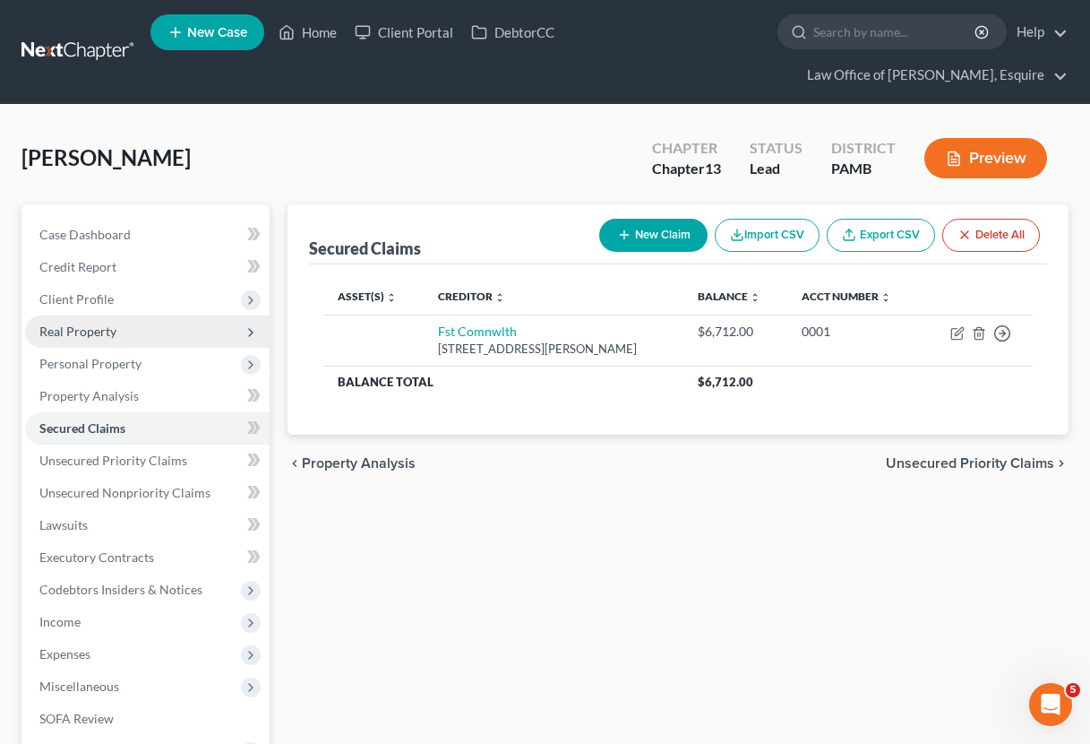
click at [105, 339] on span "Real Property" at bounding box center [147, 331] width 245 height 32
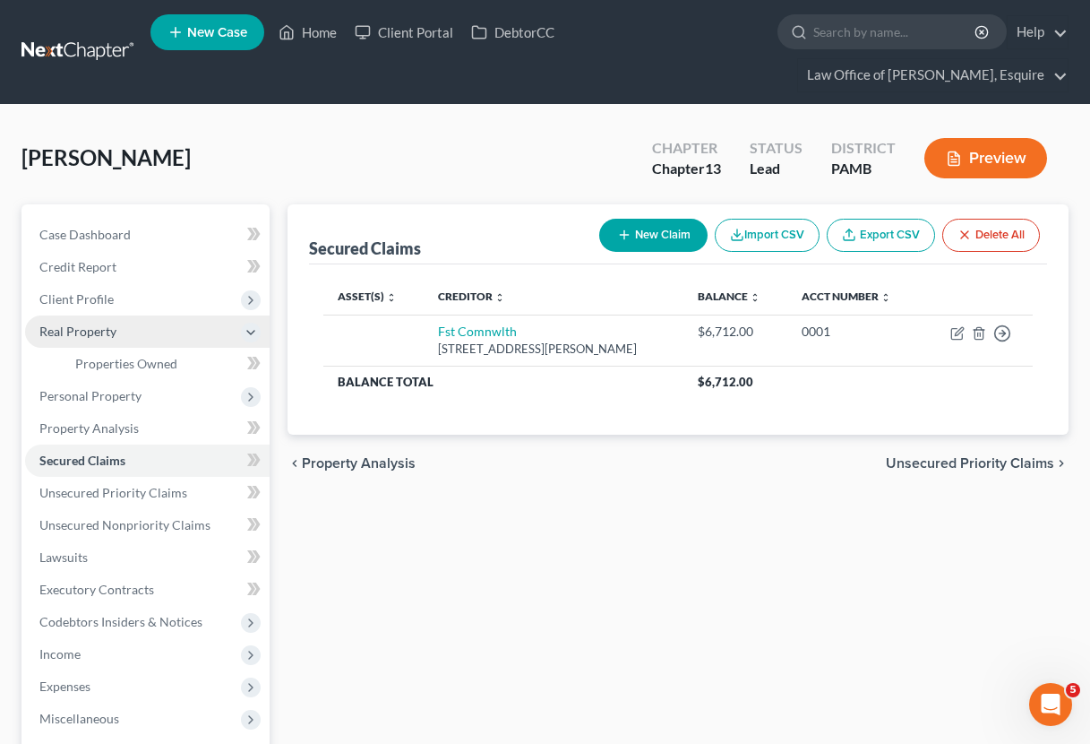
click at [105, 339] on span "Real Property" at bounding box center [147, 331] width 245 height 32
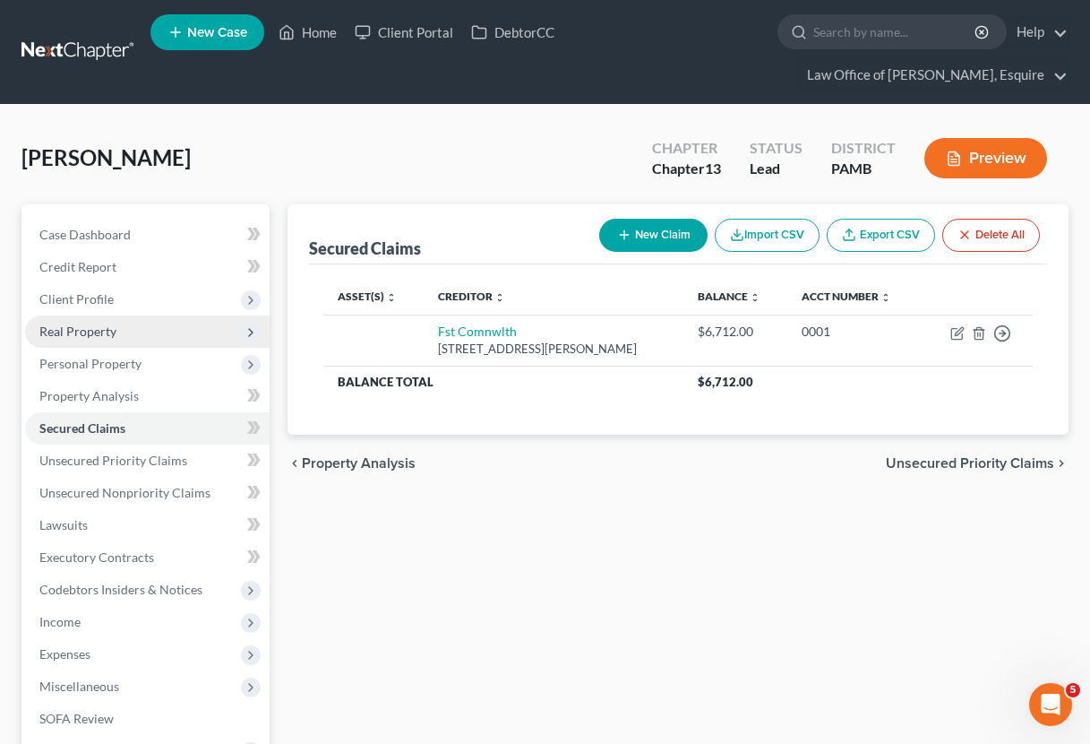
scroll to position [1, 0]
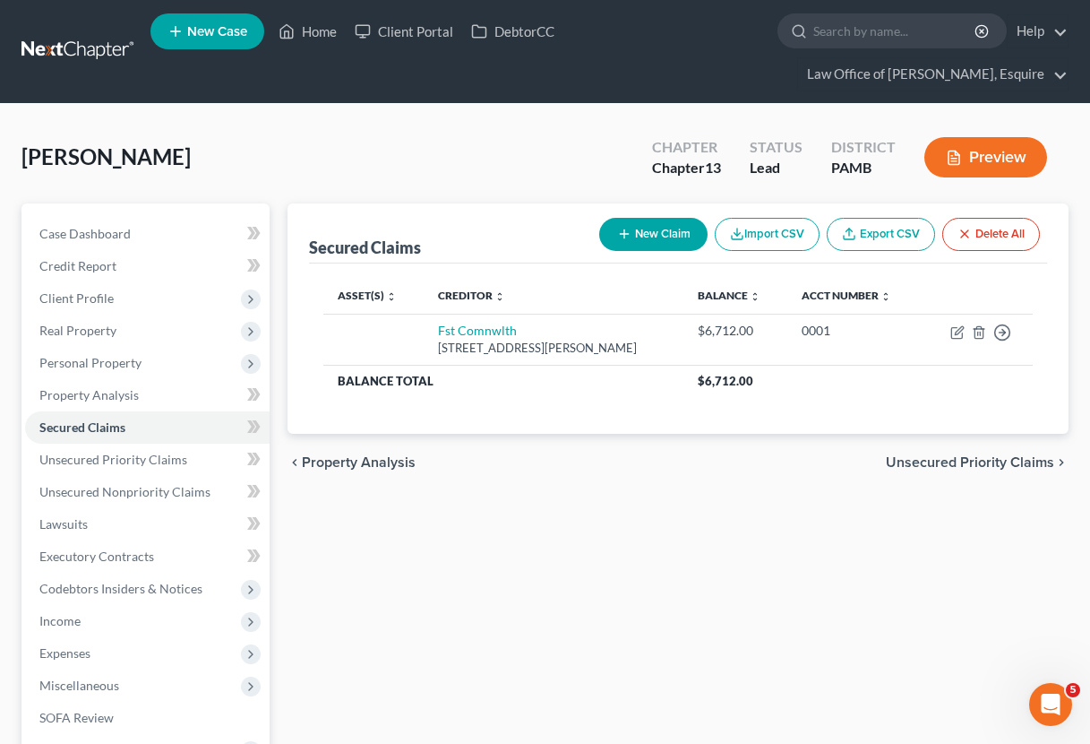
drag, startPoint x: 107, startPoint y: 332, endPoint x: 131, endPoint y: 349, distance: 29.6
click at [107, 332] on span "Real Property" at bounding box center [77, 330] width 77 height 15
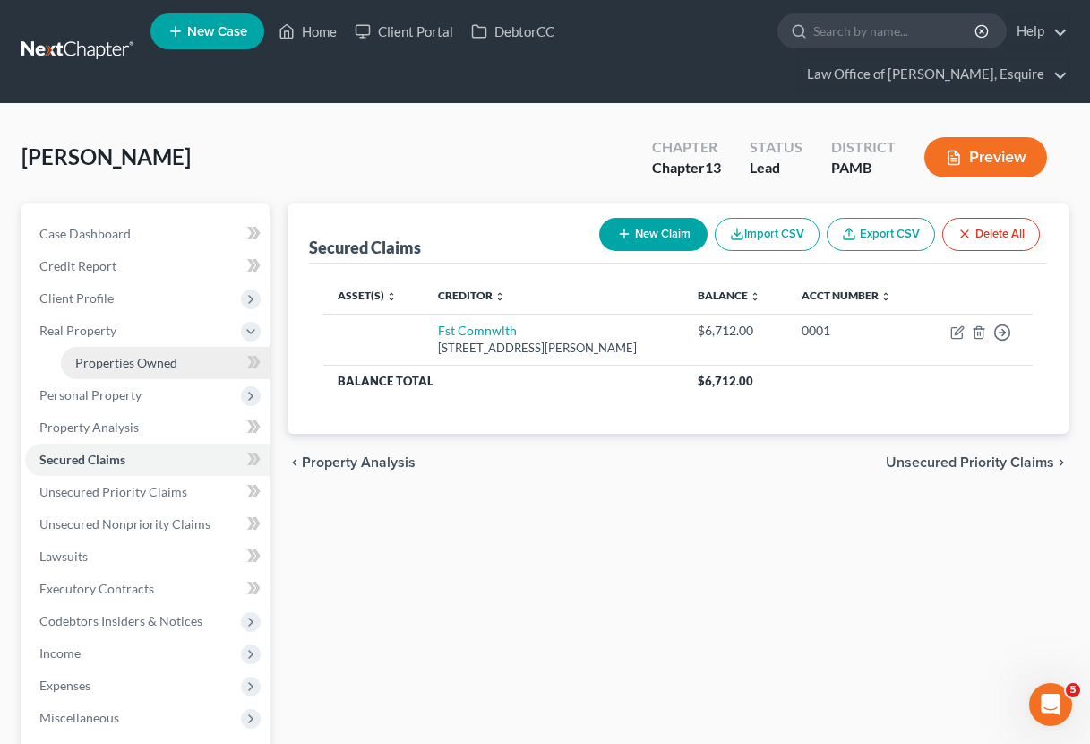
click at [159, 365] on span "Properties Owned" at bounding box center [126, 362] width 102 height 15
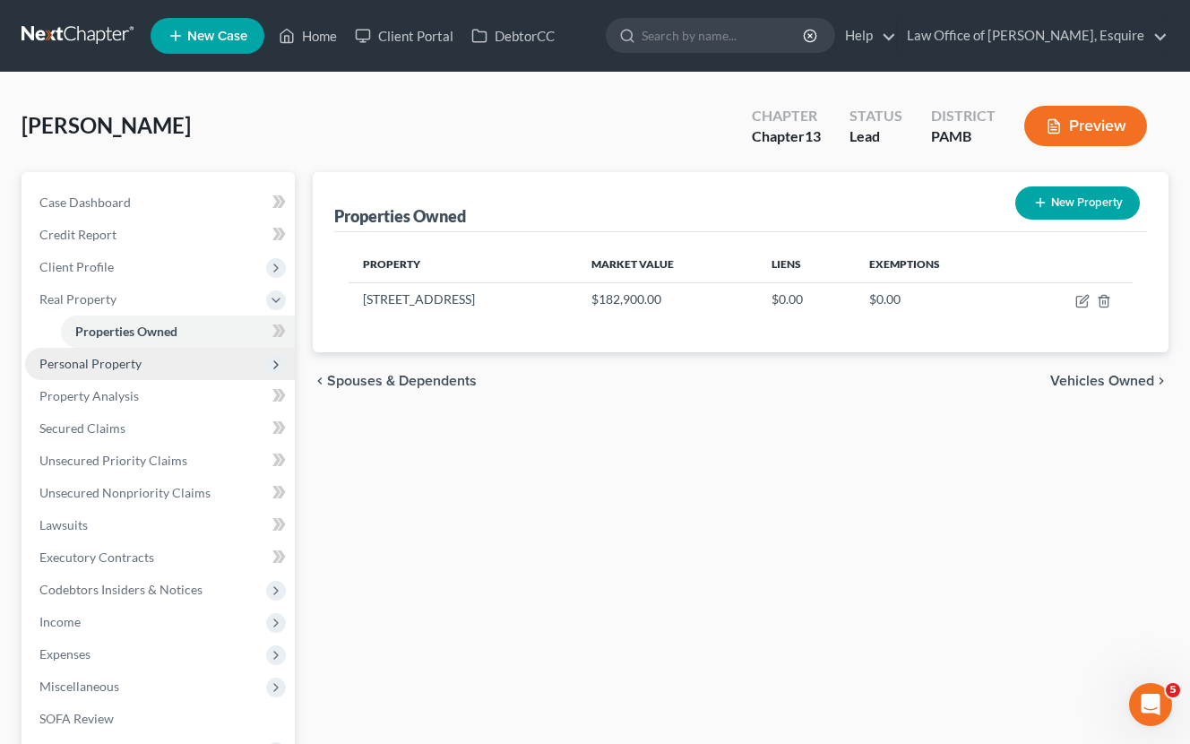
click at [138, 366] on span "Personal Property" at bounding box center [90, 363] width 102 height 15
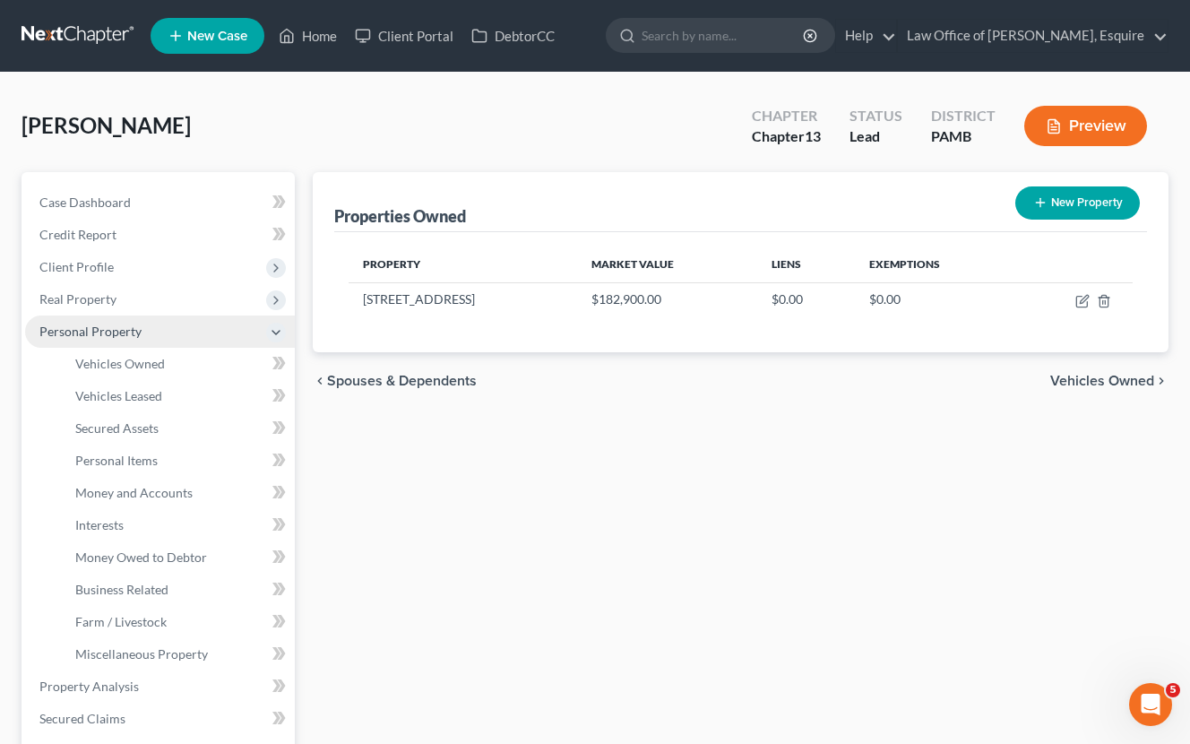
click at [138, 366] on span "Vehicles Owned" at bounding box center [120, 363] width 90 height 15
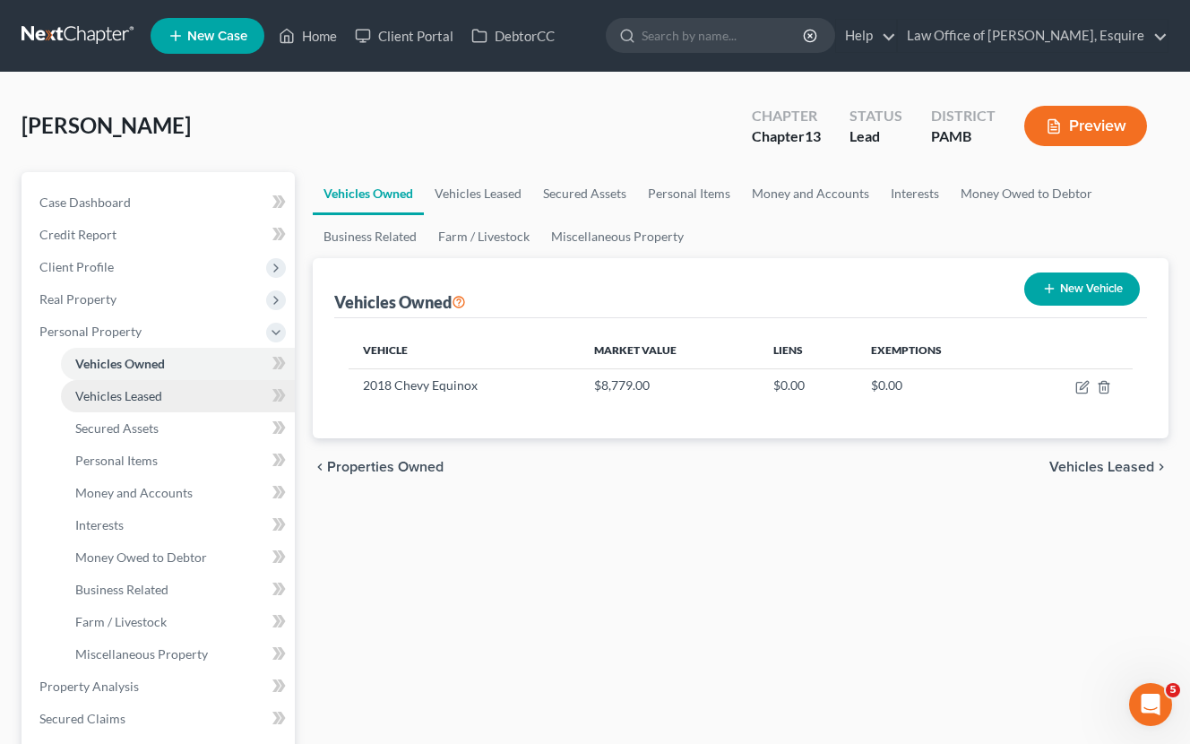
click at [154, 403] on link "Vehicles Leased" at bounding box center [178, 396] width 234 height 32
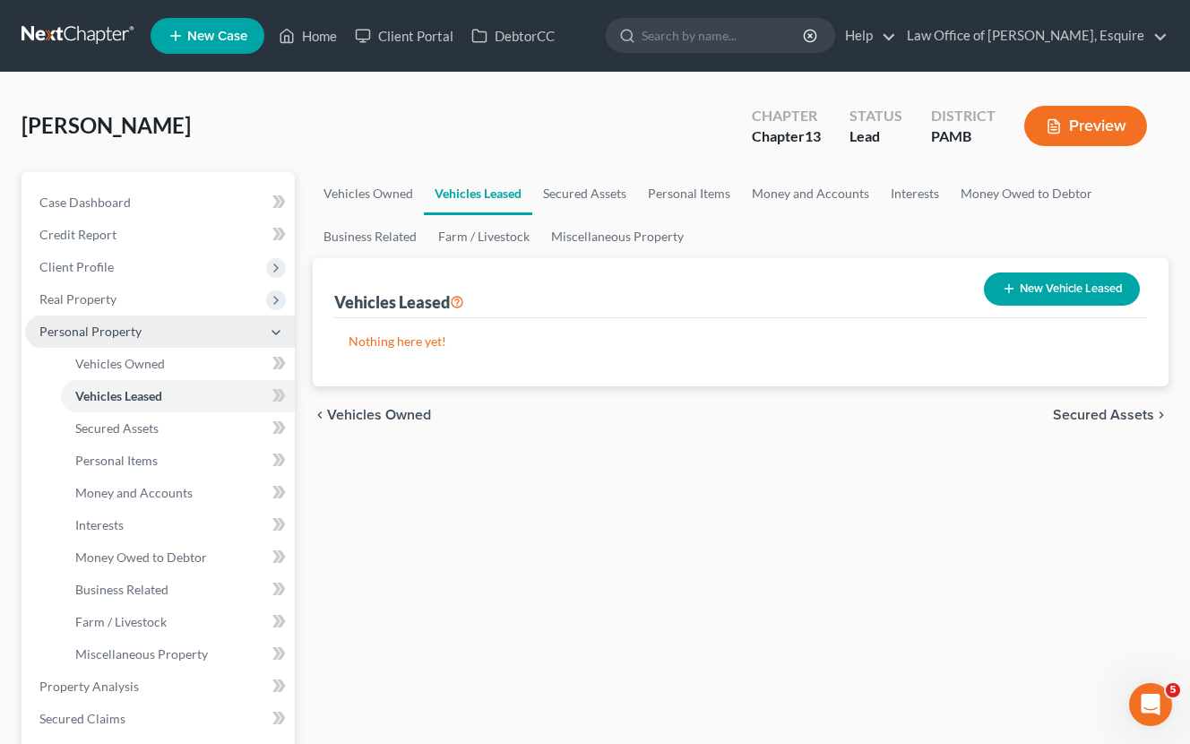
click at [150, 333] on span "Personal Property" at bounding box center [160, 331] width 270 height 32
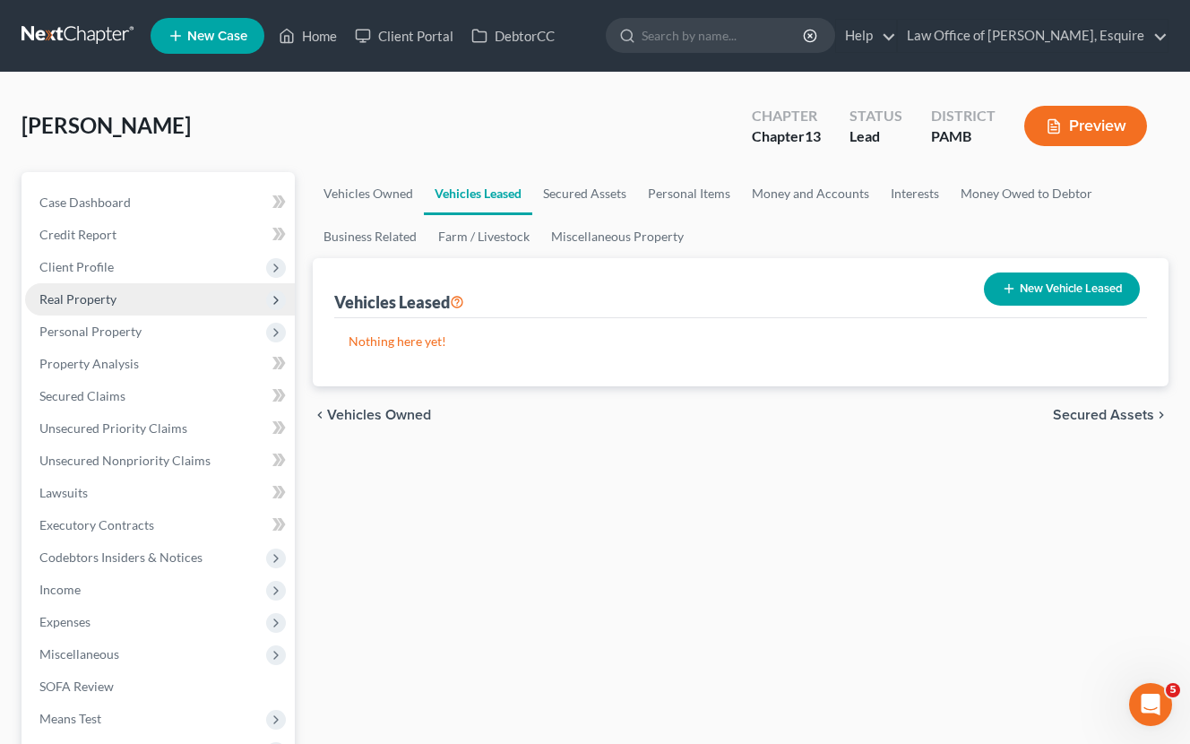
click at [134, 308] on span "Real Property" at bounding box center [160, 299] width 270 height 32
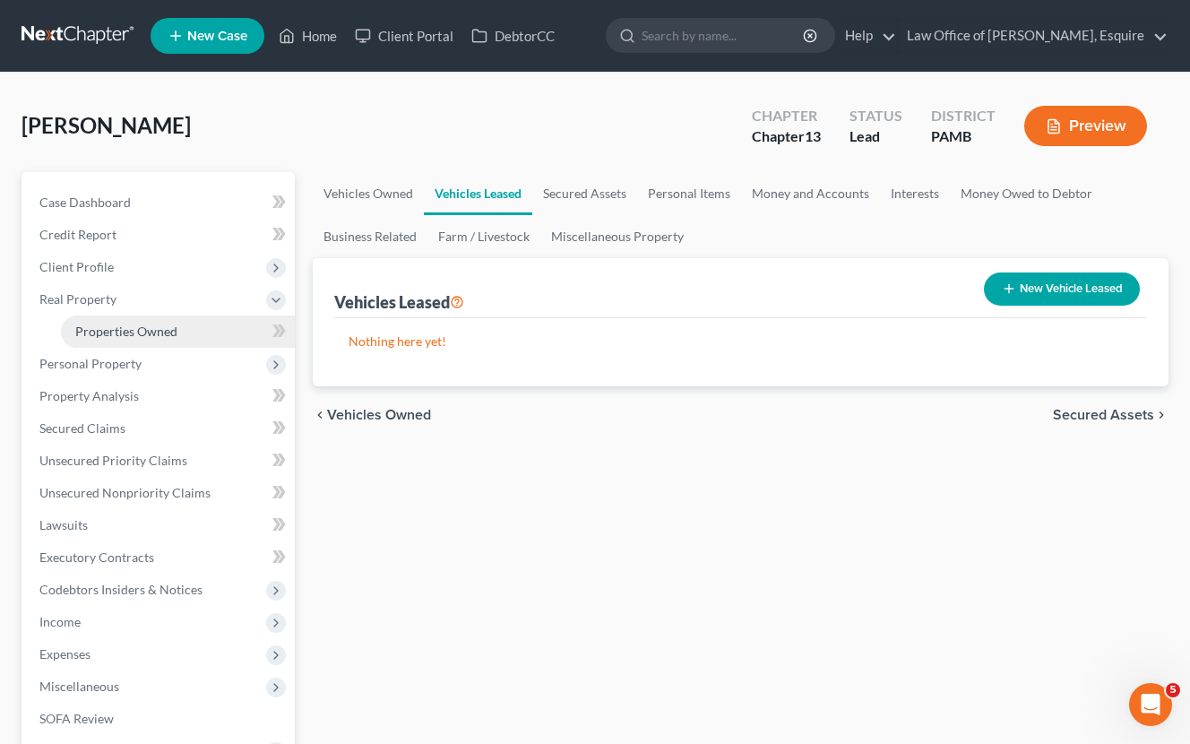
click at [142, 330] on span "Properties Owned" at bounding box center [126, 330] width 102 height 15
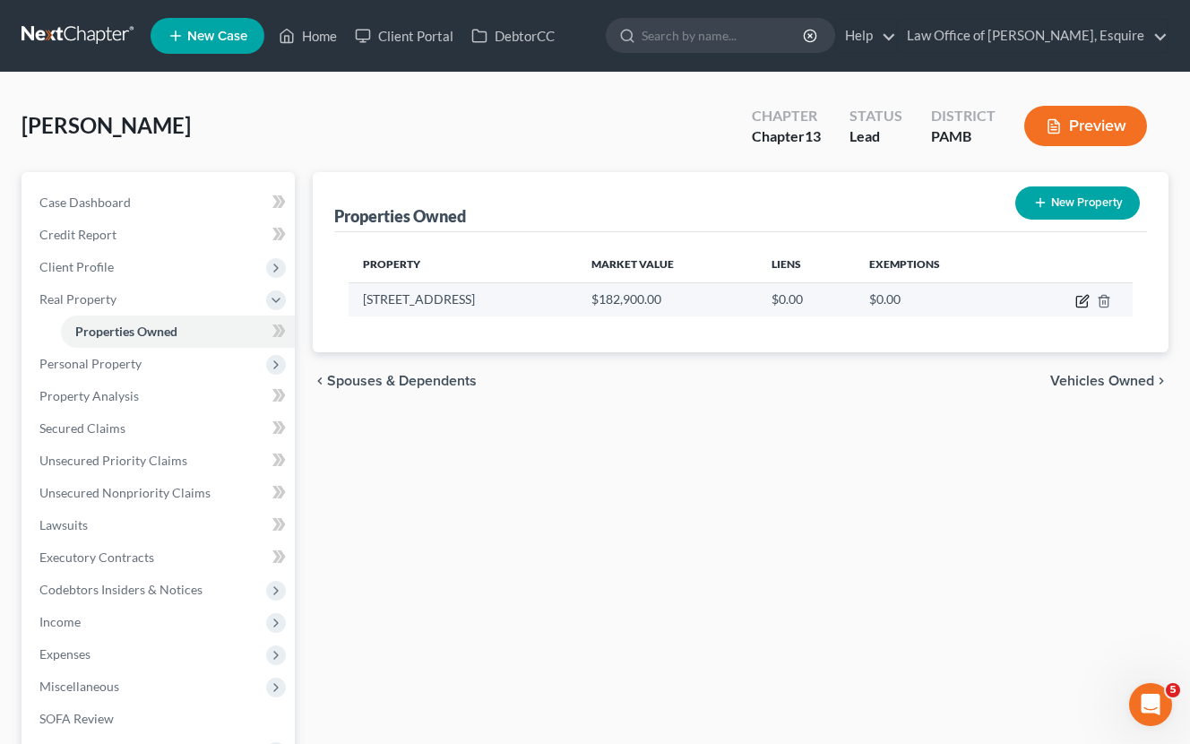
click at [1083, 306] on icon "button" at bounding box center [1082, 301] width 14 height 14
select select "39"
select select "12"
select select "0"
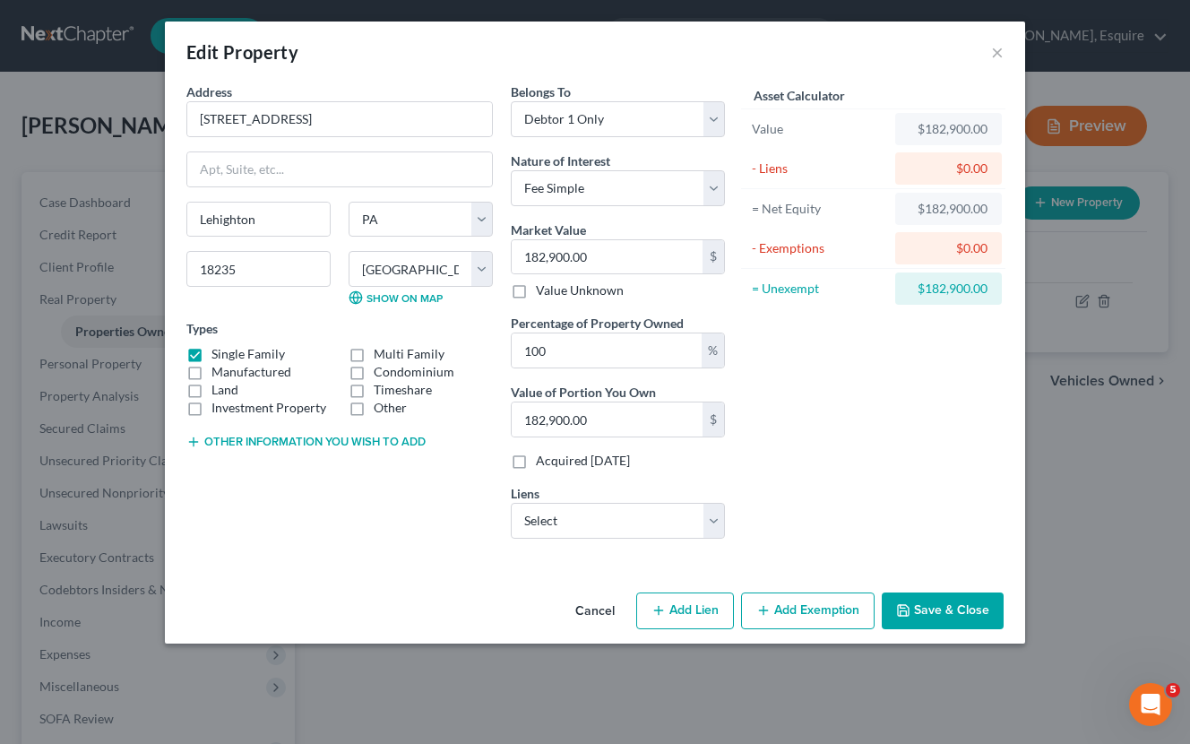
click at [603, 609] on button "Cancel" at bounding box center [595, 612] width 68 height 36
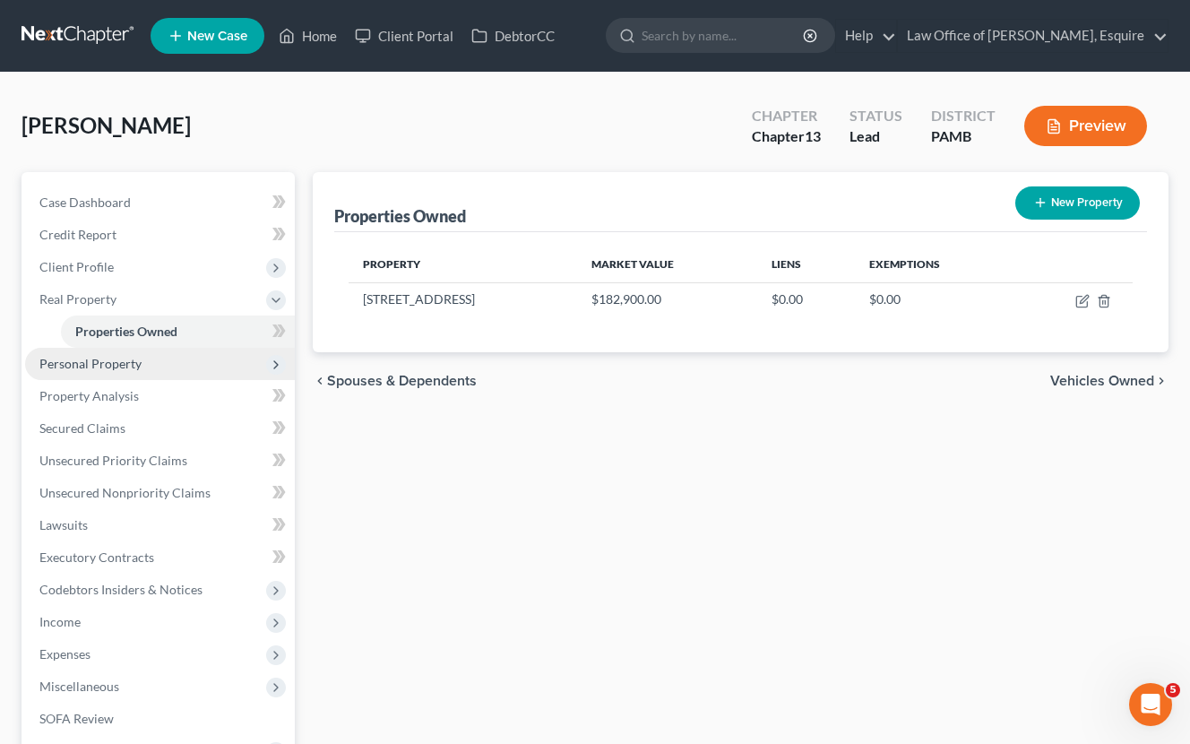
click at [114, 370] on span "Personal Property" at bounding box center [90, 363] width 102 height 15
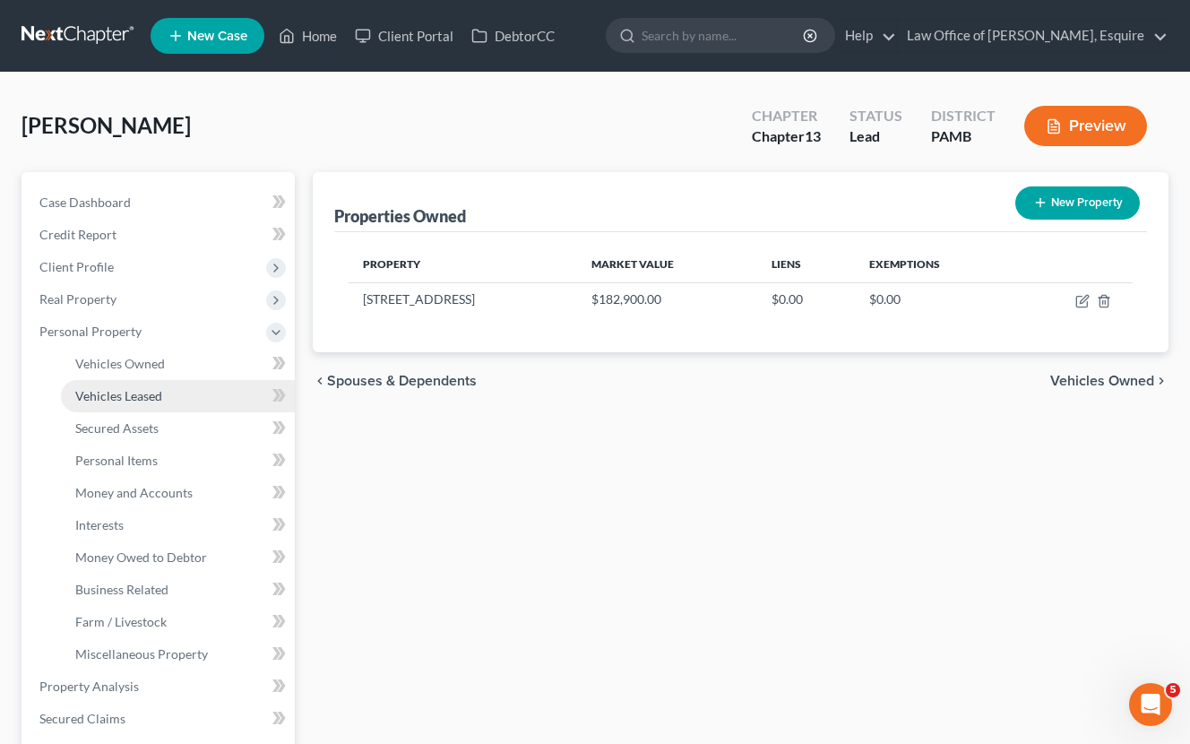
click at [134, 396] on span "Vehicles Leased" at bounding box center [118, 395] width 87 height 15
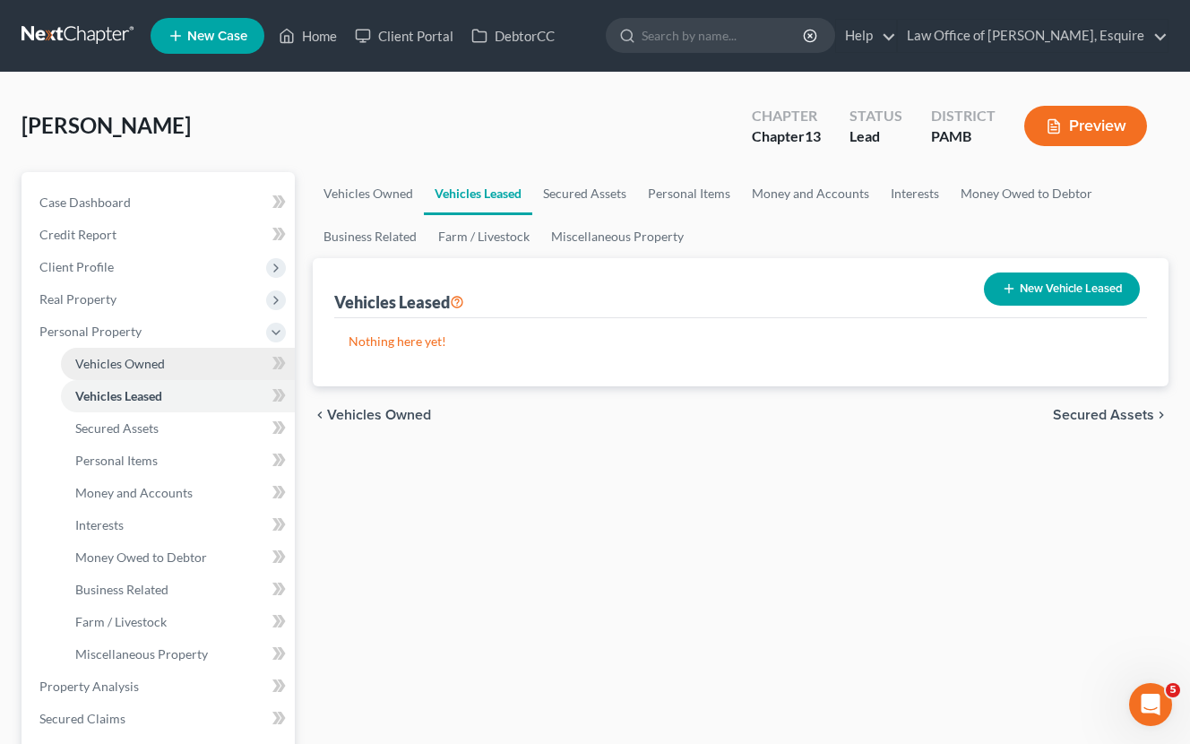
click at [159, 366] on span "Vehicles Owned" at bounding box center [120, 363] width 90 height 15
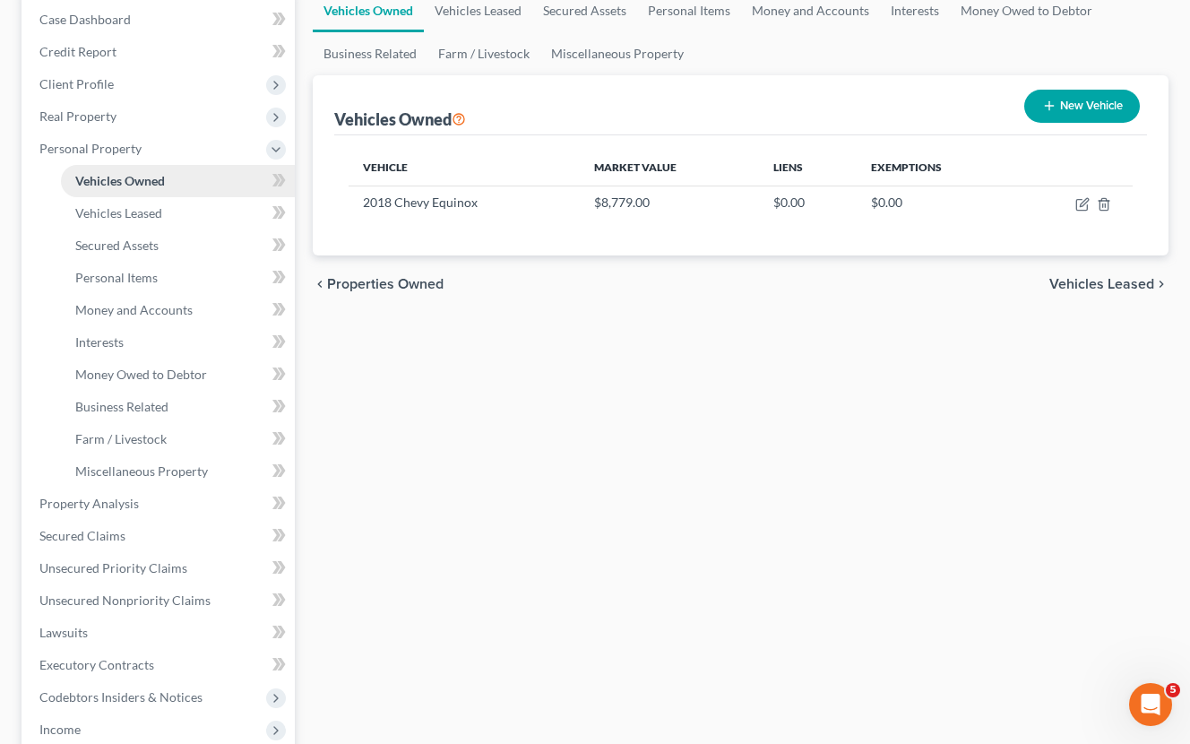
scroll to position [191, 0]
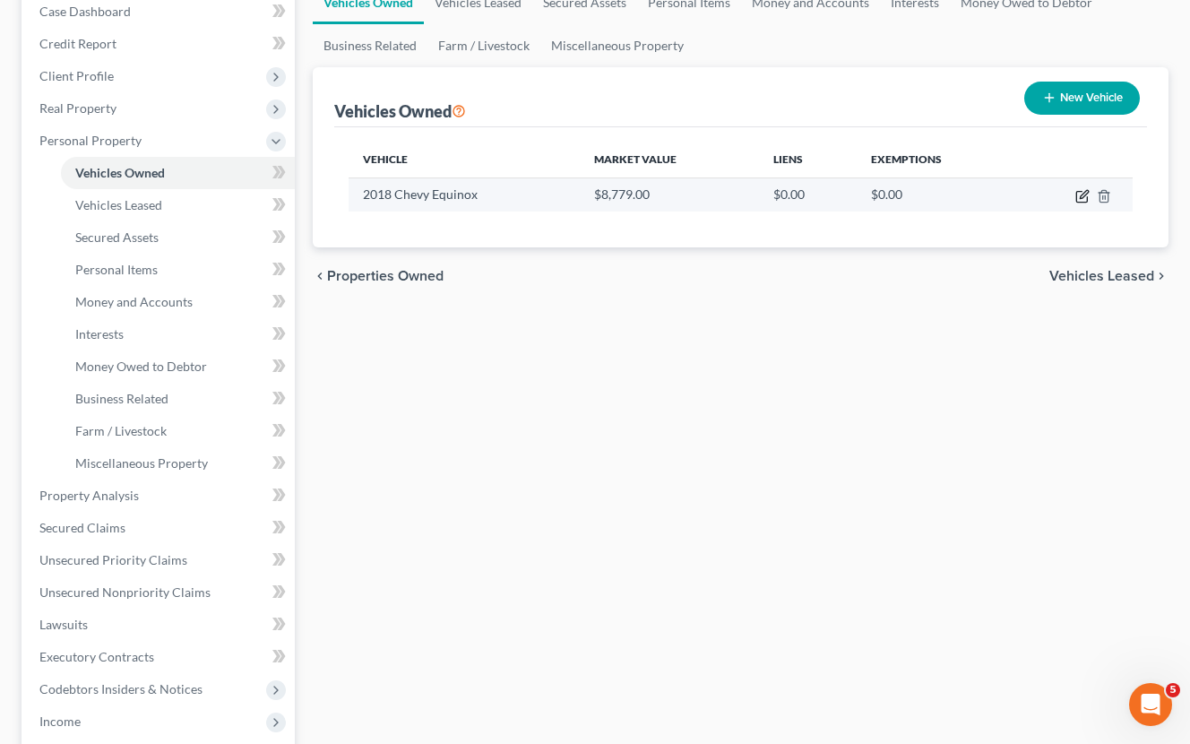
click at [1081, 200] on icon "button" at bounding box center [1082, 196] width 14 height 14
select select "0"
select select "8"
select select "2"
select select "0"
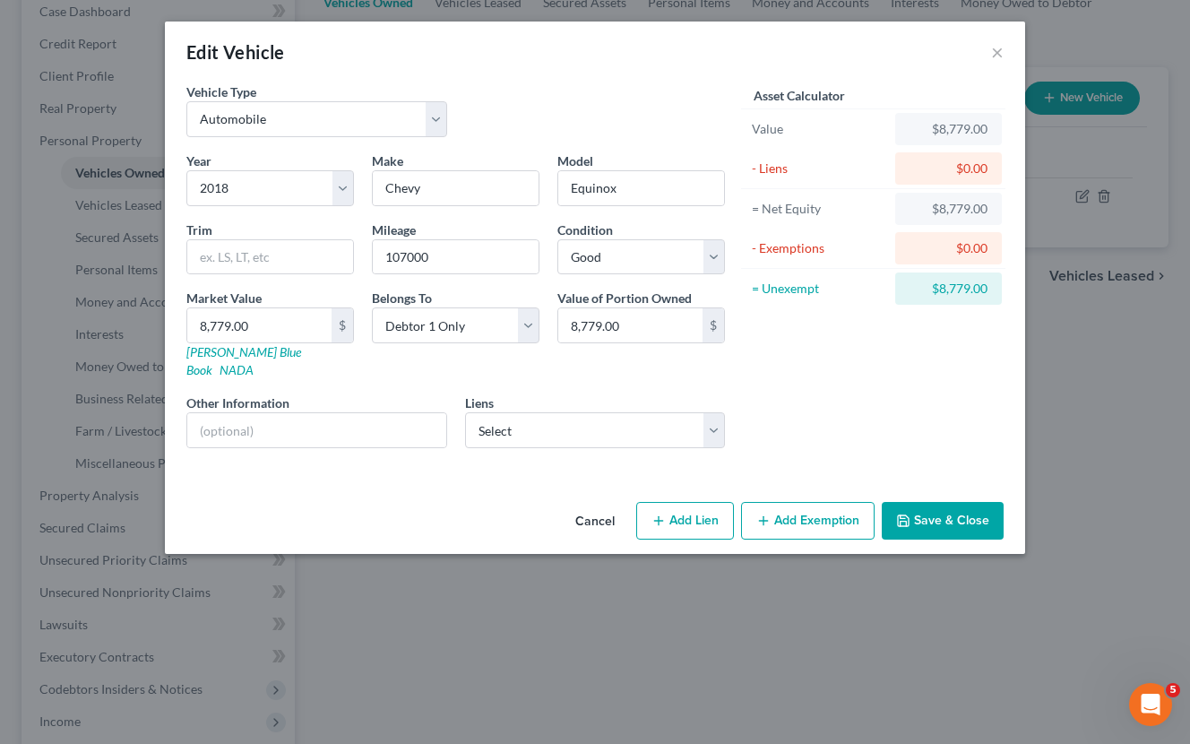
select select "39"
select select "0"
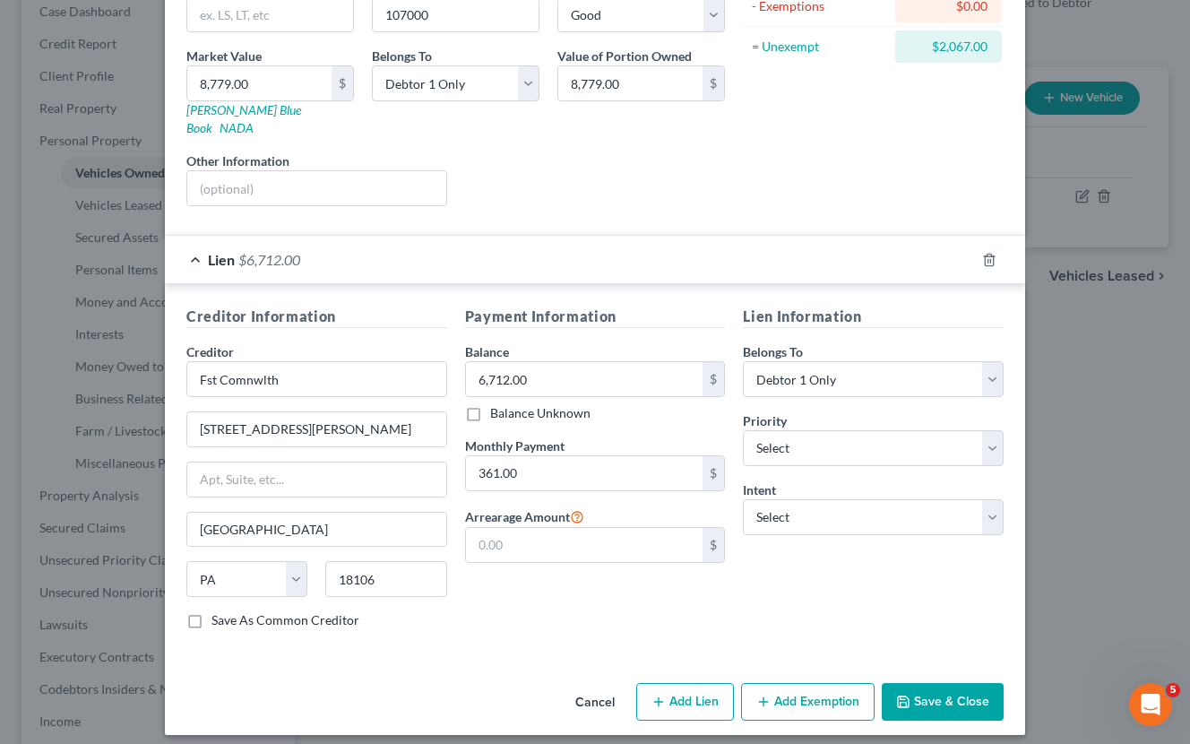
scroll to position [236, 0]
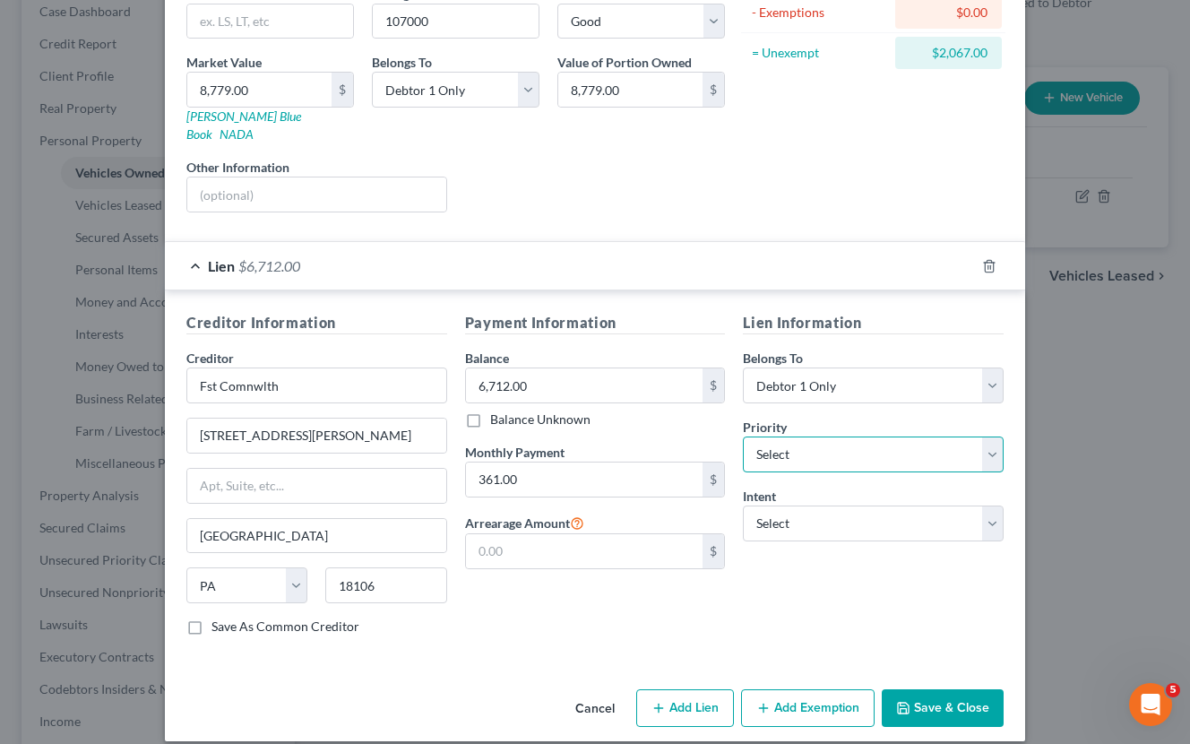
select select "0"
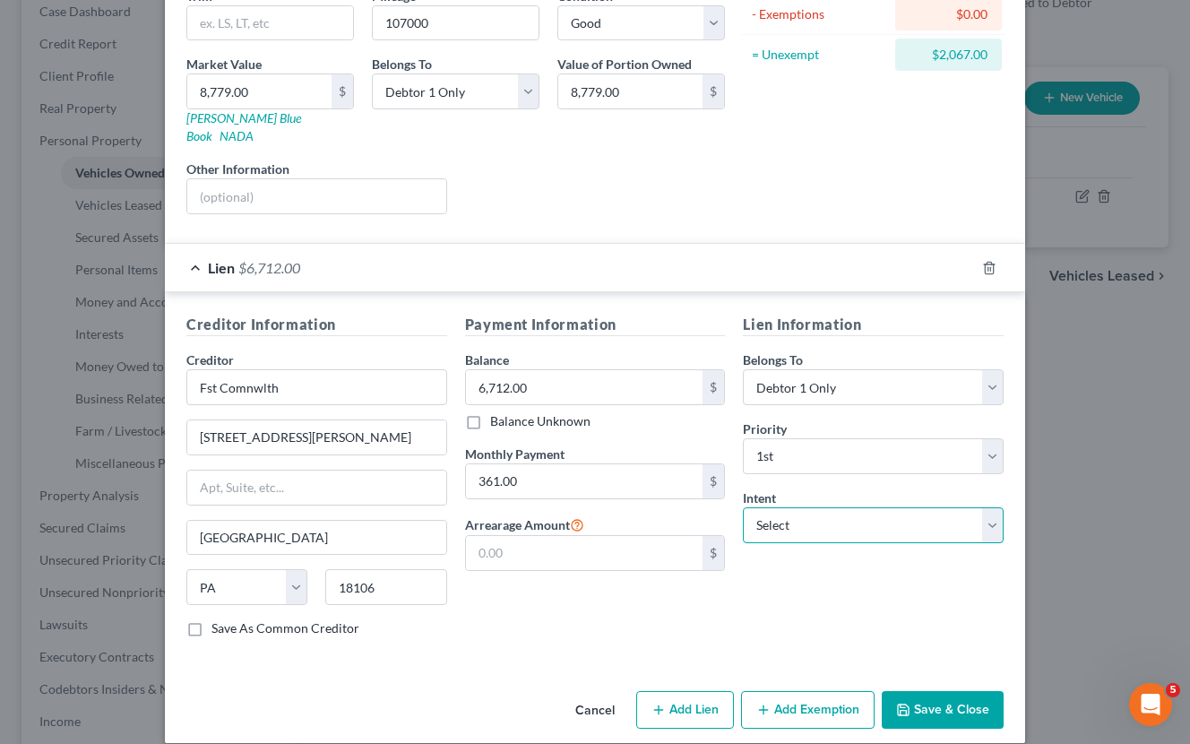
select select "2"
click at [987, 694] on button "Save & Close" at bounding box center [943, 710] width 122 height 38
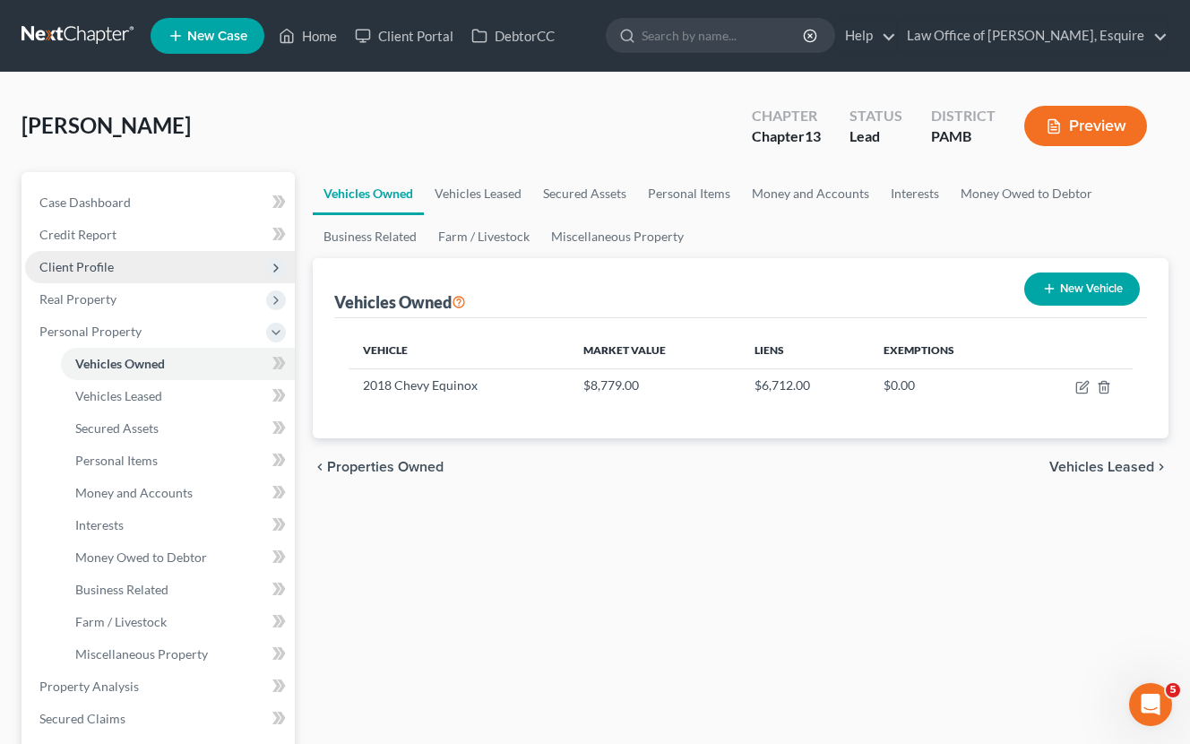
scroll to position [0, 0]
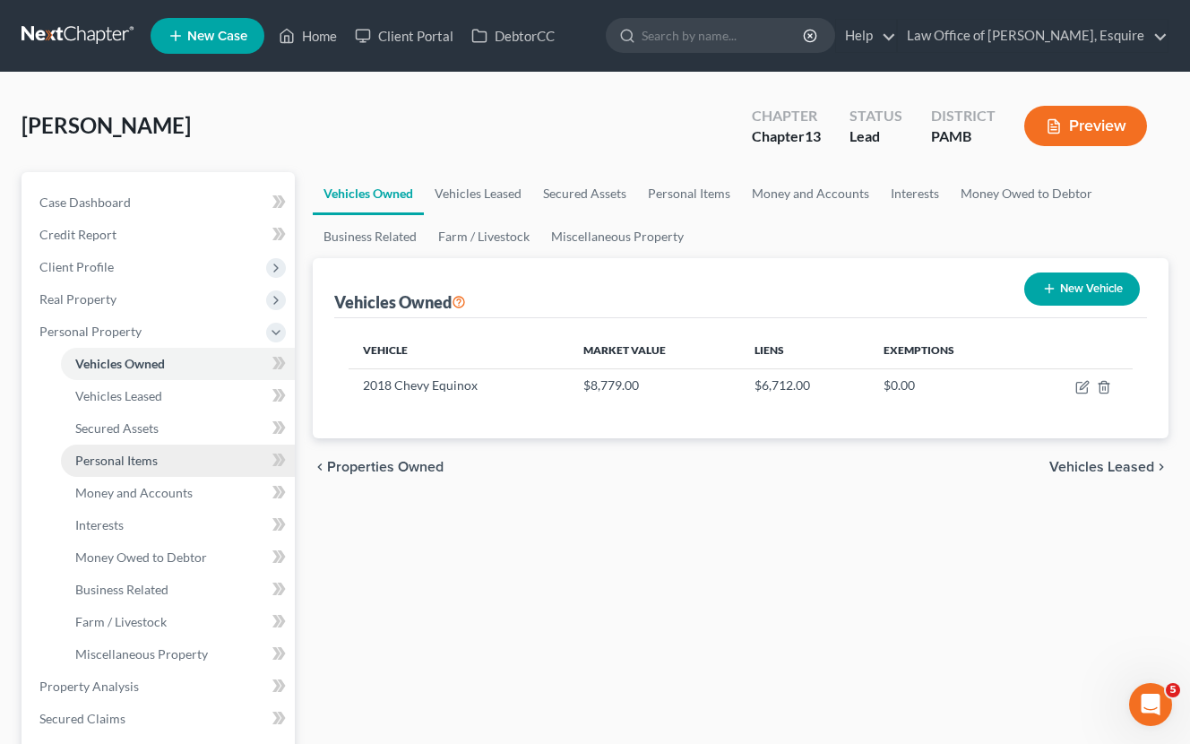
click at [123, 461] on span "Personal Items" at bounding box center [116, 459] width 82 height 15
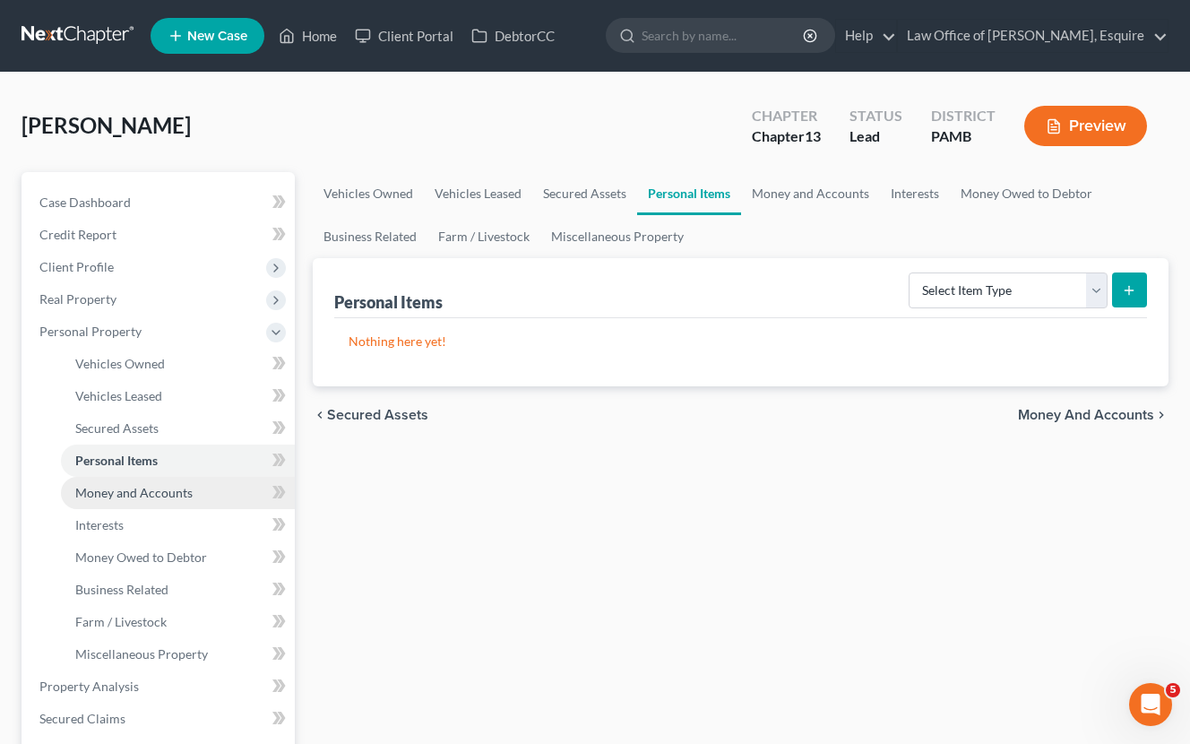
click at [184, 504] on link "Money and Accounts" at bounding box center [178, 493] width 234 height 32
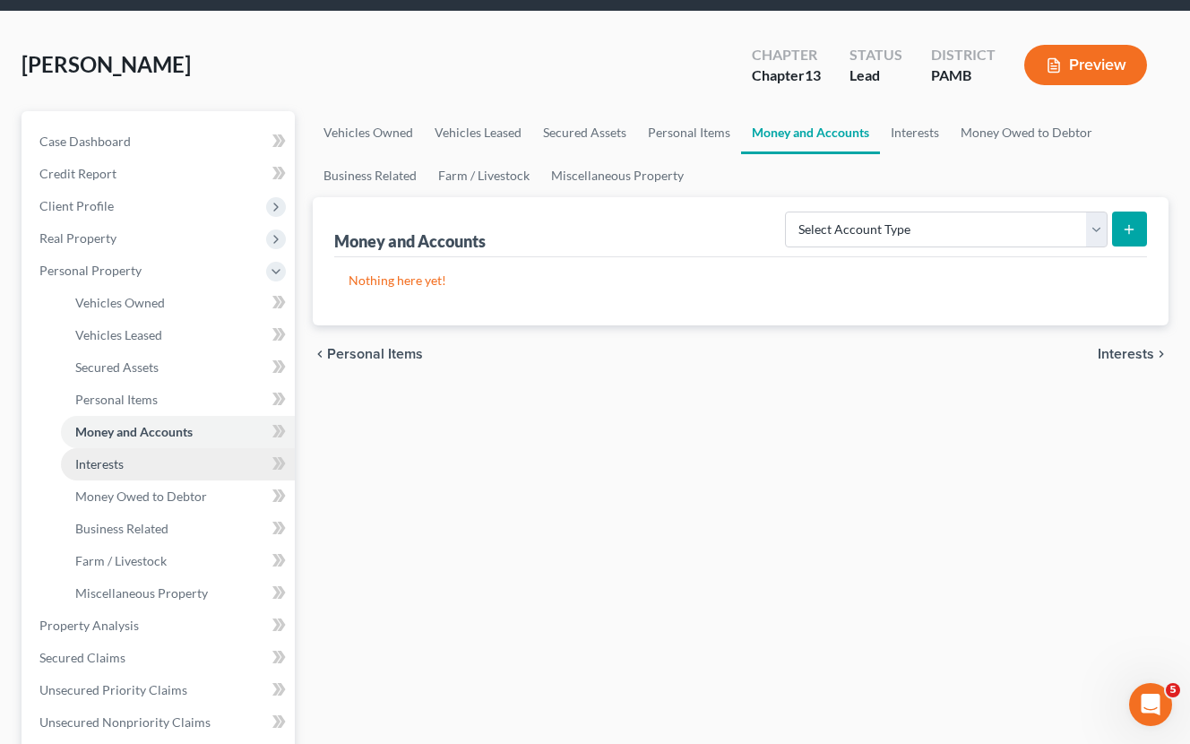
scroll to position [53, 0]
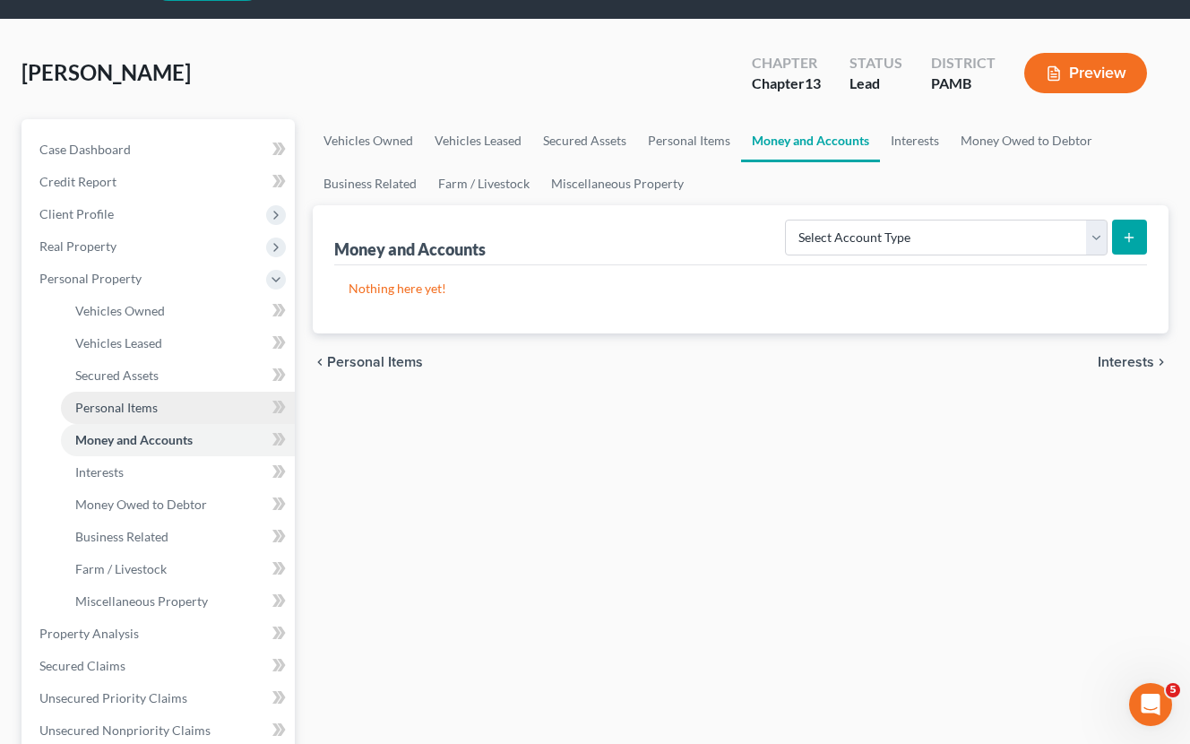
click at [118, 413] on span "Personal Items" at bounding box center [116, 407] width 82 height 15
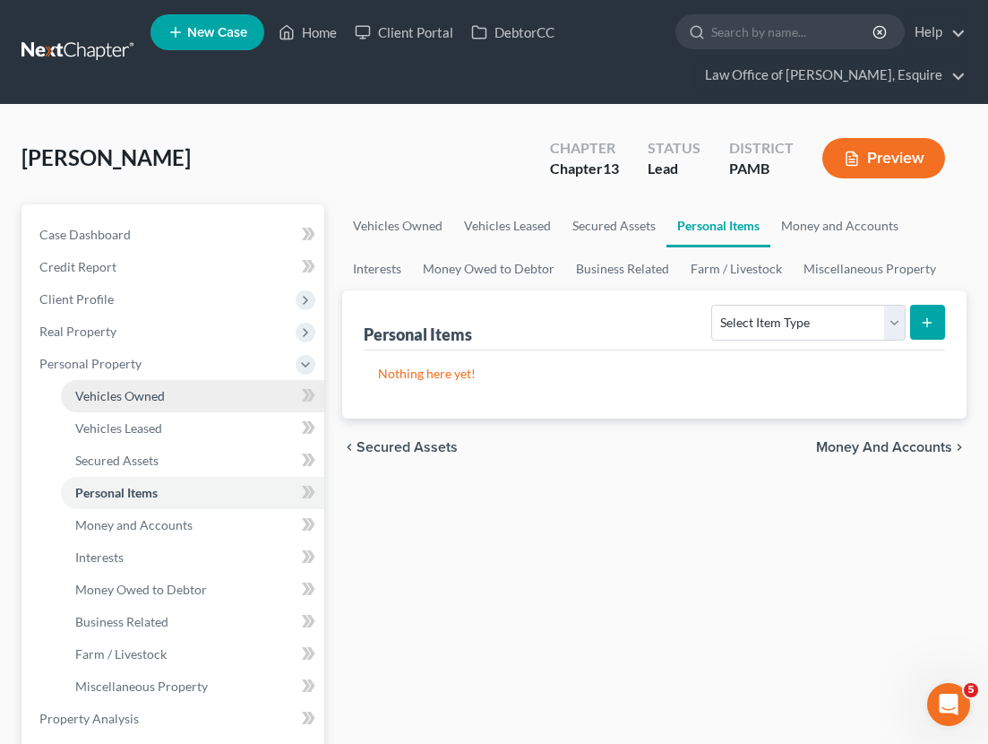
scroll to position [1, 0]
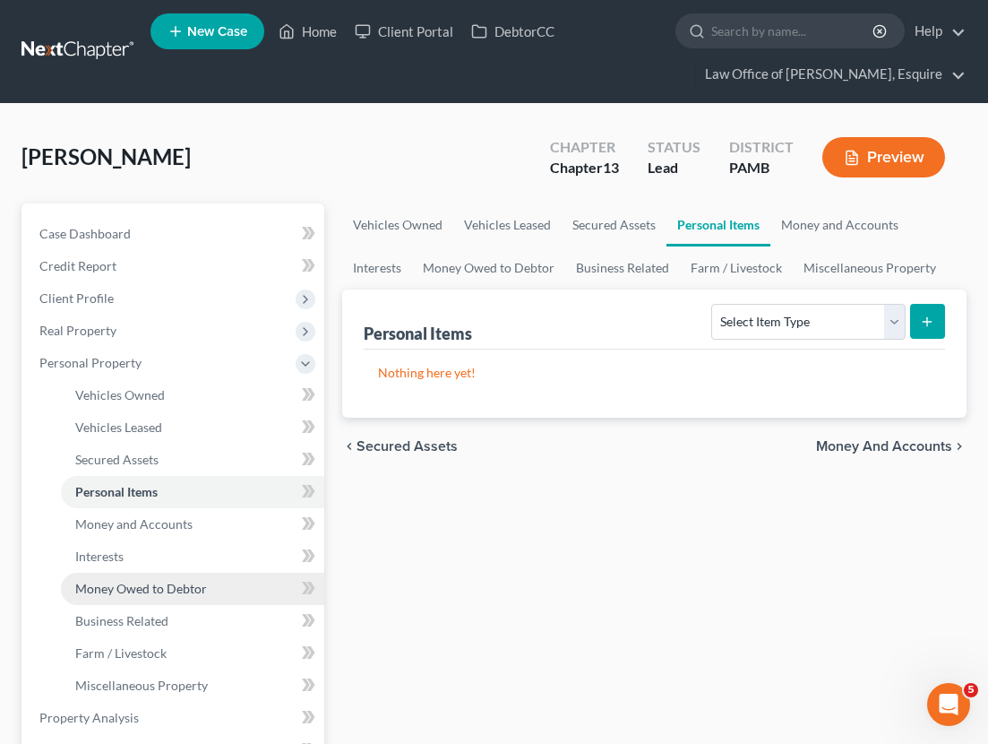
click at [150, 585] on span "Money Owed to Debtor" at bounding box center [141, 588] width 132 height 15
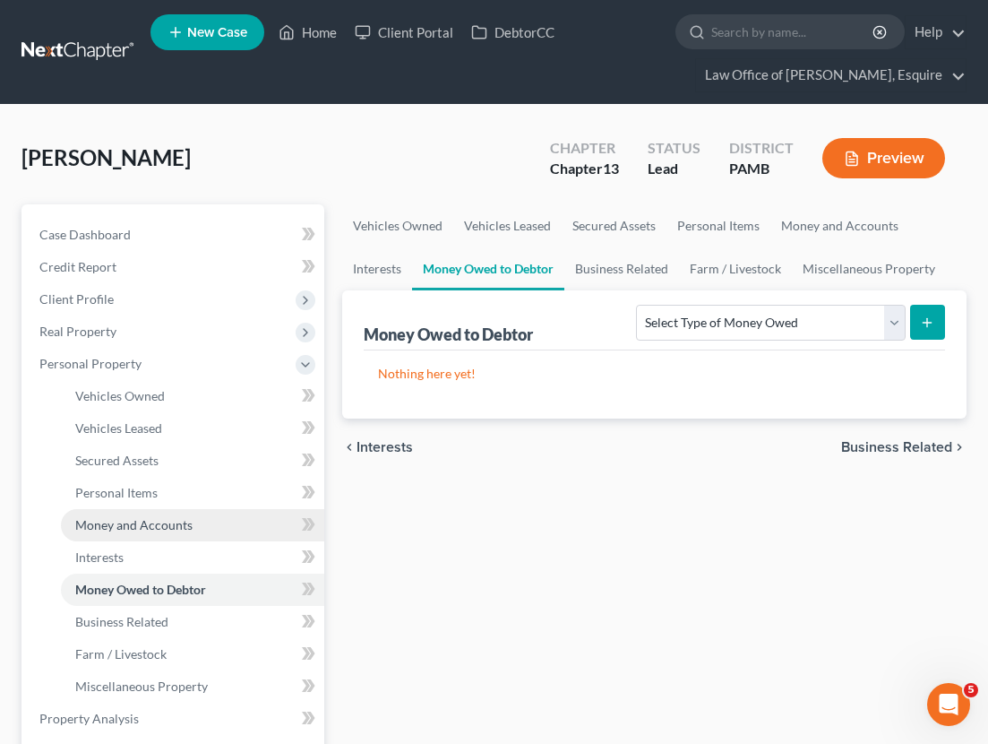
click at [157, 531] on span "Money and Accounts" at bounding box center [133, 524] width 117 height 15
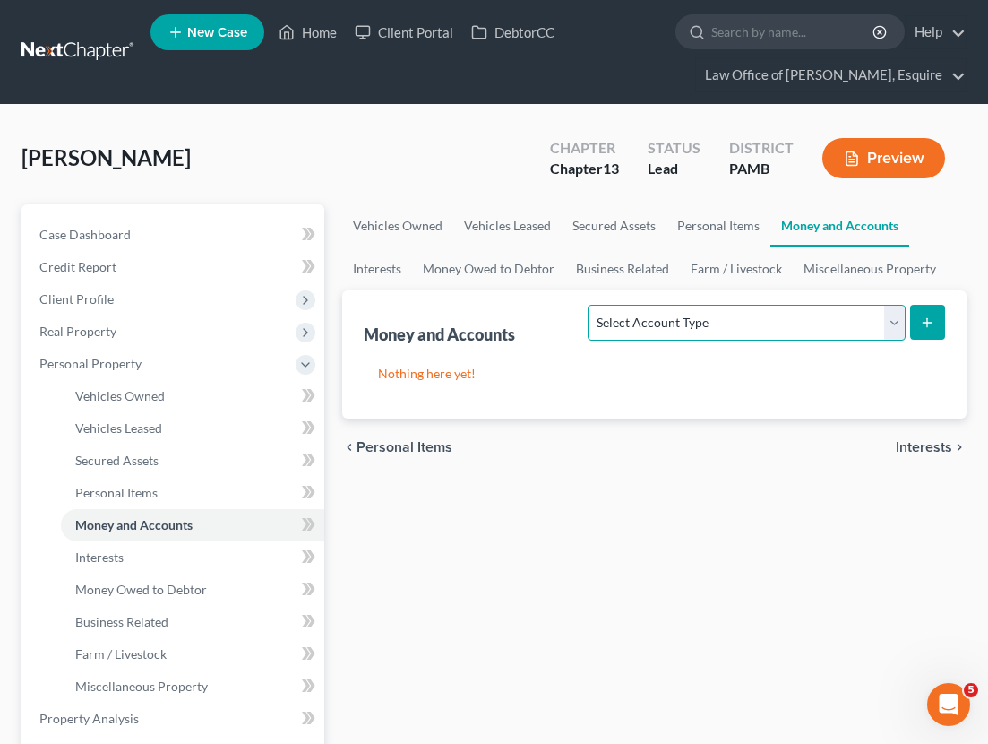
select select "cash_on_hand"
click at [936, 329] on button "submit" at bounding box center [927, 322] width 35 height 35
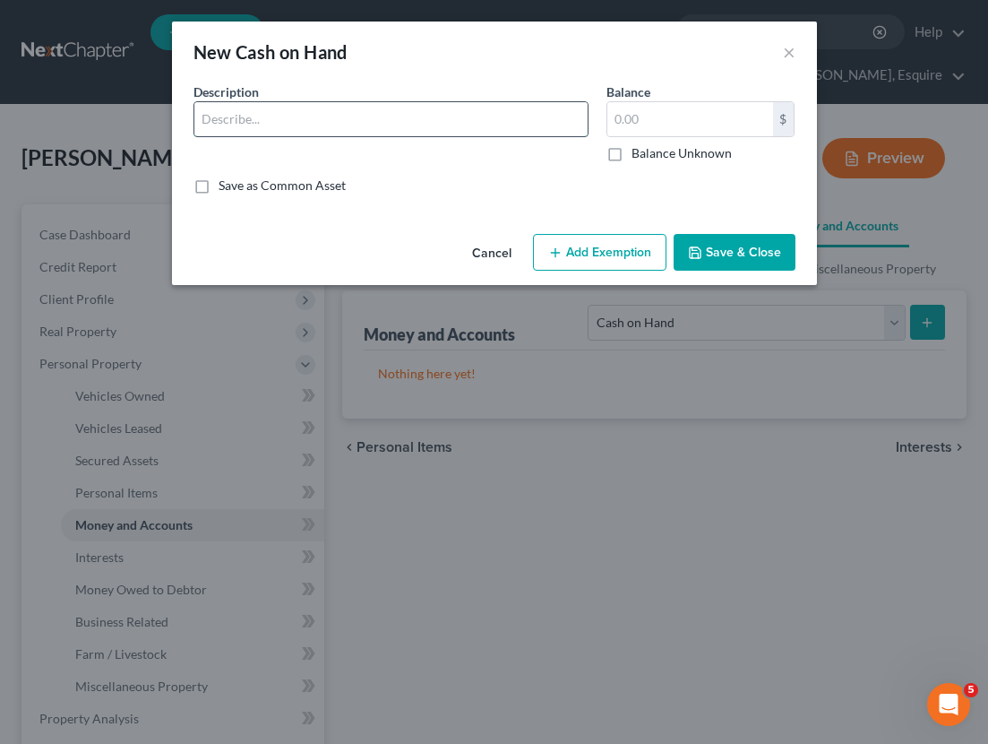
click at [426, 129] on input "text" at bounding box center [390, 119] width 393 height 34
click at [654, 129] on input "text" at bounding box center [690, 119] width 166 height 34
type input "20.00"
click at [478, 129] on input "text" at bounding box center [390, 119] width 393 height 34
type input "Cash on Hand"
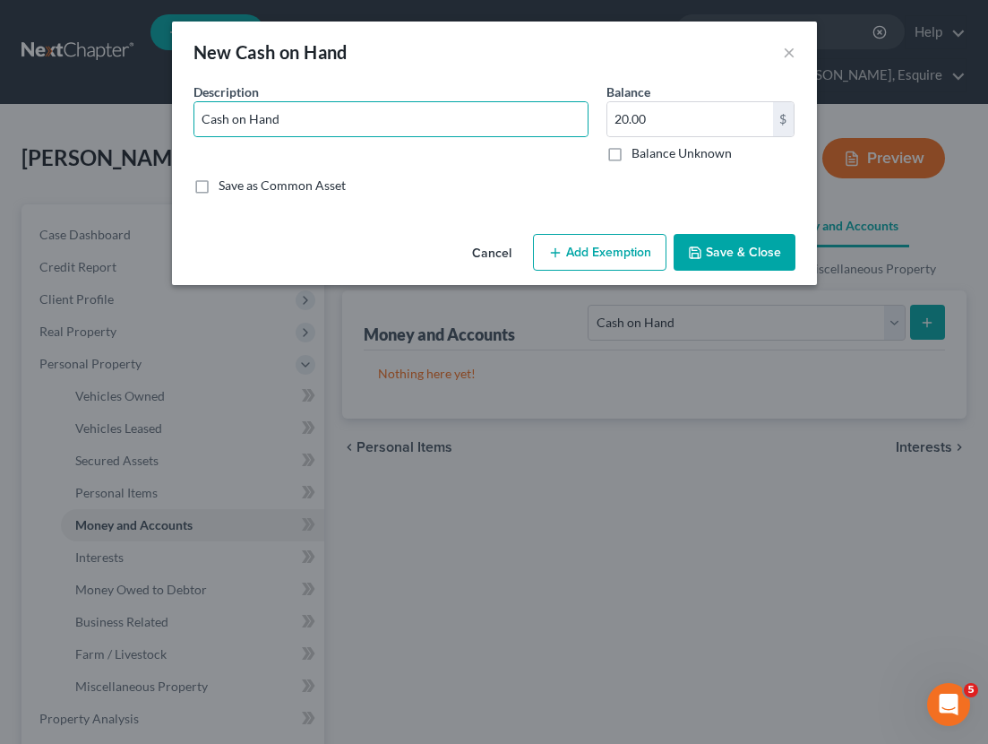
click at [633, 254] on button "Add Exemption" at bounding box center [600, 253] width 134 height 38
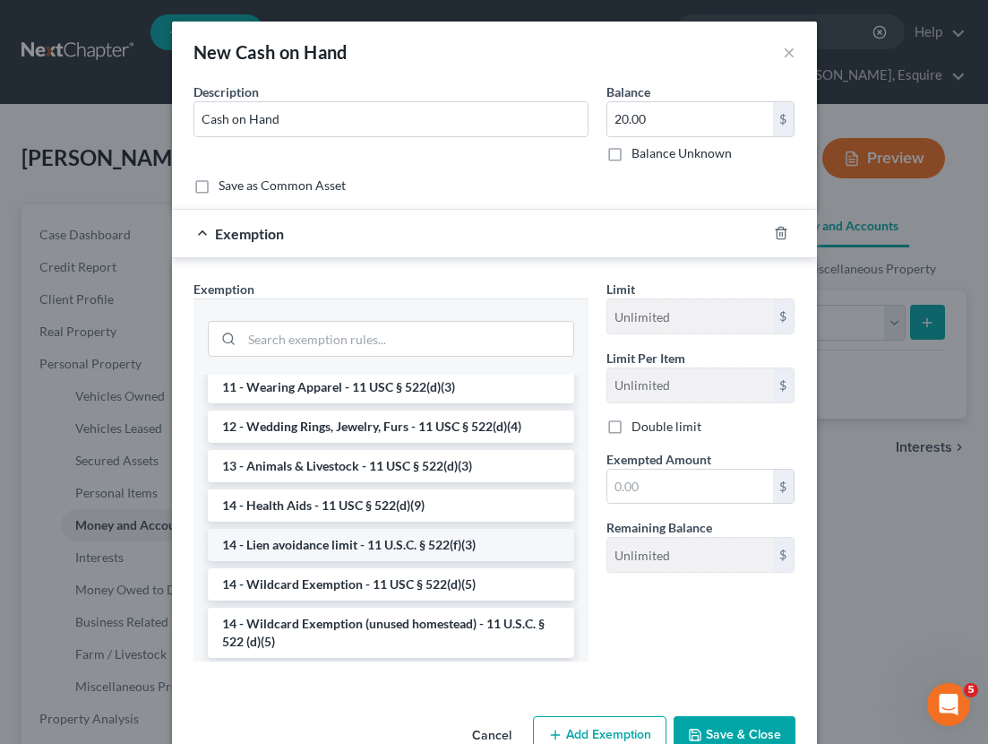
scroll to position [171, 0]
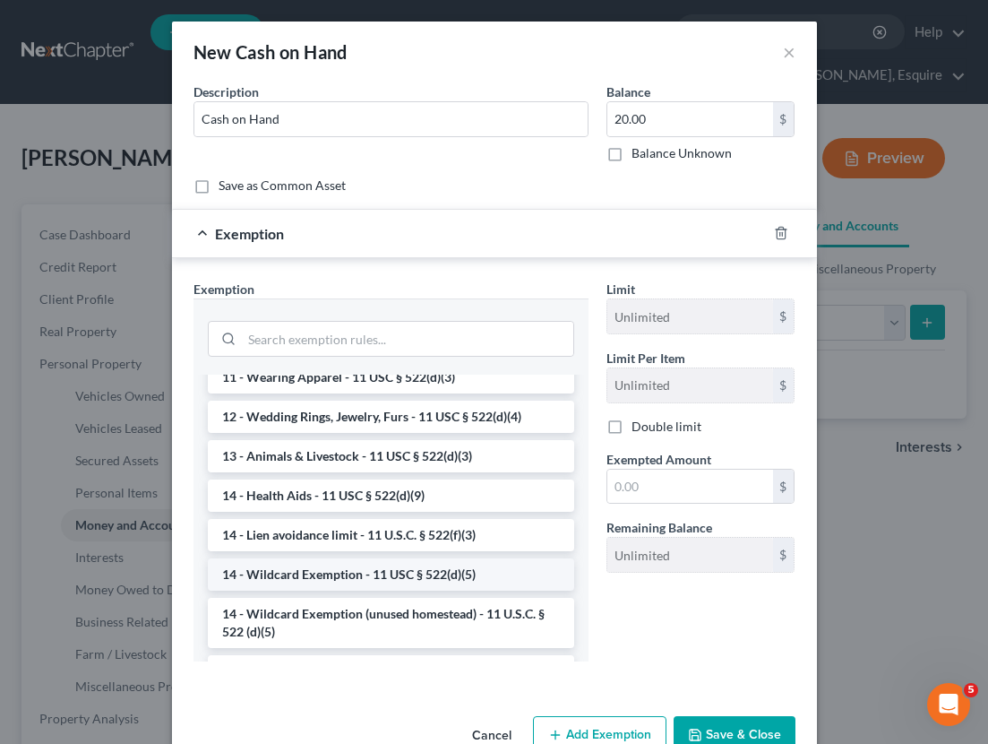
click at [375, 580] on li "14 - Wildcard Exemption - 11 USC § 522(d)(5)" at bounding box center [391, 574] width 366 height 32
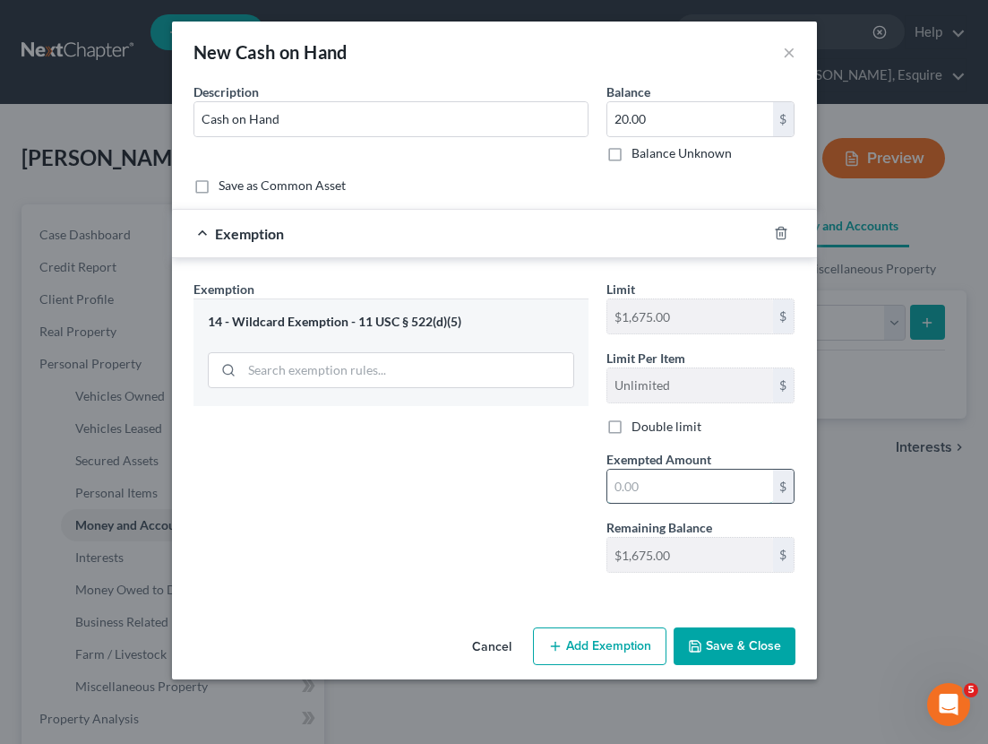
click at [722, 500] on input "text" at bounding box center [690, 487] width 166 height 34
type input "20.00"
click at [766, 638] on button "Save & Close" at bounding box center [735, 646] width 122 height 38
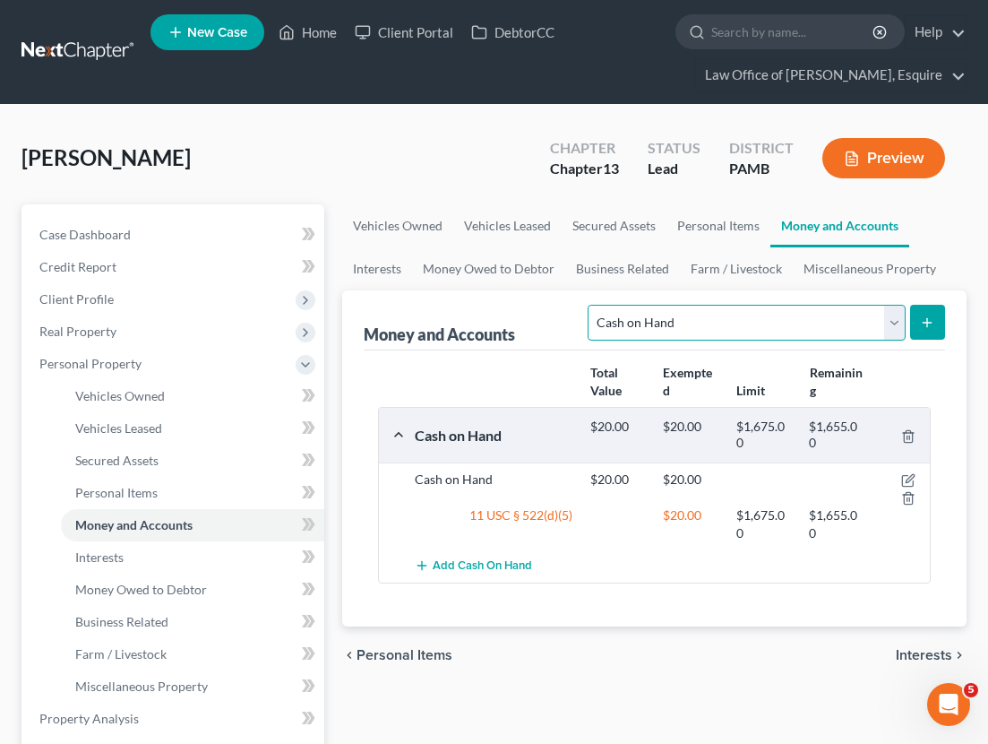
select select "checking"
click at [931, 319] on icon "submit" at bounding box center [927, 322] width 14 height 14
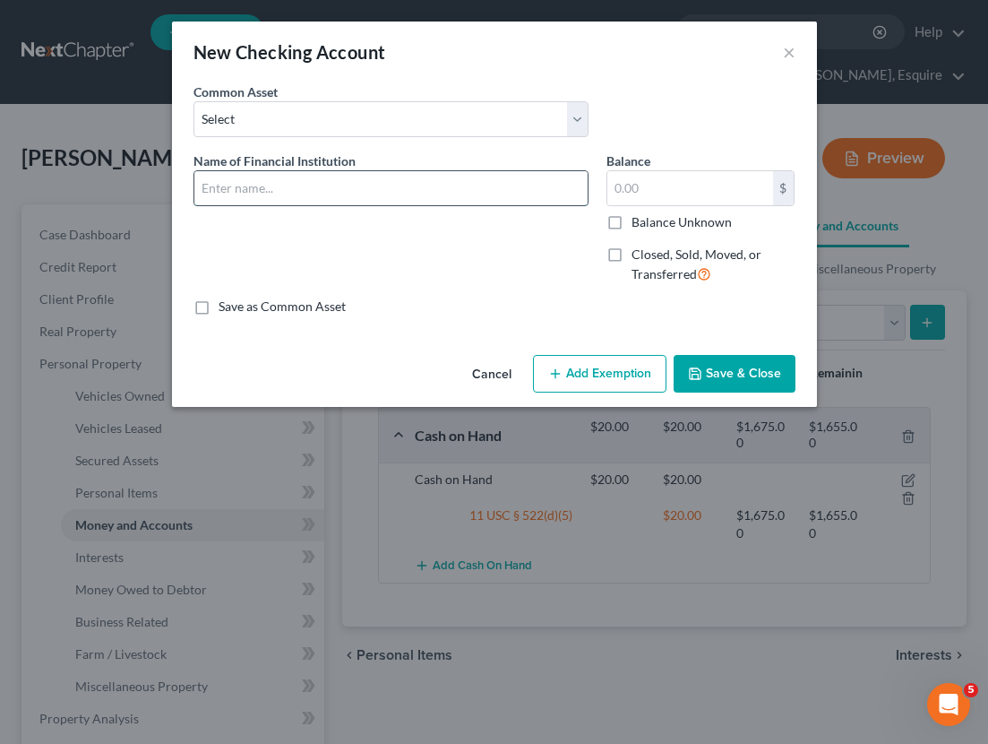
click at [330, 192] on input "text" at bounding box center [390, 188] width 393 height 34
type input "Truist"
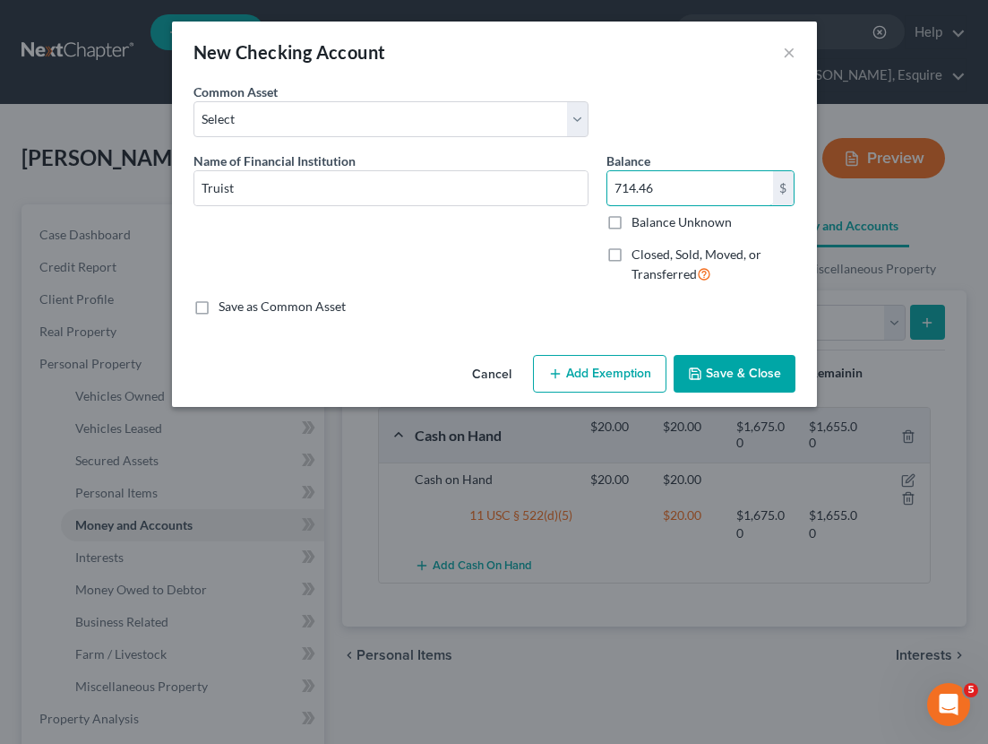
type input "714.46"
click at [586, 375] on button "Add Exemption" at bounding box center [600, 374] width 134 height 38
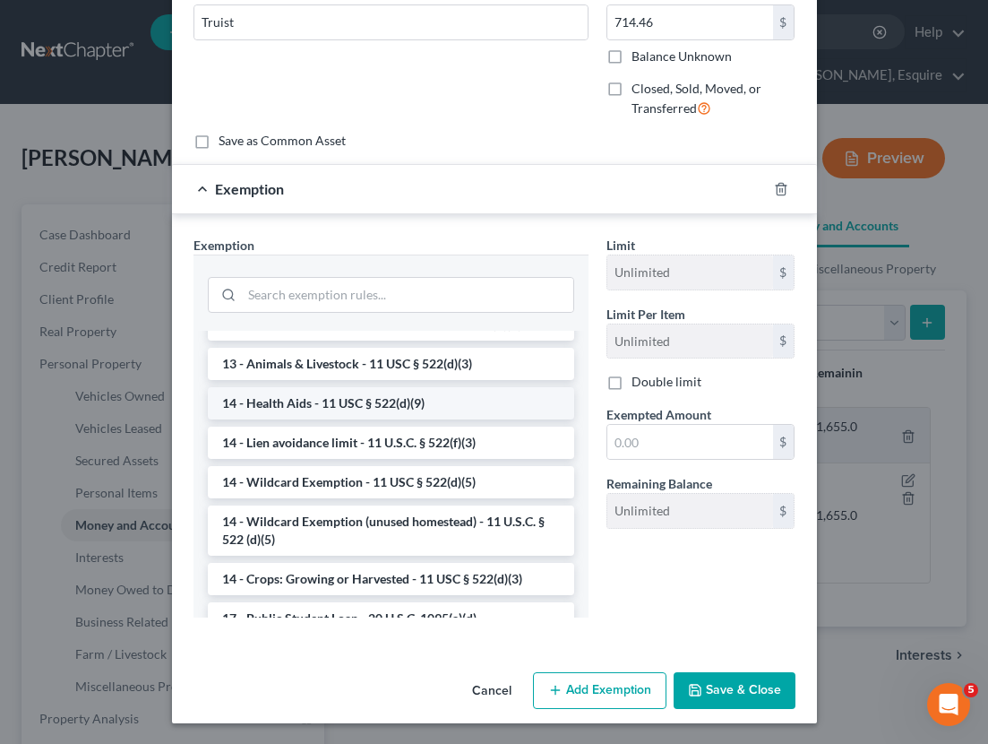
scroll to position [260, 0]
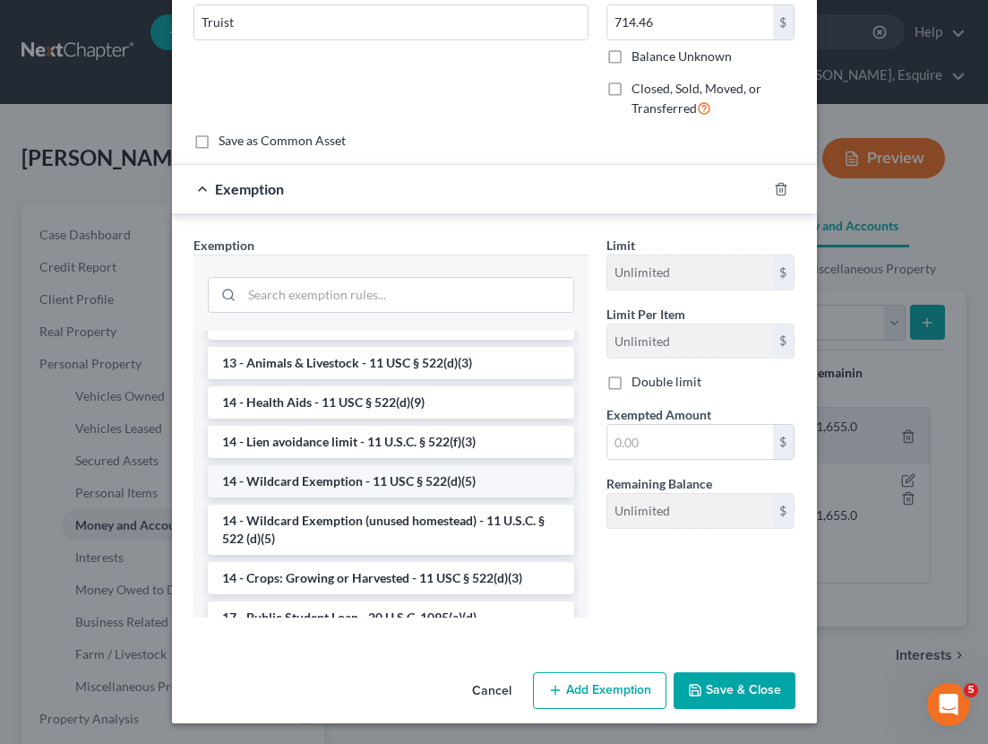
click at [358, 480] on li "14 - Wildcard Exemption - 11 USC § 522(d)(5)" at bounding box center [391, 481] width 366 height 32
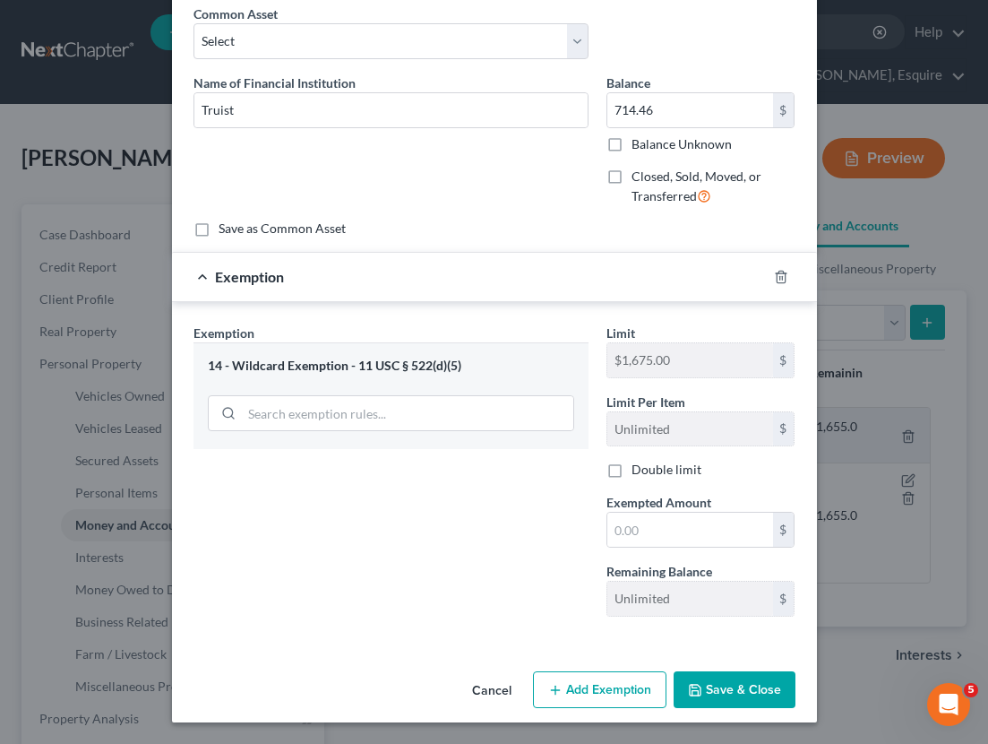
scroll to position [77, 0]
click at [693, 522] on input "text" at bounding box center [690, 530] width 166 height 34
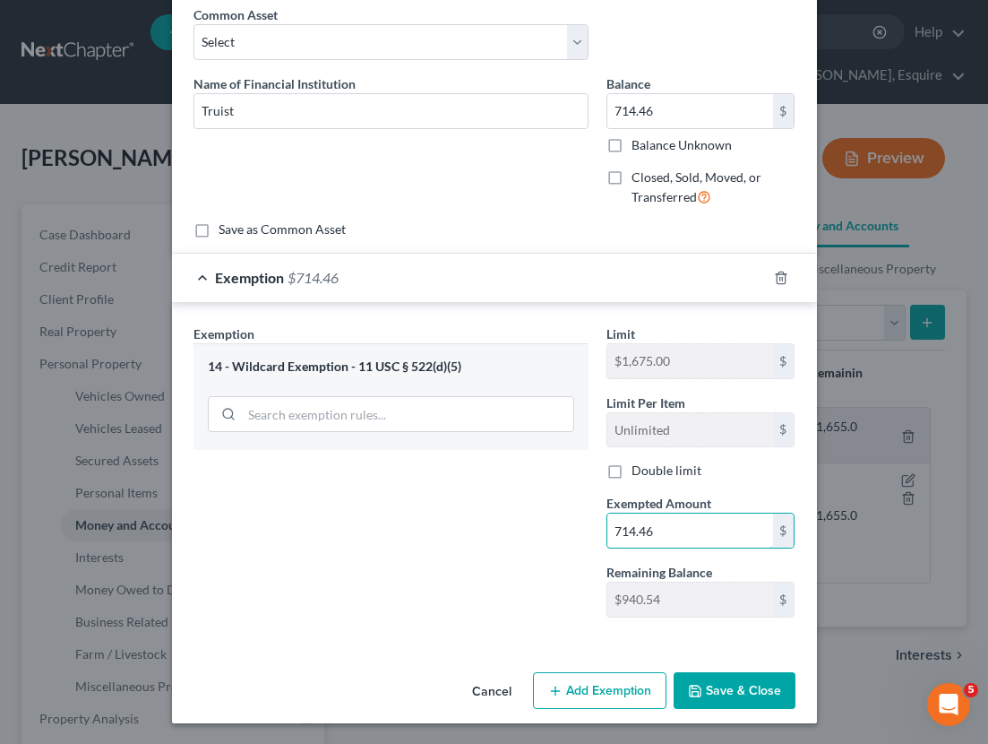
type input "714.46"
click at [719, 690] on button "Save & Close" at bounding box center [735, 691] width 122 height 38
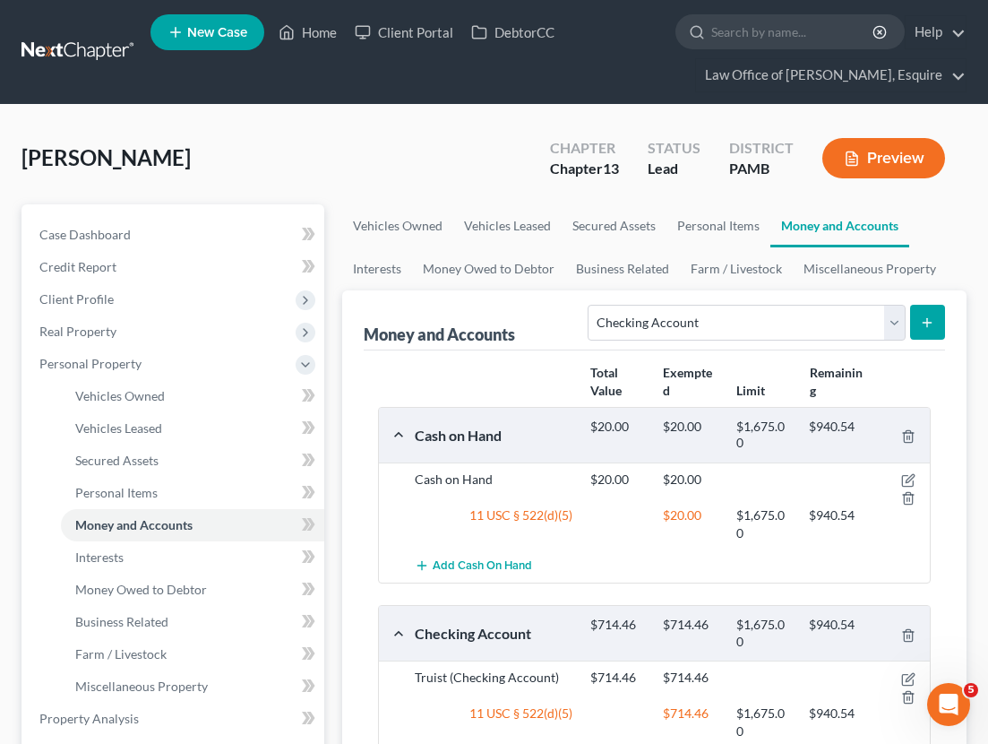
click at [927, 318] on line "submit" at bounding box center [927, 322] width 0 height 8
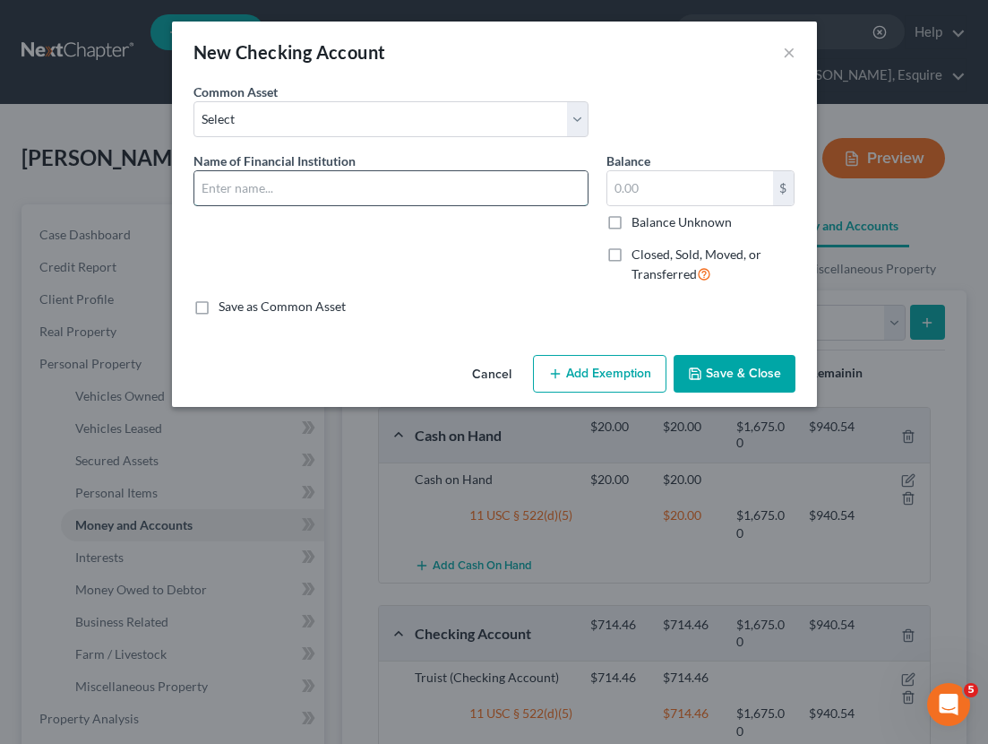
click at [372, 180] on input "text" at bounding box center [390, 188] width 393 height 34
type input "First Commonwealth FCU"
click at [700, 193] on input "text" at bounding box center [690, 188] width 166 height 34
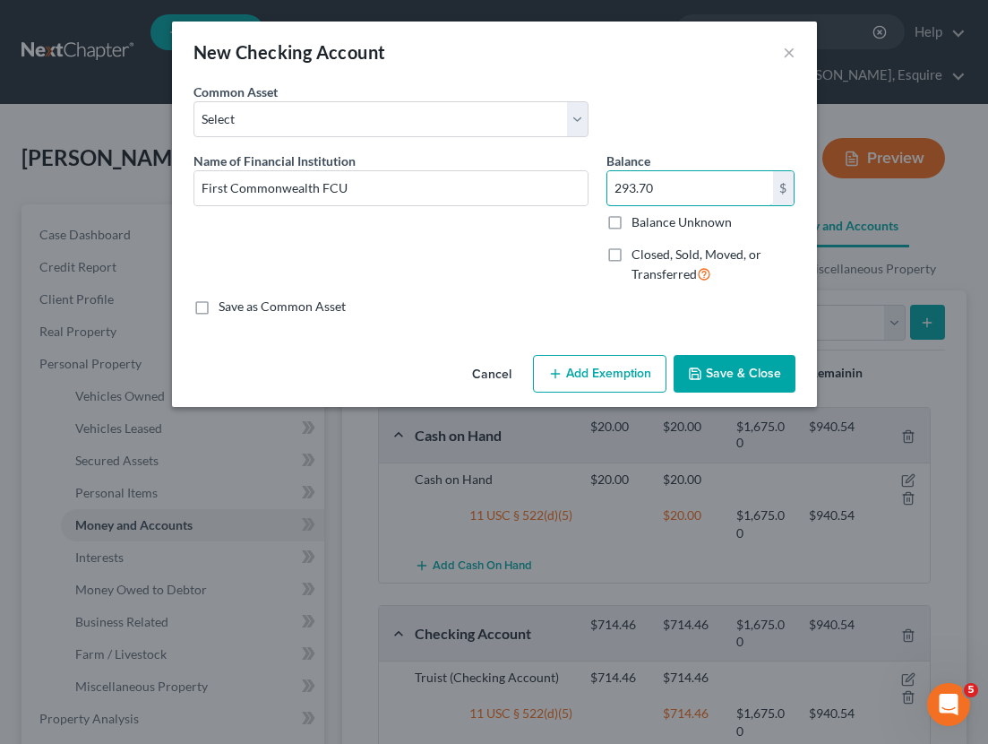
type input "293.70"
click at [599, 375] on button "Add Exemption" at bounding box center [600, 374] width 134 height 38
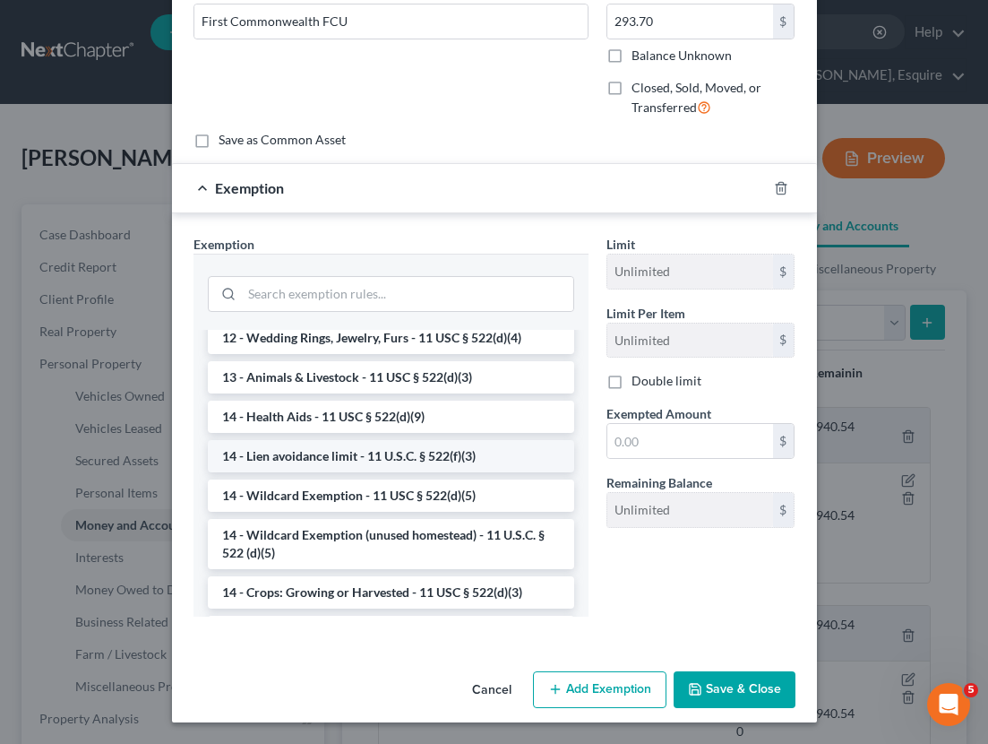
scroll to position [166, 0]
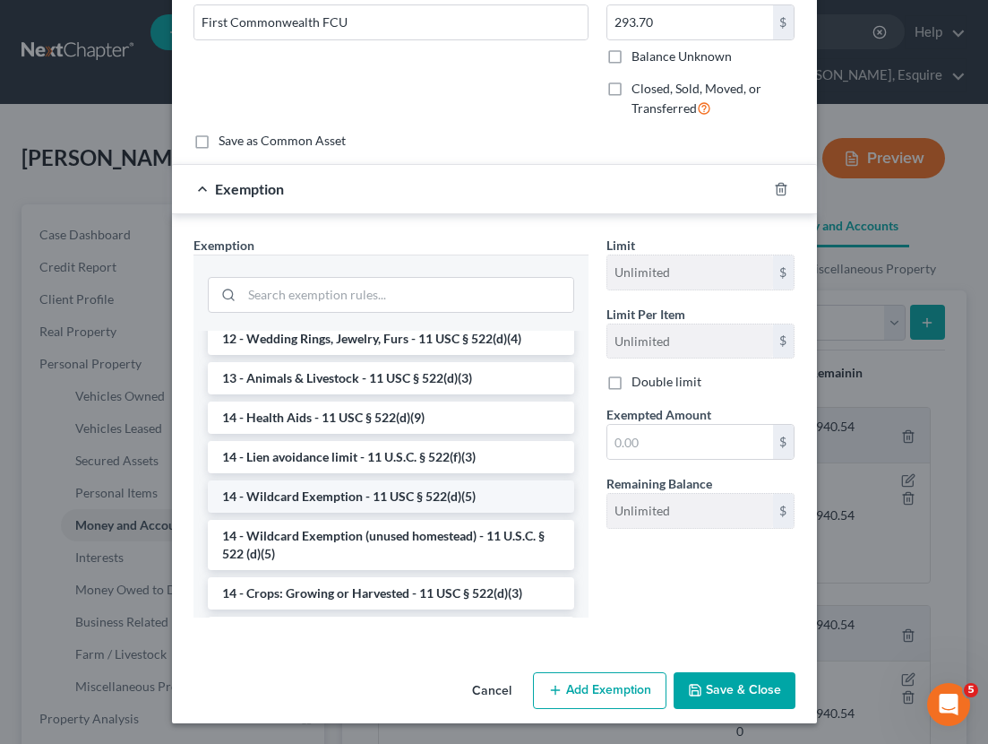
click at [332, 504] on li "14 - Wildcard Exemption - 11 USC § 522(d)(5)" at bounding box center [391, 496] width 366 height 32
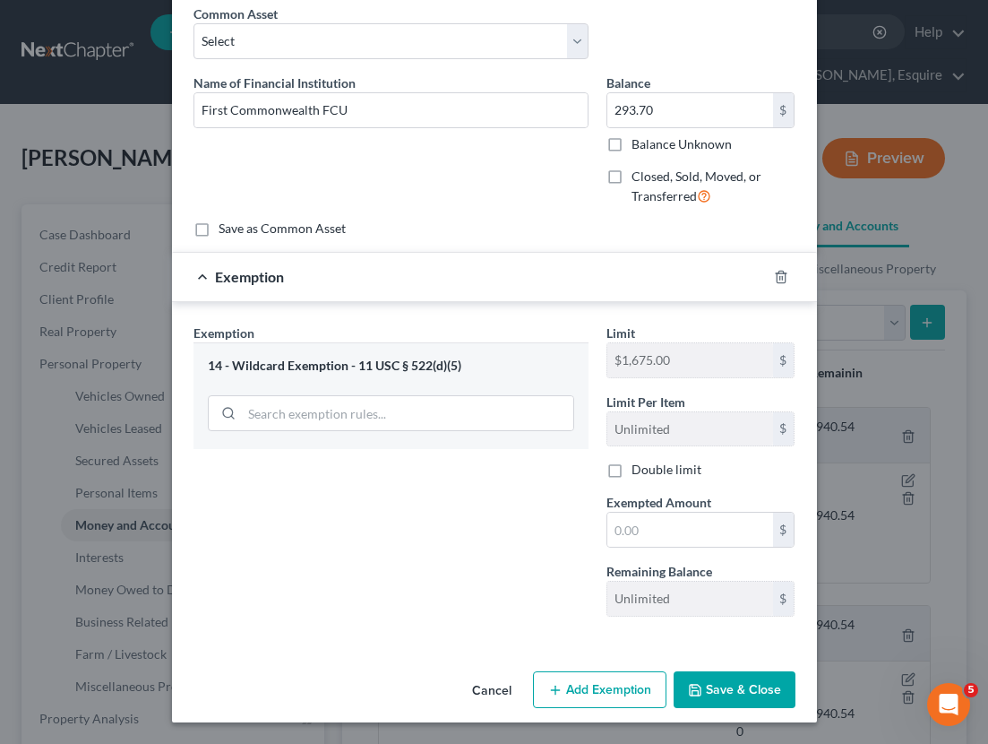
scroll to position [77, 0]
click at [665, 513] on div "$" at bounding box center [701, 531] width 189 height 36
click at [646, 533] on input "text" at bounding box center [690, 530] width 166 height 34
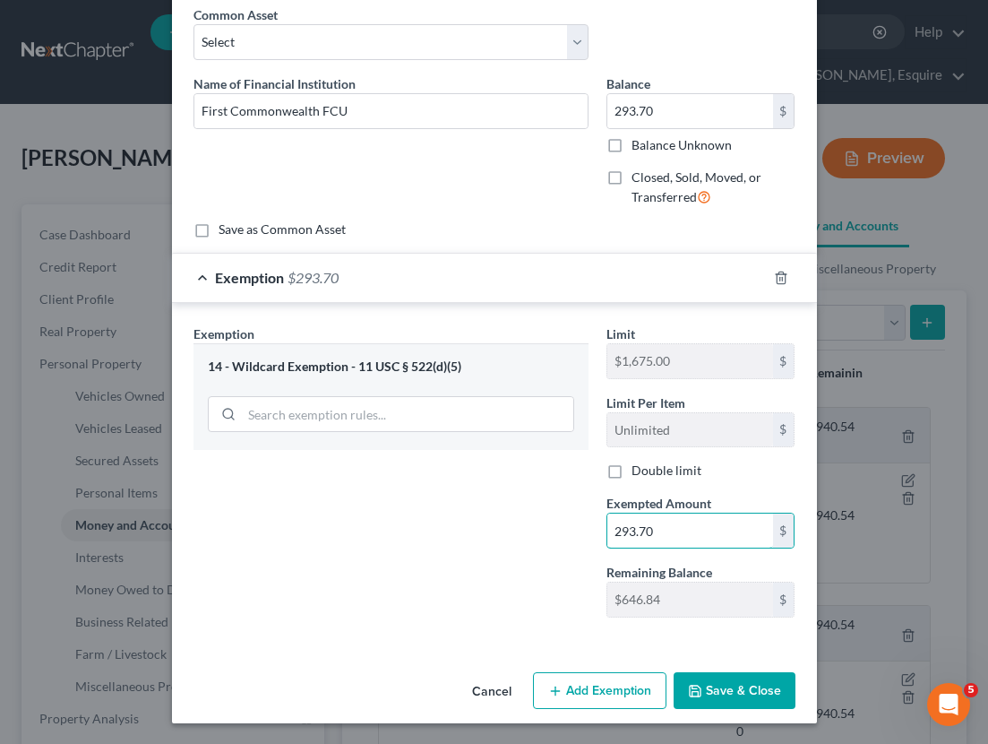
type input "293.70"
click at [734, 682] on button "Save & Close" at bounding box center [735, 691] width 122 height 38
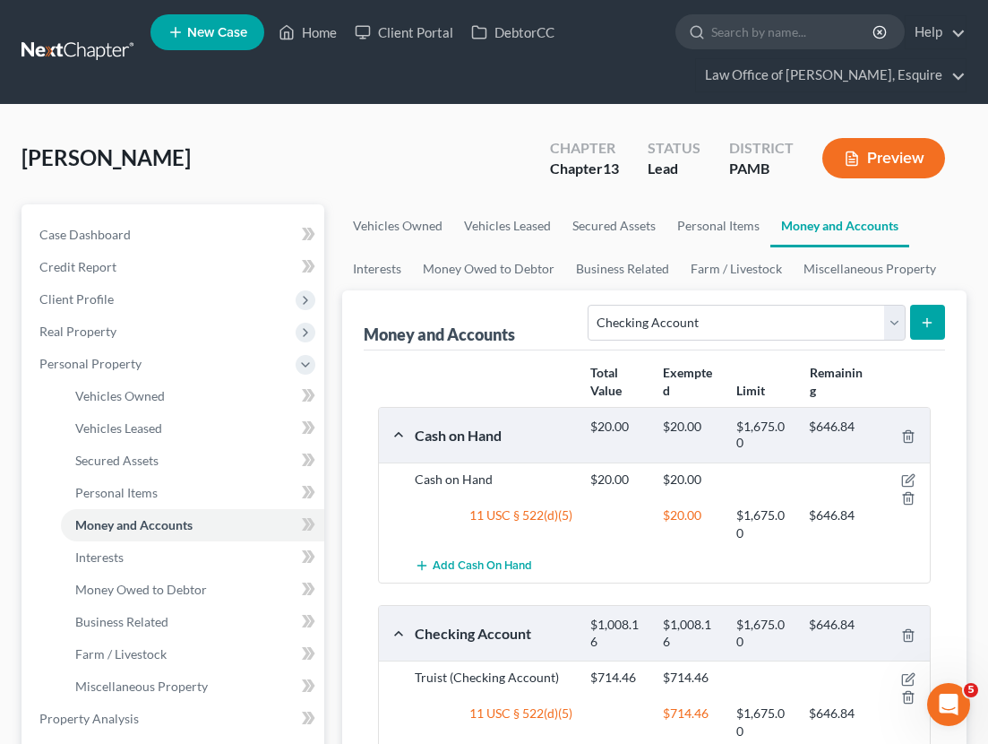
click at [922, 340] on form "Select Account Type Brokerage Cash on Hand Certificates of Deposit Checking Acc…" at bounding box center [767, 323] width 358 height 37
select select "savings"
click at [929, 315] on icon "submit" at bounding box center [927, 322] width 14 height 14
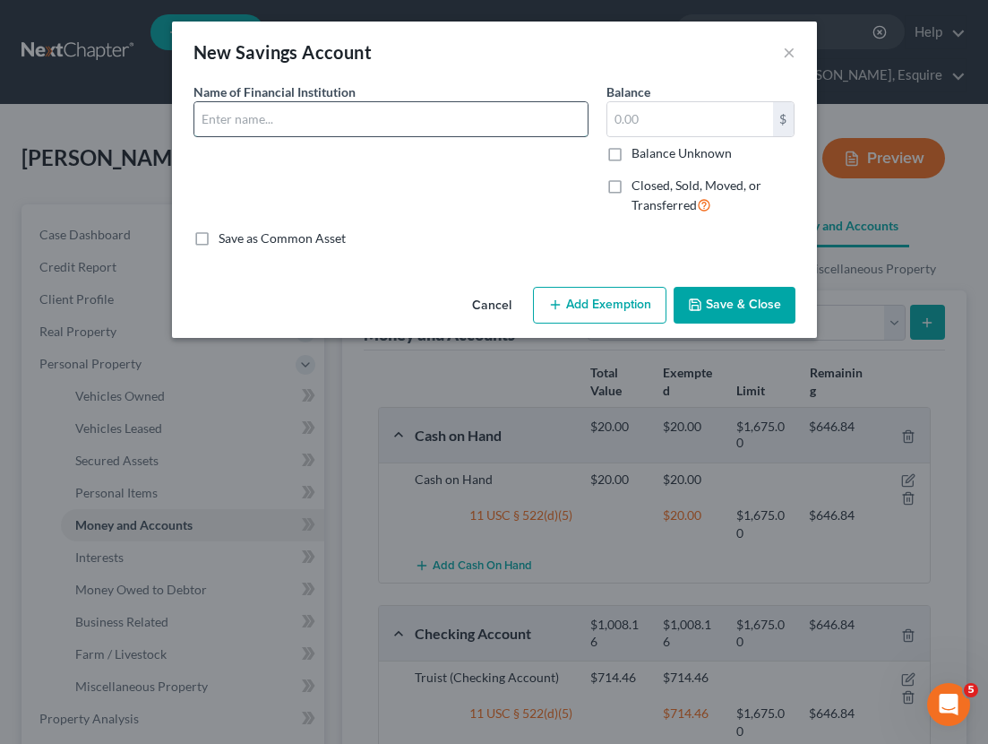
click at [376, 123] on input "text" at bounding box center [390, 119] width 393 height 34
click at [680, 118] on input "text" at bounding box center [690, 119] width 166 height 34
click at [636, 309] on button "Add Exemption" at bounding box center [600, 306] width 134 height 38
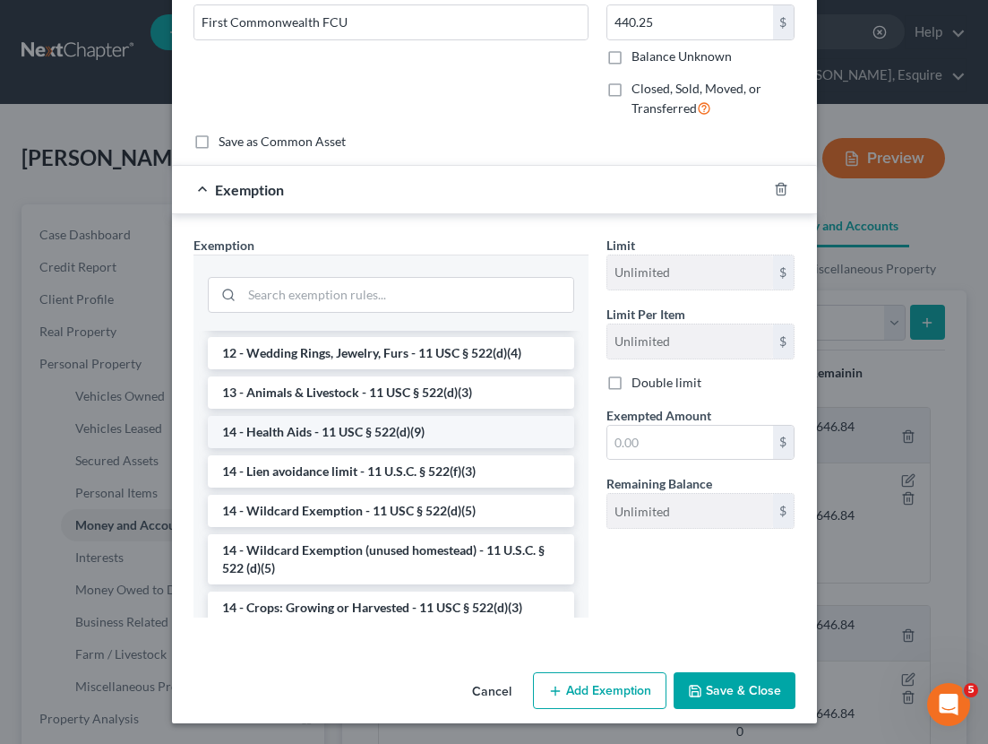
scroll to position [314, 0]
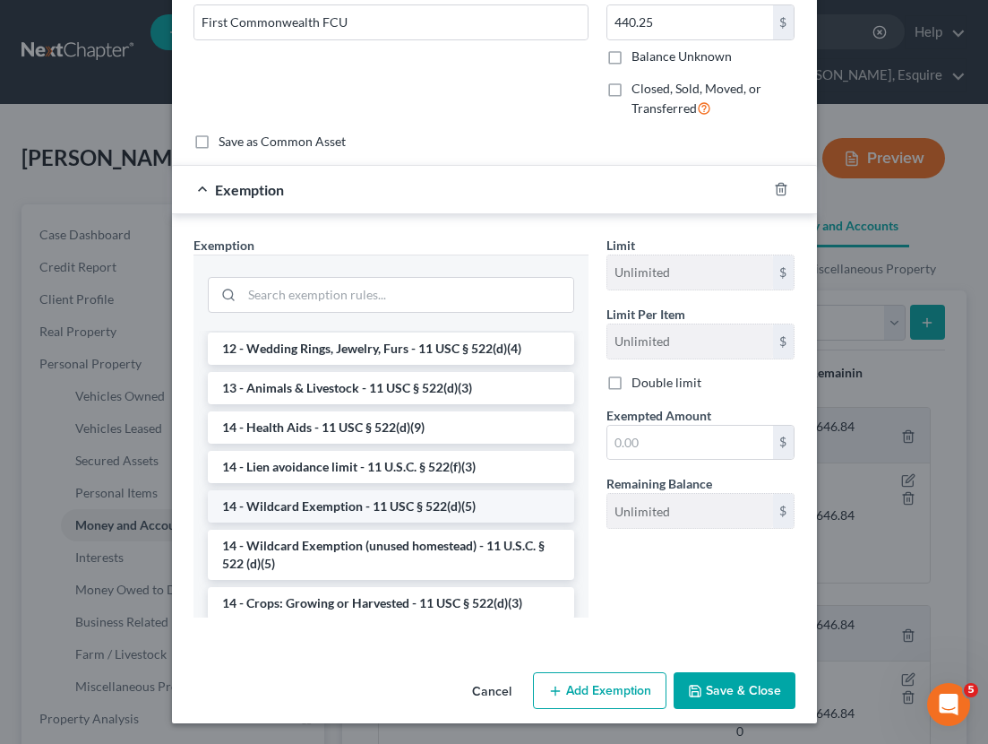
click at [433, 508] on li "14 - Wildcard Exemption - 11 USC § 522(d)(5)" at bounding box center [391, 506] width 366 height 32
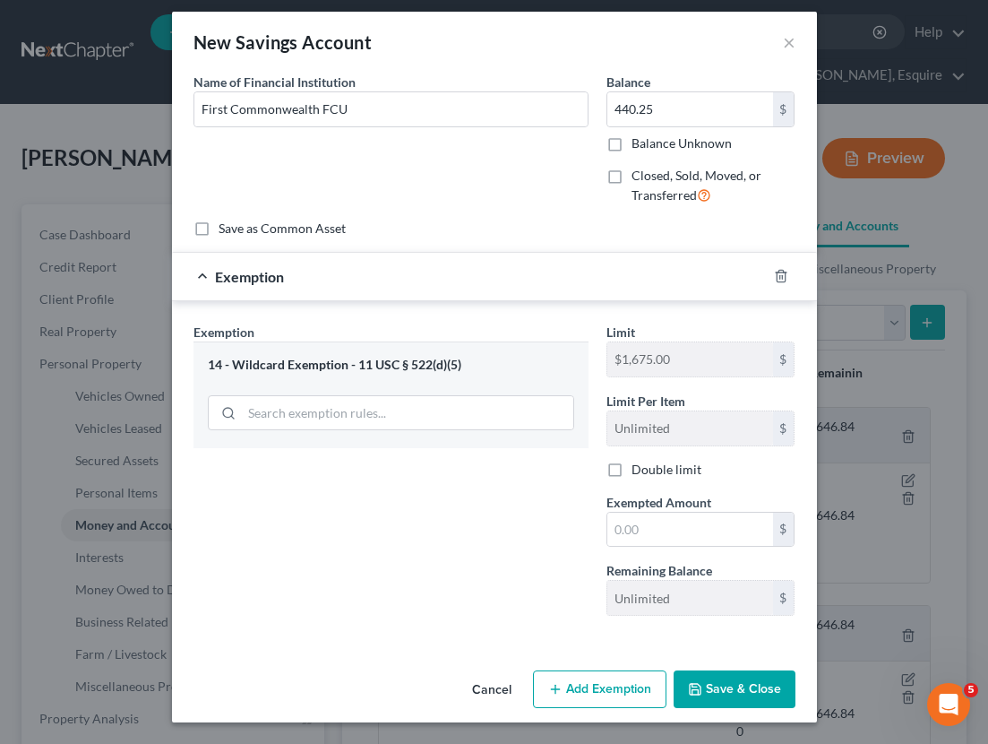
scroll to position [9, 0]
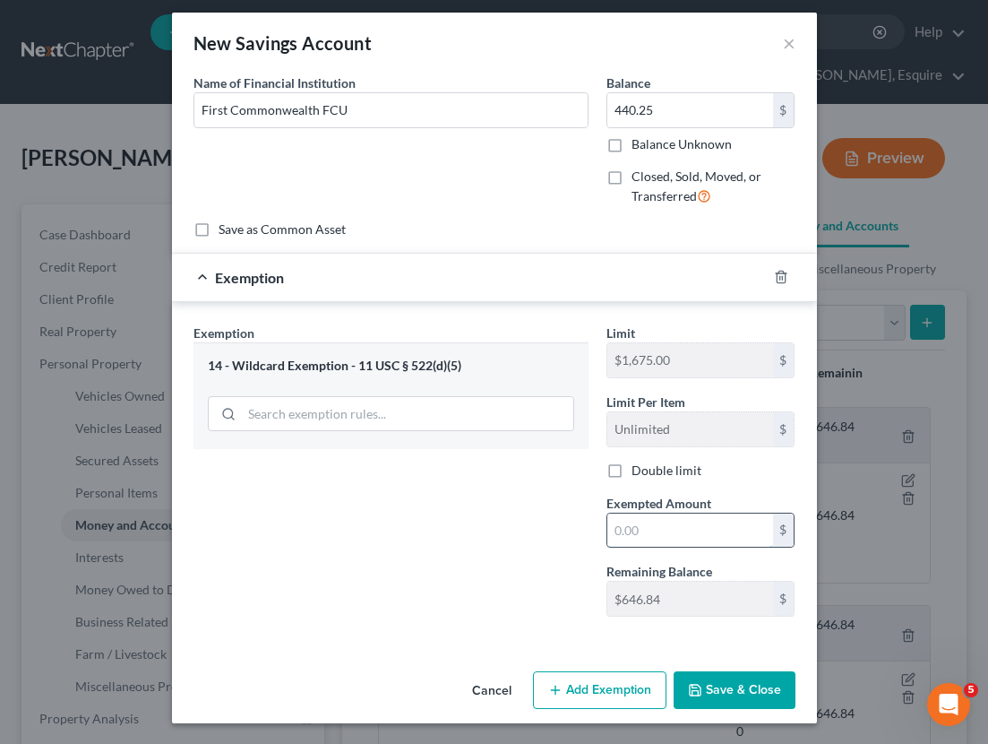
click at [651, 531] on input "text" at bounding box center [690, 530] width 166 height 34
click at [762, 685] on button "Save & Close" at bounding box center [735, 690] width 122 height 38
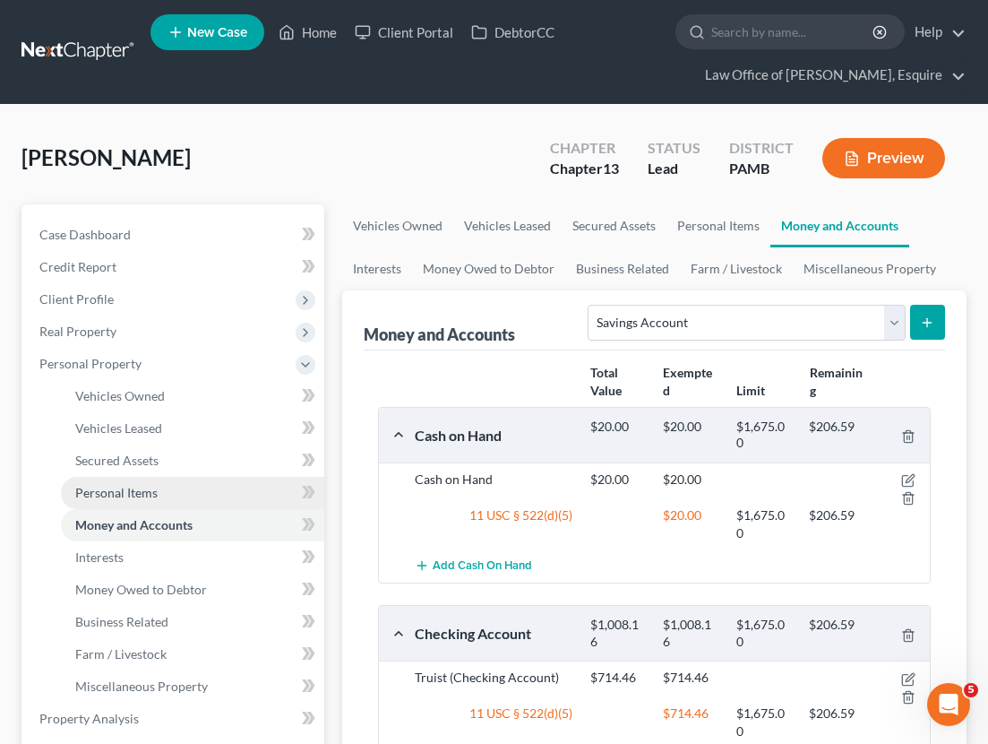
click at [142, 492] on span "Personal Items" at bounding box center [116, 492] width 82 height 15
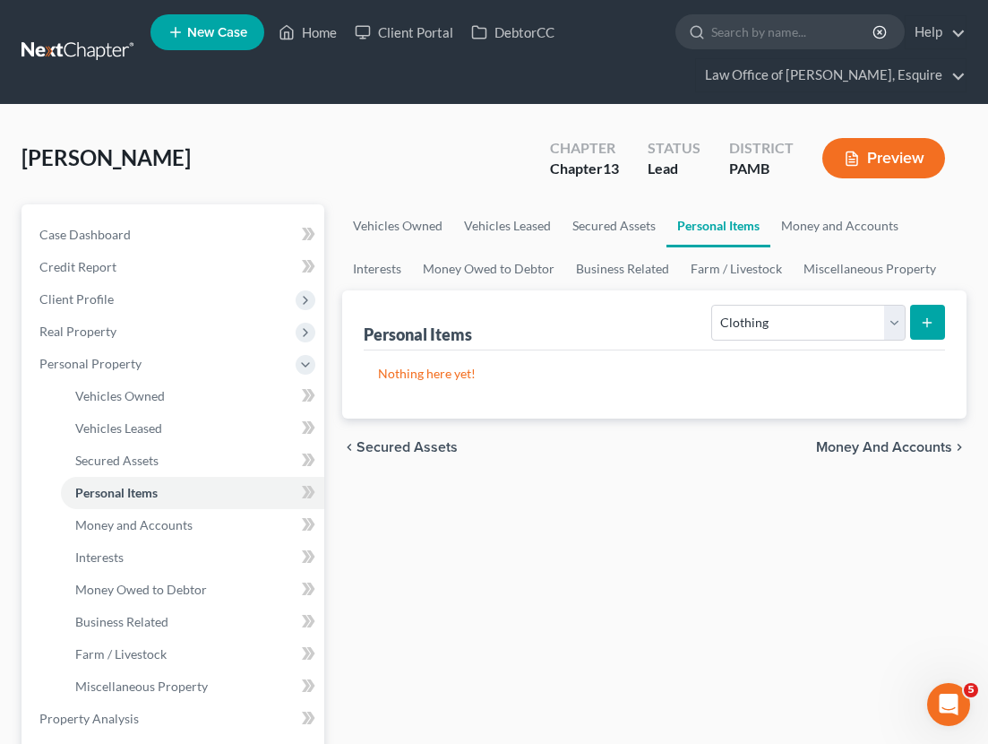
click at [940, 323] on button "submit" at bounding box center [927, 322] width 35 height 35
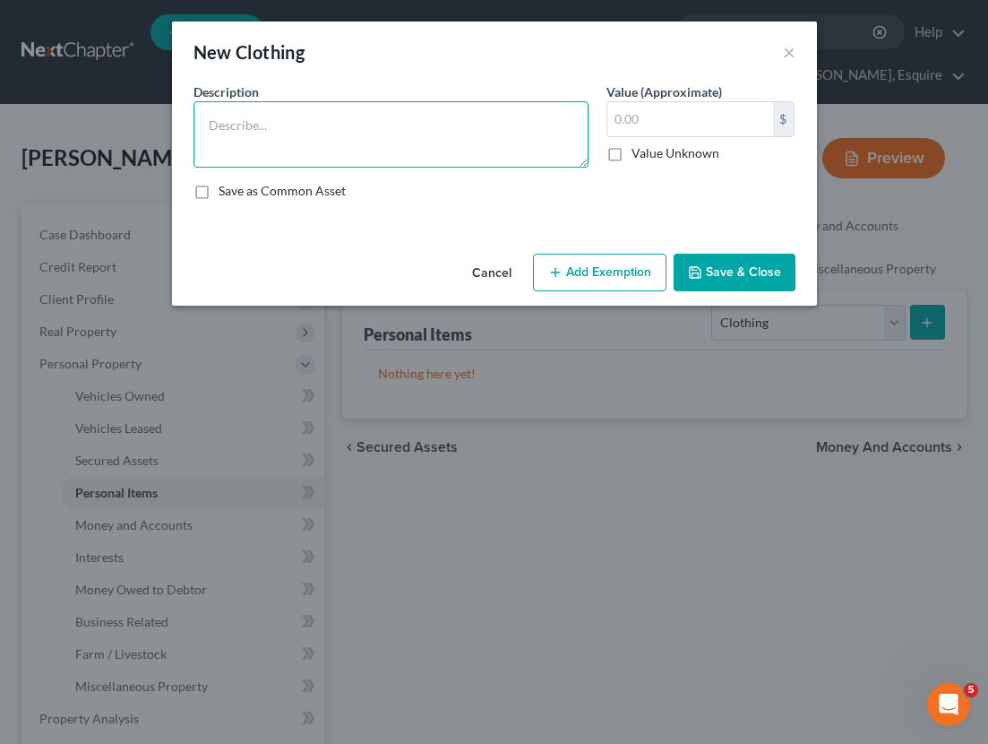
click at [341, 120] on textarea at bounding box center [391, 134] width 395 height 66
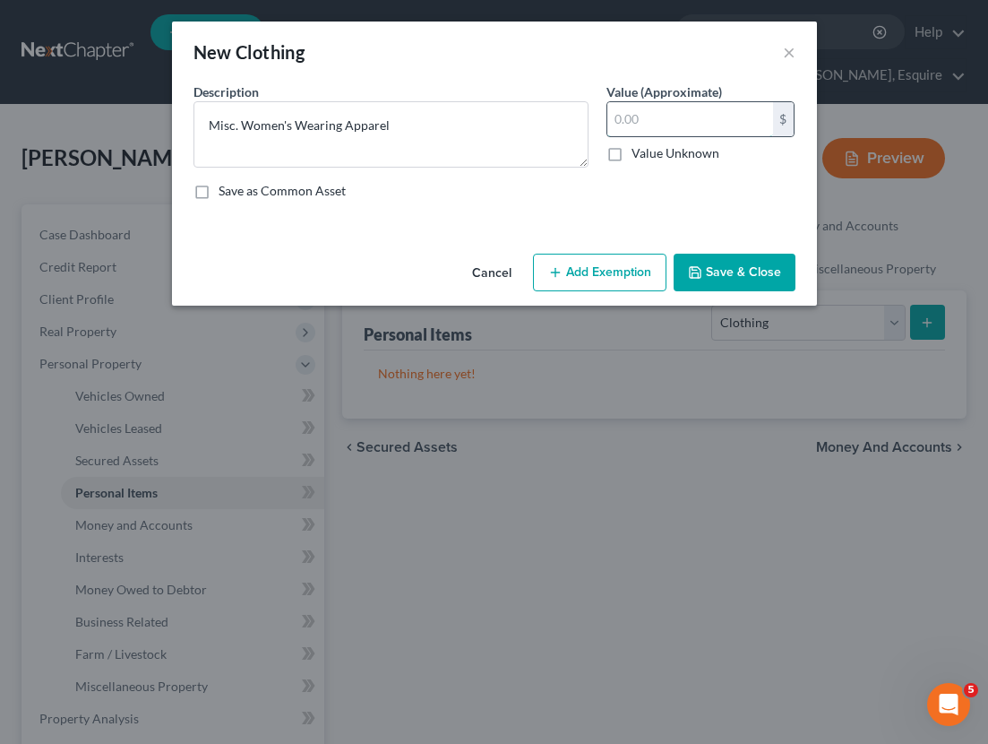
click at [737, 123] on input "text" at bounding box center [690, 119] width 166 height 34
click at [589, 275] on button "Add Exemption" at bounding box center [600, 273] width 134 height 38
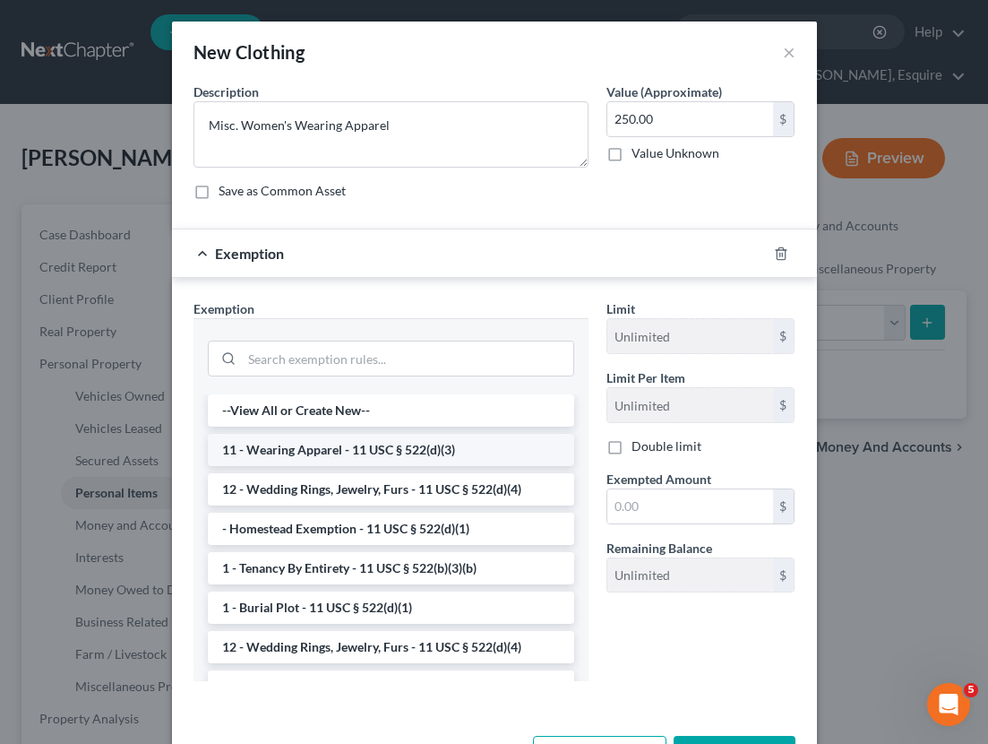
click at [421, 442] on li "11 - Wearing Apparel - 11 USC § 522(d)(3)" at bounding box center [391, 450] width 366 height 32
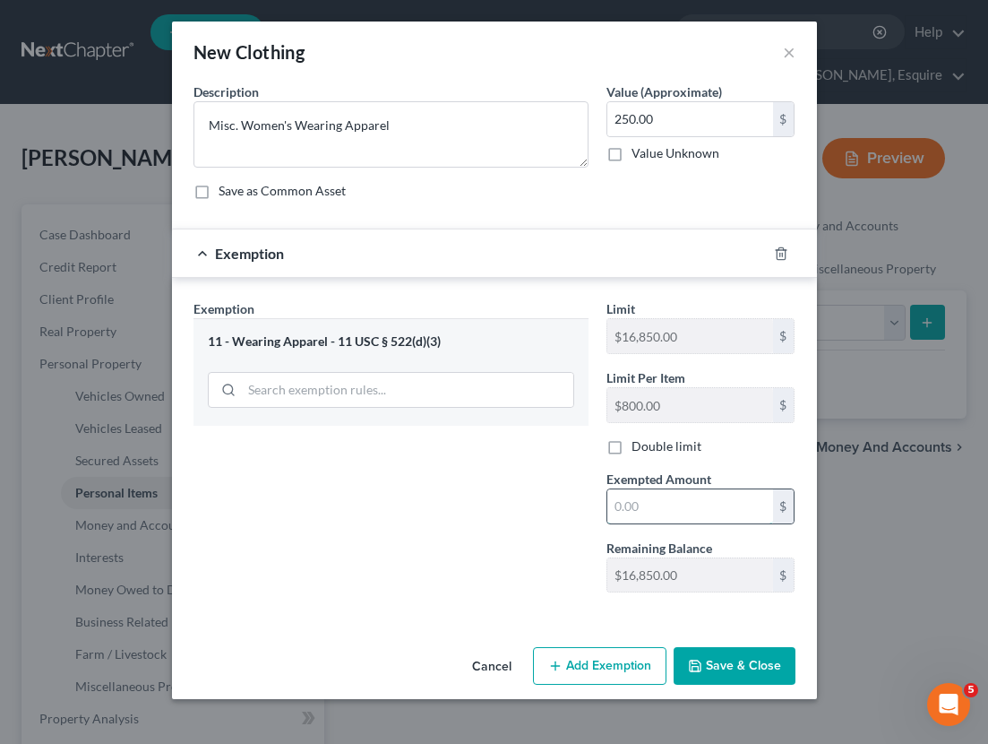
click at [734, 506] on input "text" at bounding box center [690, 506] width 166 height 34
click at [758, 679] on button "Save & Close" at bounding box center [735, 666] width 122 height 38
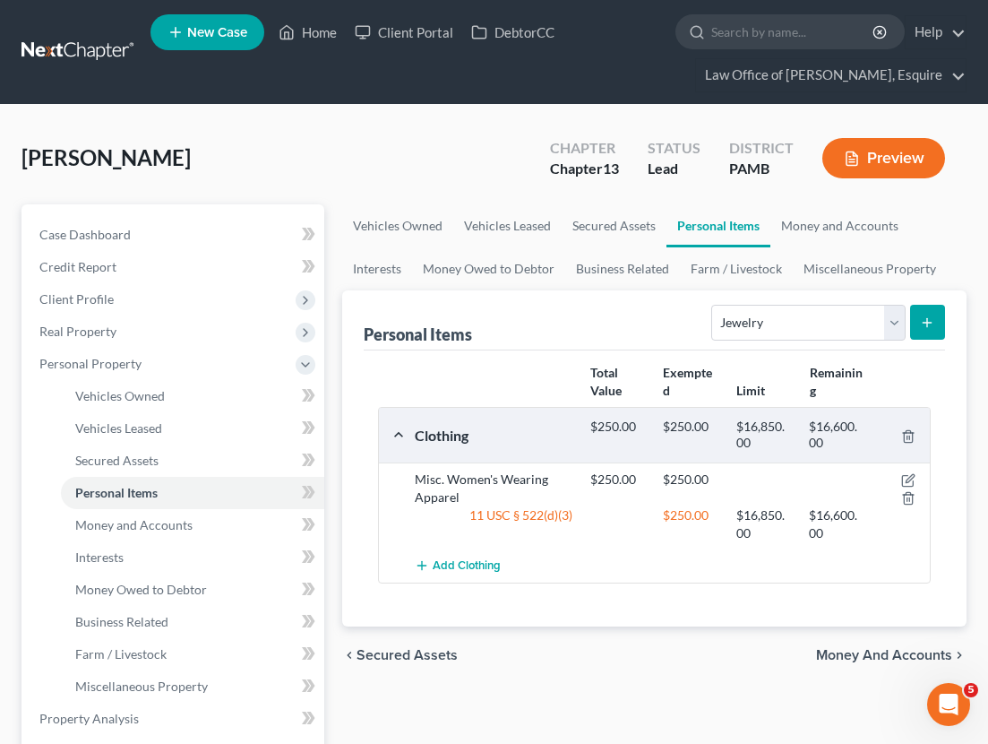
click at [949, 330] on div "Personal Items Select Item Type Clothing Collectibles Of Value Electronics Fire…" at bounding box center [654, 458] width 625 height 336
click at [945, 331] on div "Personal Items Select Item Type Clothing Collectibles Of Value Electronics Fire…" at bounding box center [654, 458] width 625 height 336
click at [924, 331] on button "submit" at bounding box center [927, 322] width 35 height 35
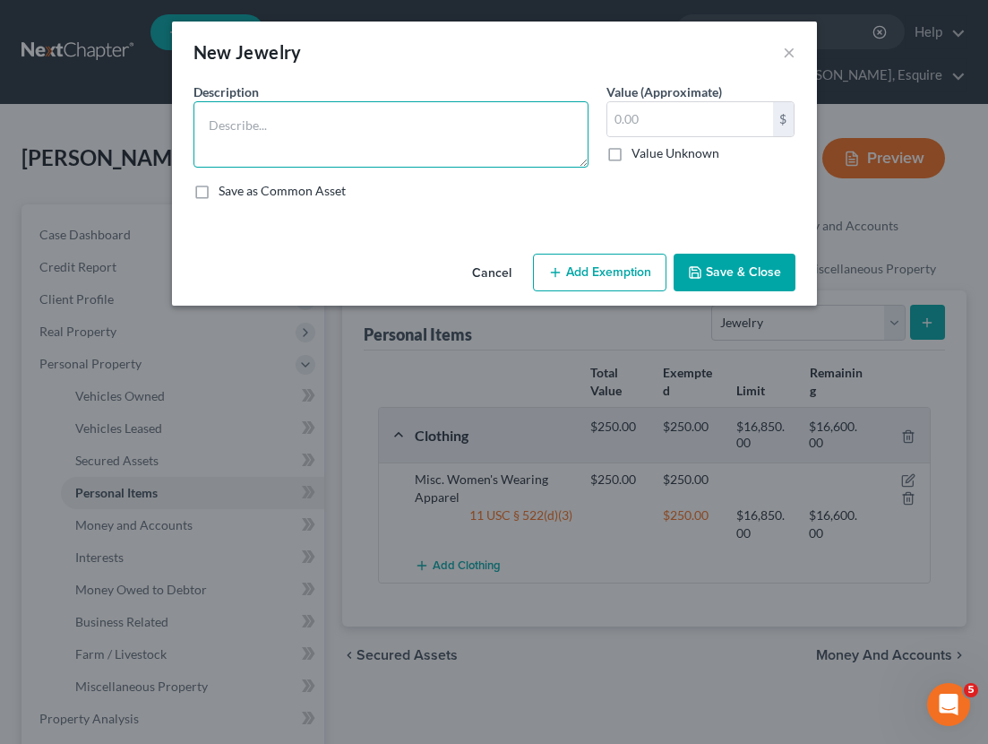
click at [420, 126] on textarea at bounding box center [391, 134] width 395 height 66
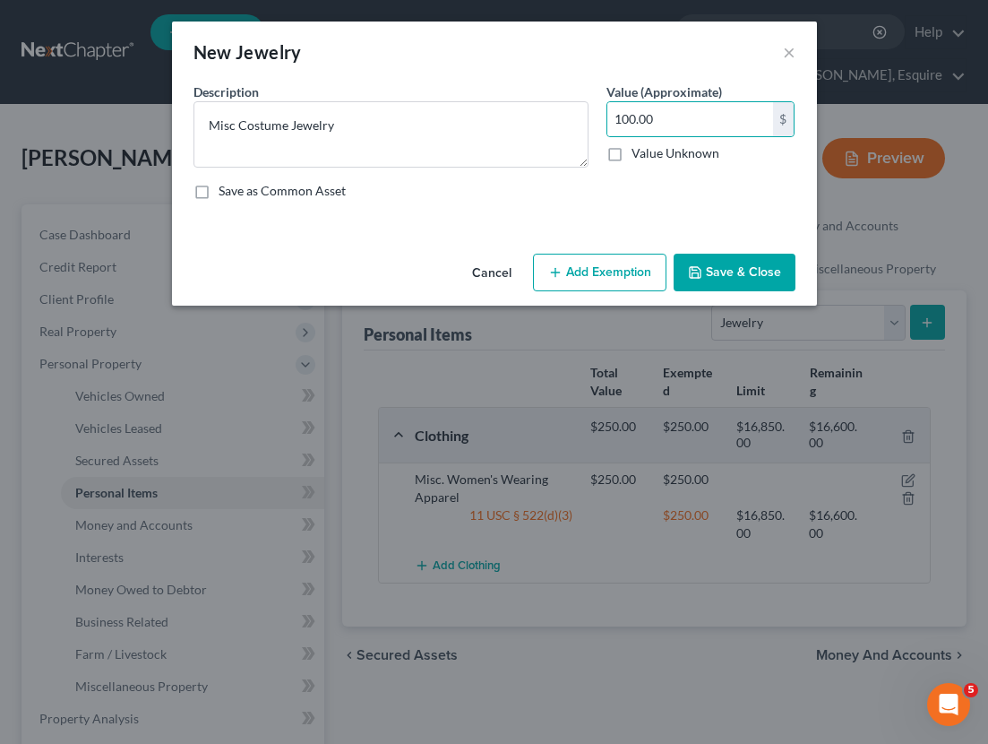
click at [599, 276] on button "Add Exemption" at bounding box center [600, 273] width 134 height 38
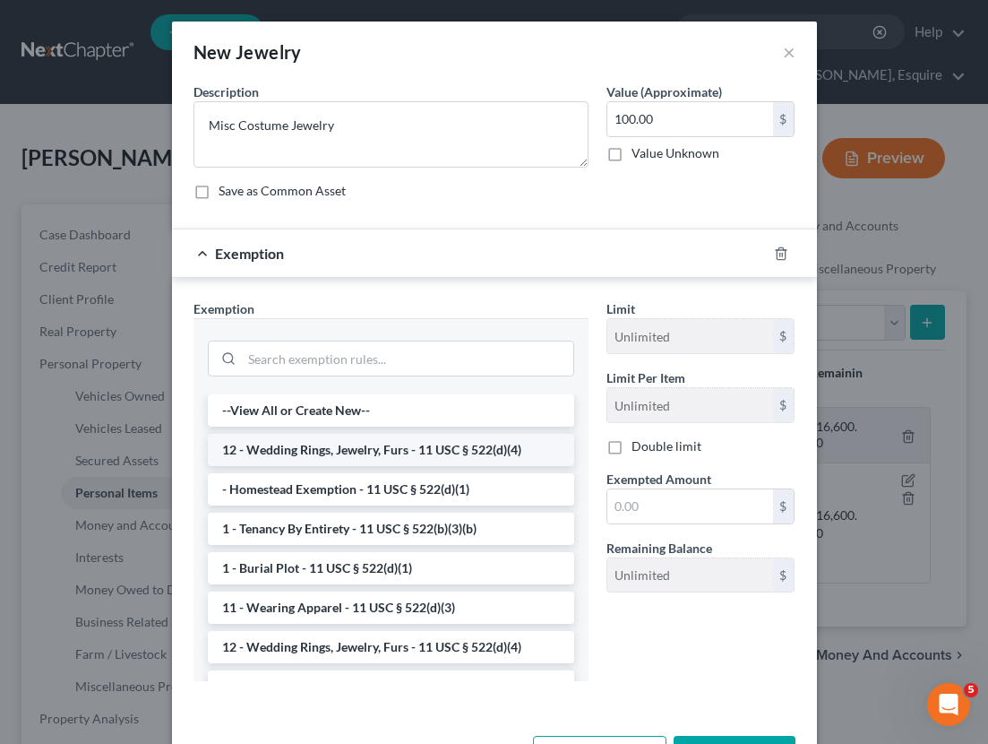
click at [487, 444] on li "12 - Wedding Rings, Jewelry, Furs - 11 USC § 522(d)(4)" at bounding box center [391, 450] width 366 height 32
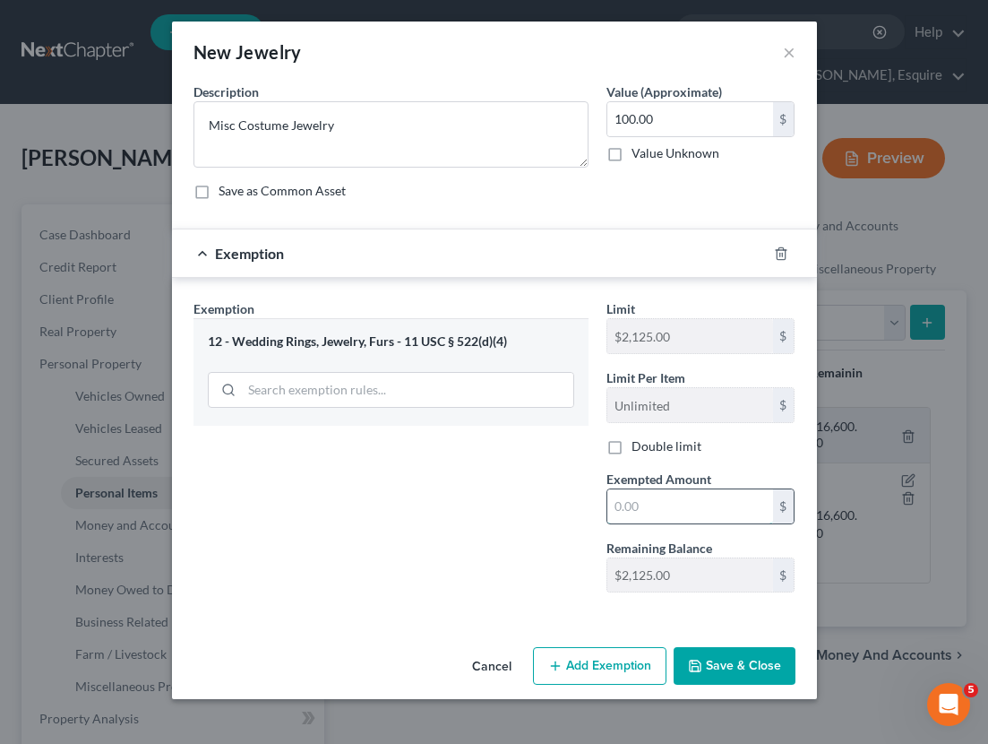
click at [709, 510] on input "text" at bounding box center [690, 506] width 166 height 34
click at [754, 668] on button "Save & Close" at bounding box center [735, 666] width 122 height 38
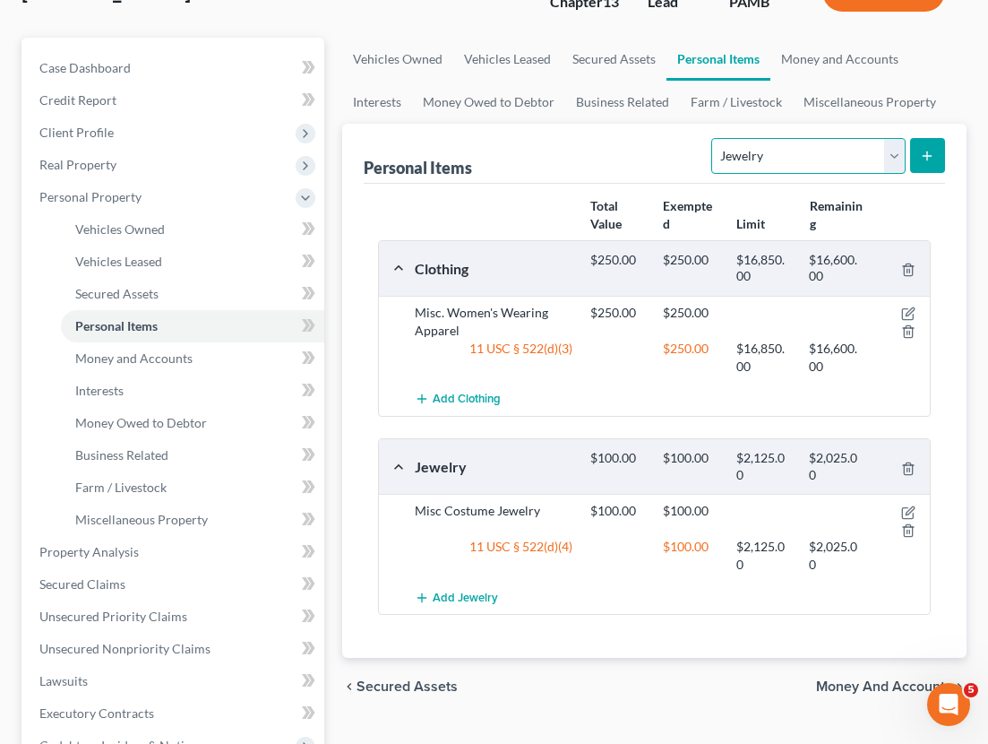
scroll to position [173, 0]
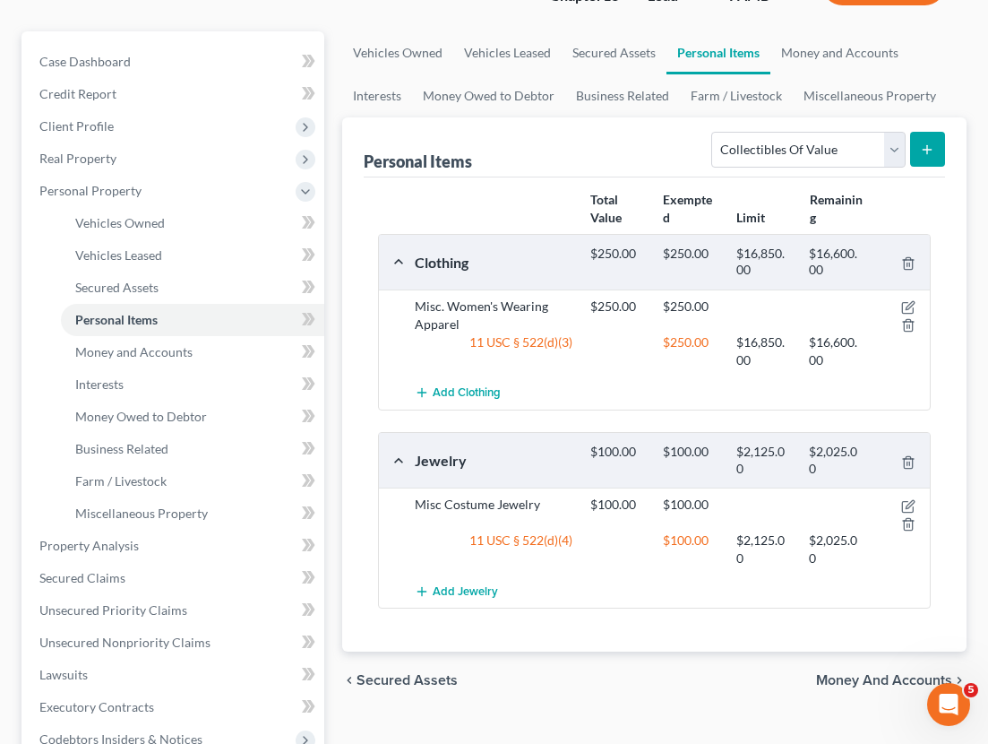
click at [935, 151] on icon "submit" at bounding box center [927, 149] width 14 height 14
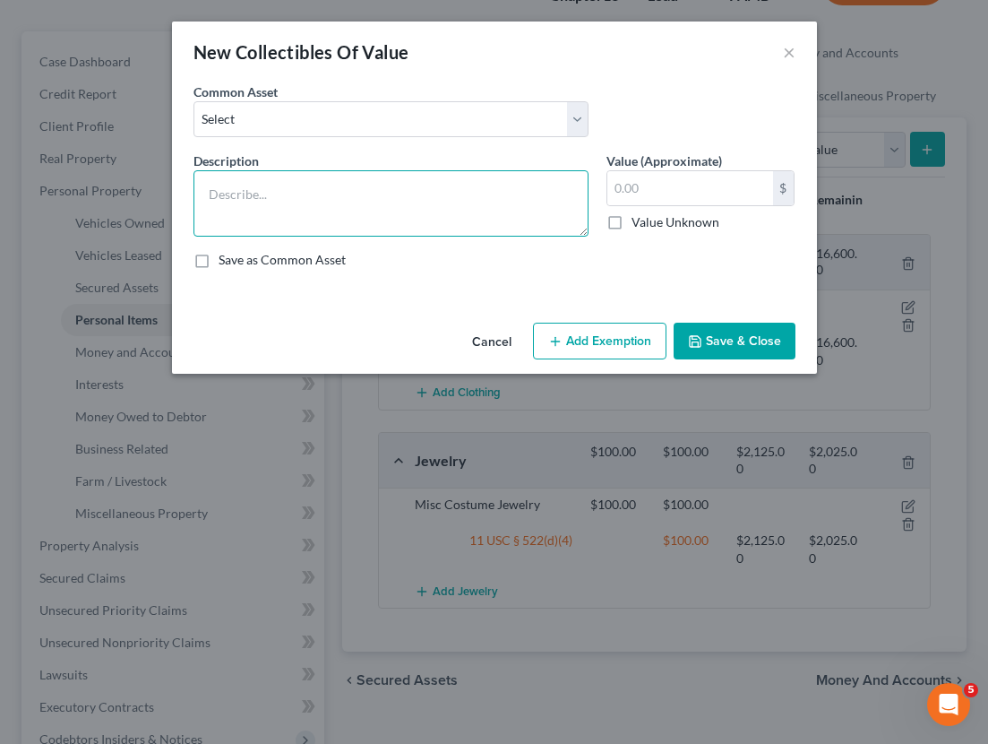
click at [352, 191] on textarea at bounding box center [391, 203] width 395 height 66
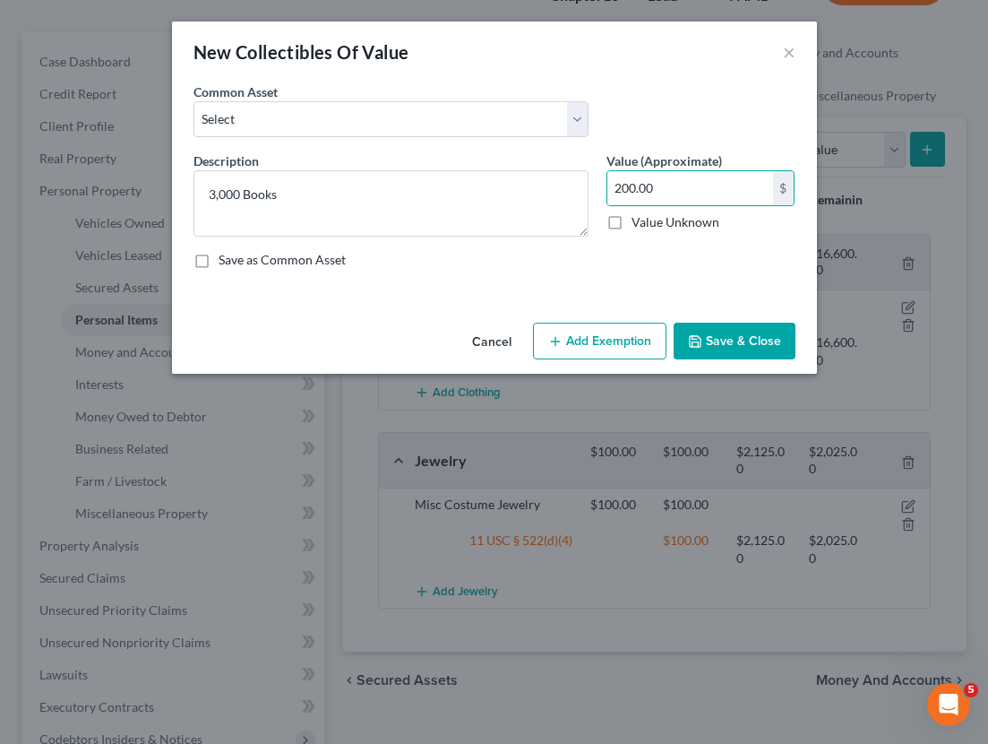
click at [630, 349] on button "Add Exemption" at bounding box center [600, 342] width 134 height 38
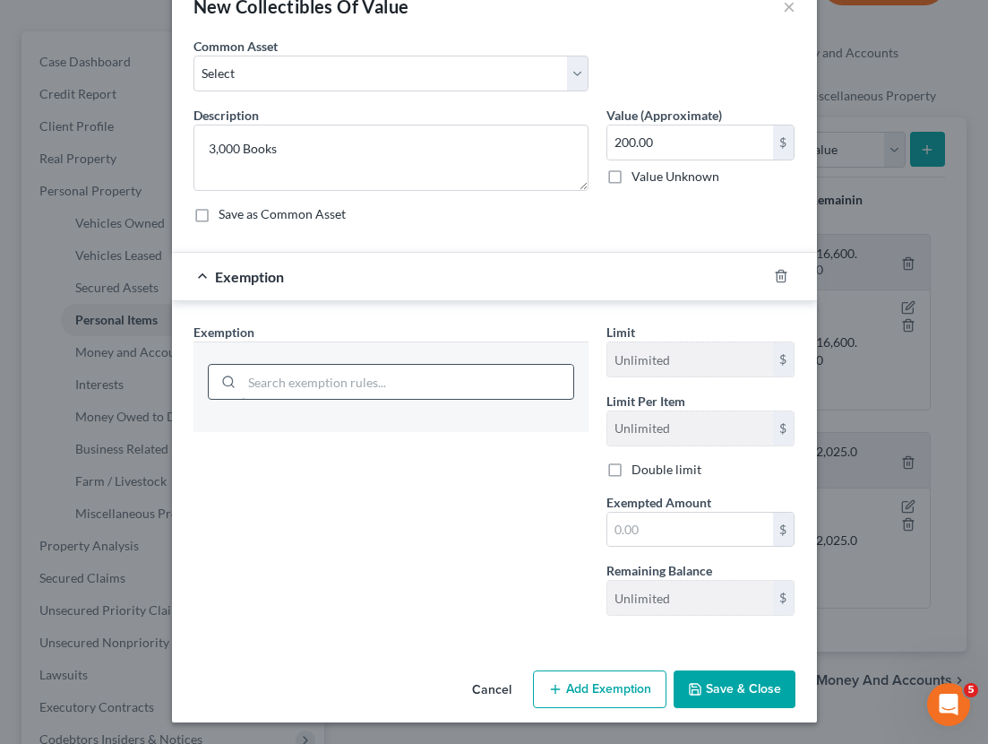
scroll to position [46, 0]
click at [397, 392] on input "search" at bounding box center [408, 382] width 332 height 34
click at [491, 675] on button "Cancel" at bounding box center [492, 690] width 68 height 36
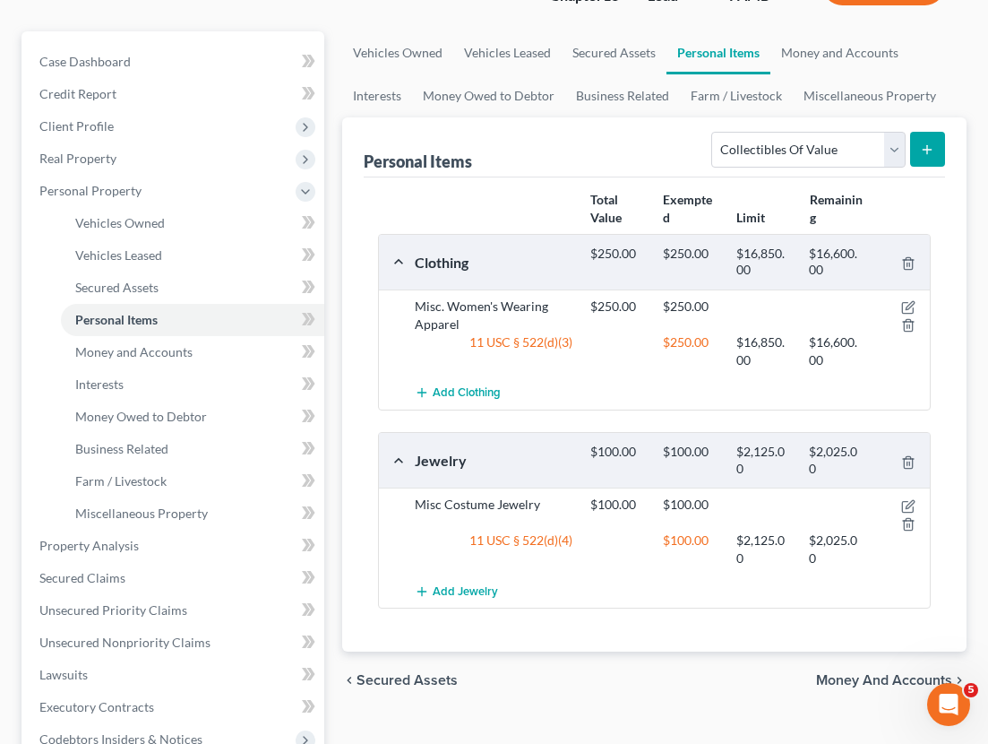
click at [932, 151] on icon "submit" at bounding box center [927, 149] width 14 height 14
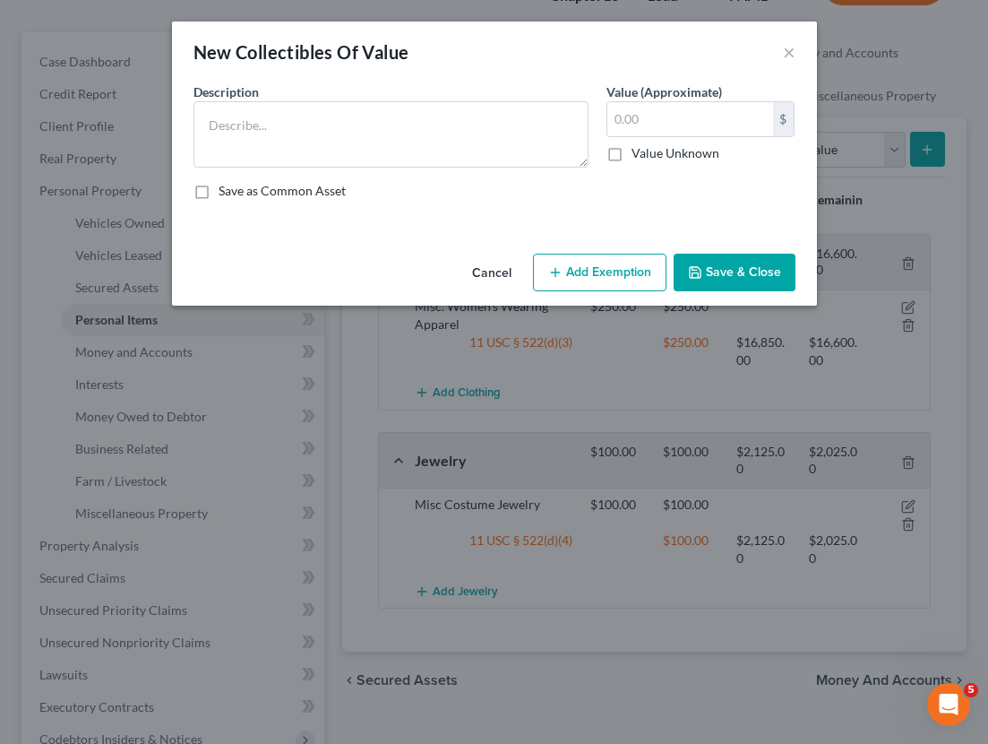
click at [579, 269] on button "Add Exemption" at bounding box center [600, 273] width 134 height 38
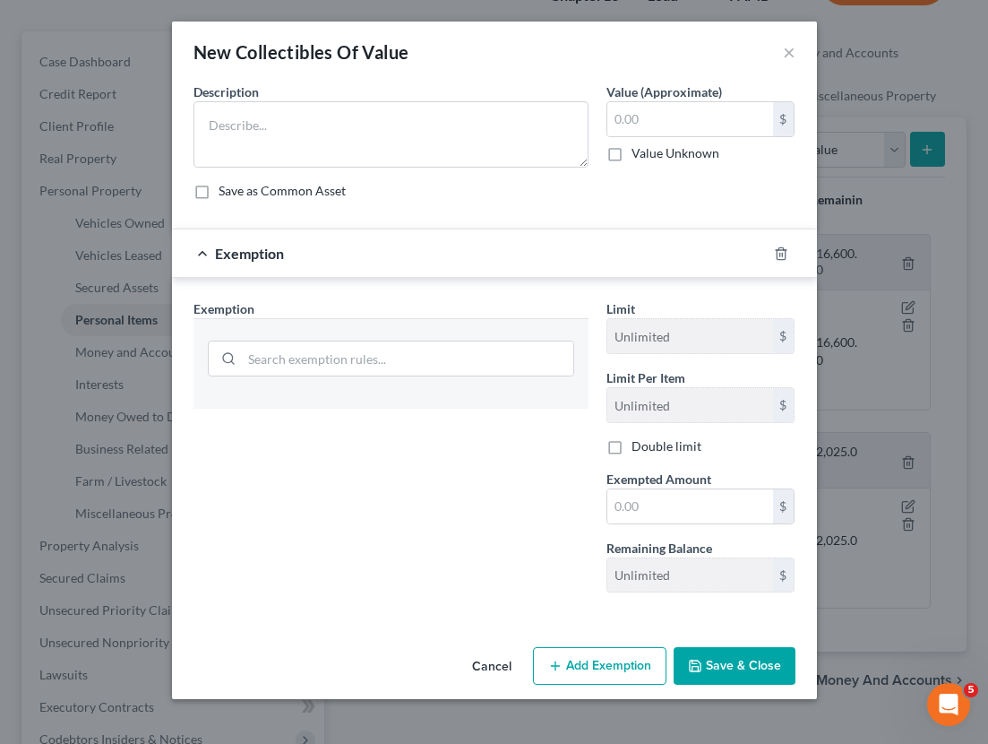
click at [495, 672] on button "Cancel" at bounding box center [492, 667] width 68 height 36
